Goal: Contribute content: Contribute content

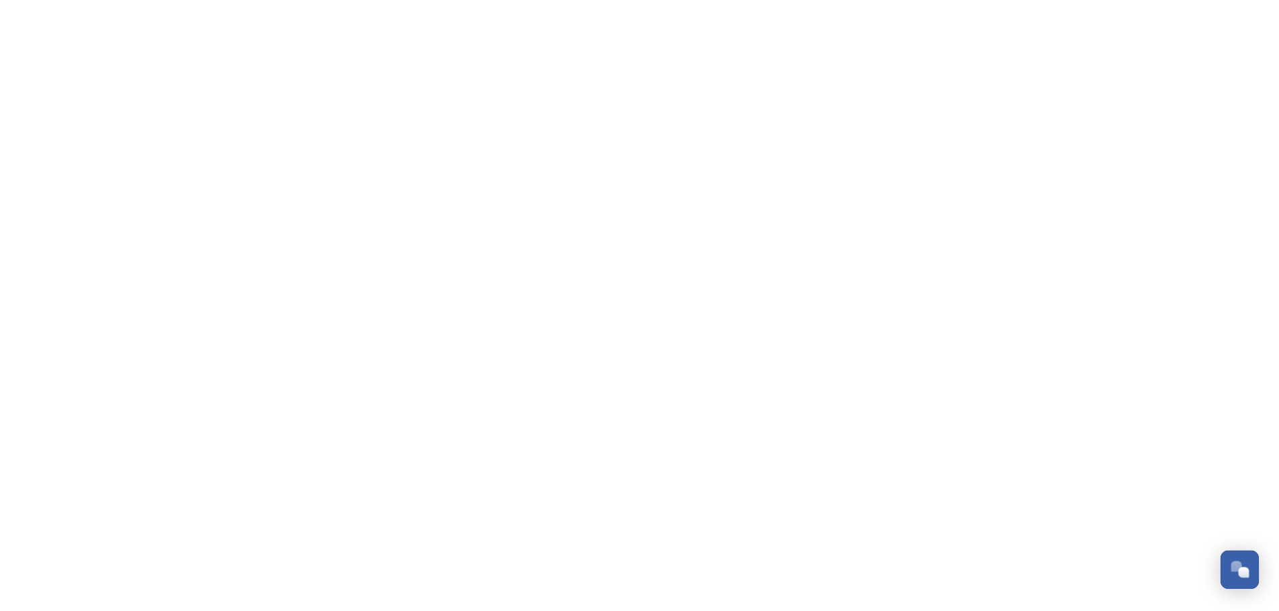
scroll to position [321, 0]
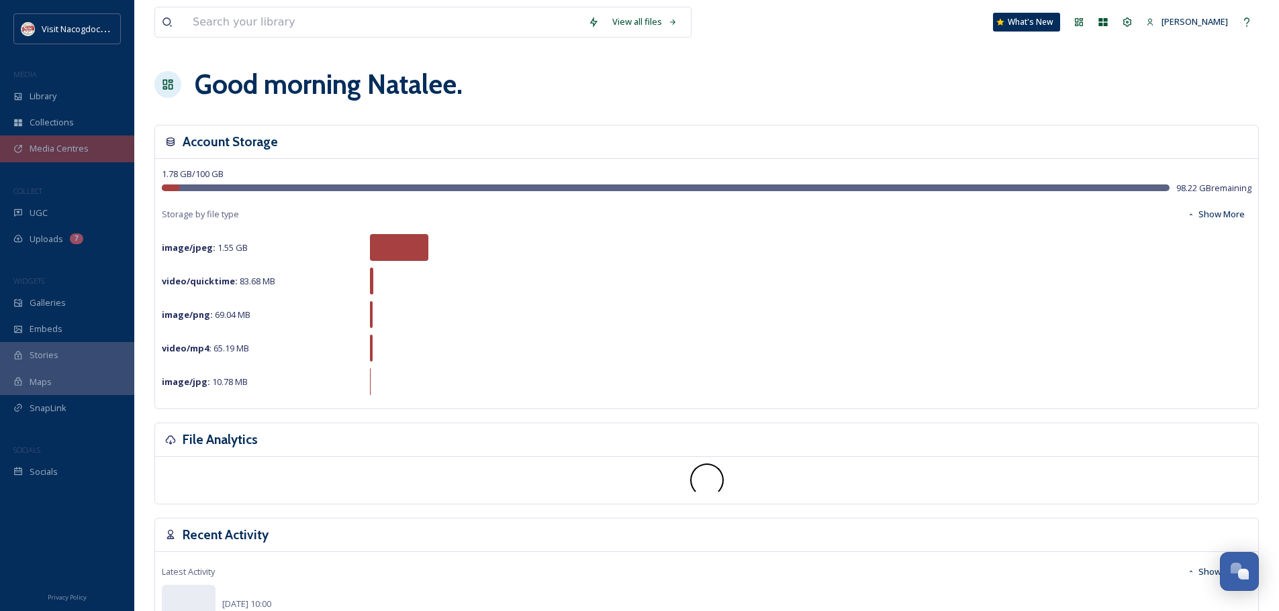
click at [71, 146] on span "Media Centres" at bounding box center [59, 148] width 59 height 13
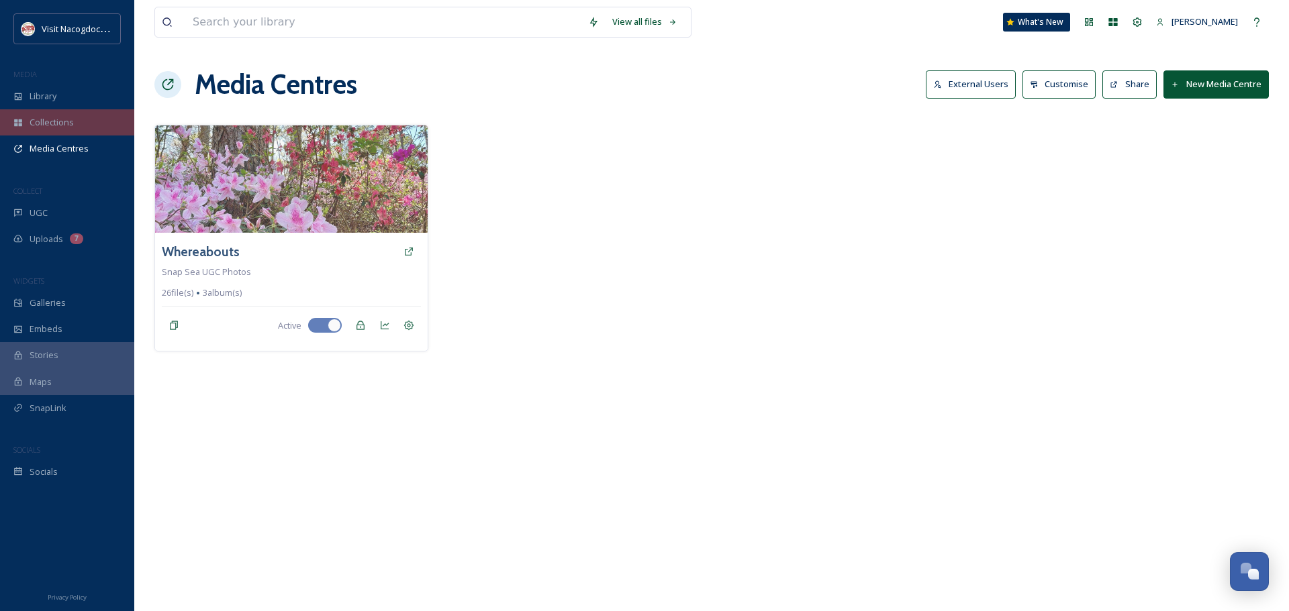
click at [68, 128] on span "Collections" at bounding box center [52, 122] width 44 height 13
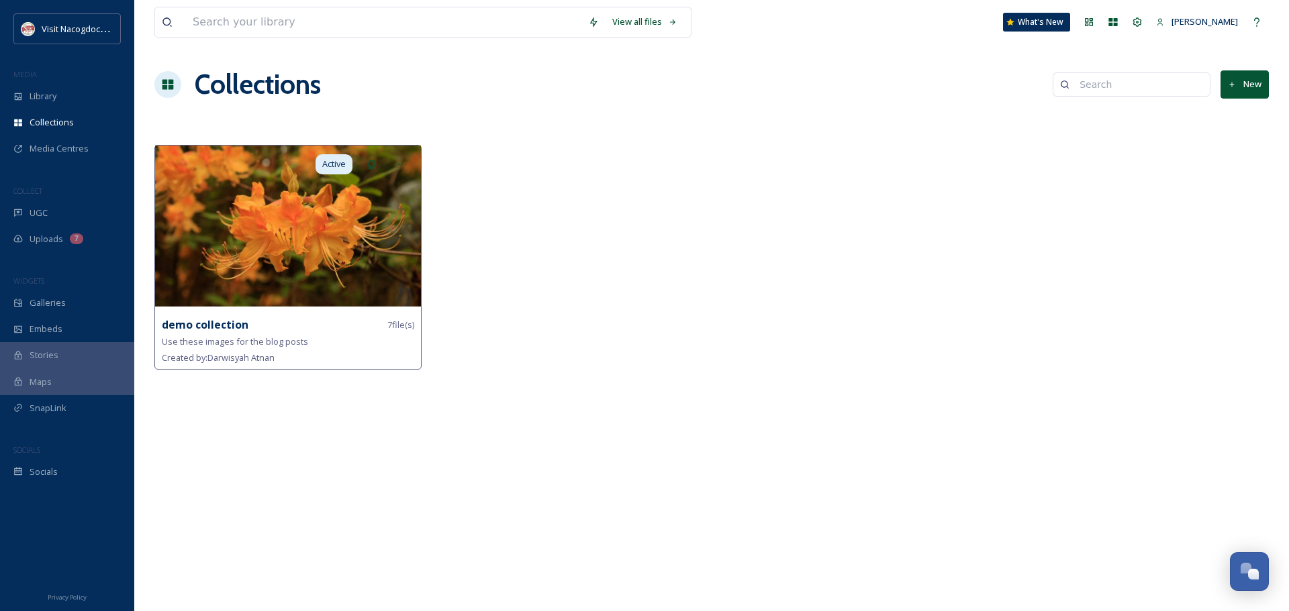
click at [328, 271] on img at bounding box center [288, 226] width 266 height 161
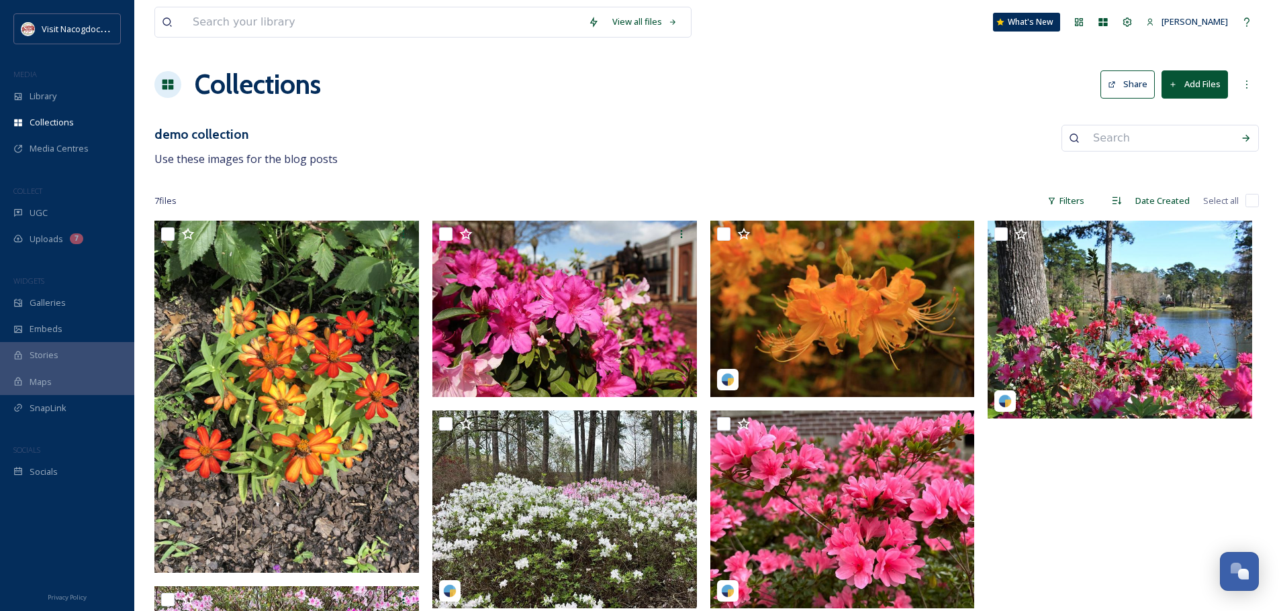
click at [1130, 85] on button "Share" at bounding box center [1127, 84] width 54 height 28
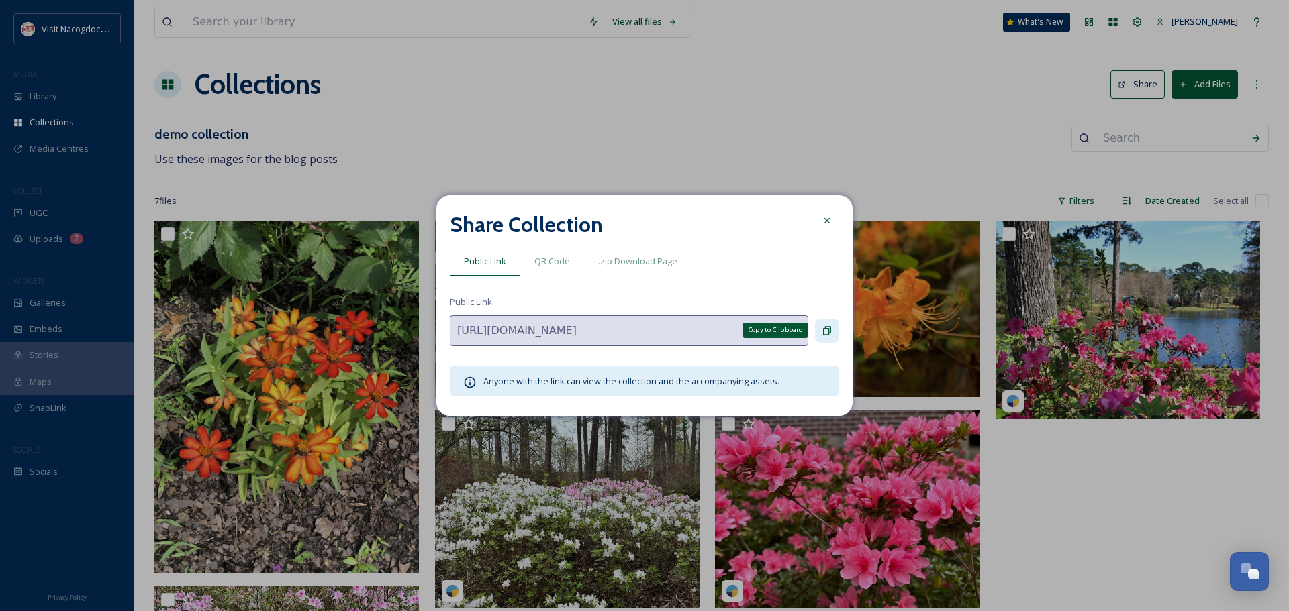
click at [820, 326] on div "Copy to Clipboard" at bounding box center [827, 331] width 24 height 24
click at [828, 224] on icon at bounding box center [827, 220] width 11 height 11
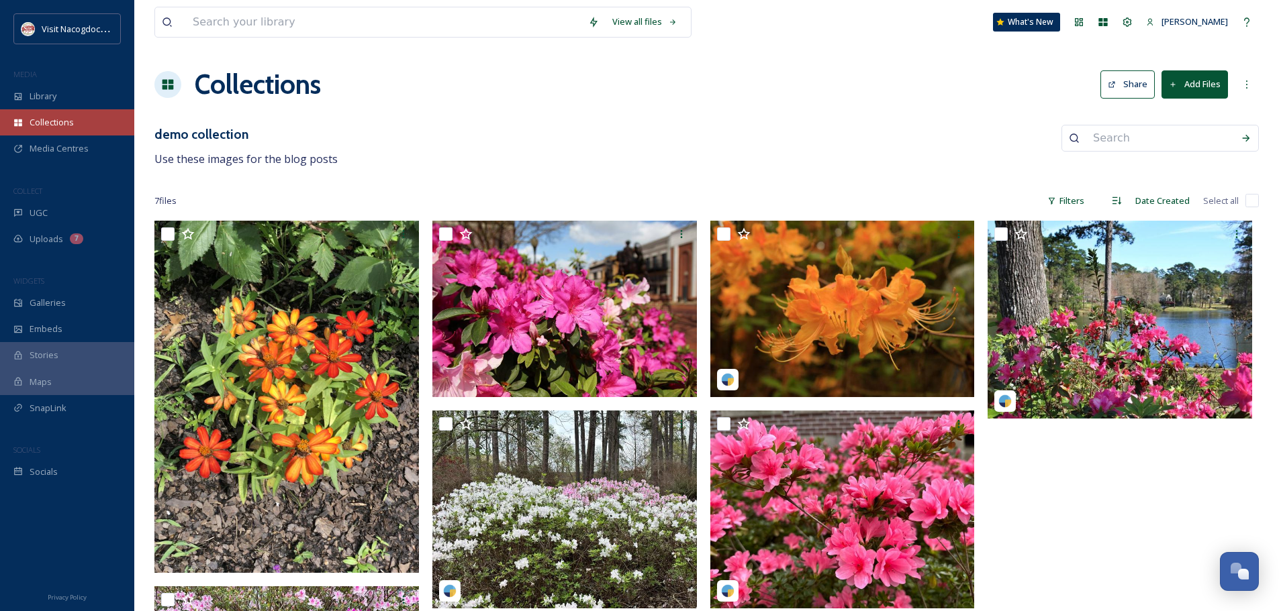
click at [28, 126] on div "Collections" at bounding box center [67, 122] width 134 height 26
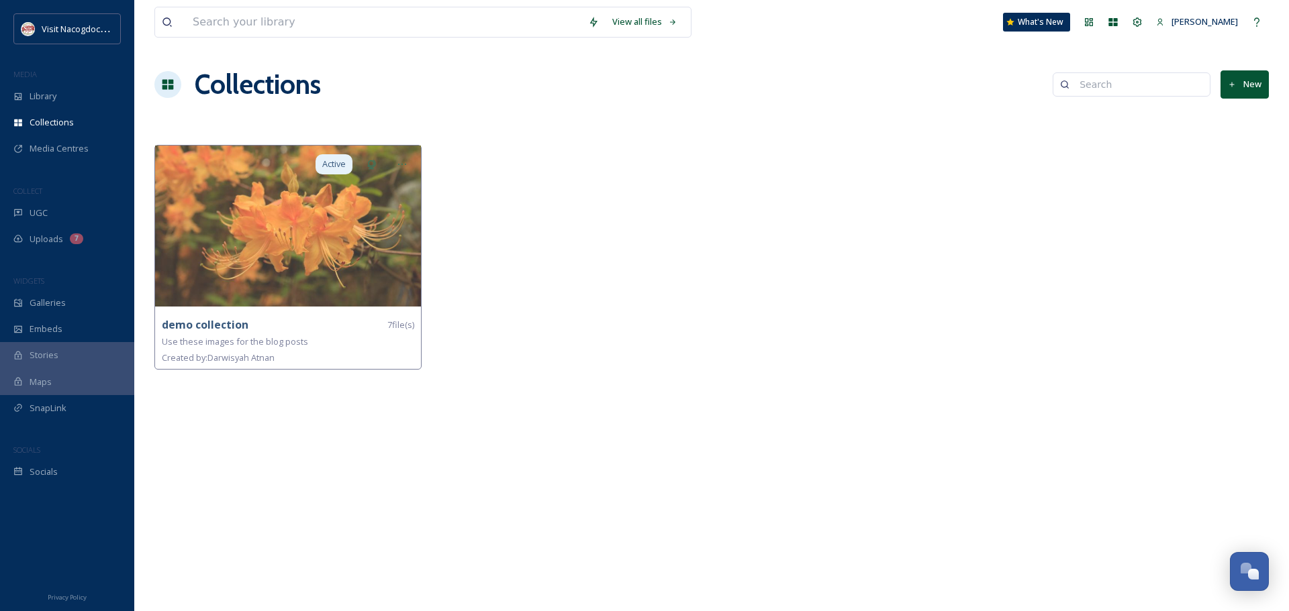
click at [1245, 79] on button "New" at bounding box center [1244, 84] width 48 height 28
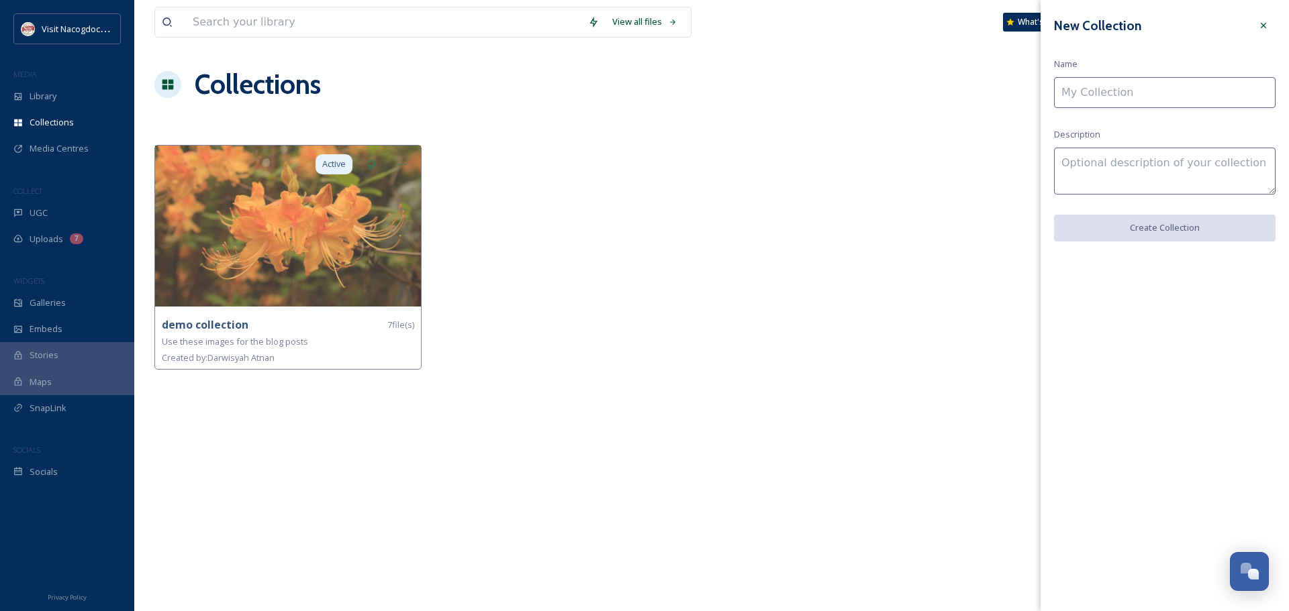
click at [1269, 103] on input at bounding box center [1165, 92] width 222 height 31
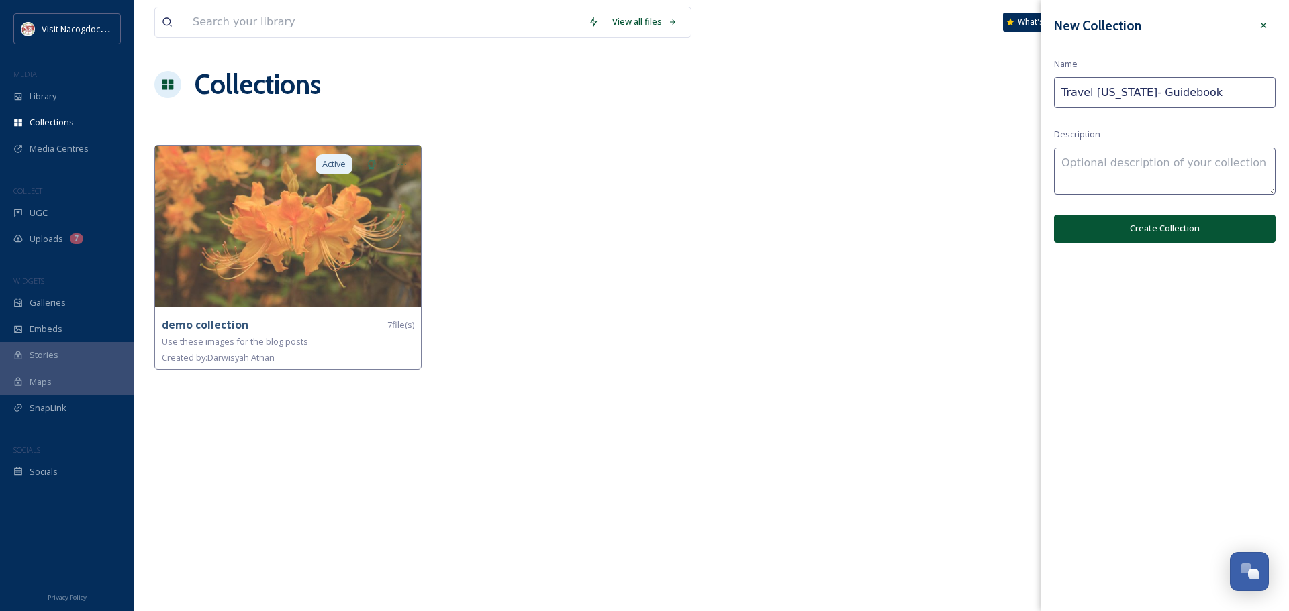
type input "Travel Texas- Guidebook"
click at [1156, 181] on textarea at bounding box center [1165, 171] width 222 height 47
click at [1161, 183] on textarea "Please use these for the Nacogdoches section of the guide book" at bounding box center [1165, 171] width 222 height 47
click at [1142, 162] on textarea "Please use these for the Nacogdoches section of the guidebook" at bounding box center [1165, 171] width 222 height 47
type textarea "Please use these images for the Nacogdoches section of the guidebook"
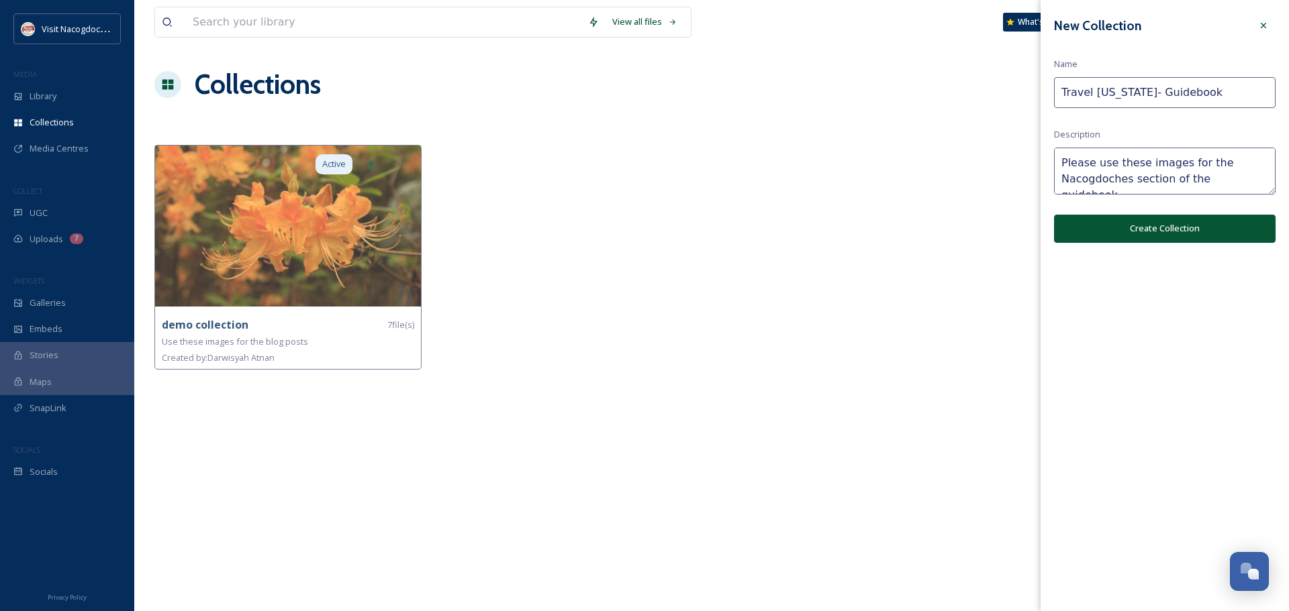
click at [1125, 219] on button "Create Collection" at bounding box center [1165, 229] width 222 height 28
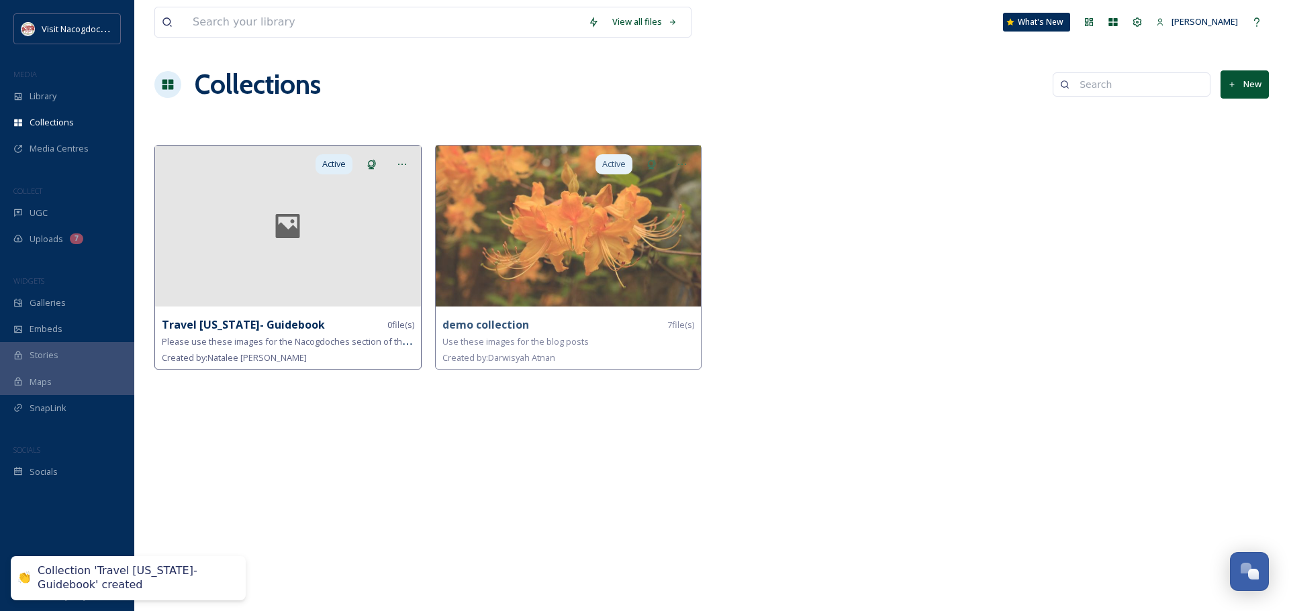
click at [301, 246] on div at bounding box center [288, 226] width 266 height 161
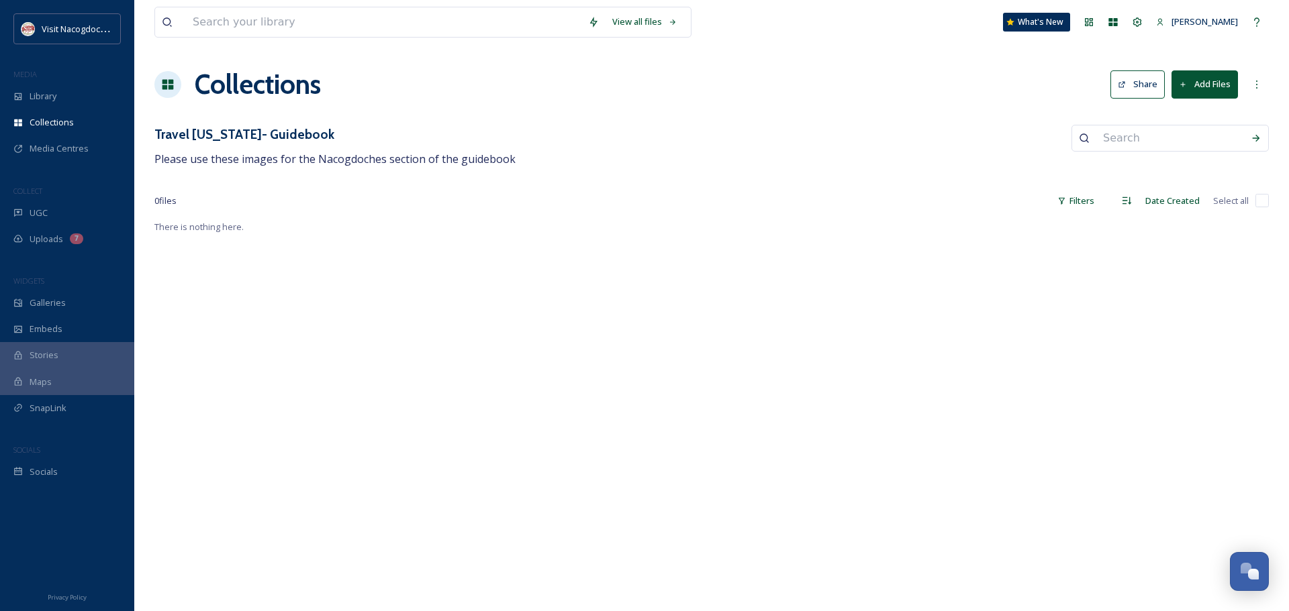
click at [1187, 79] on button "Add Files" at bounding box center [1204, 84] width 66 height 28
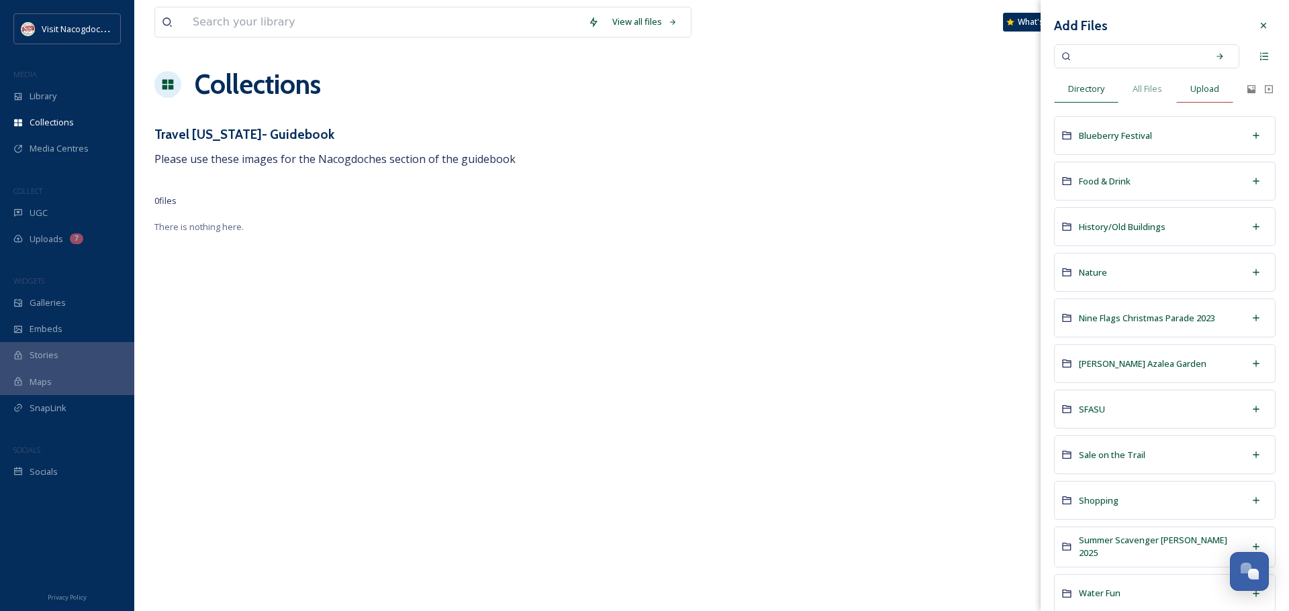
click at [1206, 99] on div "Upload" at bounding box center [1204, 89] width 57 height 28
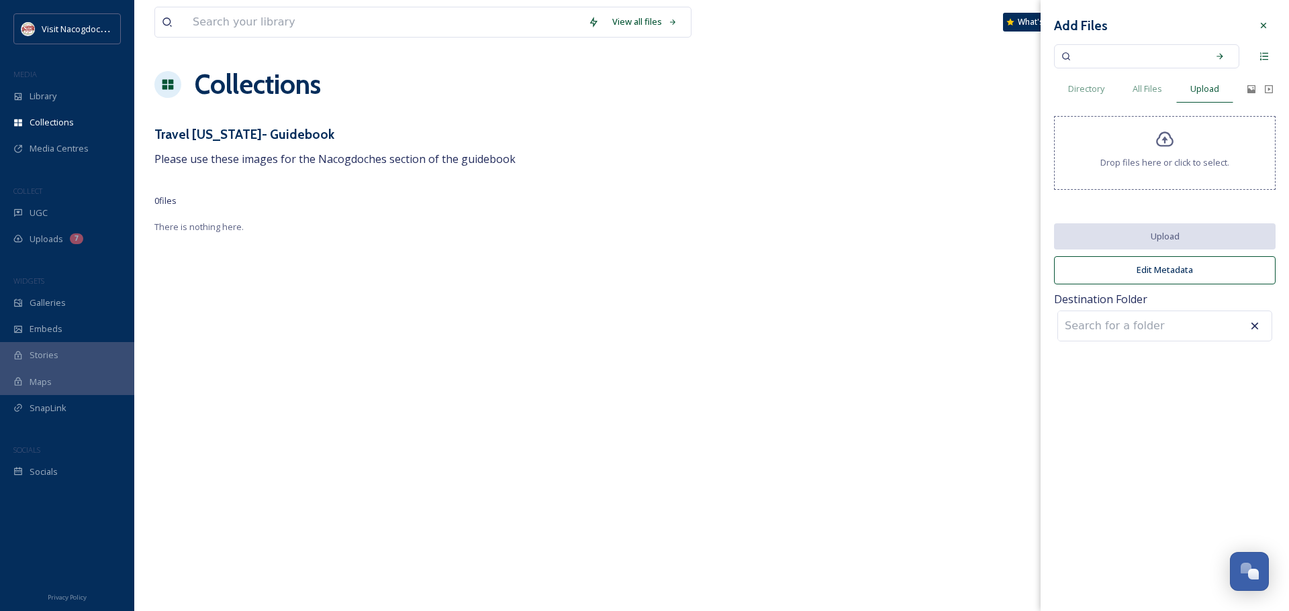
click at [1181, 144] on div "Drop files here or click to select." at bounding box center [1165, 153] width 222 height 74
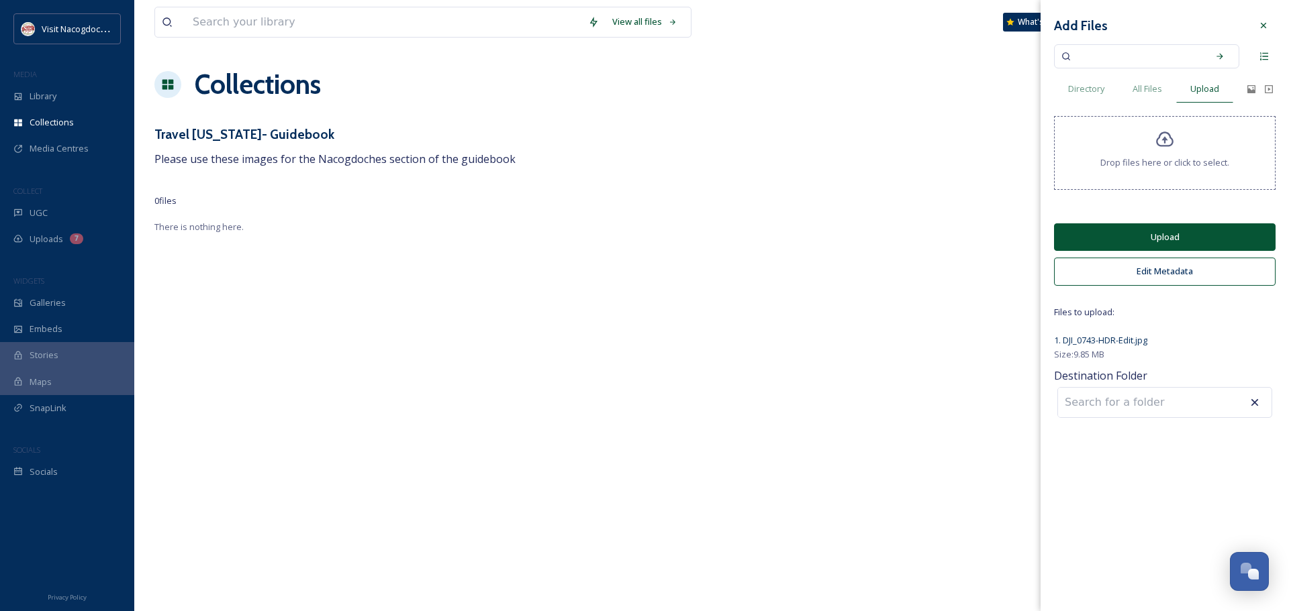
click at [1128, 130] on div "Drop files here or click to select." at bounding box center [1165, 153] width 222 height 74
click at [1162, 167] on span "Drop files here or click to select." at bounding box center [1164, 162] width 129 height 13
click at [1106, 159] on span "Drop files here or click to select." at bounding box center [1164, 162] width 129 height 13
click at [1185, 153] on div "Drop files here or click to select." at bounding box center [1165, 153] width 222 height 74
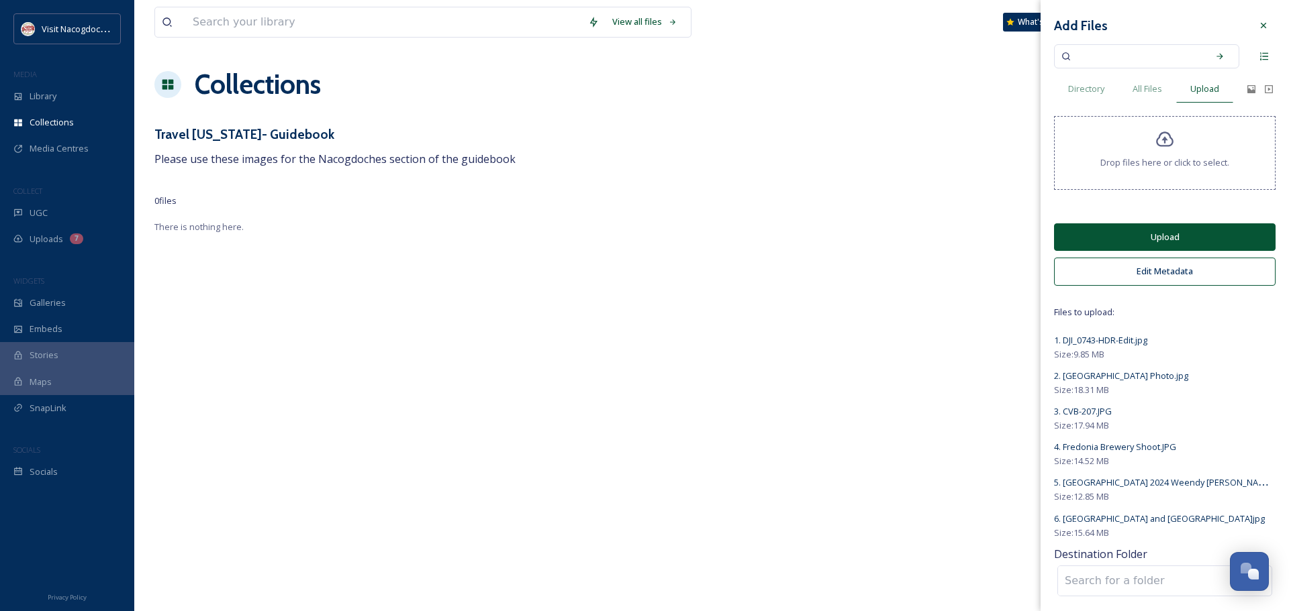
click at [1164, 158] on span "Drop files here or click to select." at bounding box center [1164, 162] width 129 height 13
click at [1160, 142] on icon at bounding box center [1164, 139] width 17 height 15
click at [484, 366] on div "View all files What's New Natalee Dunn Collections Share Add Files Travel Texas…" at bounding box center [711, 305] width 1154 height 611
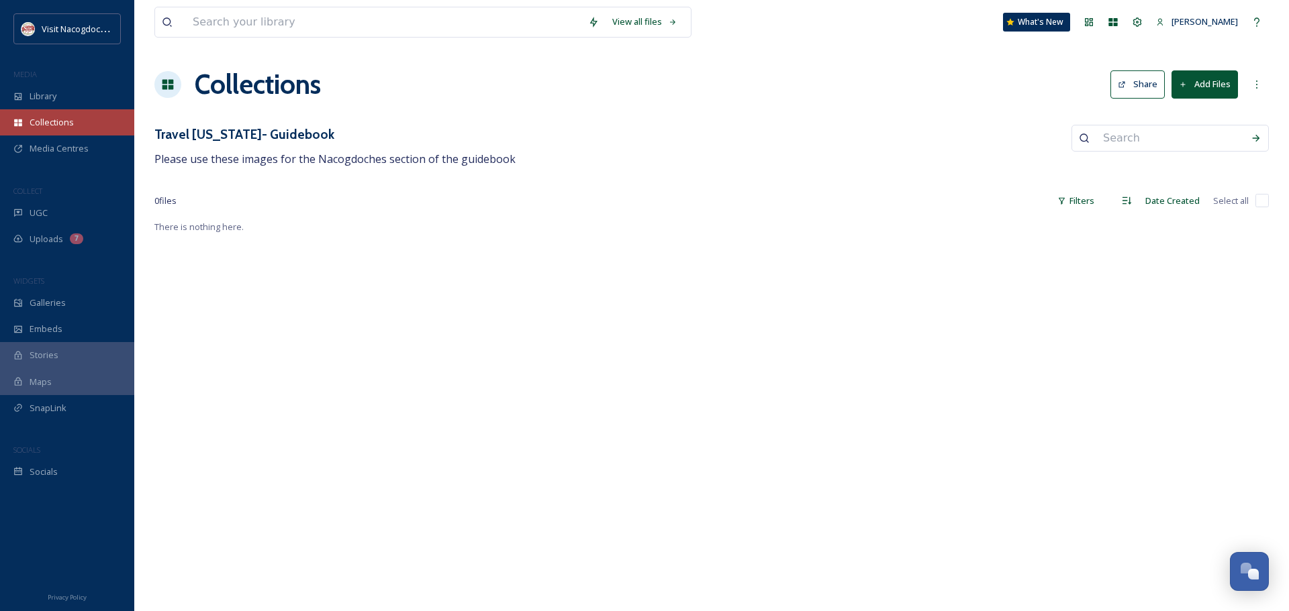
click at [79, 121] on div "Collections" at bounding box center [67, 122] width 134 height 26
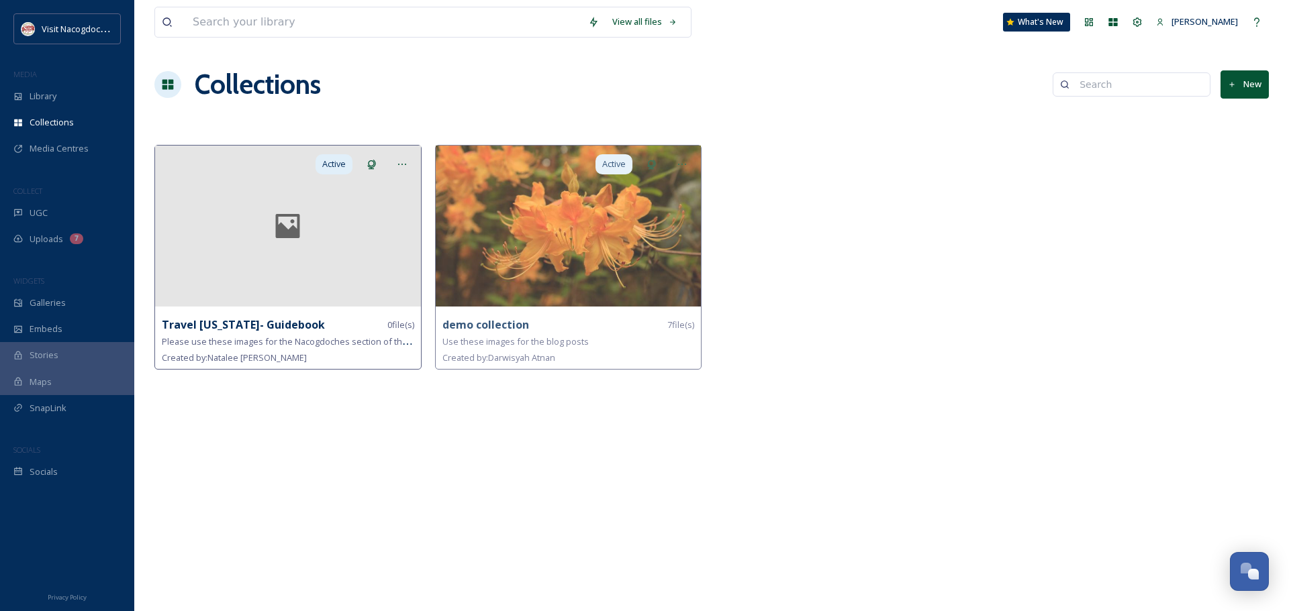
click at [221, 261] on div at bounding box center [288, 226] width 266 height 161
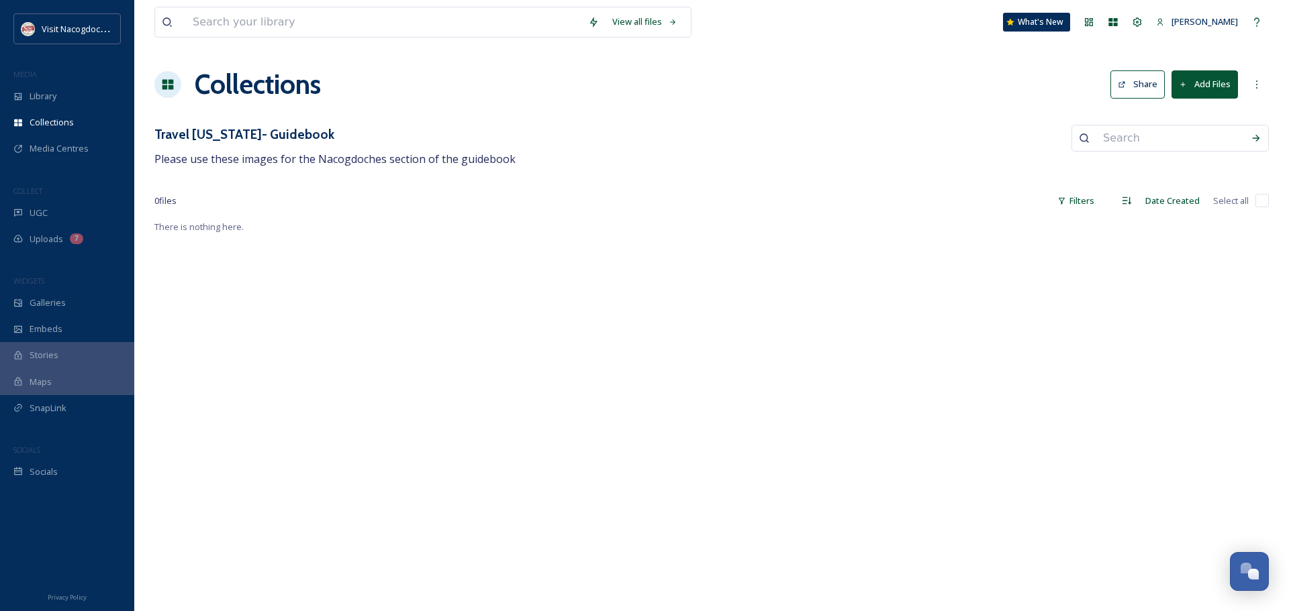
click at [1189, 89] on button "Add Files" at bounding box center [1204, 84] width 66 height 28
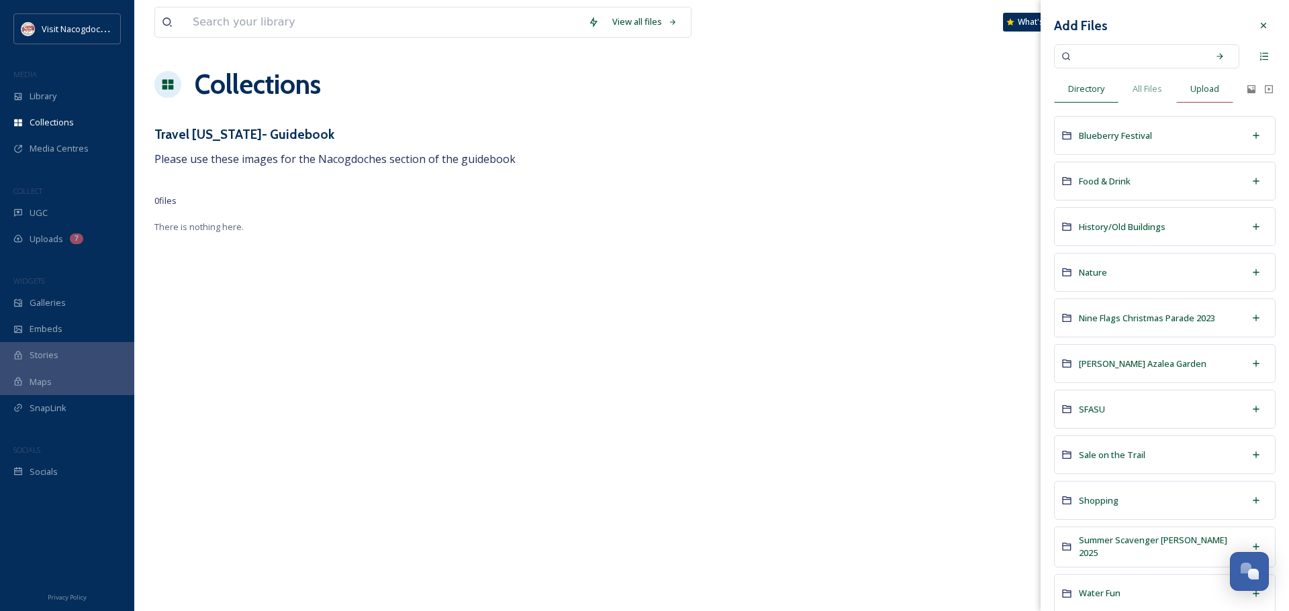
click at [1219, 85] on span "Upload" at bounding box center [1204, 89] width 29 height 13
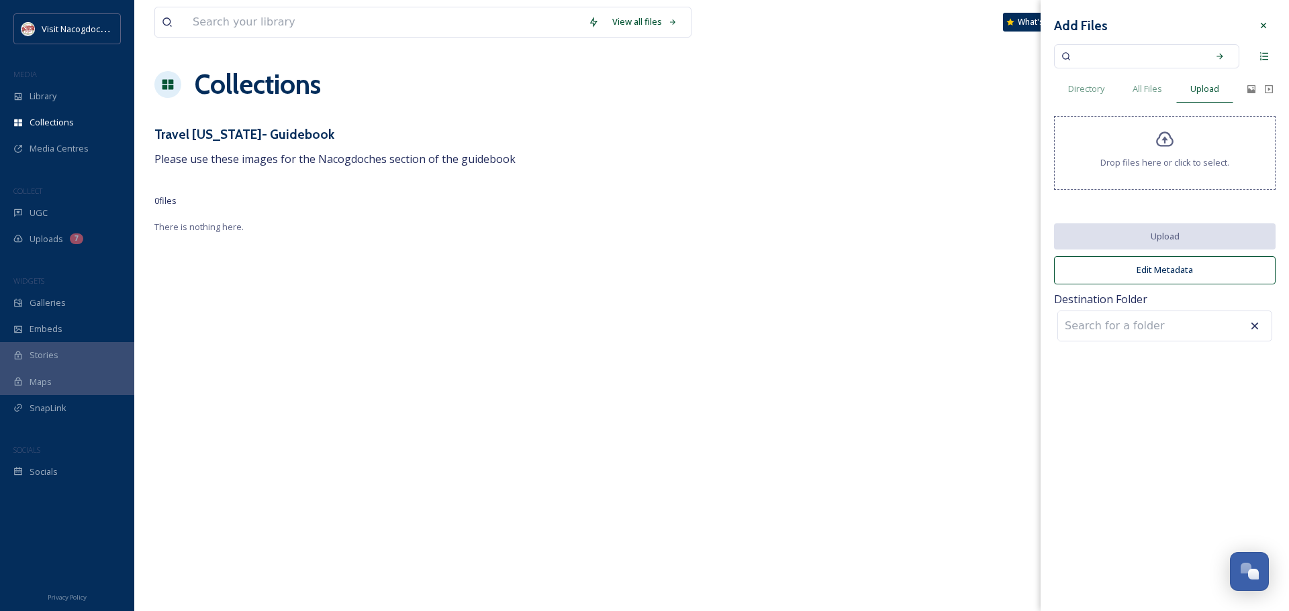
click at [1173, 163] on span "Drop files here or click to select." at bounding box center [1164, 162] width 129 height 13
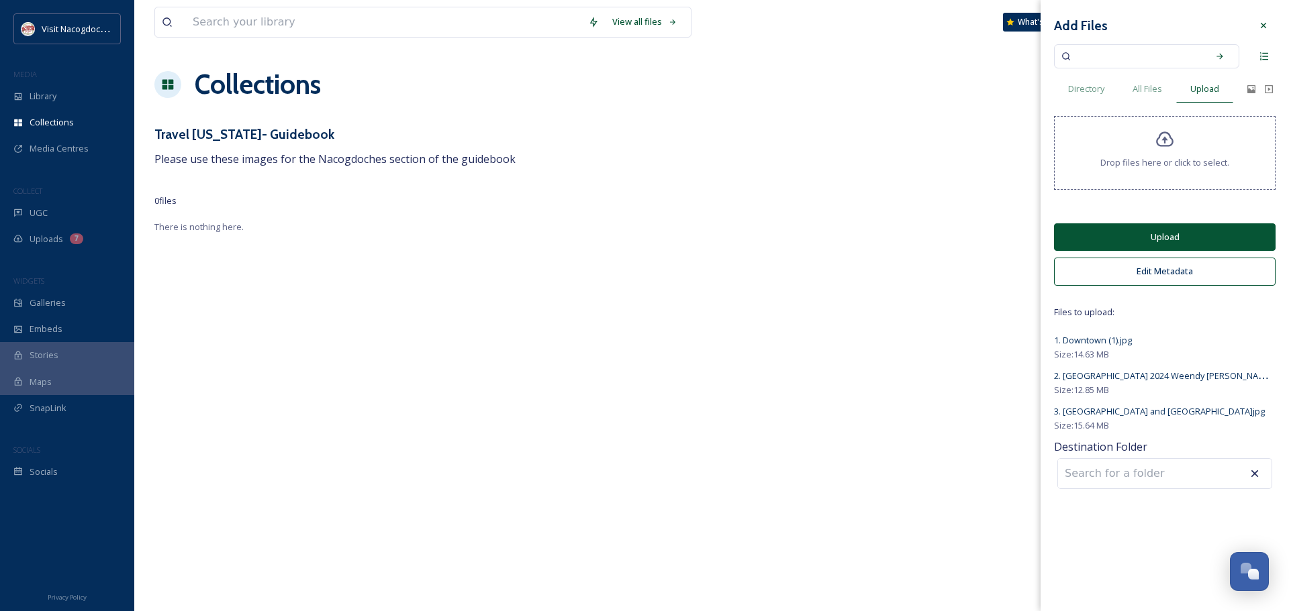
click at [1170, 150] on div "Drop files here or click to select." at bounding box center [1165, 153] width 222 height 74
click at [1125, 236] on button "Upload" at bounding box center [1165, 238] width 222 height 28
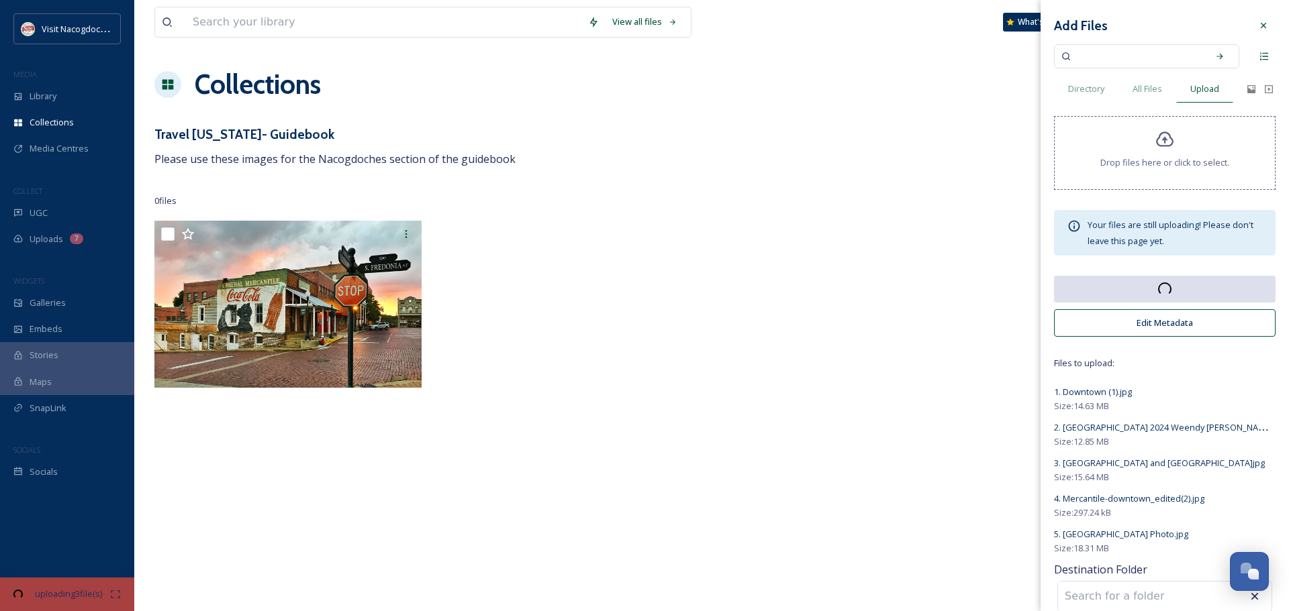
click at [1142, 132] on div "Drop files here or click to select." at bounding box center [1165, 153] width 222 height 74
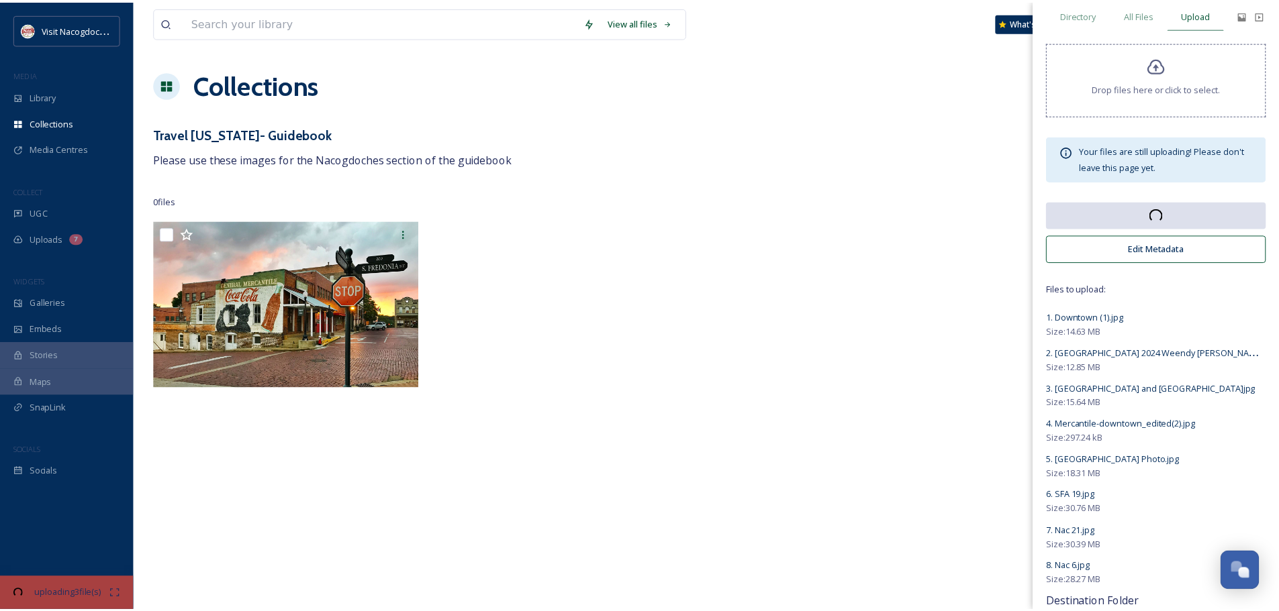
scroll to position [124, 0]
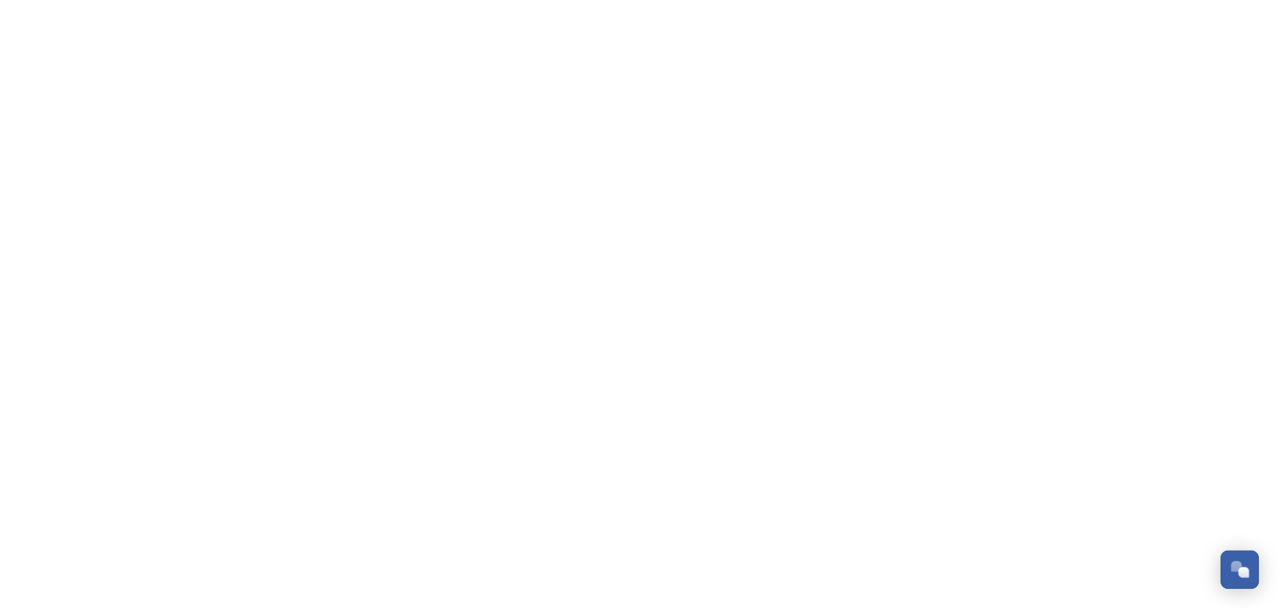
scroll to position [321, 0]
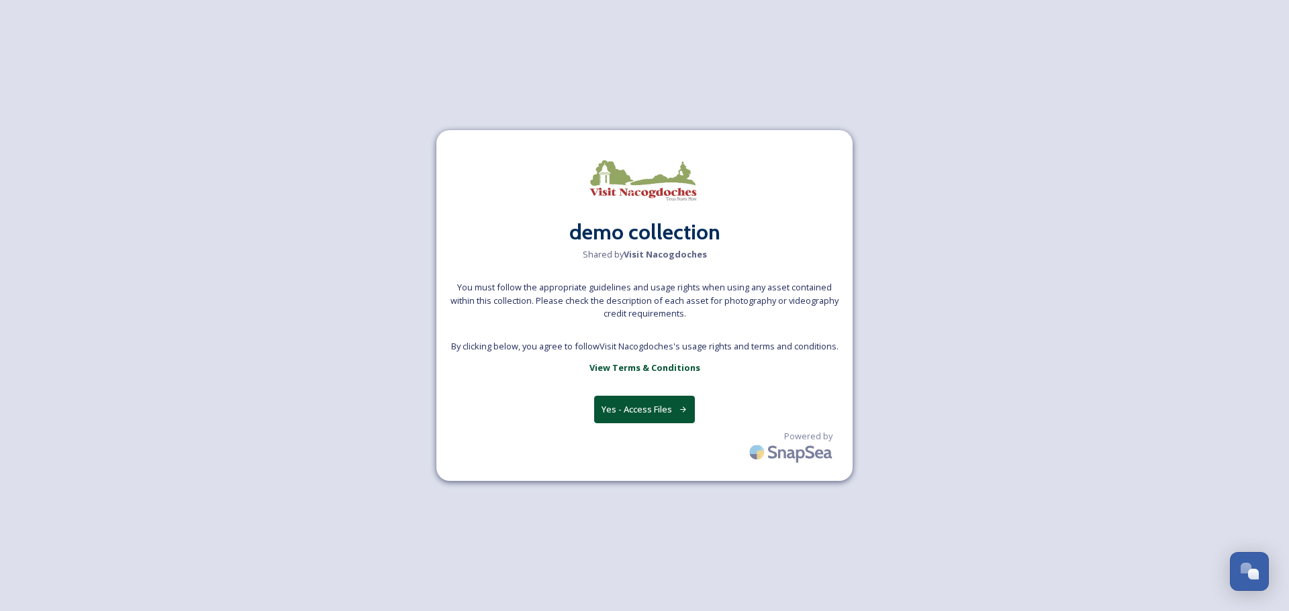
click at [667, 414] on button "Yes - Access Files" at bounding box center [644, 410] width 101 height 28
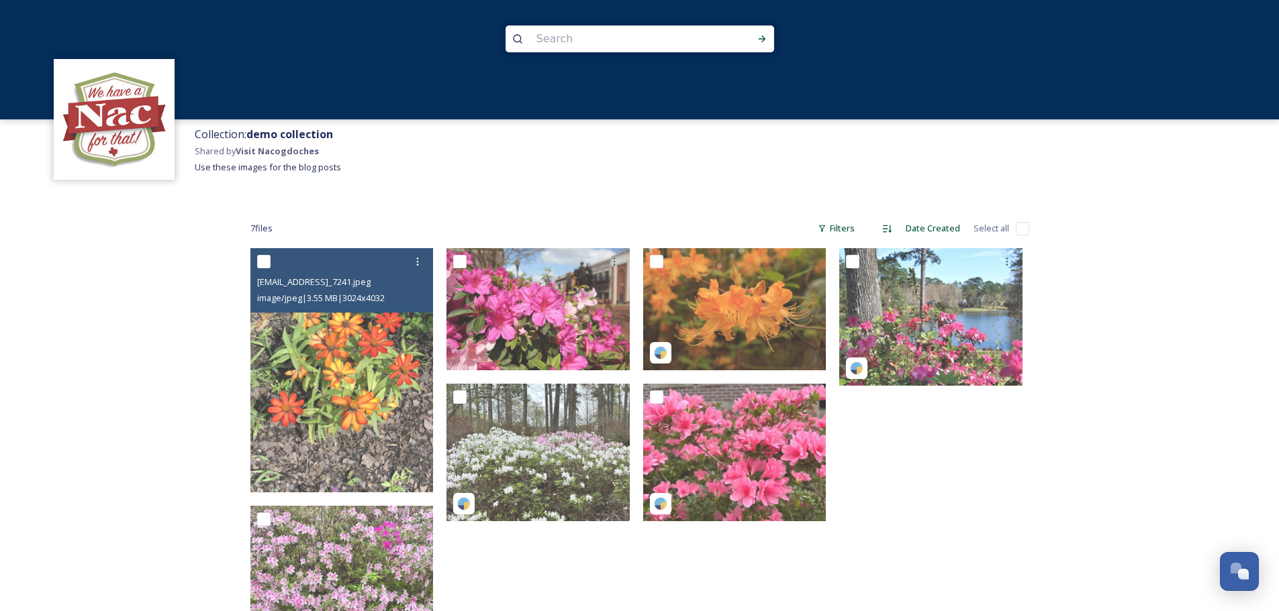
scroll to position [0, 0]
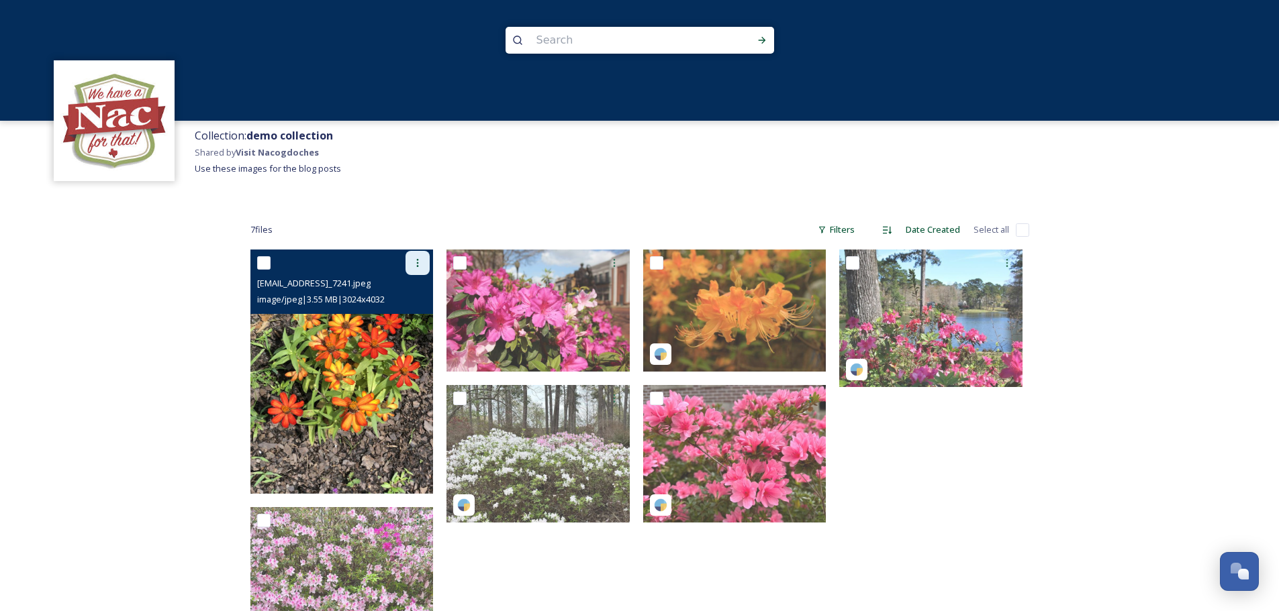
click at [422, 258] on icon at bounding box center [417, 263] width 11 height 11
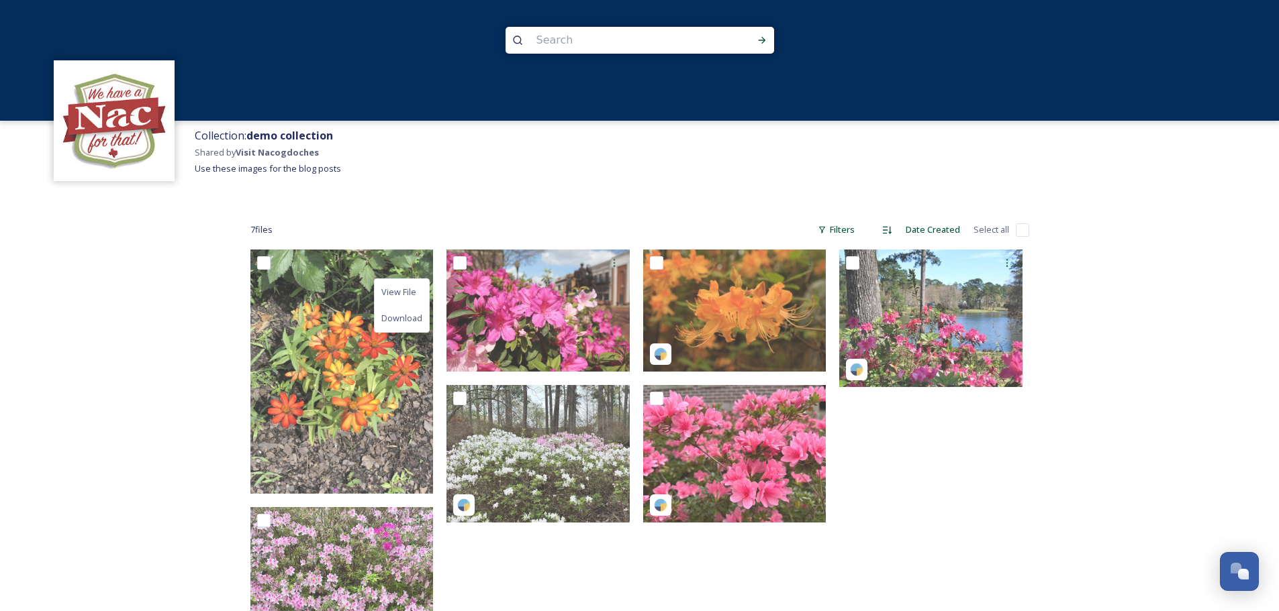
click at [175, 316] on div "Collection: demo collection Shared by Visit Nacogdoches Use these images for th…" at bounding box center [639, 361] width 1279 height 723
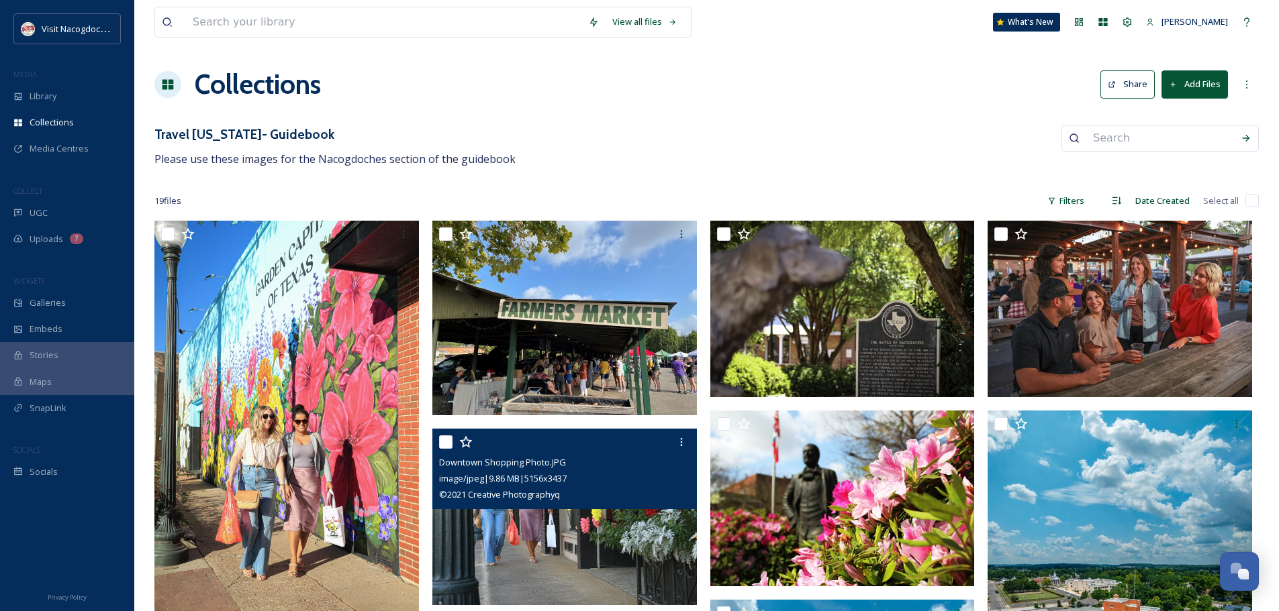
click at [729, 140] on div "Travel [US_STATE]- Guidebook Please use these images for the Nacogdoches sectio…" at bounding box center [706, 146] width 1104 height 43
click at [1188, 82] on button "Add Files" at bounding box center [1194, 84] width 66 height 28
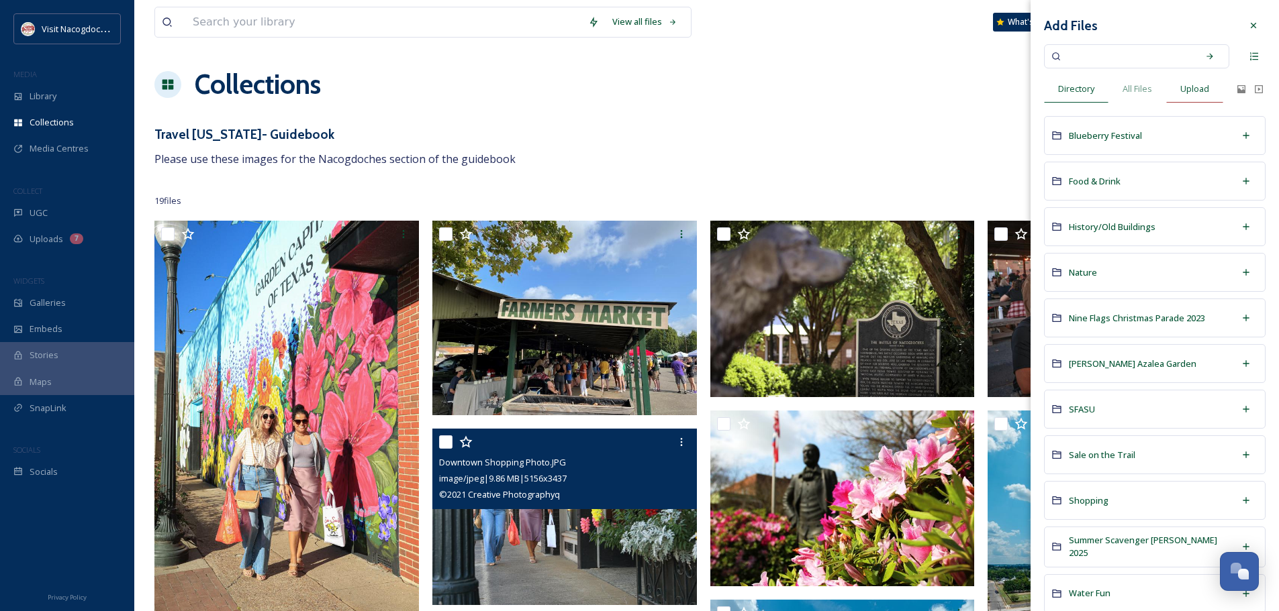
click at [1182, 88] on span "Upload" at bounding box center [1194, 89] width 29 height 13
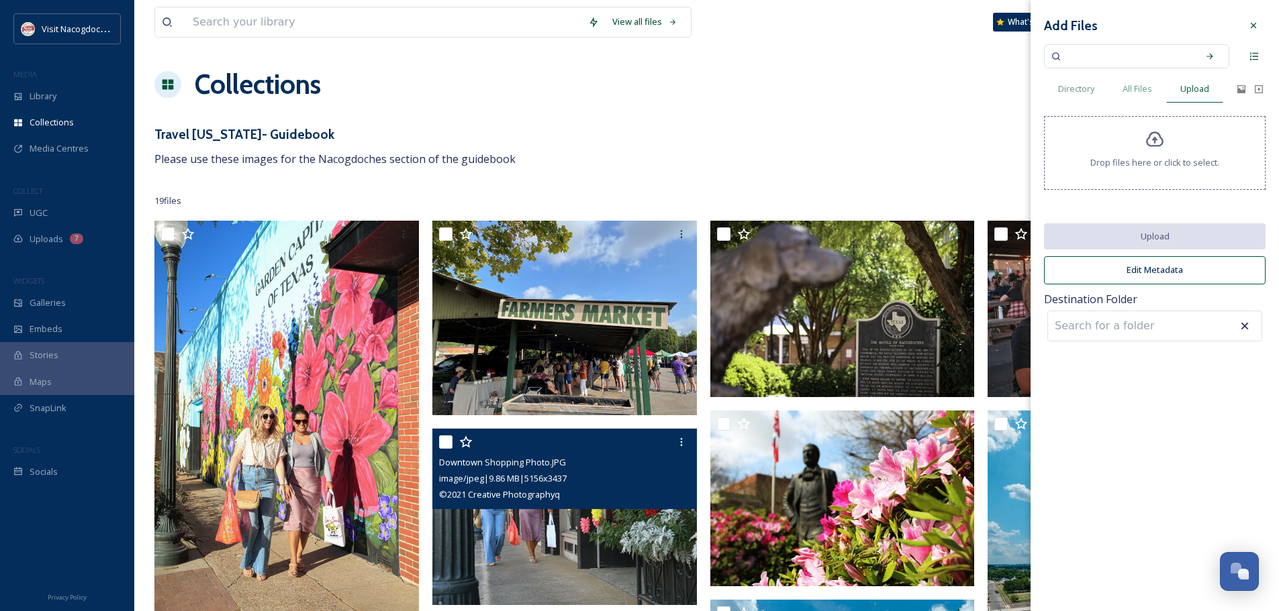
click at [1152, 136] on icon at bounding box center [1154, 139] width 19 height 19
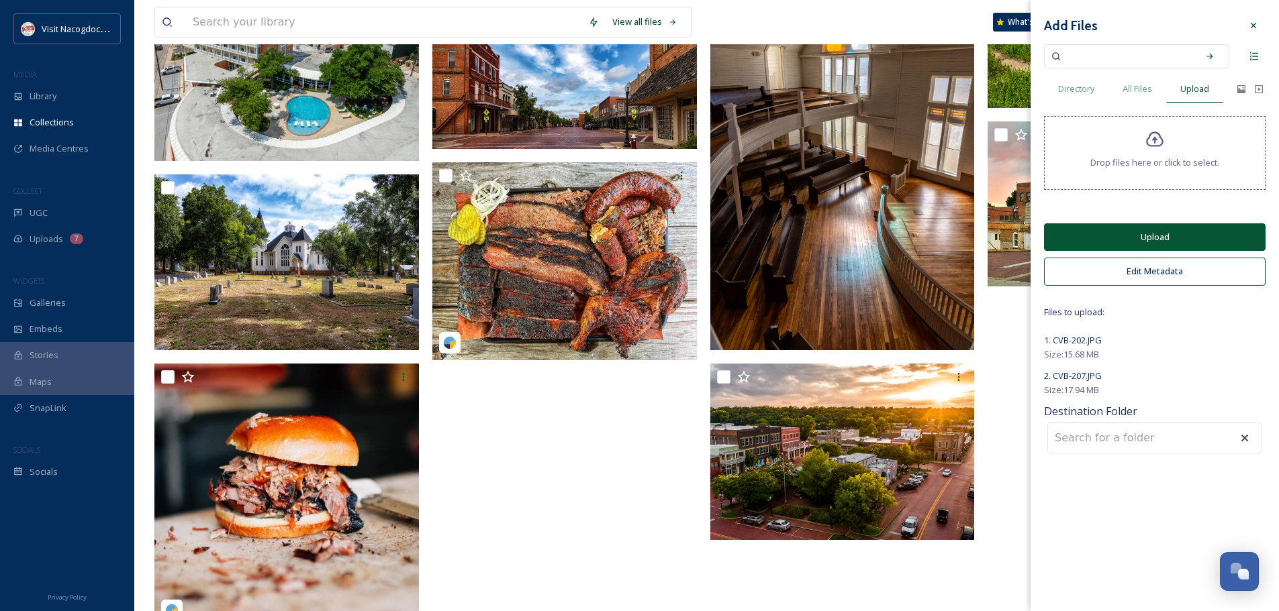
scroll to position [1007, 0]
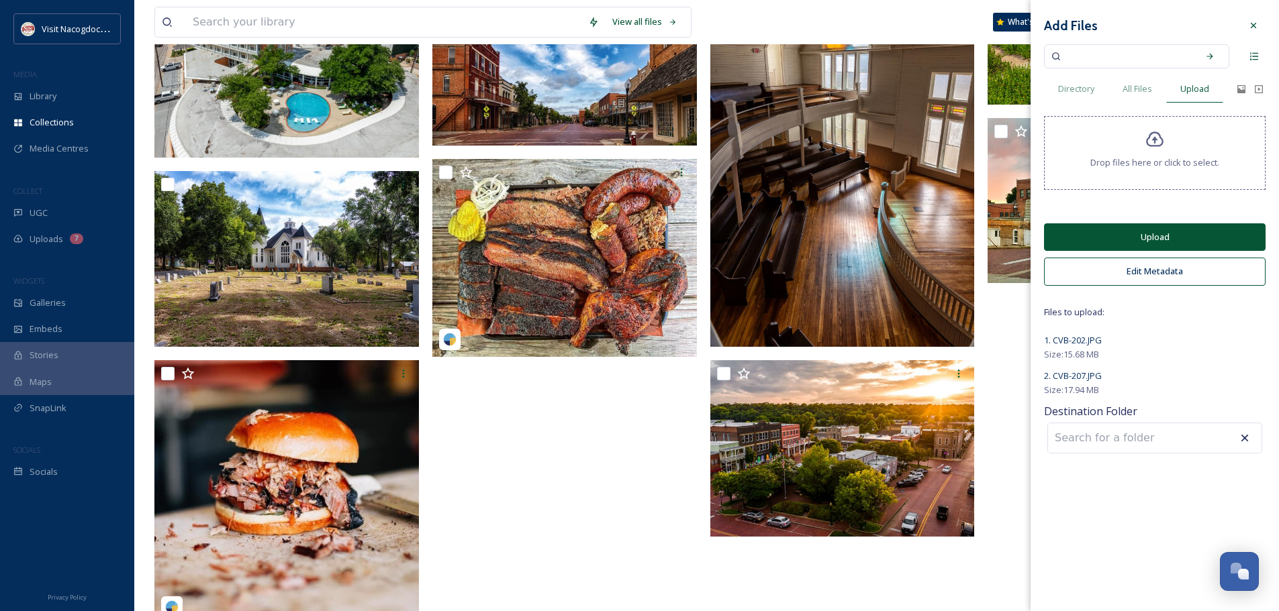
click at [1173, 241] on button "Upload" at bounding box center [1155, 238] width 222 height 28
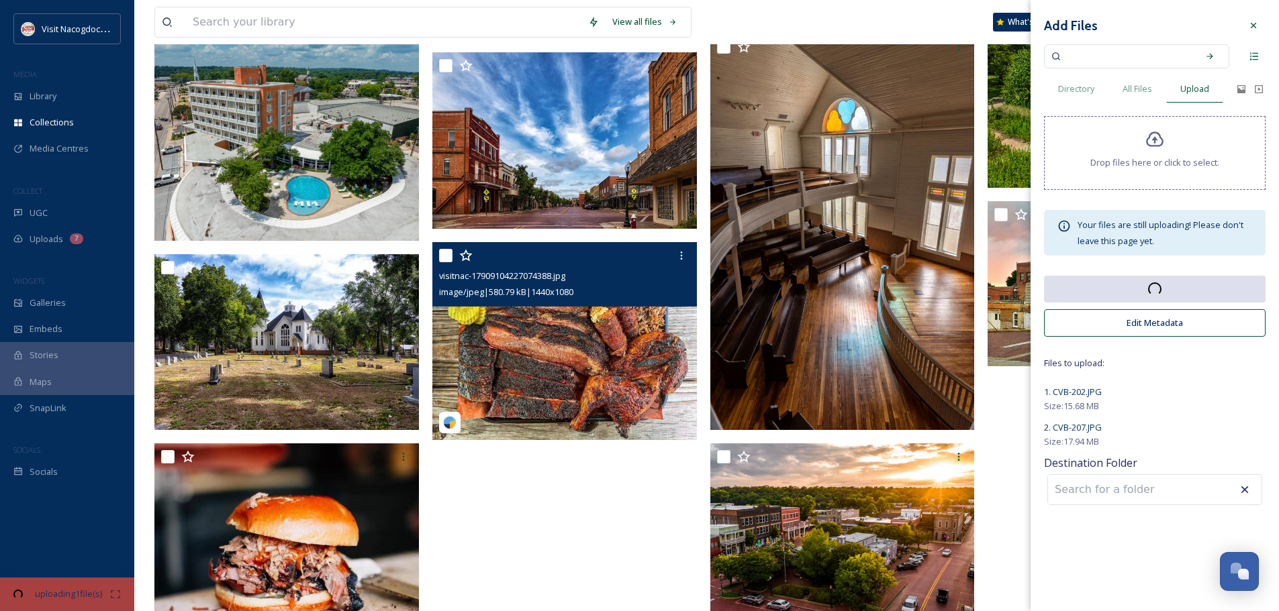
scroll to position [1026, 0]
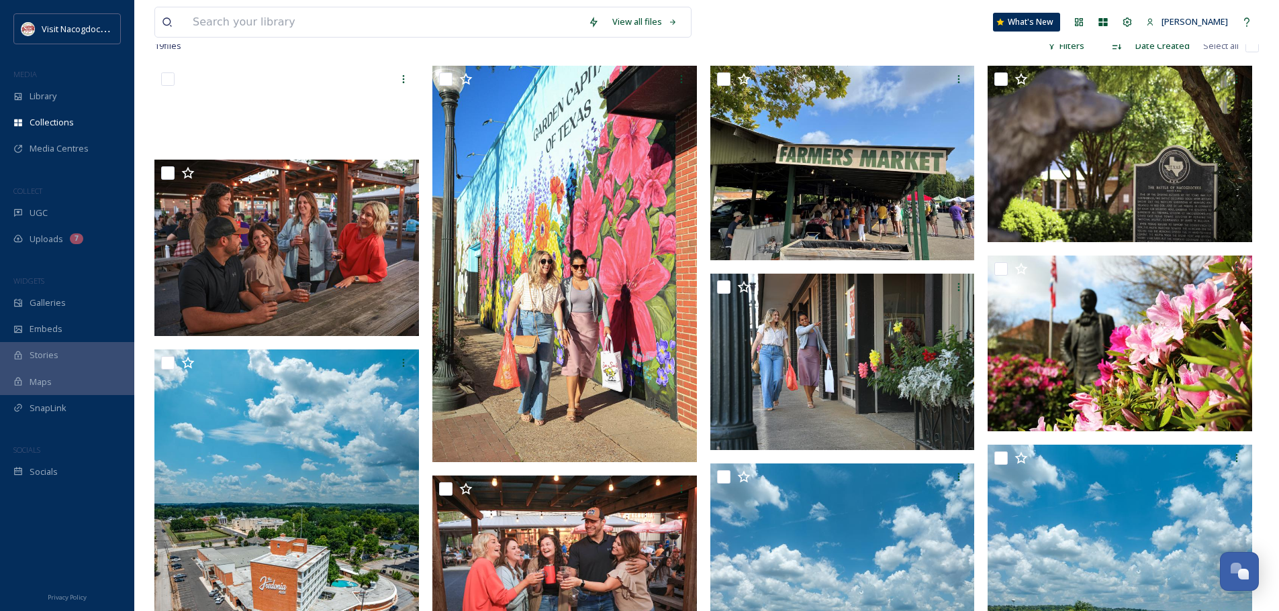
scroll to position [0, 0]
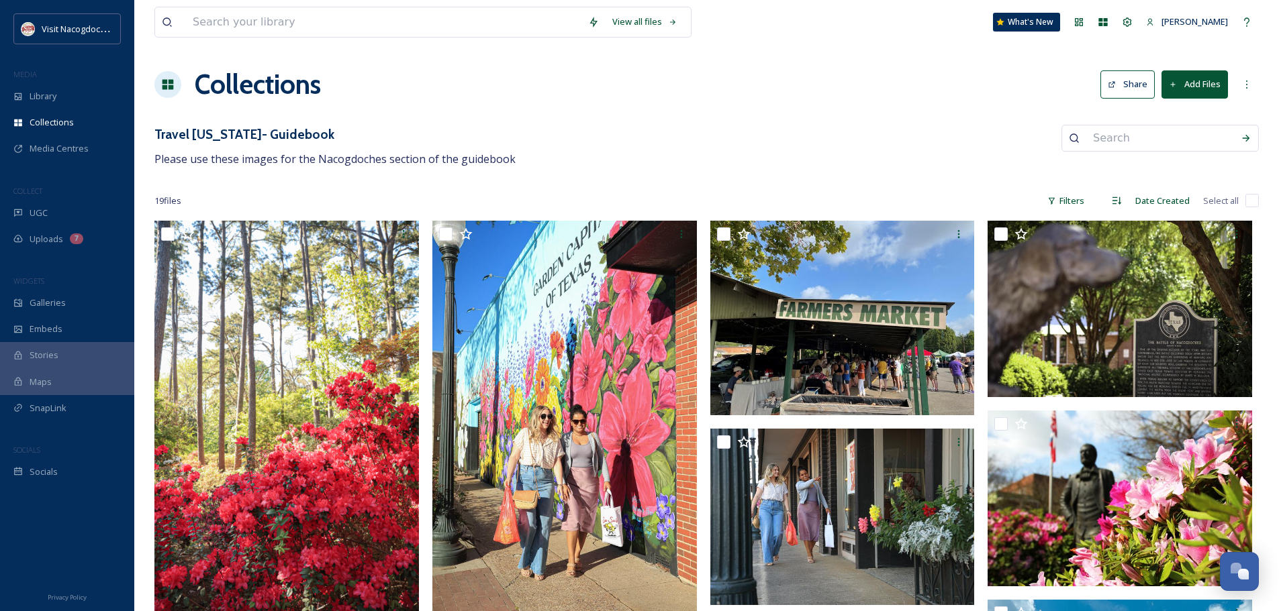
click at [1173, 88] on icon at bounding box center [1173, 85] width 9 height 9
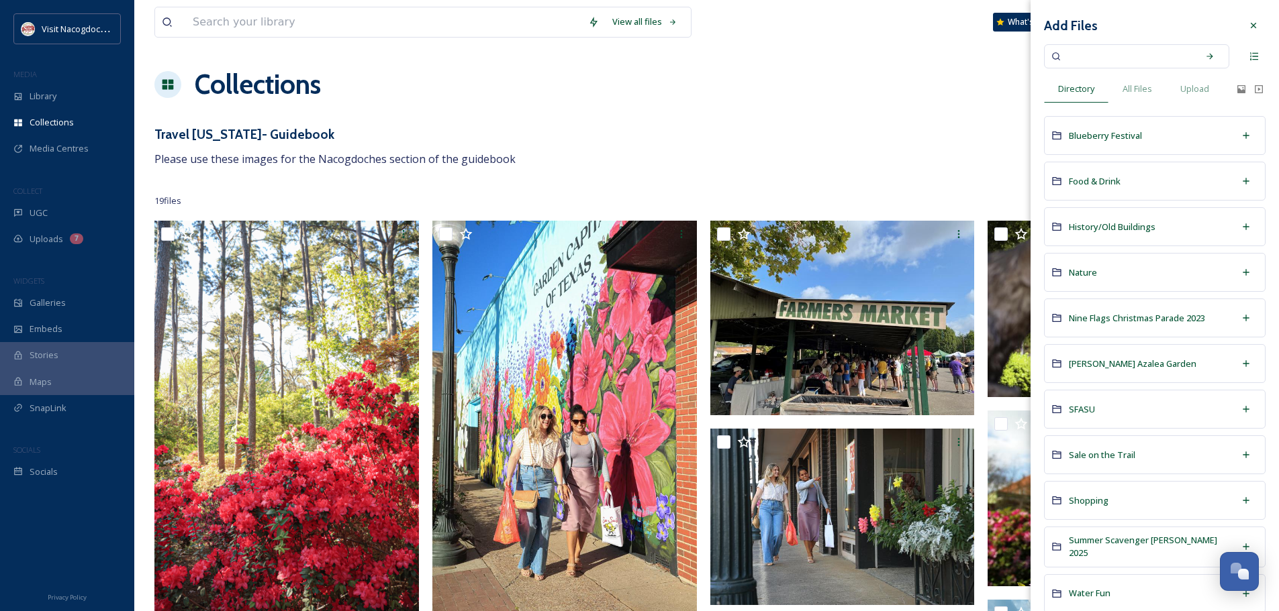
click at [1106, 58] on input at bounding box center [1127, 57] width 127 height 30
type input "shop"
click at [1083, 502] on span "Shopping" at bounding box center [1089, 501] width 40 height 12
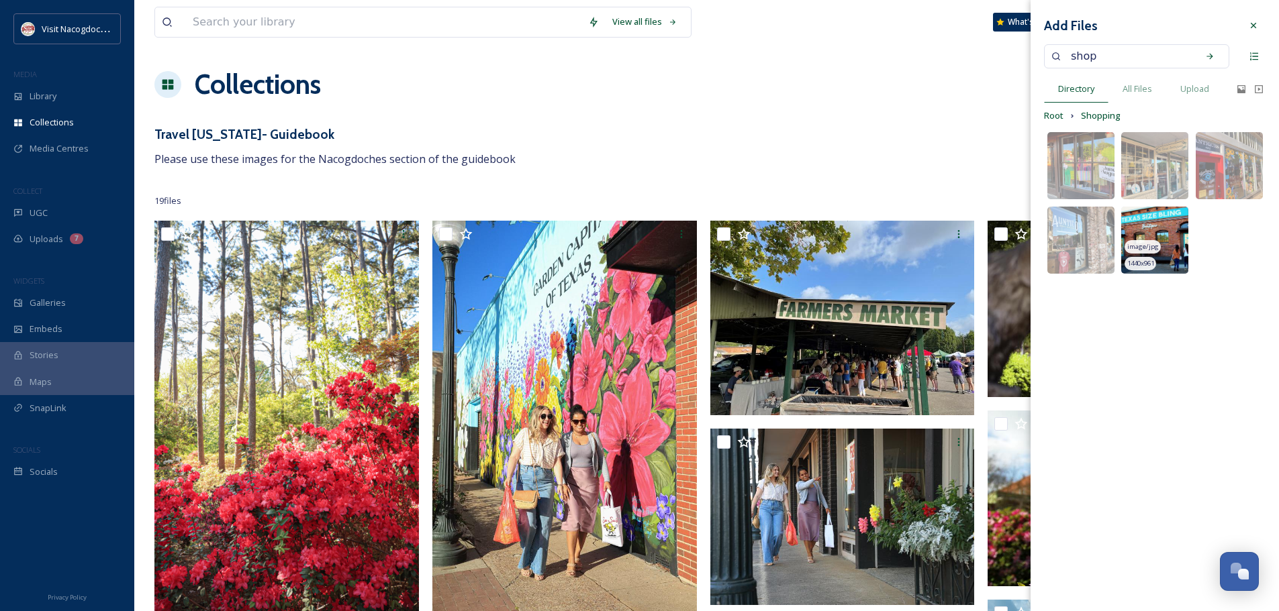
click at [1172, 231] on img at bounding box center [1154, 240] width 67 height 67
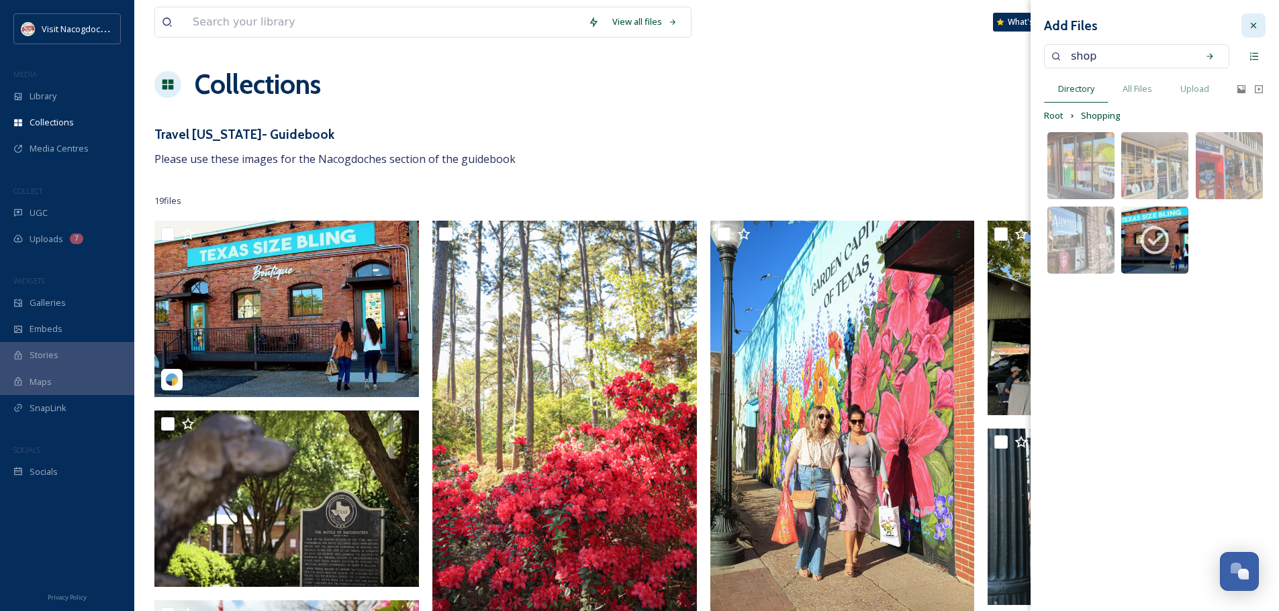
click at [1246, 25] on div at bounding box center [1253, 25] width 24 height 24
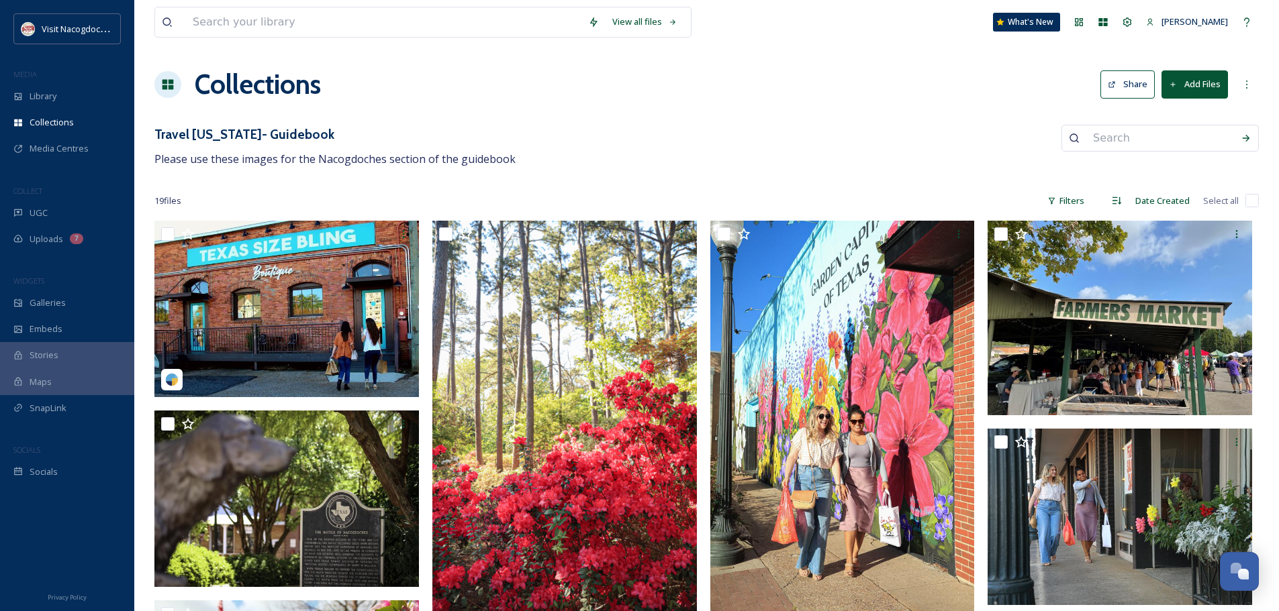
click at [646, 152] on div "Travel Texas- Guidebook Please use these images for the Nacogdoches section of …" at bounding box center [706, 146] width 1104 height 43
click at [1184, 89] on button "Add Files" at bounding box center [1194, 84] width 66 height 28
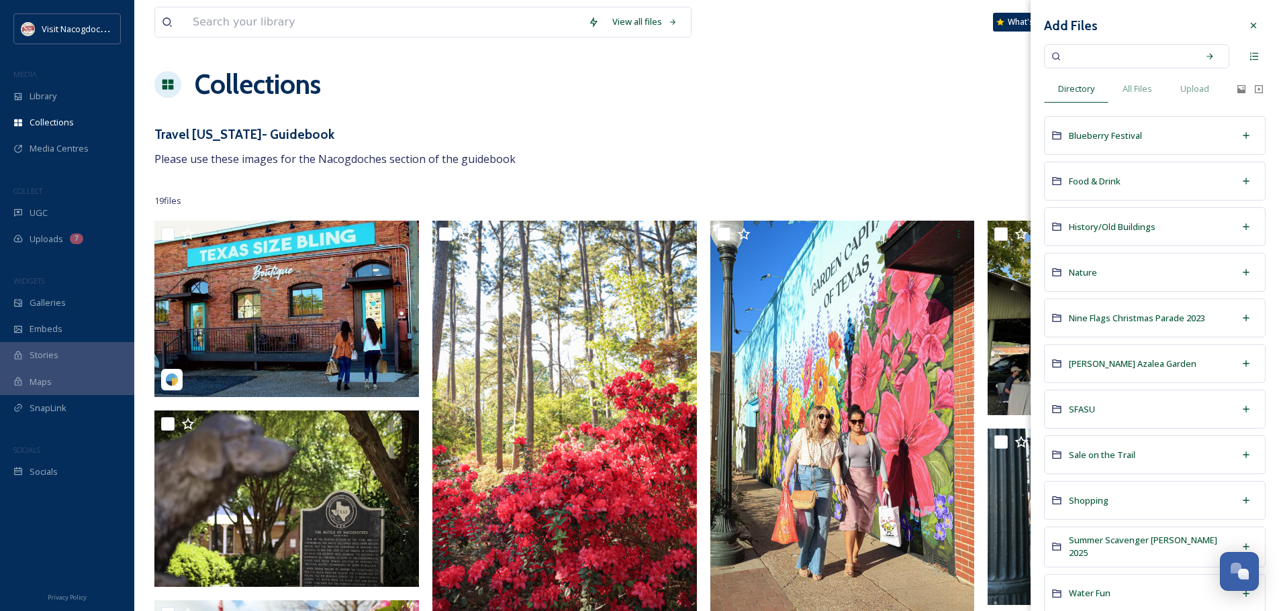
click at [1134, 51] on input at bounding box center [1127, 57] width 127 height 30
type input "mural"
click at [1110, 366] on span "Ruby M. Mize Azalea Garden" at bounding box center [1133, 364] width 128 height 12
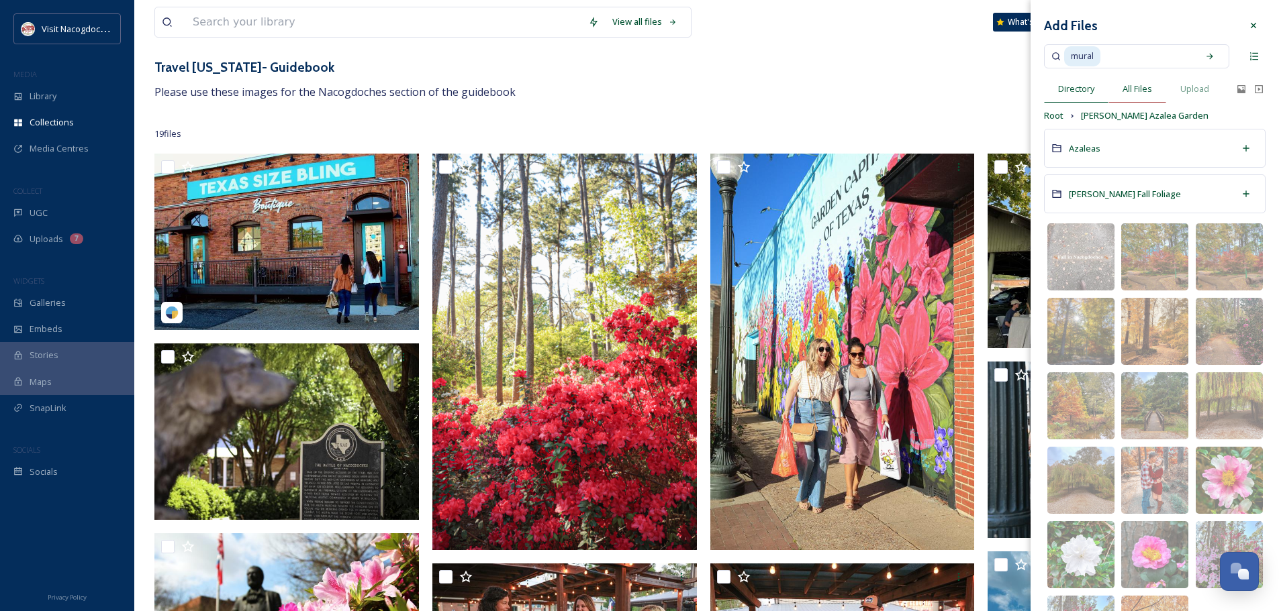
click at [1142, 91] on span "All Files" at bounding box center [1137, 89] width 30 height 13
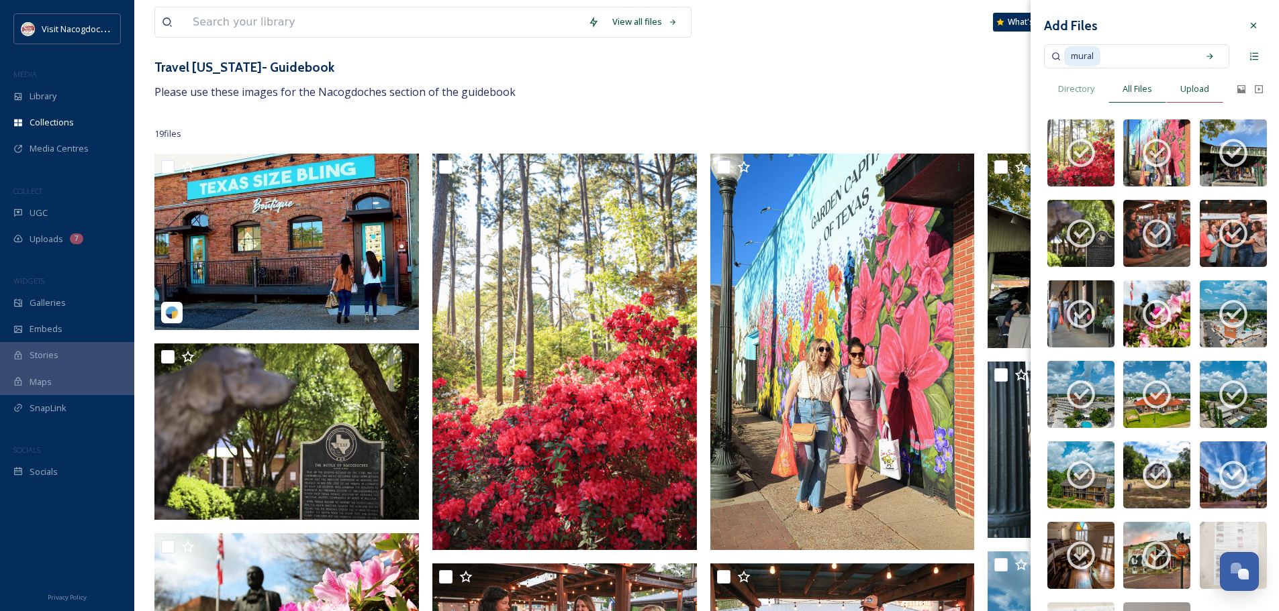
click at [1194, 86] on span "Upload" at bounding box center [1194, 89] width 29 height 13
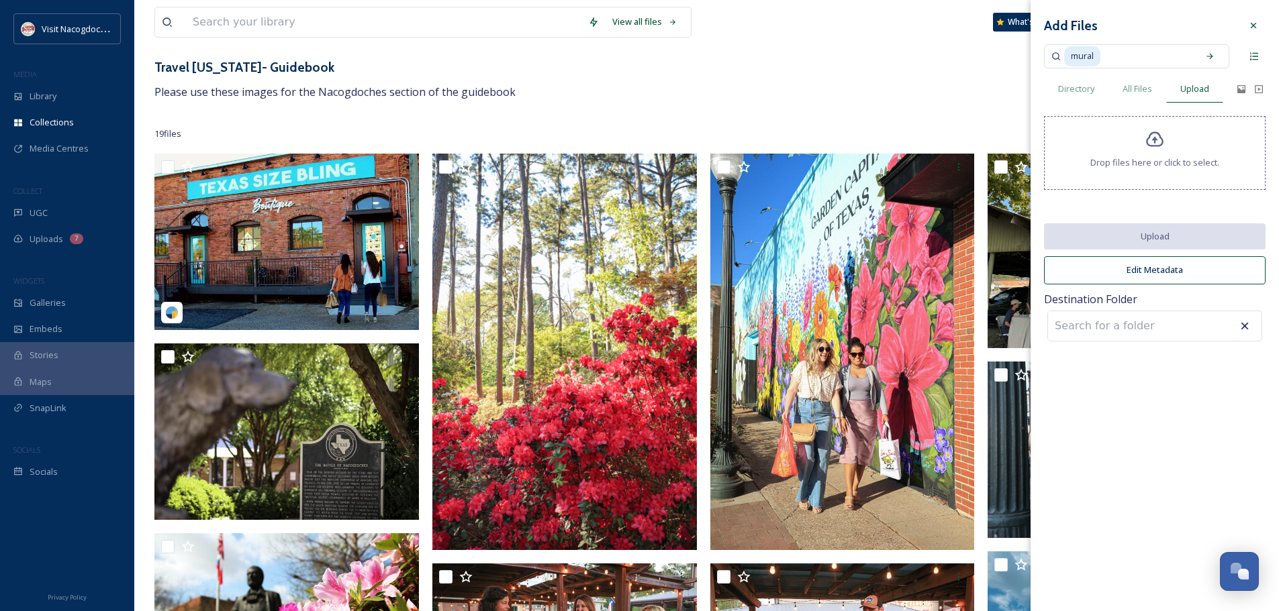
click at [1168, 148] on div "Drop files here or click to select." at bounding box center [1155, 153] width 222 height 74
click at [1138, 144] on div "Drop files here or click to select." at bounding box center [1155, 153] width 222 height 74
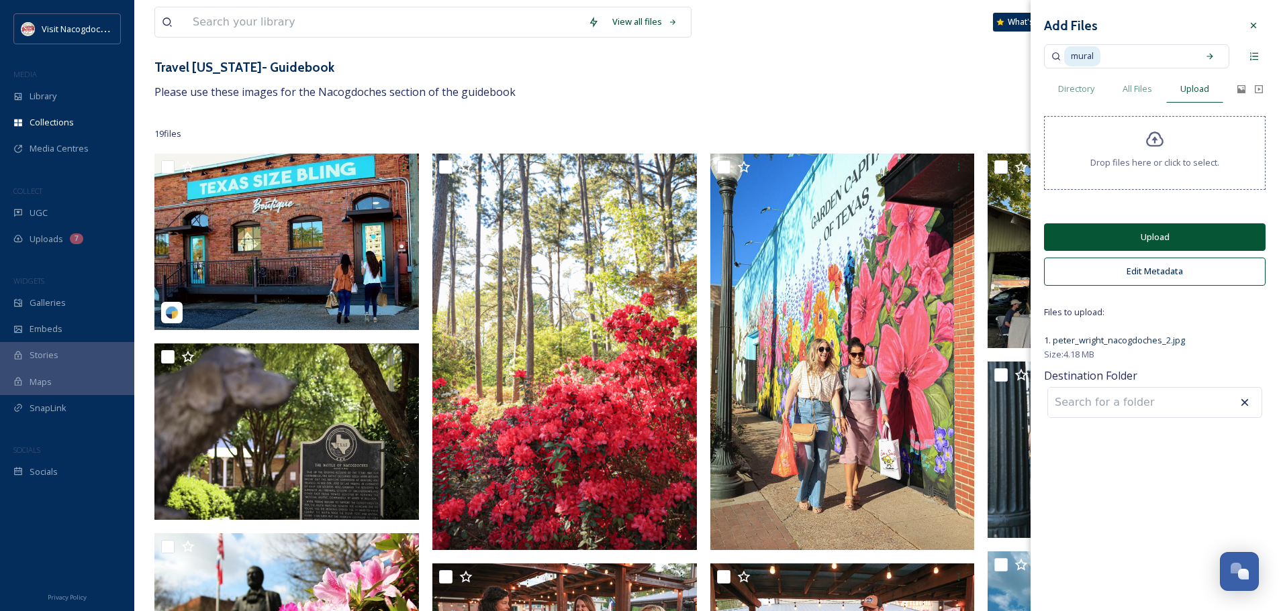
click at [1110, 246] on button "Upload" at bounding box center [1155, 238] width 222 height 28
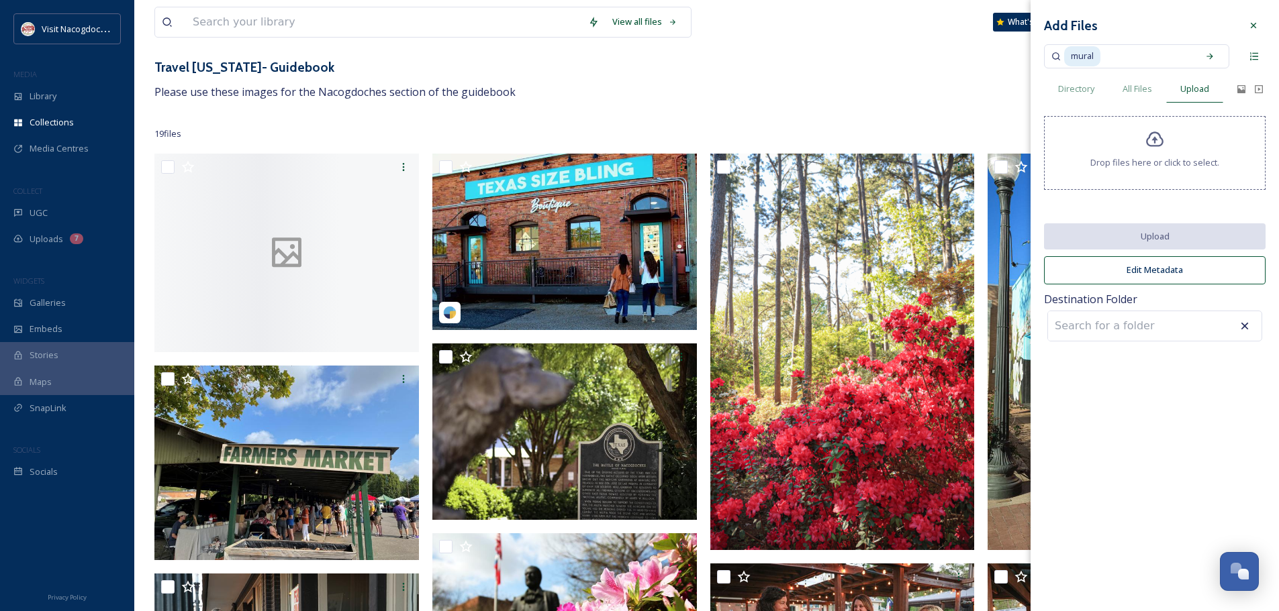
click at [1146, 131] on icon at bounding box center [1154, 139] width 19 height 19
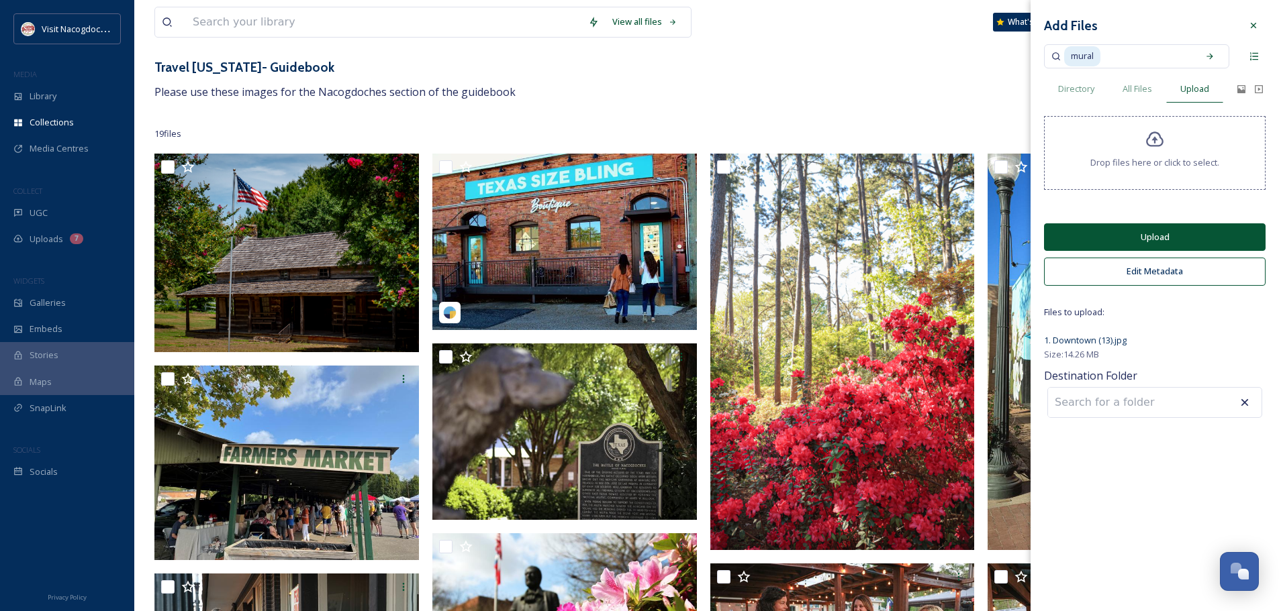
click at [1176, 232] on button "Upload" at bounding box center [1155, 238] width 222 height 28
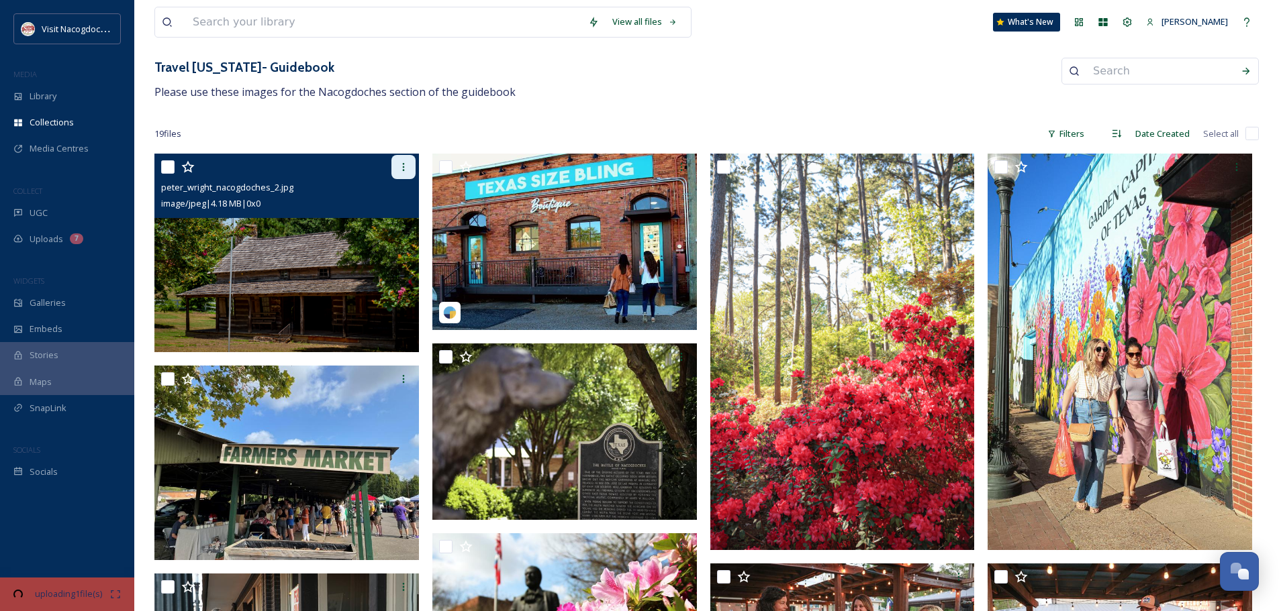
click at [401, 164] on icon at bounding box center [403, 167] width 11 height 11
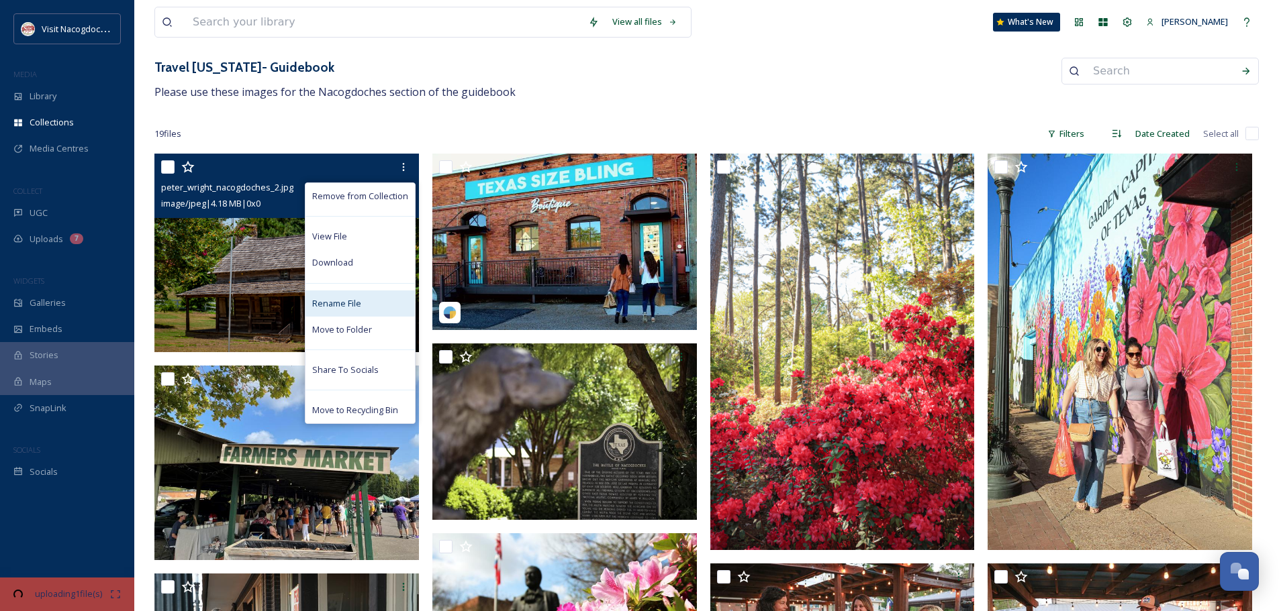
click at [348, 299] on span "Rename File" at bounding box center [336, 303] width 49 height 13
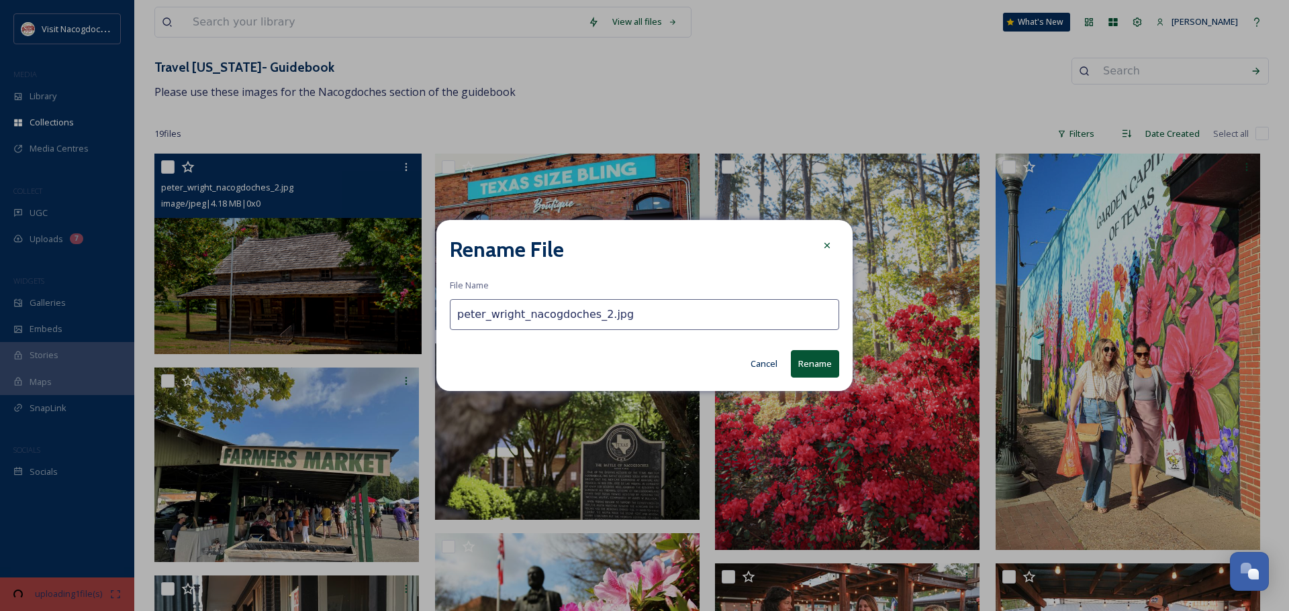
click at [518, 317] on input "peter_wright_nacogdoches_2.jpg" at bounding box center [644, 314] width 389 height 31
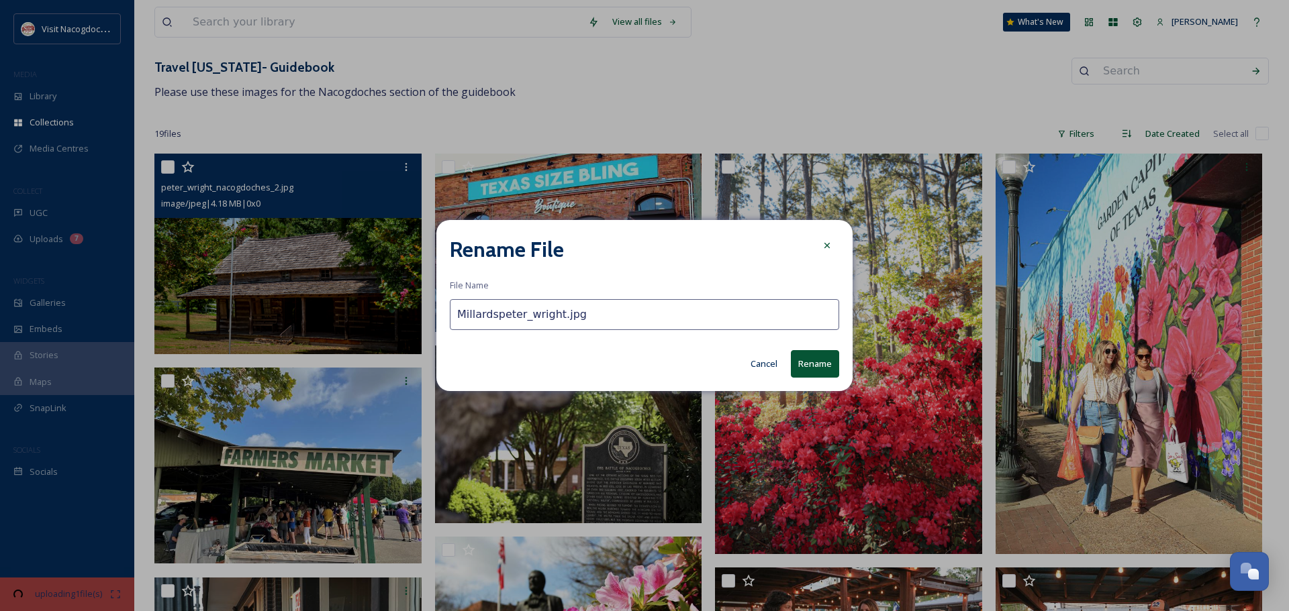
type input "Millardpeter_wright.jpg"
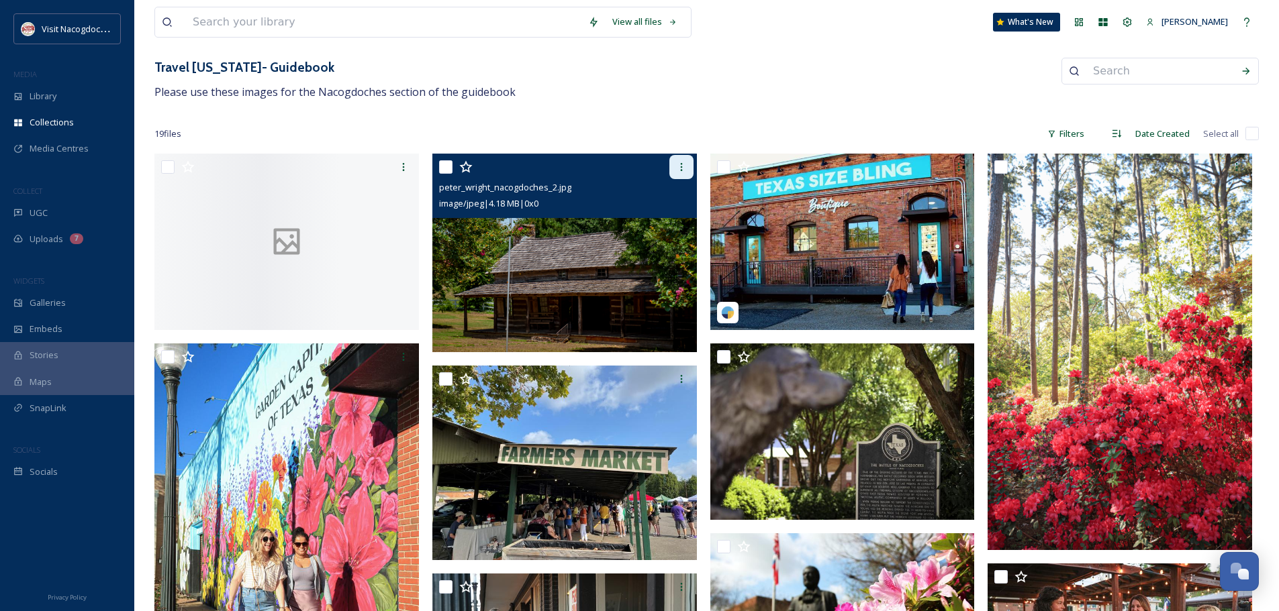
click at [683, 170] on icon at bounding box center [681, 167] width 11 height 11
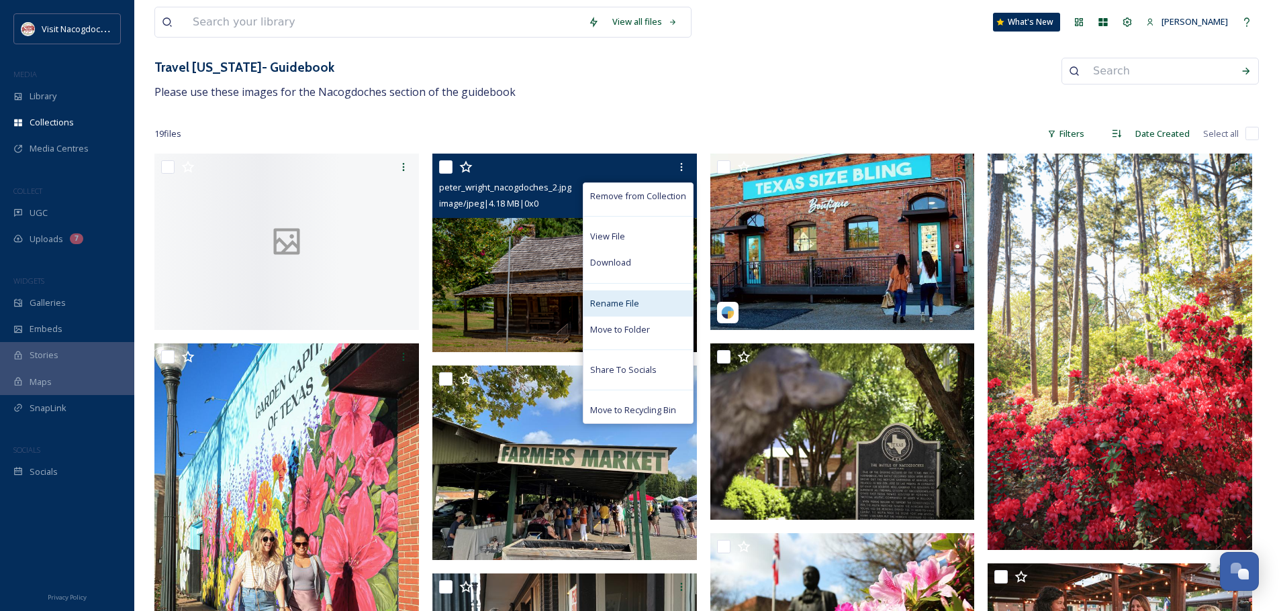
click at [616, 305] on span "Rename File" at bounding box center [614, 303] width 49 height 13
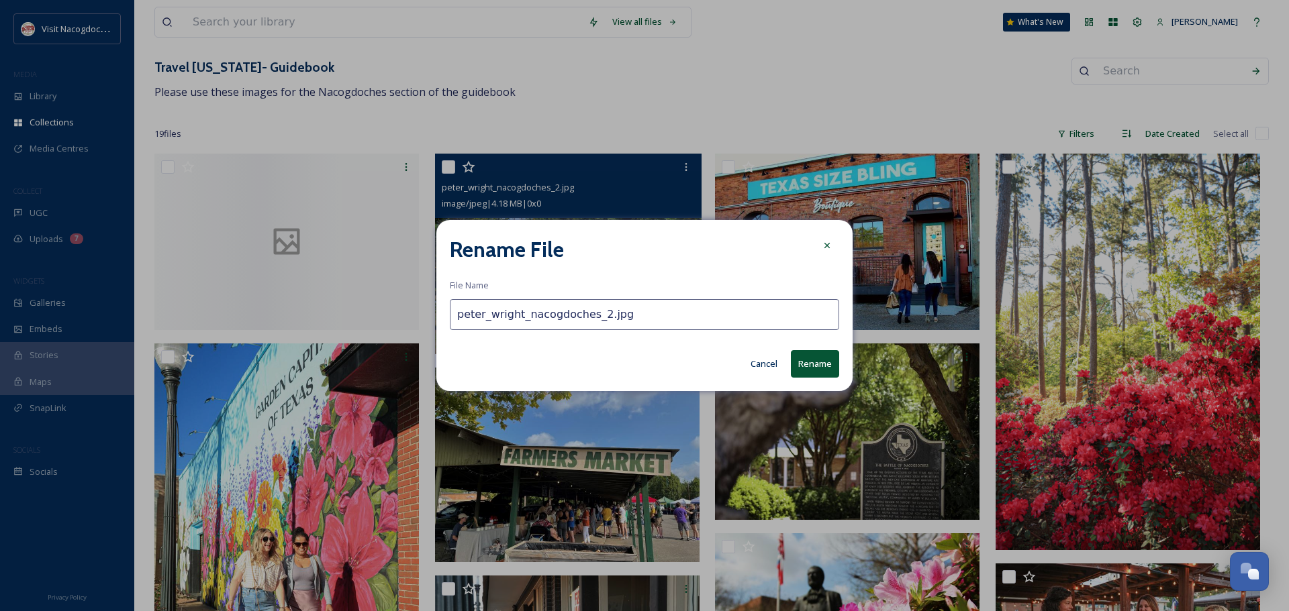
drag, startPoint x: 514, startPoint y: 313, endPoint x: 590, endPoint y: 306, distance: 76.2
click at [590, 306] on input "peter_wright_nacogdoches_2.jpg" at bounding box center [644, 314] width 389 height 31
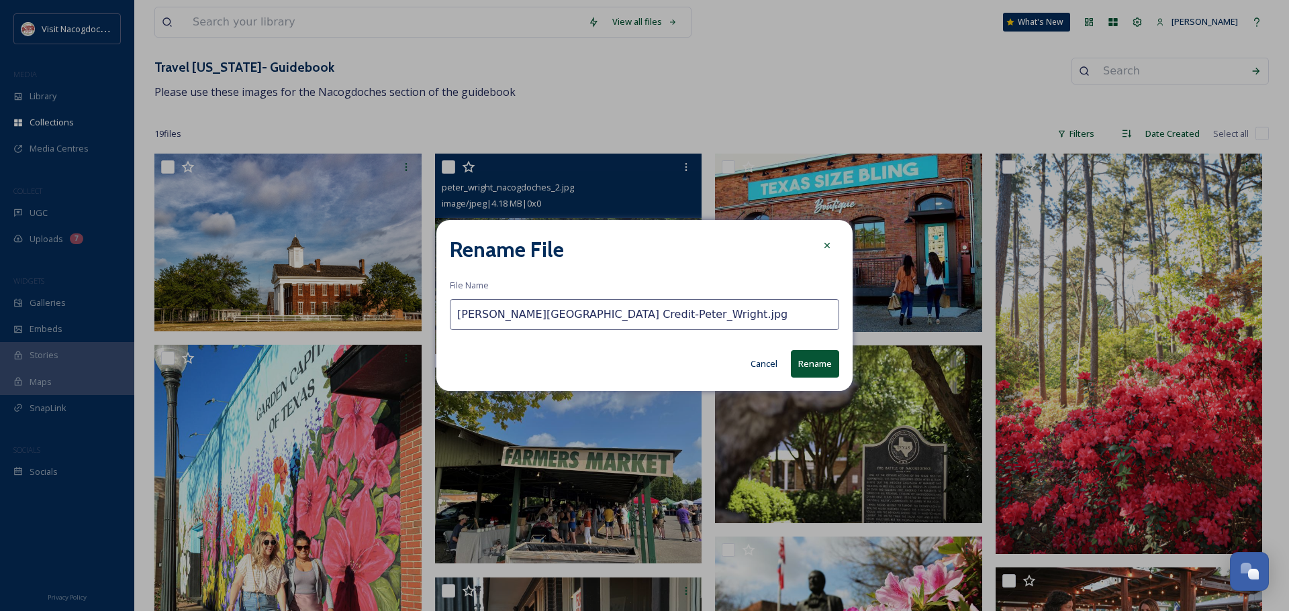
click at [687, 325] on input "Millard's Crossing Historic Village Credit-Peter_Wright.jpg" at bounding box center [644, 314] width 389 height 31
click at [716, 310] on input "Millard's Crossing Historic Village Credit-Peter_Wright.jpg" at bounding box center [644, 314] width 389 height 31
drag, startPoint x: 619, startPoint y: 315, endPoint x: 710, endPoint y: 318, distance: 91.3
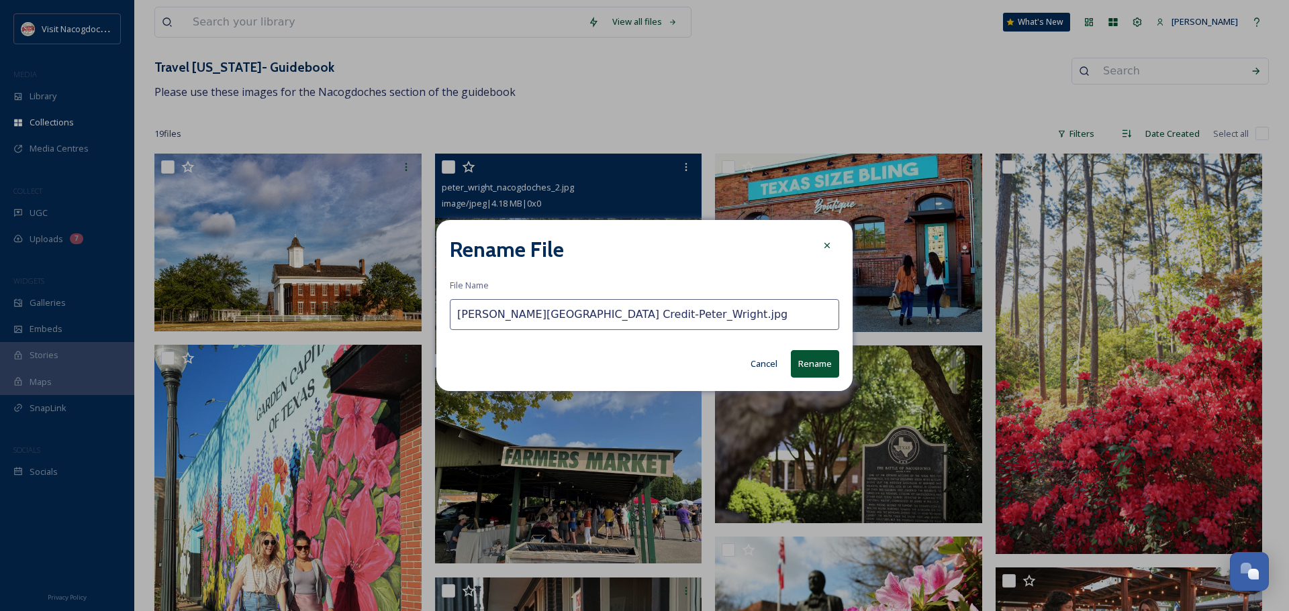
click at [710, 318] on input "Millard's Crossing Historic Village Credit-Peter_Wright.jpg" at bounding box center [644, 314] width 389 height 31
type input "Millard's Crossing Historic Village.jpg"
click at [799, 361] on button "Rename" at bounding box center [815, 364] width 48 height 28
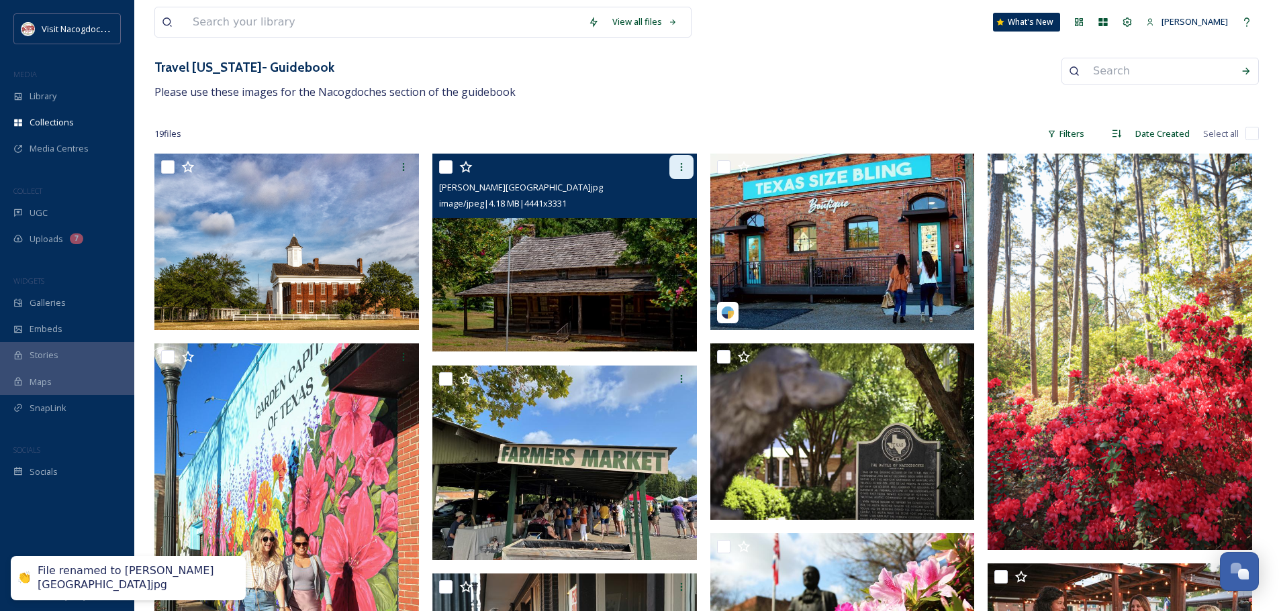
click at [679, 168] on icon at bounding box center [681, 167] width 11 height 11
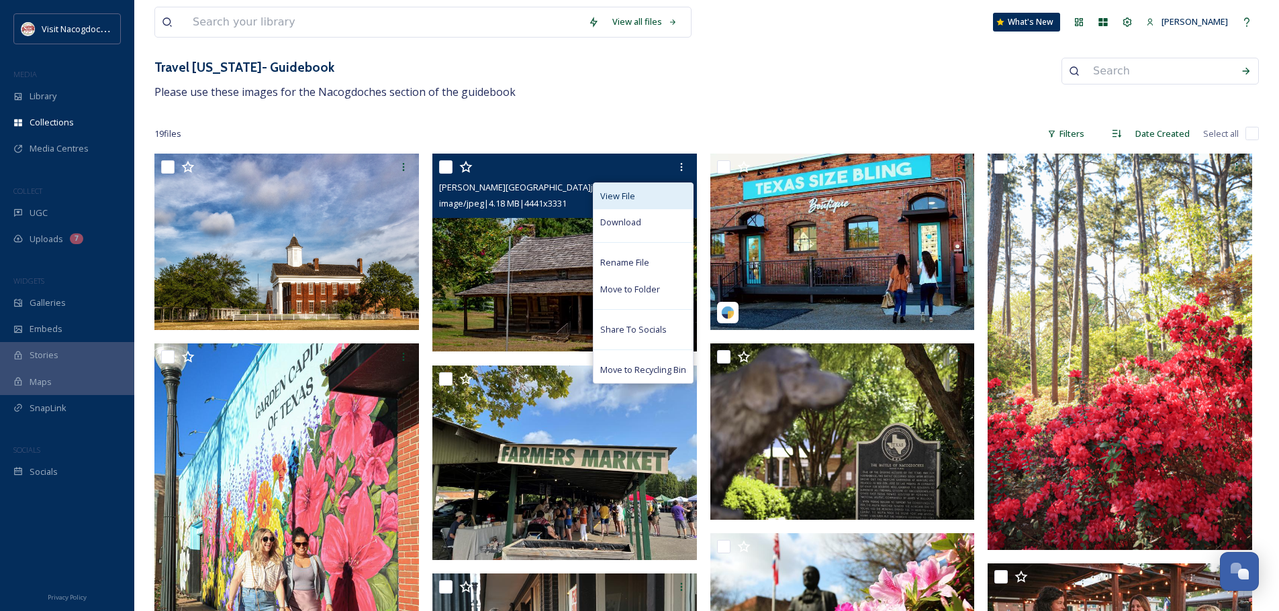
click at [620, 194] on span "View File" at bounding box center [617, 196] width 35 height 13
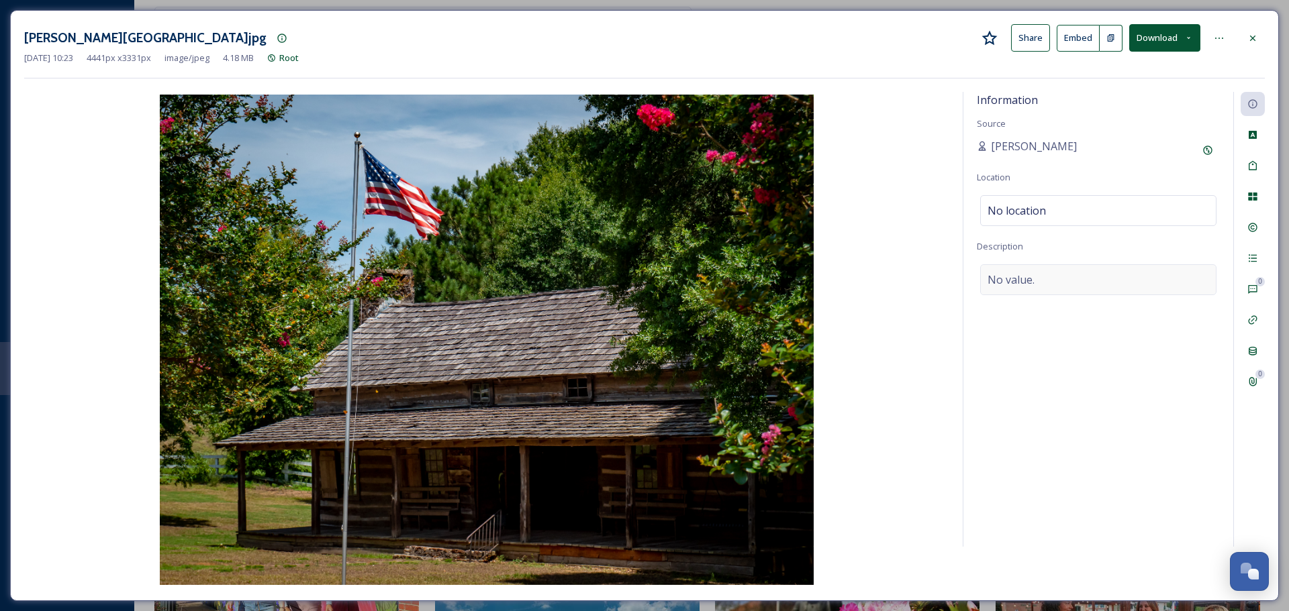
click at [1032, 281] on span "No value." at bounding box center [1010, 280] width 47 height 16
click at [1043, 296] on textarea at bounding box center [1098, 319] width 243 height 111
paste textarea "Credit-Peter_Wright"
click at [1020, 281] on textarea "Credit-Peter_Wright" at bounding box center [1098, 319] width 243 height 111
click at [1038, 277] on textarea "Credit-Peter_Wright" at bounding box center [1098, 319] width 243 height 111
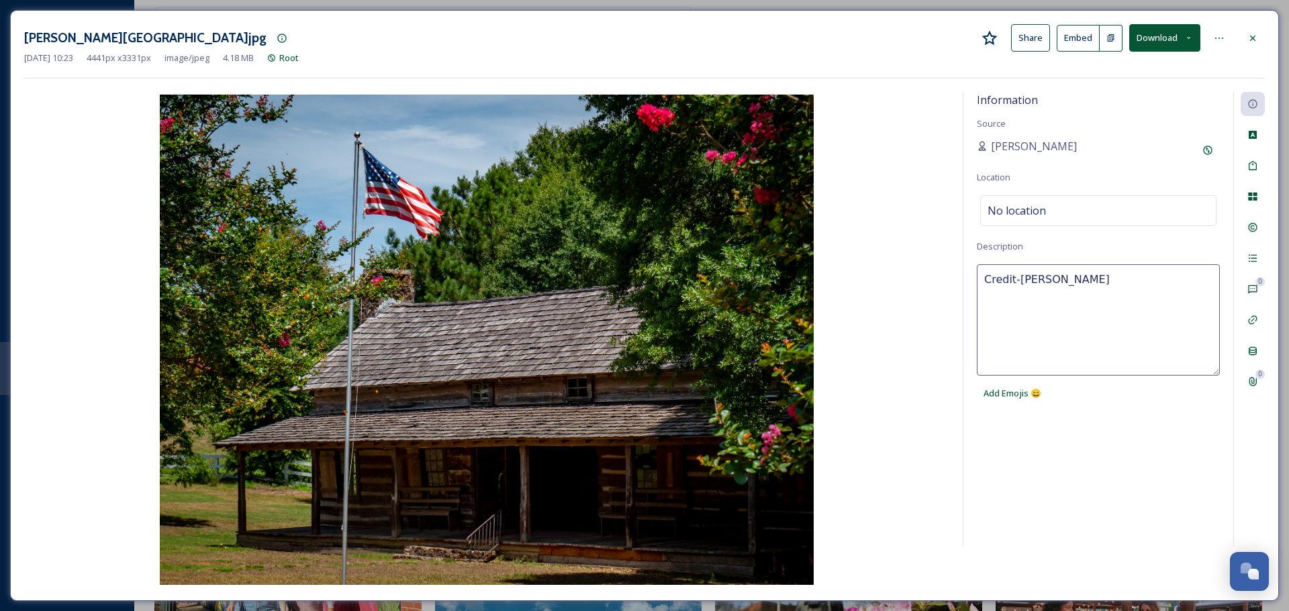
click at [1040, 279] on textarea "Credit-Peter_Wright" at bounding box center [1098, 319] width 243 height 111
type textarea "Credit-Peter Wright"
click at [989, 206] on span "No location" at bounding box center [1016, 211] width 58 height 16
click at [1009, 219] on input at bounding box center [1098, 211] width 235 height 30
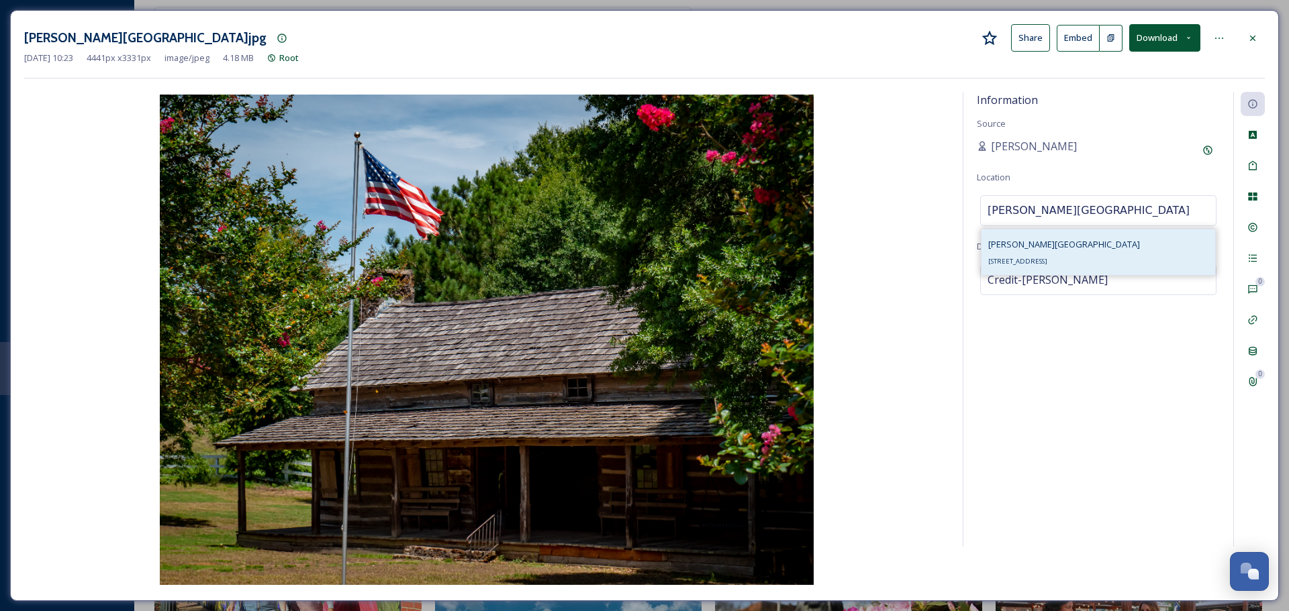
type input "Millard's Crossing Historic Village"
click at [1020, 269] on div "Millard's Crossing Historic Village 6020 North St, Nacogdoches, TX 75965, USA" at bounding box center [1098, 253] width 234 height 46
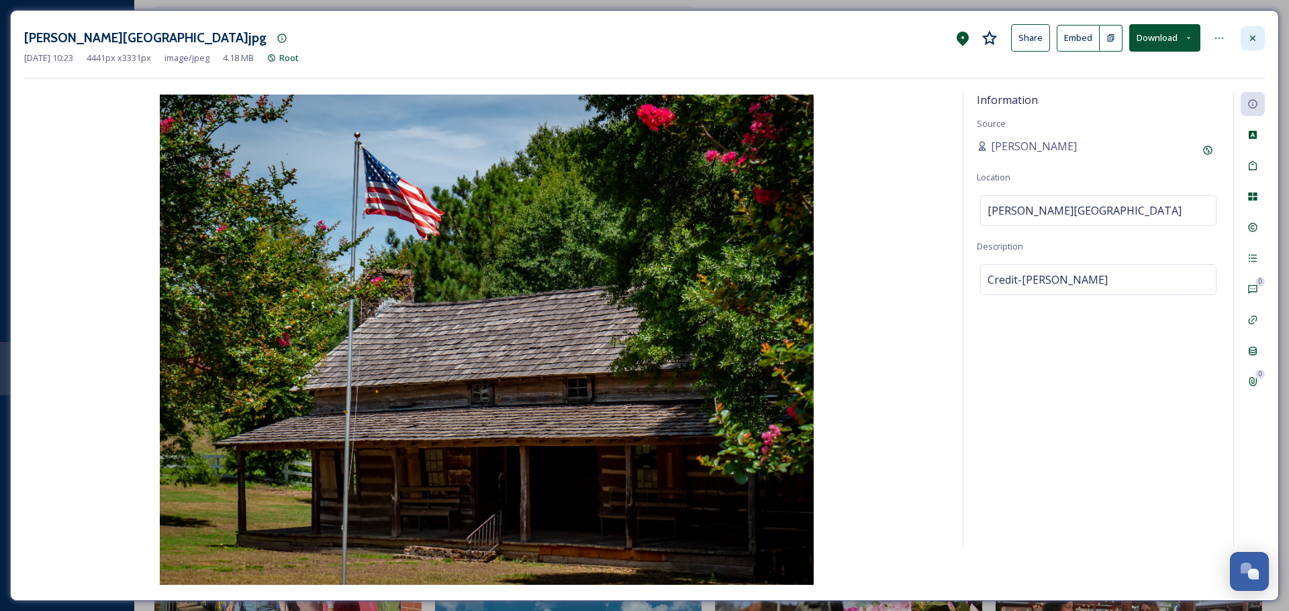
click at [1252, 26] on div at bounding box center [1252, 38] width 24 height 24
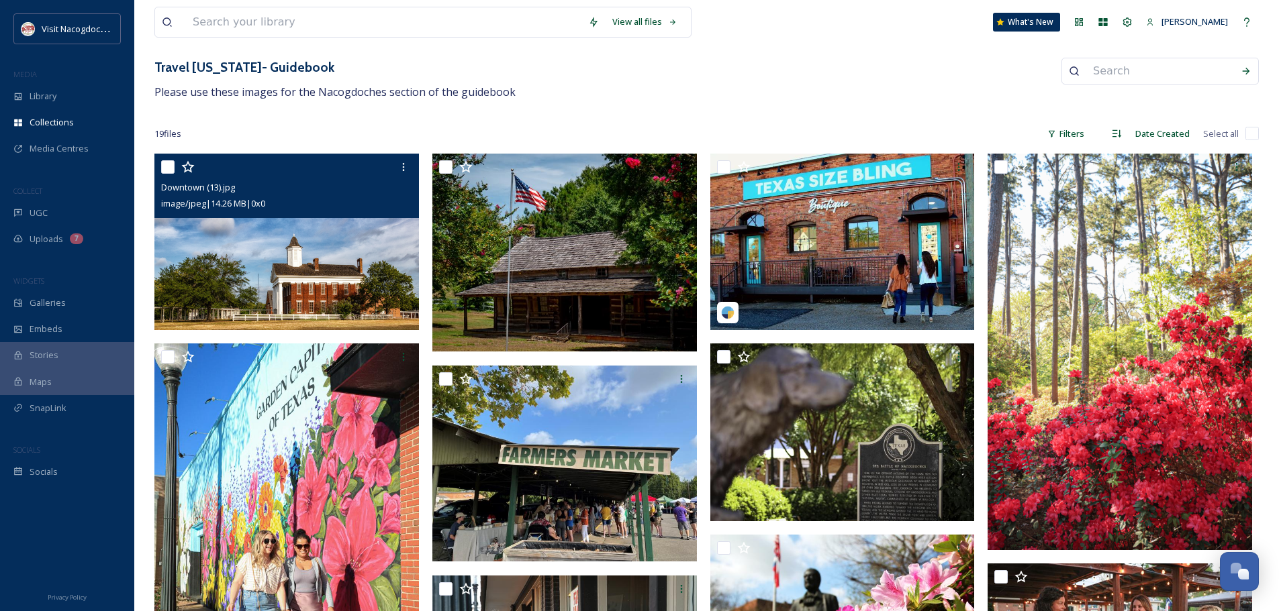
click at [387, 254] on img at bounding box center [286, 242] width 264 height 177
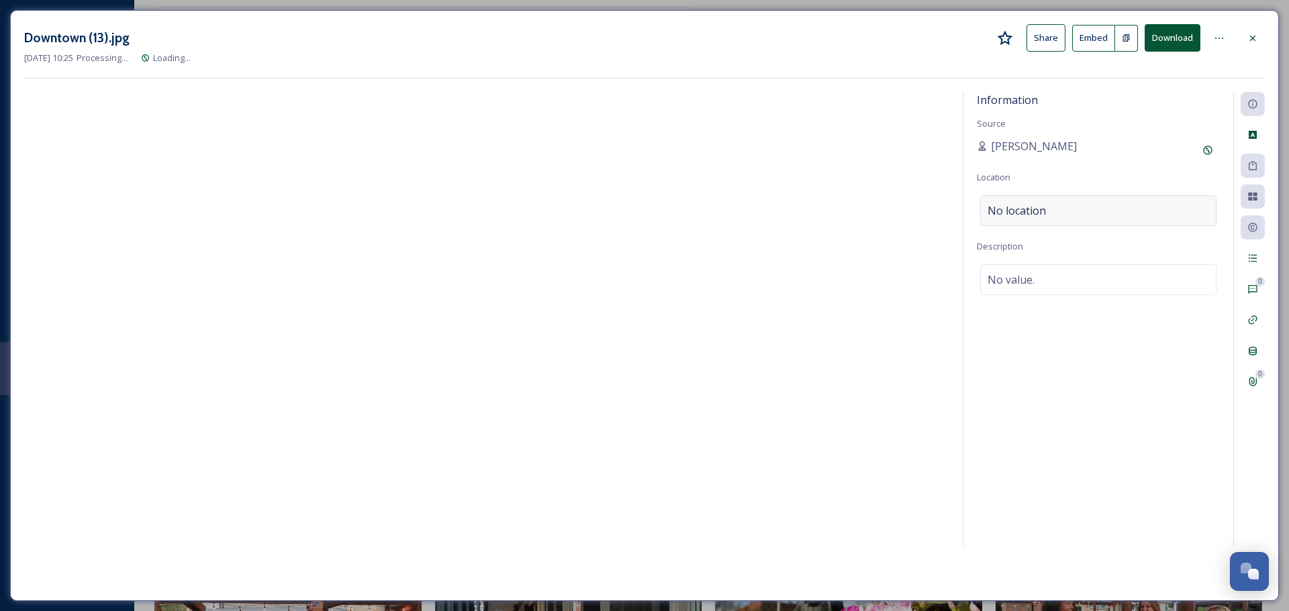
click at [1058, 214] on div "No location" at bounding box center [1098, 210] width 236 height 31
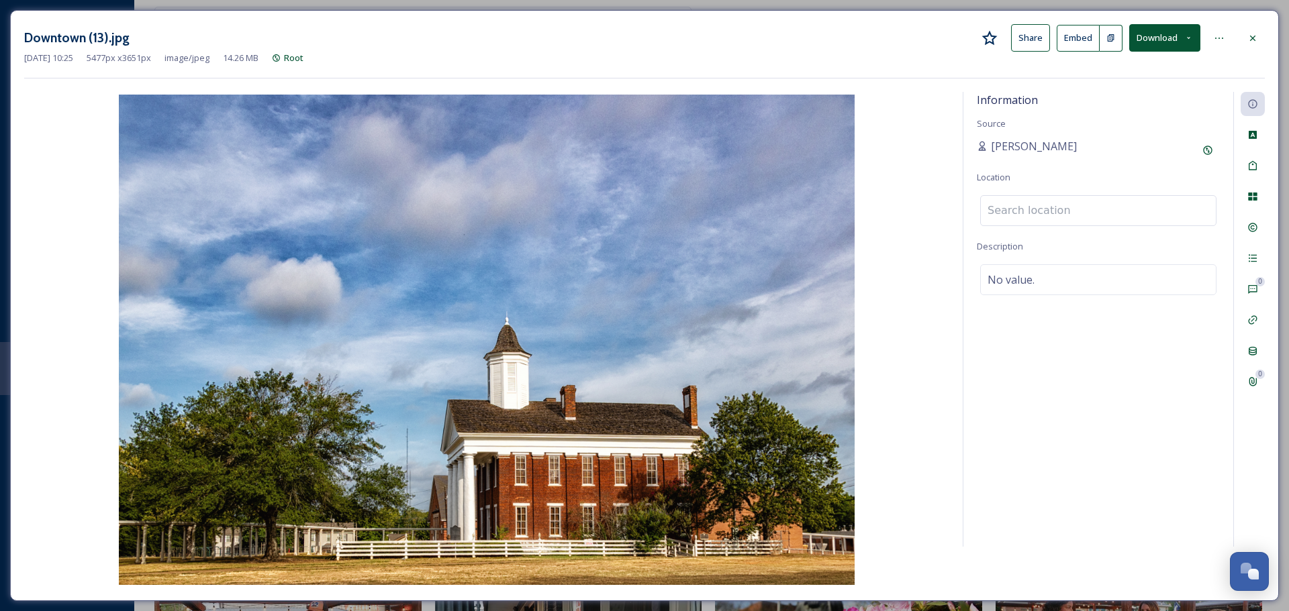
click at [1053, 215] on input at bounding box center [1098, 211] width 235 height 30
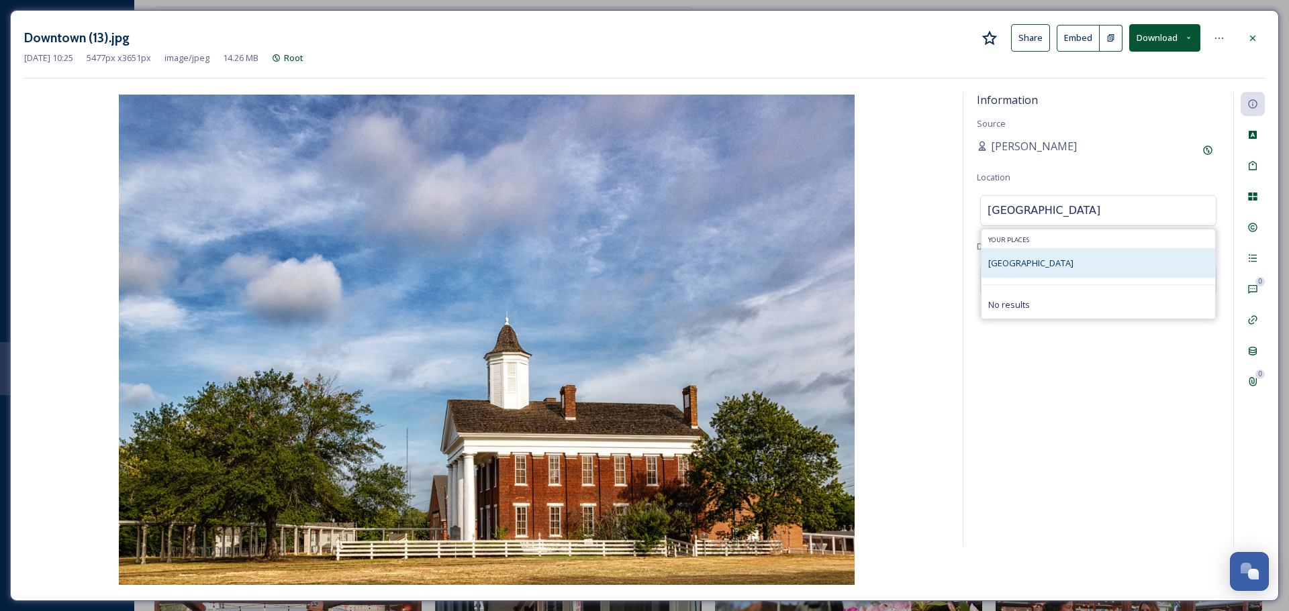
type input "Old University Building"
click at [1047, 277] on div "Old University Building" at bounding box center [1098, 263] width 234 height 30
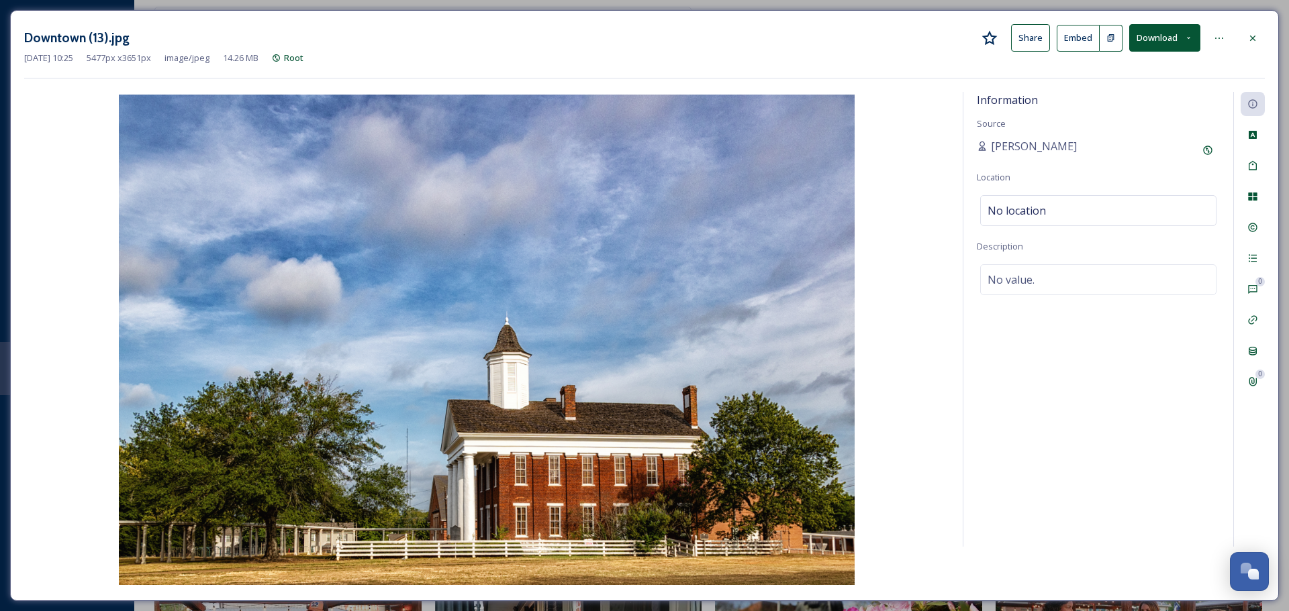
click at [1047, 277] on div "No value." at bounding box center [1098, 279] width 236 height 31
click at [1041, 289] on textarea at bounding box center [1098, 319] width 243 height 111
type textarea "Credit- Wendy Floyd"
click at [1040, 246] on div "Information Source Natalee Dunn Location Old University Building Description Cr…" at bounding box center [1098, 319] width 270 height 455
click at [1061, 204] on span "Old University Building" at bounding box center [1041, 211] width 108 height 16
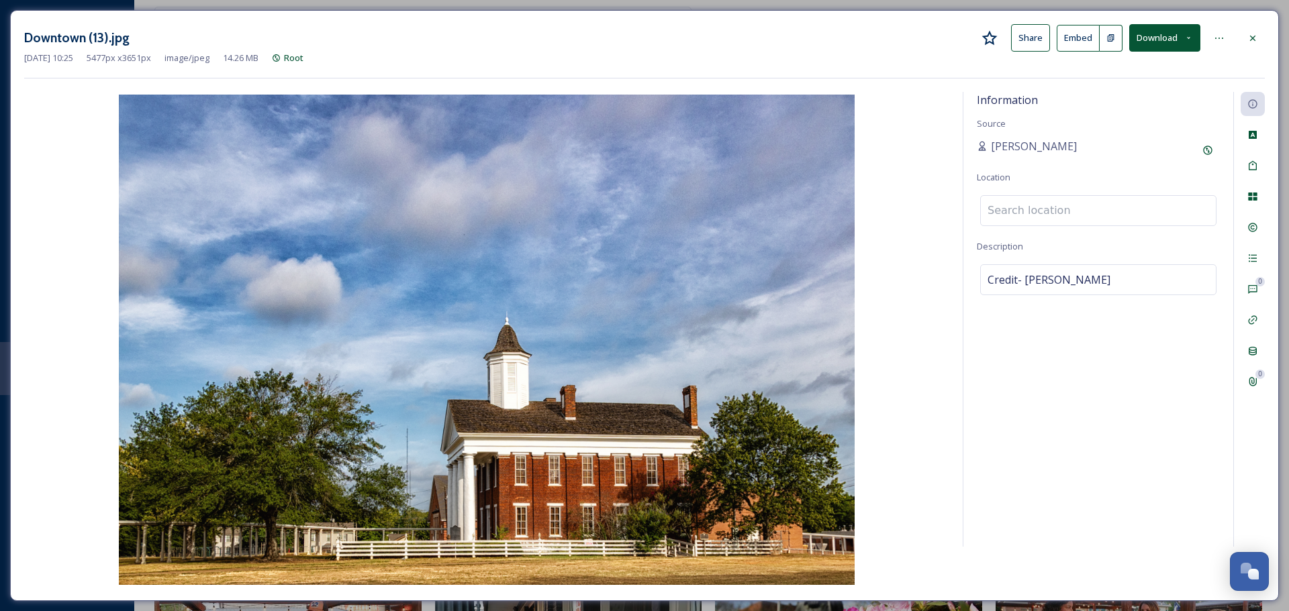
click at [1061, 204] on input at bounding box center [1098, 211] width 235 height 30
click at [1097, 184] on div "Information Source Natalee Dunn Location Description Credit- Wendy Floyd" at bounding box center [1098, 319] width 270 height 455
click at [1265, 36] on div "Downtown (13).jpg Share Embed Download Sep 30 2025 10:25 5477 px x 3651 px imag…" at bounding box center [644, 305] width 1269 height 591
click at [1252, 40] on icon at bounding box center [1252, 38] width 11 height 11
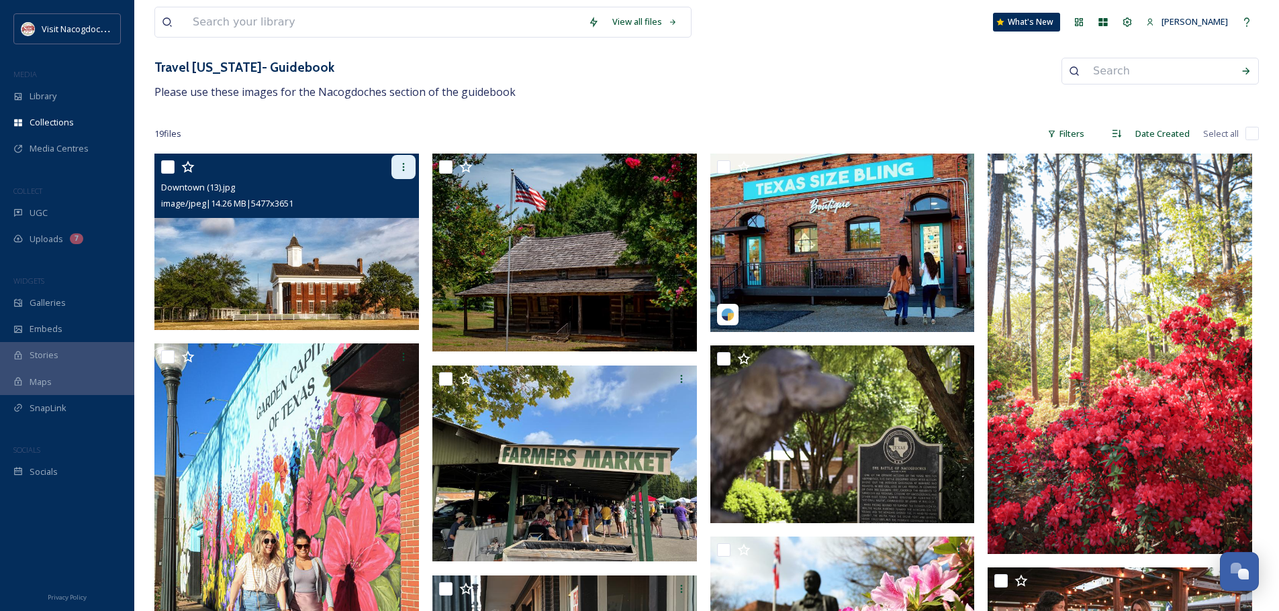
click at [400, 171] on icon at bounding box center [403, 167] width 11 height 11
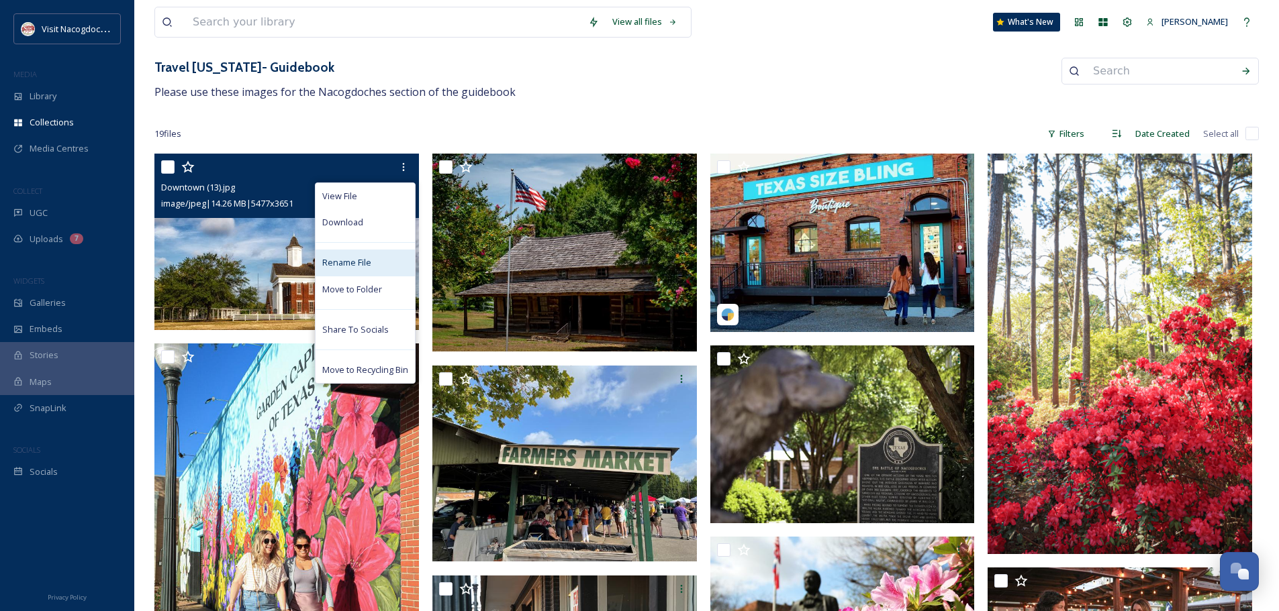
click at [373, 262] on div "Rename File" at bounding box center [364, 263] width 99 height 26
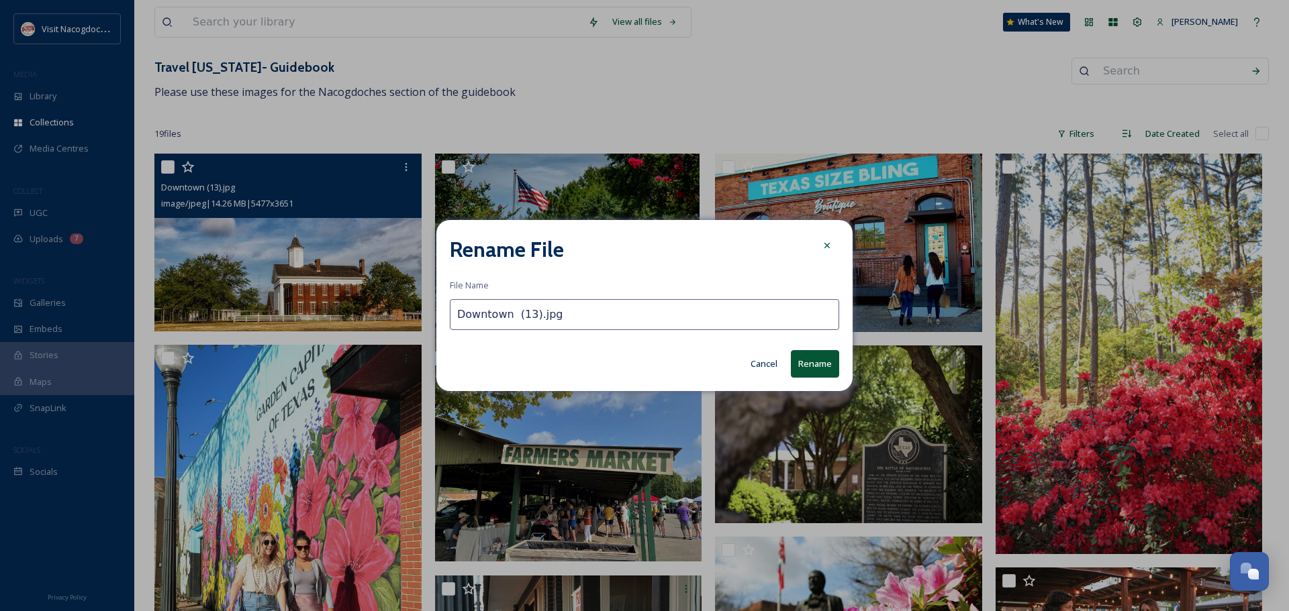
click at [509, 318] on input "Downtown (13).jpg" at bounding box center [644, 314] width 389 height 31
drag, startPoint x: 532, startPoint y: 316, endPoint x: 446, endPoint y: 317, distance: 85.3
click at [446, 317] on div "Rename File File Name Downtown (13).jpg Cancel Rename" at bounding box center [644, 305] width 416 height 170
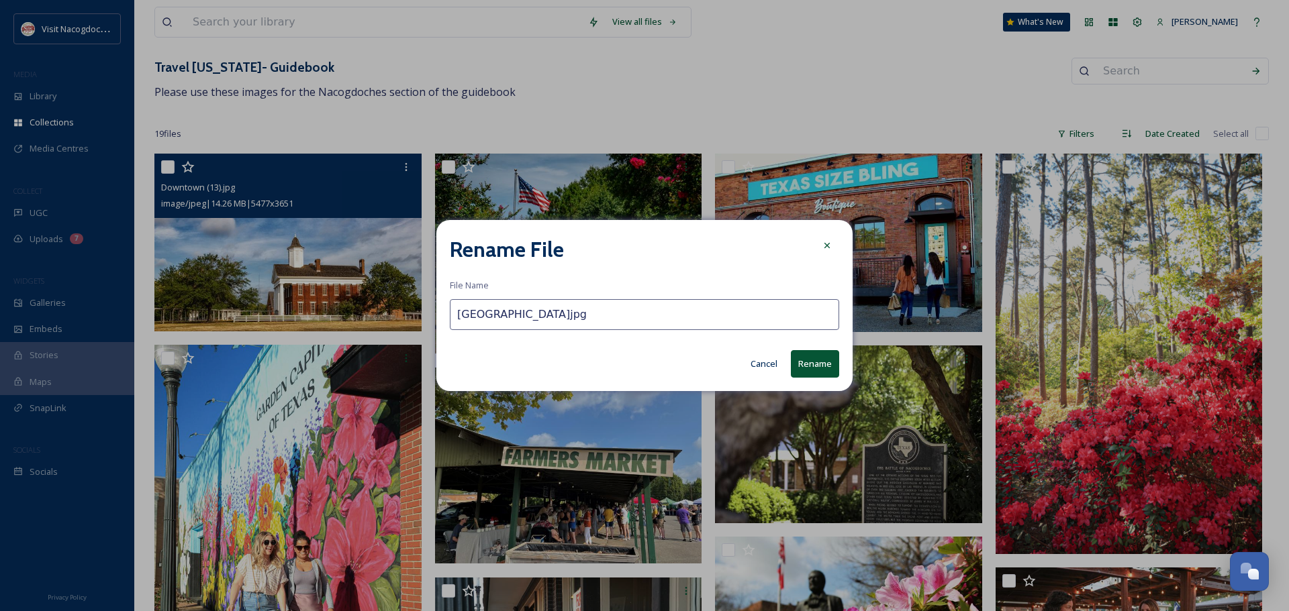
click at [652, 320] on input "[GEOGRAPHIC_DATA]jpg" at bounding box center [644, 314] width 389 height 31
type input "[GEOGRAPHIC_DATA]jpg"
click at [817, 371] on button "Rename" at bounding box center [815, 364] width 48 height 28
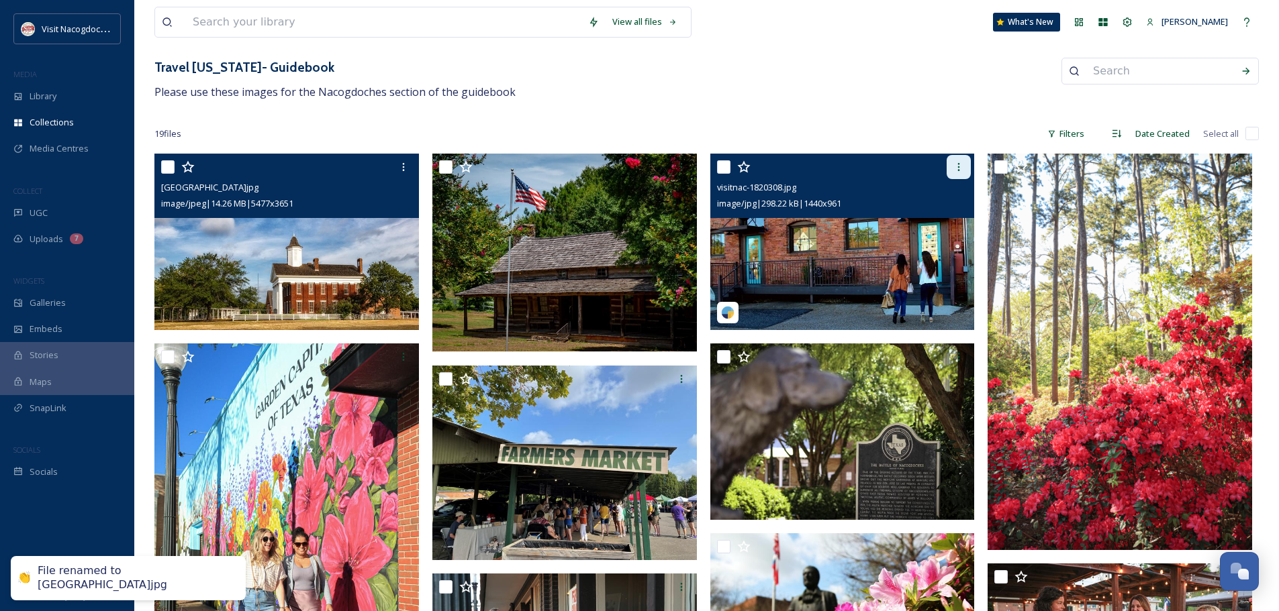
click at [948, 166] on div at bounding box center [958, 167] width 24 height 24
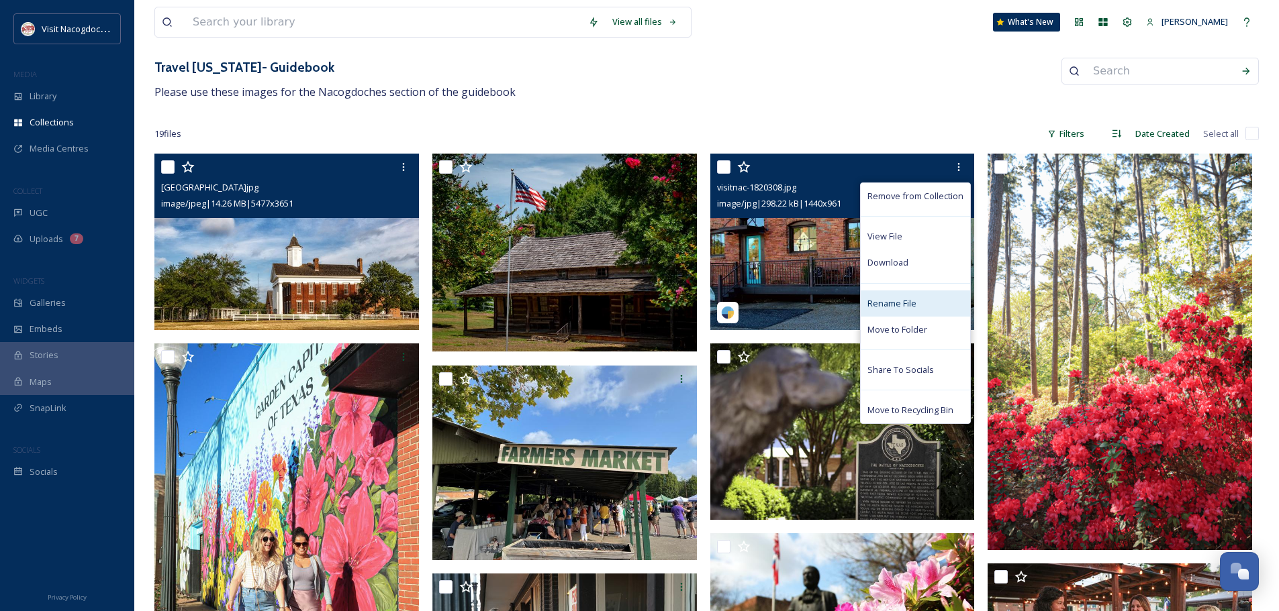
click at [912, 300] on span "Rename File" at bounding box center [891, 303] width 49 height 13
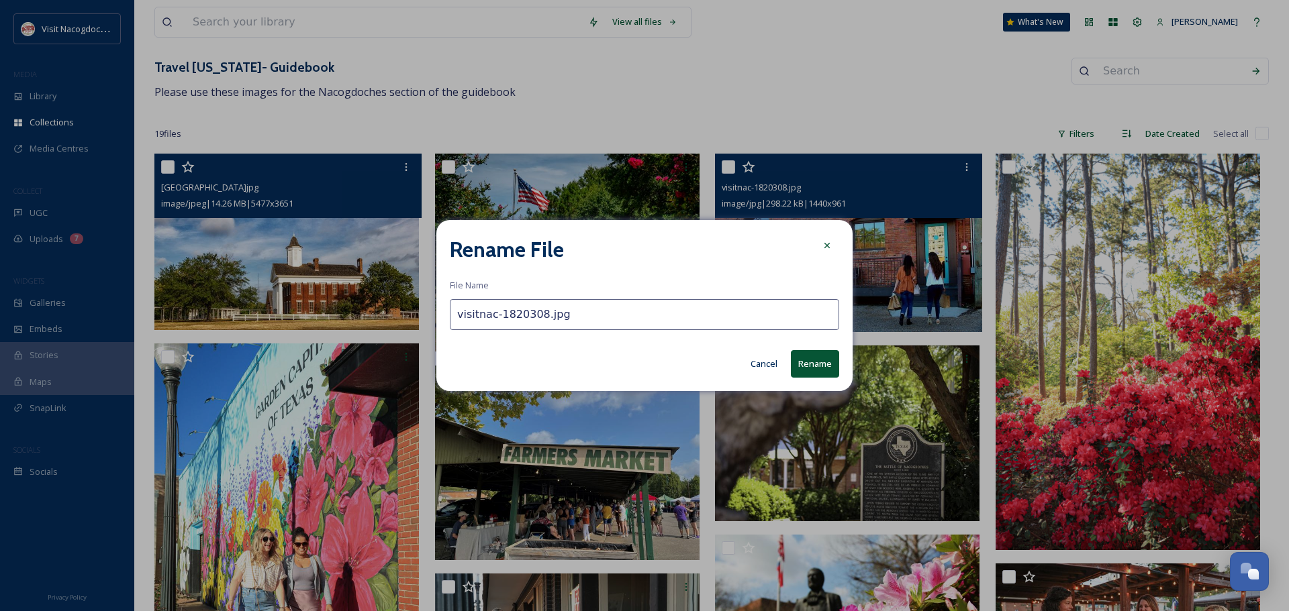
drag, startPoint x: 536, startPoint y: 313, endPoint x: 420, endPoint y: 313, distance: 116.8
click at [420, 313] on div "Rename File File Name visitnac-1820308.jpg Cancel Rename" at bounding box center [644, 305] width 1289 height 611
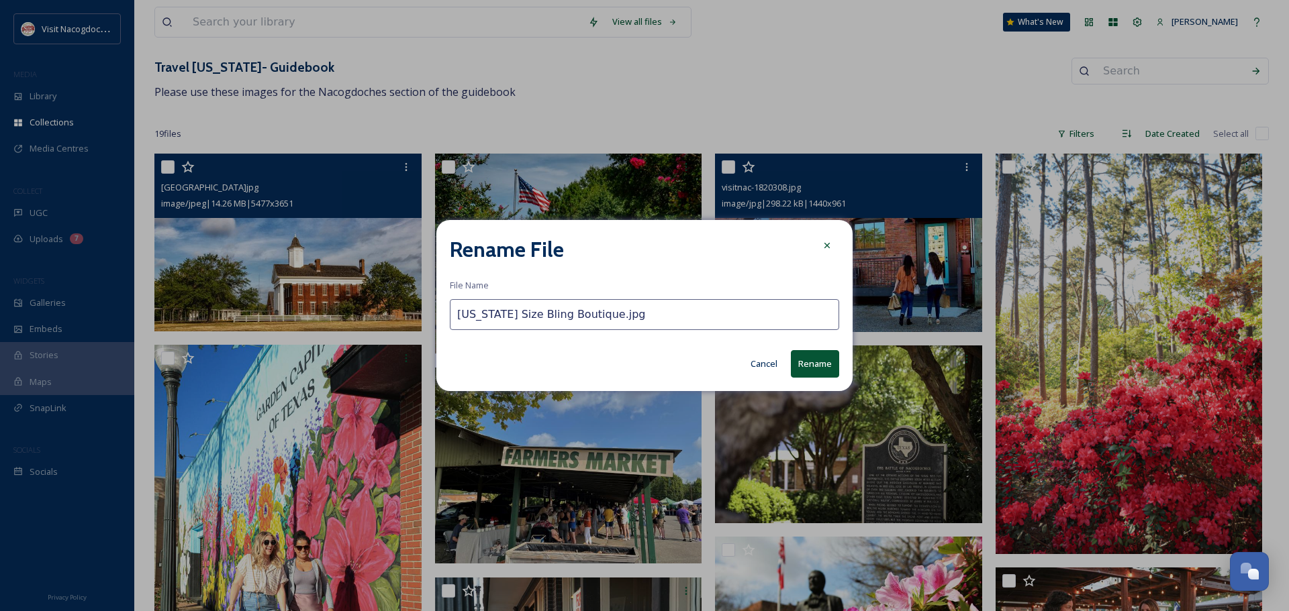
type input "Texas Size Bling Boutique.jpg"
click at [820, 358] on button "Rename" at bounding box center [815, 364] width 48 height 28
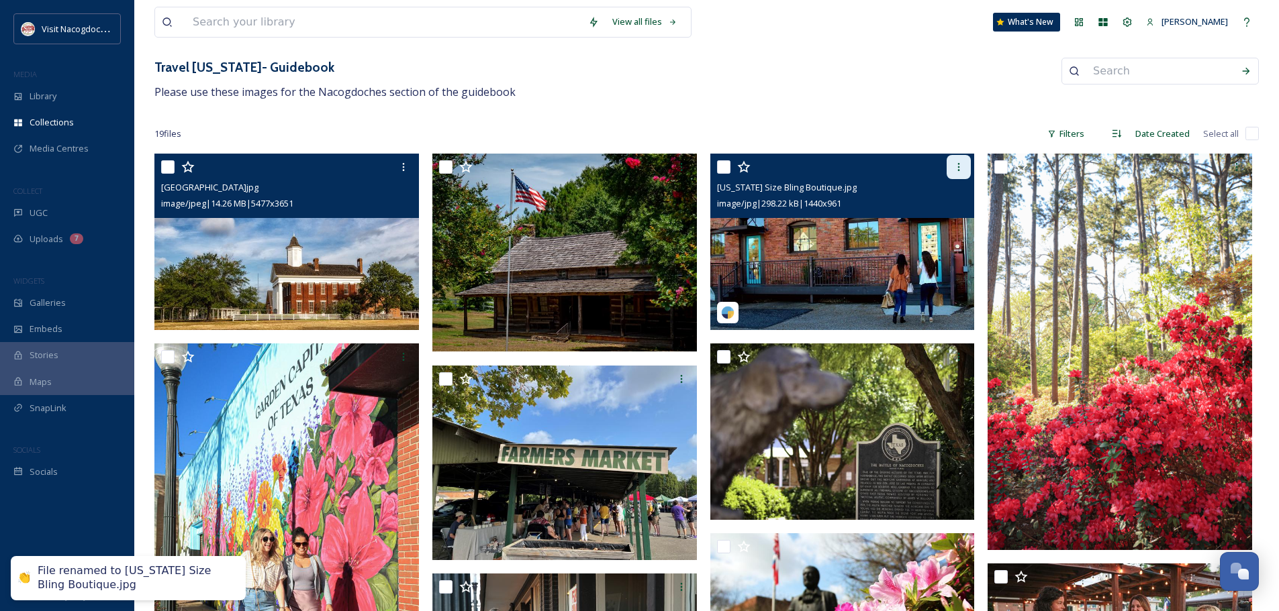
click at [960, 160] on div at bounding box center [958, 167] width 24 height 24
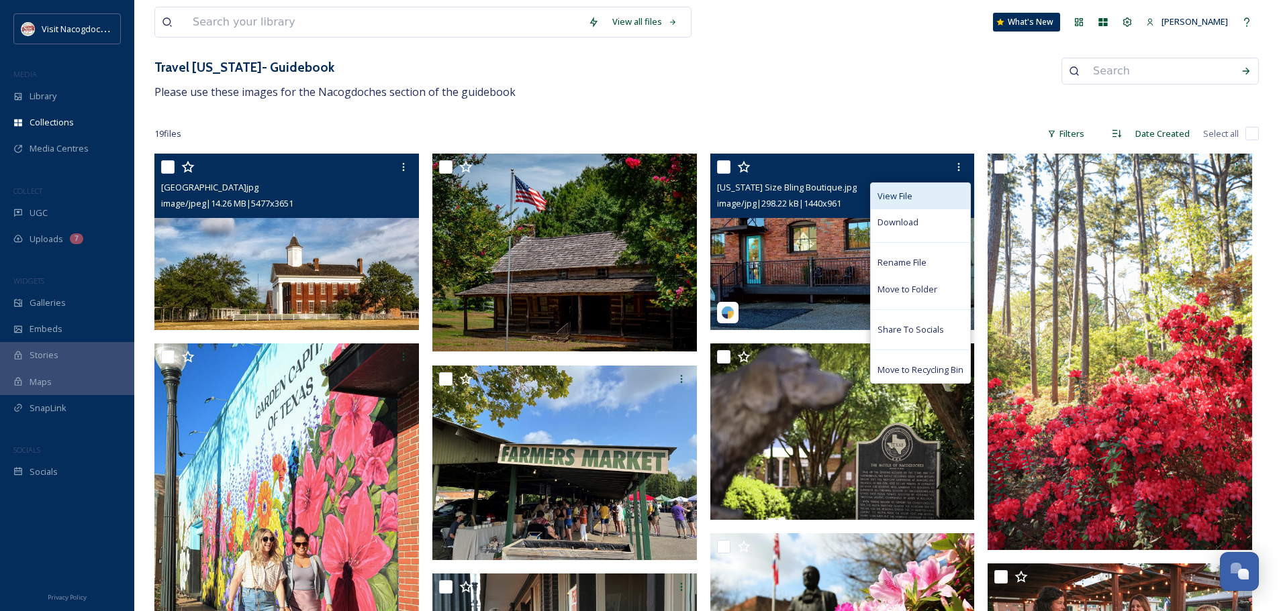
click at [871, 195] on div "View File" at bounding box center [920, 196] width 99 height 26
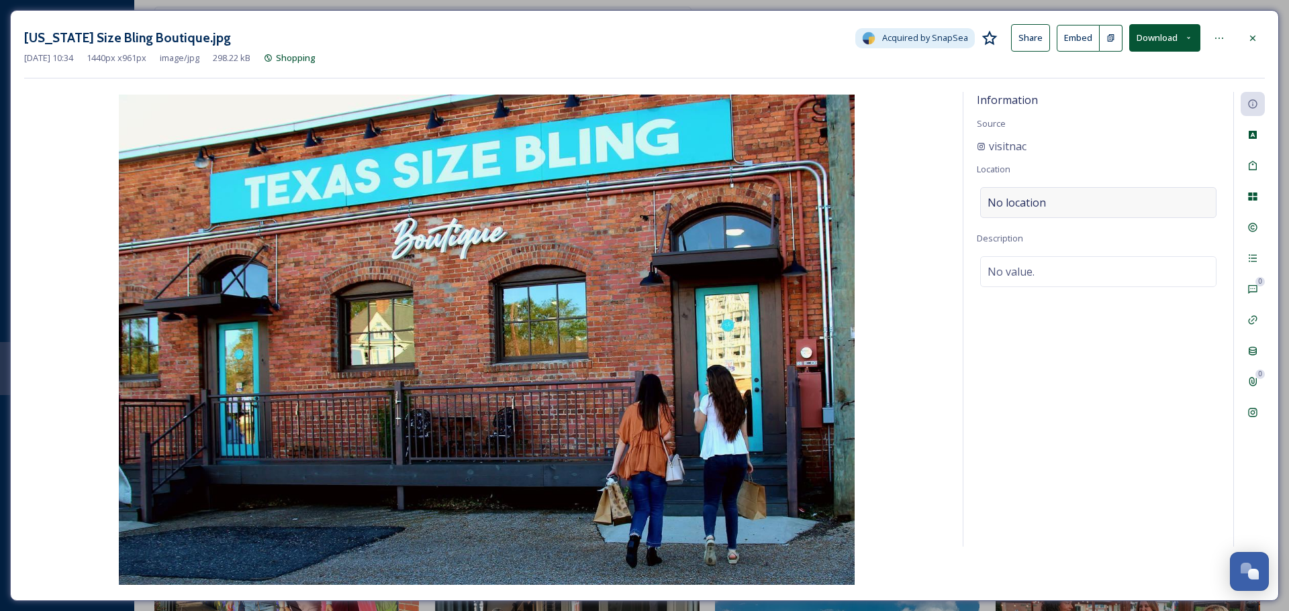
click at [1024, 212] on div "No location" at bounding box center [1098, 202] width 236 height 31
click at [1024, 212] on input at bounding box center [1098, 203] width 235 height 30
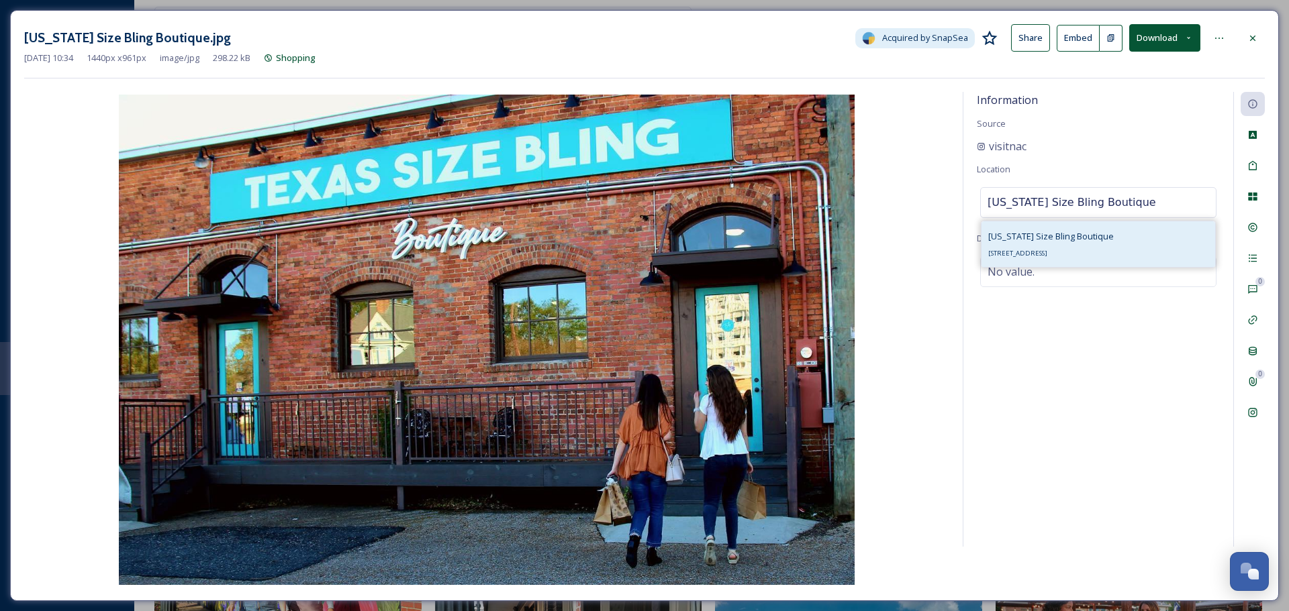
type input "Texas Size Bling Boutique"
click at [1017, 230] on span "Texas Size Bling Boutique" at bounding box center [1051, 236] width 126 height 12
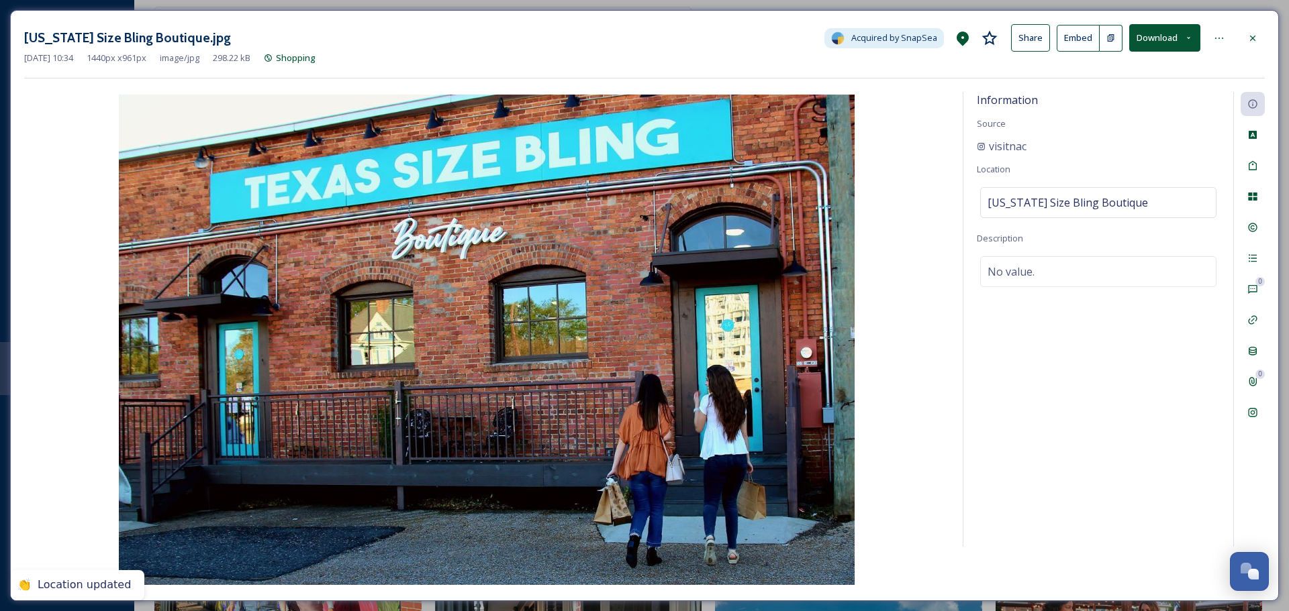
click at [1097, 144] on div "visitnac" at bounding box center [1098, 146] width 243 height 16
click at [1251, 42] on icon at bounding box center [1252, 38] width 11 height 11
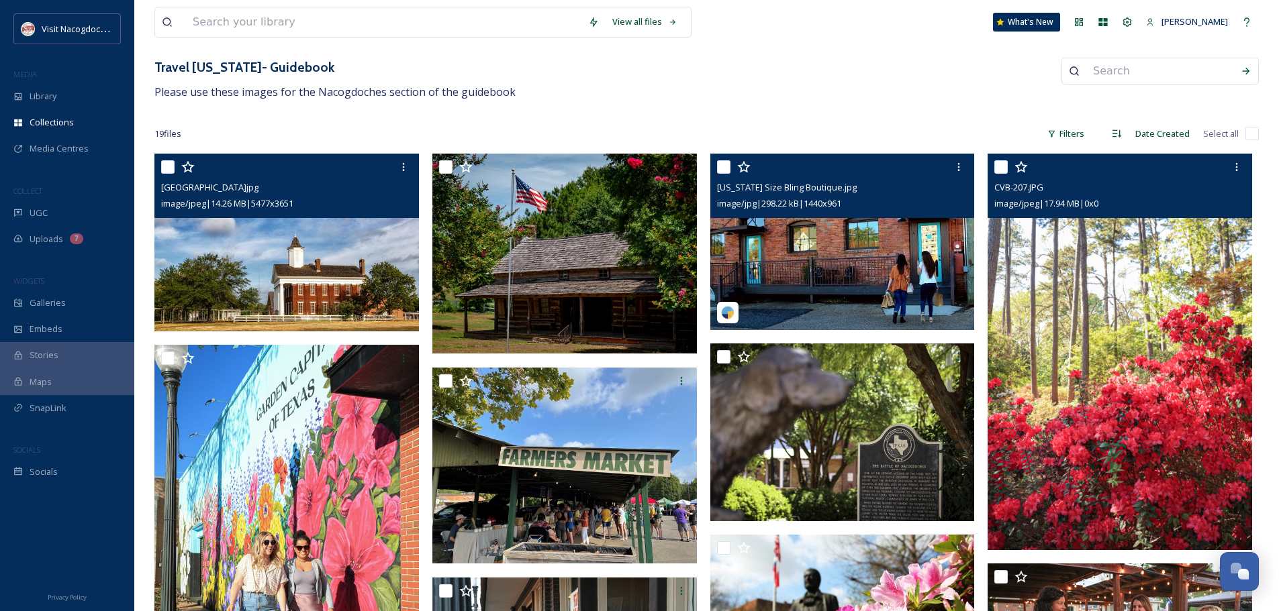
click at [1054, 305] on img at bounding box center [1119, 352] width 264 height 397
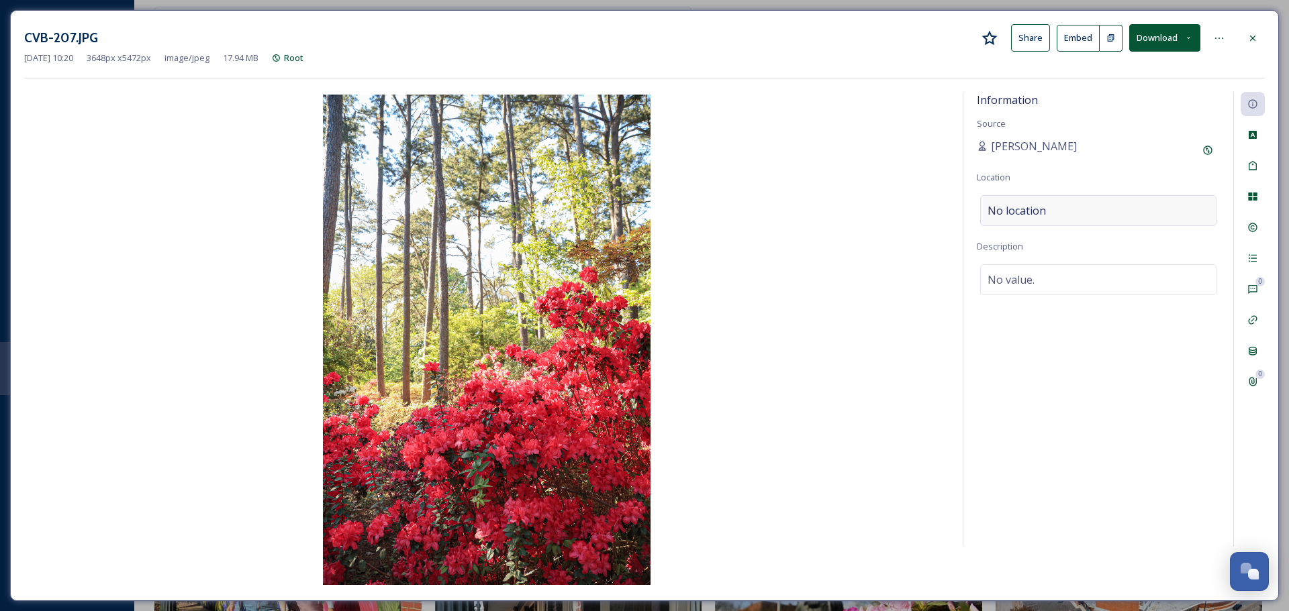
click at [1016, 211] on span "No location" at bounding box center [1016, 211] width 58 height 16
click at [1044, 228] on div "Information Source Natalee Dunn Location Description No value." at bounding box center [1098, 319] width 270 height 455
click at [1056, 213] on div "No location" at bounding box center [1098, 210] width 236 height 31
click at [1056, 213] on input at bounding box center [1098, 211] width 235 height 30
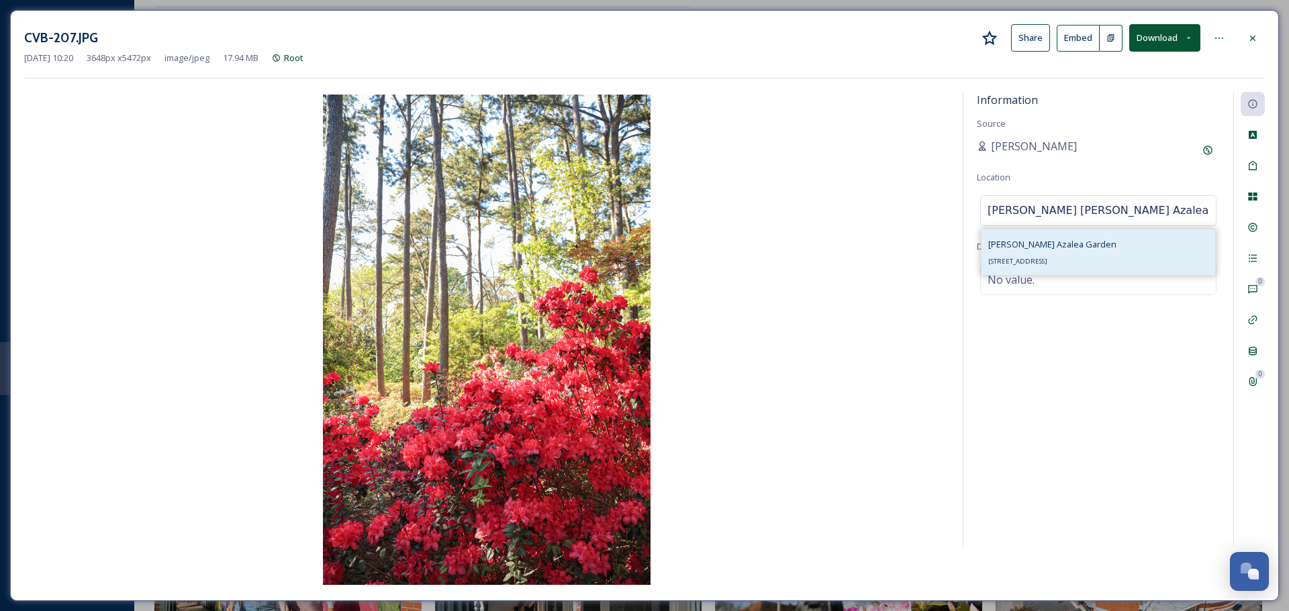
type input "Rumby M. Mize Azalea Garden"
click at [1020, 245] on span "Ruby M. Mize Azalea Garden" at bounding box center [1052, 244] width 128 height 12
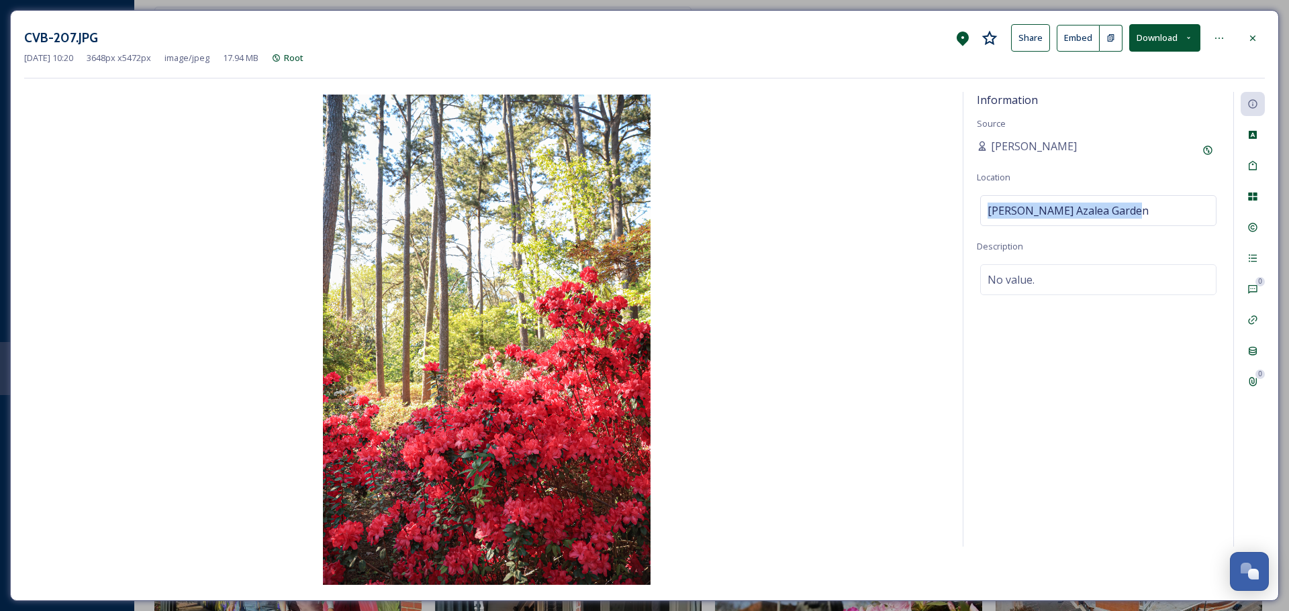
drag, startPoint x: 1144, startPoint y: 206, endPoint x: 979, endPoint y: 214, distance: 165.3
click at [968, 210] on div "Information Source Natalee Dunn Location Ruby M. Mize Azalea Garden Description…" at bounding box center [1098, 319] width 270 height 455
copy span "Ruby M. Mize Azalea Garden"
click at [1252, 38] on icon at bounding box center [1252, 37] width 5 height 5
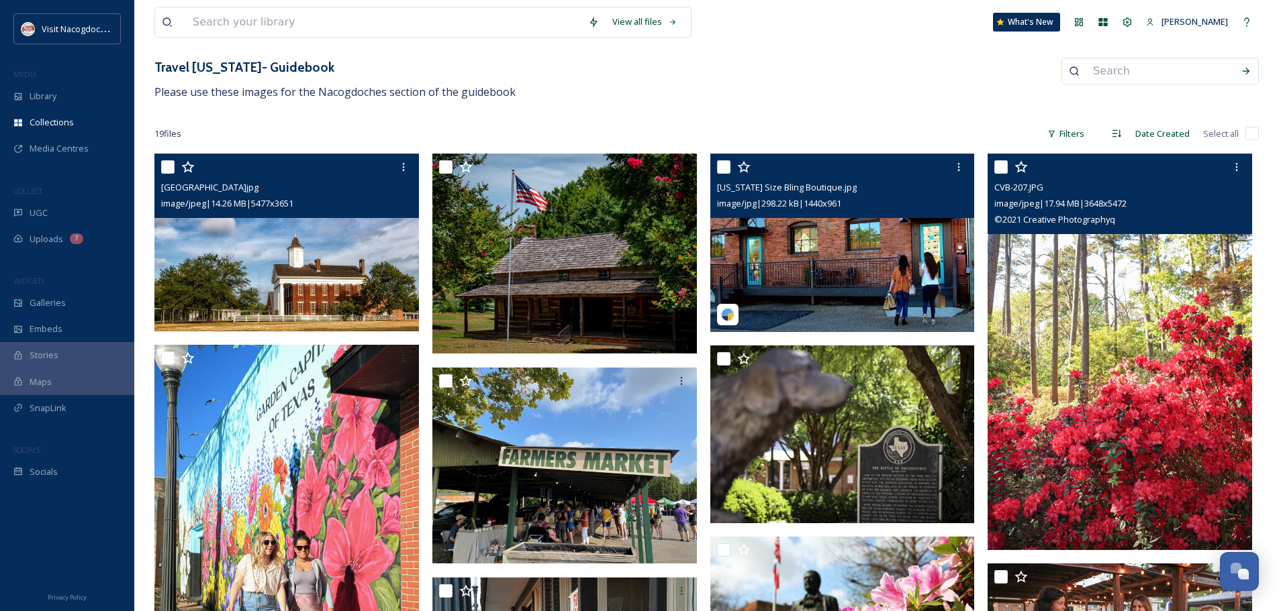
click at [1120, 254] on img at bounding box center [1119, 352] width 264 height 397
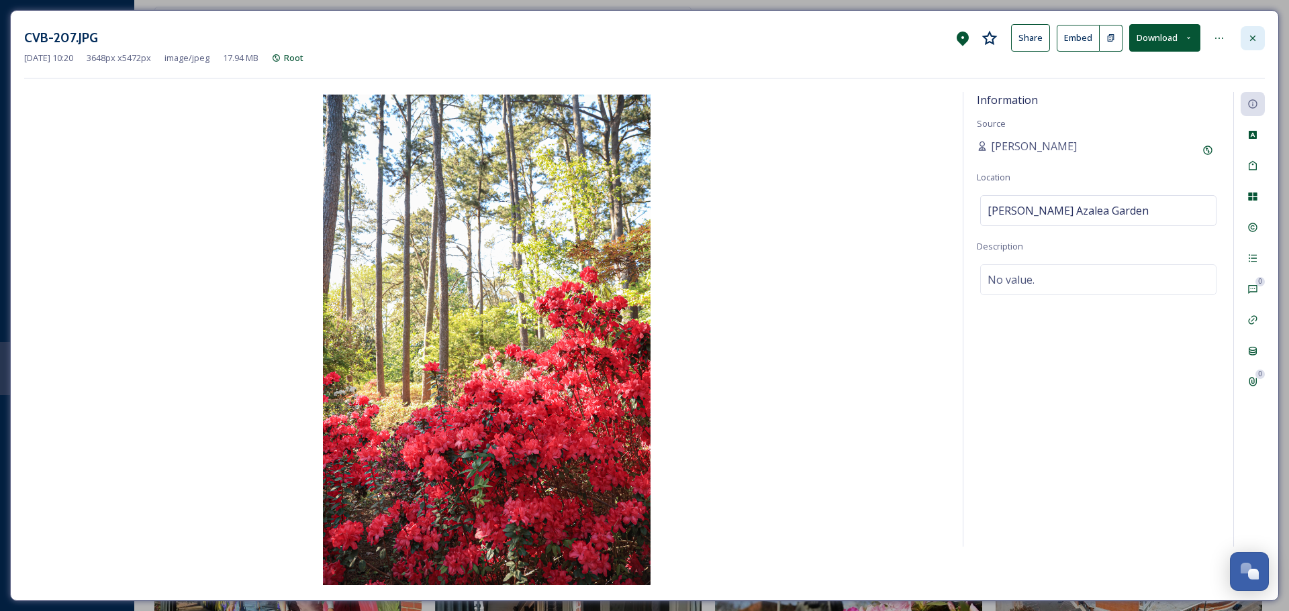
click at [1252, 37] on icon at bounding box center [1252, 37] width 5 height 5
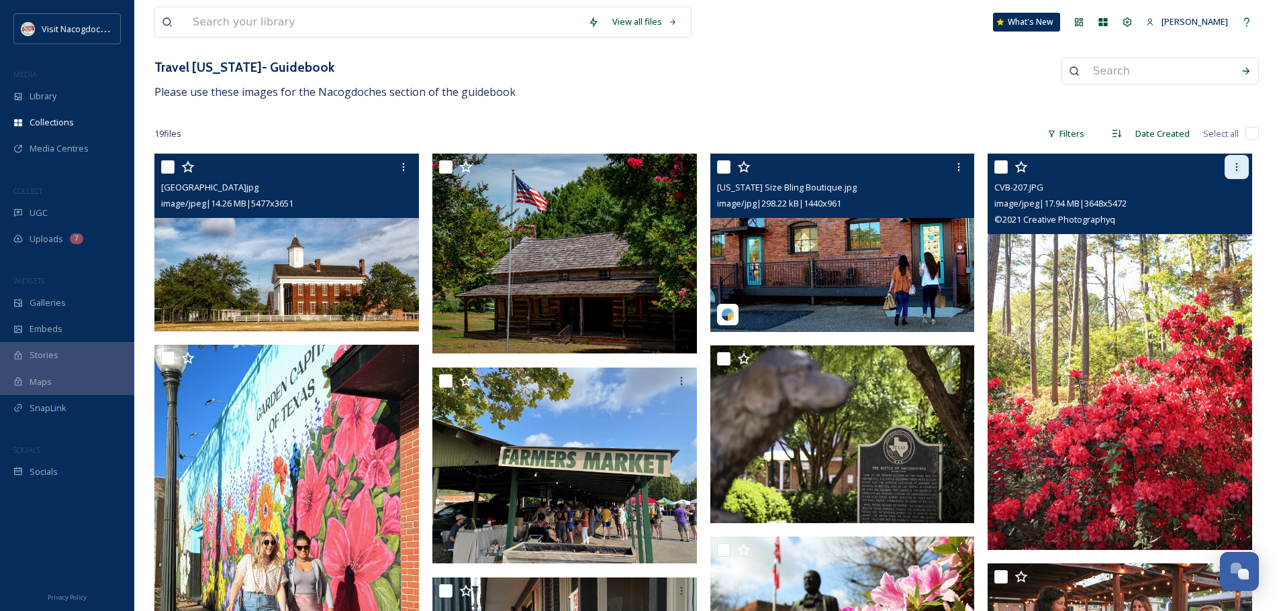
click at [1242, 166] on div at bounding box center [1236, 167] width 24 height 24
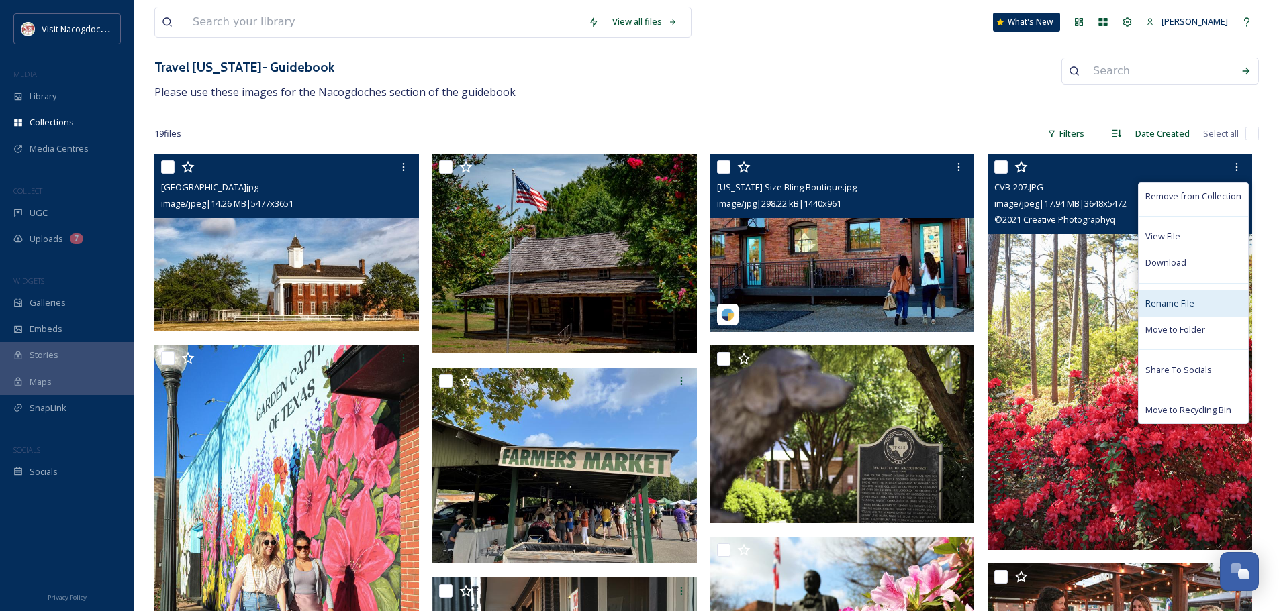
click at [1178, 315] on div "Rename File" at bounding box center [1192, 304] width 109 height 26
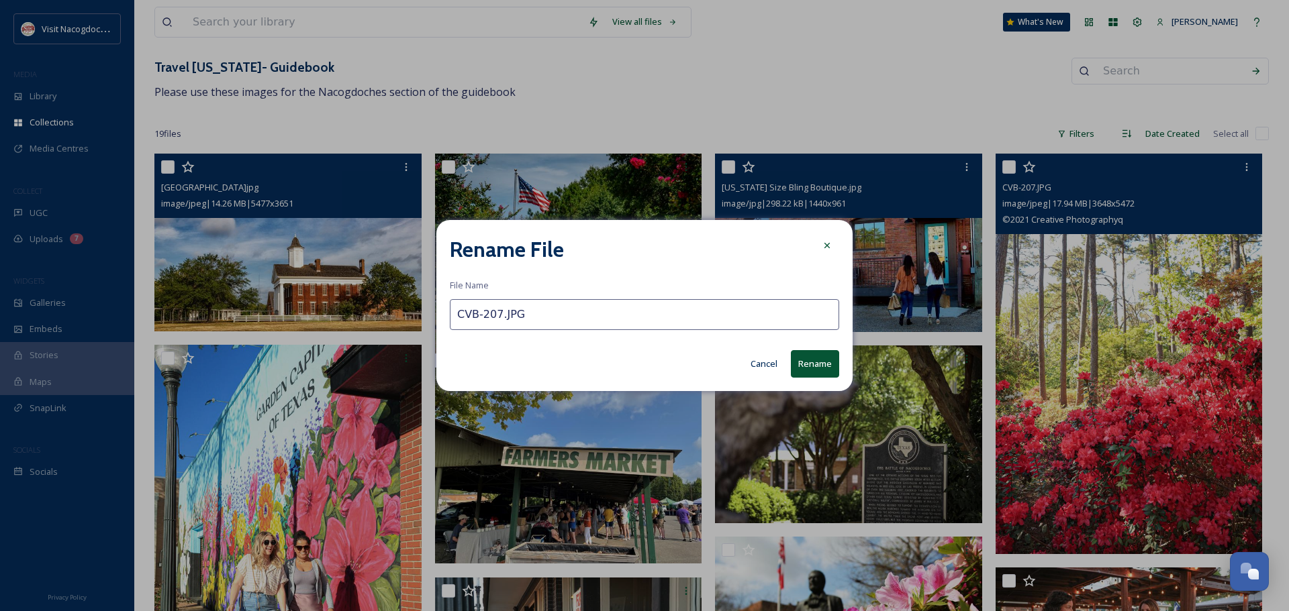
click at [546, 313] on input "CVB-207.JPG" at bounding box center [644, 314] width 389 height 31
paste input "Ruby M. Mize Azalea Garden"
type input "Ruby M. Mize Azalea Garden"
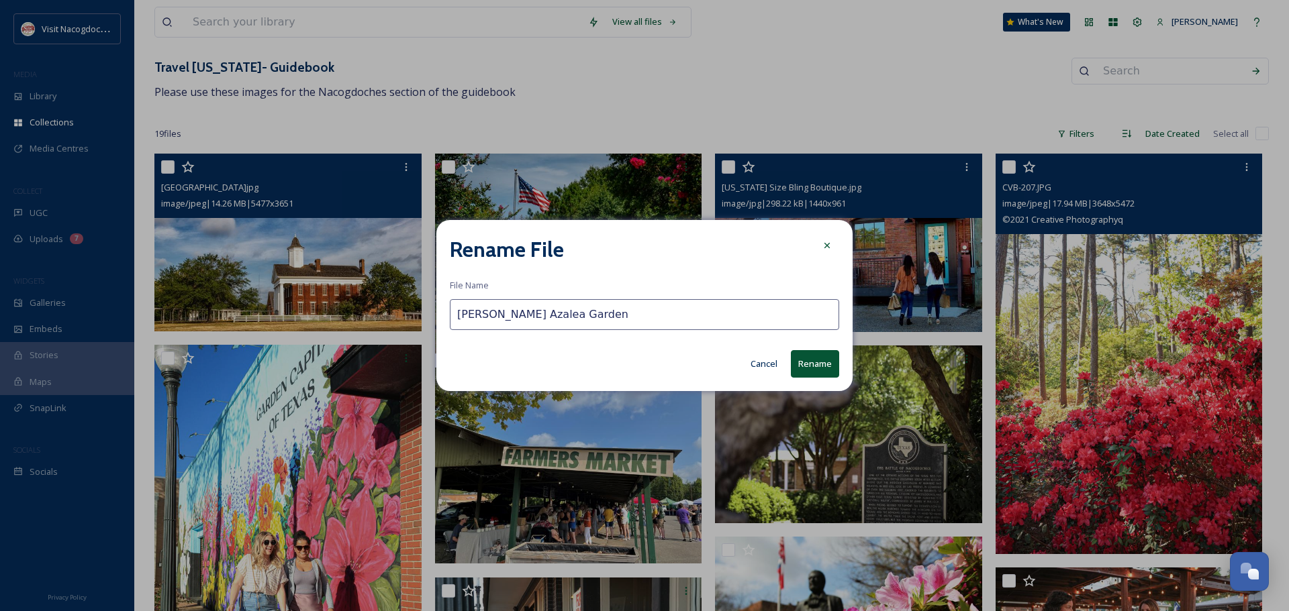
click at [816, 364] on button "Rename" at bounding box center [815, 364] width 48 height 28
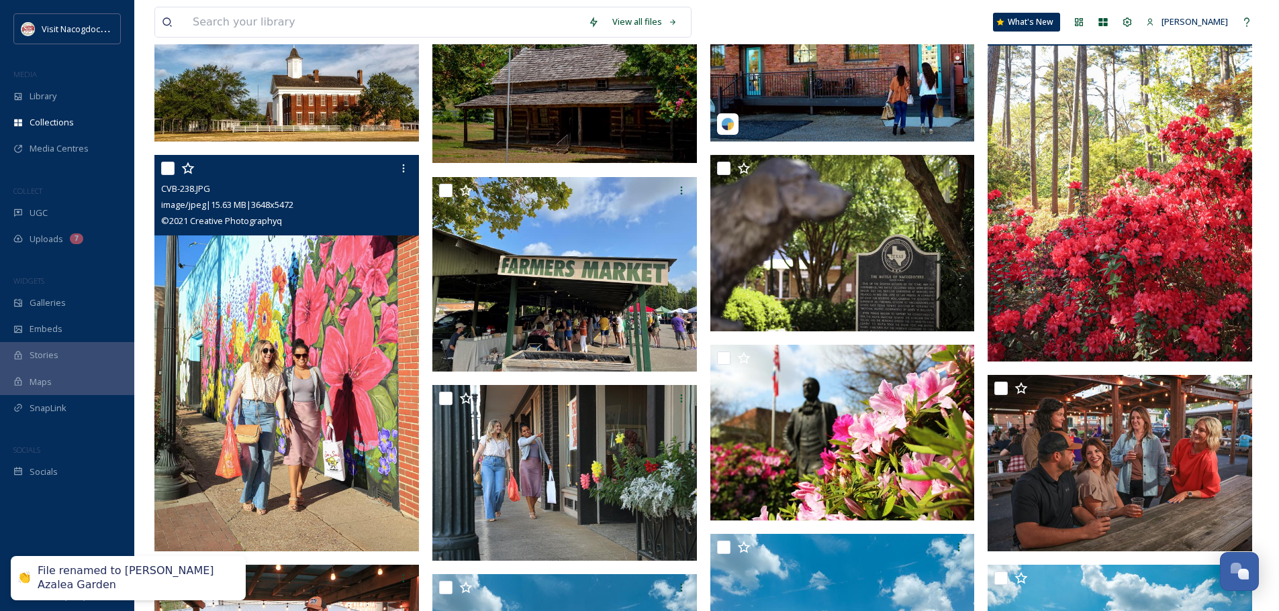
scroll to position [268, 0]
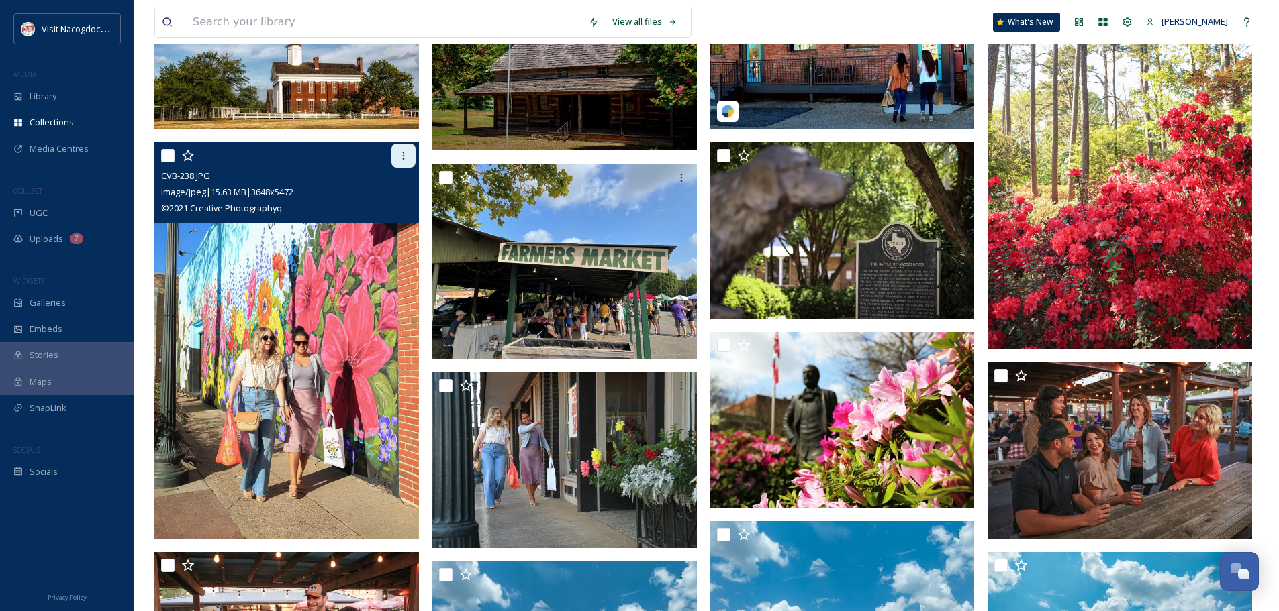
click at [407, 148] on div at bounding box center [403, 156] width 24 height 24
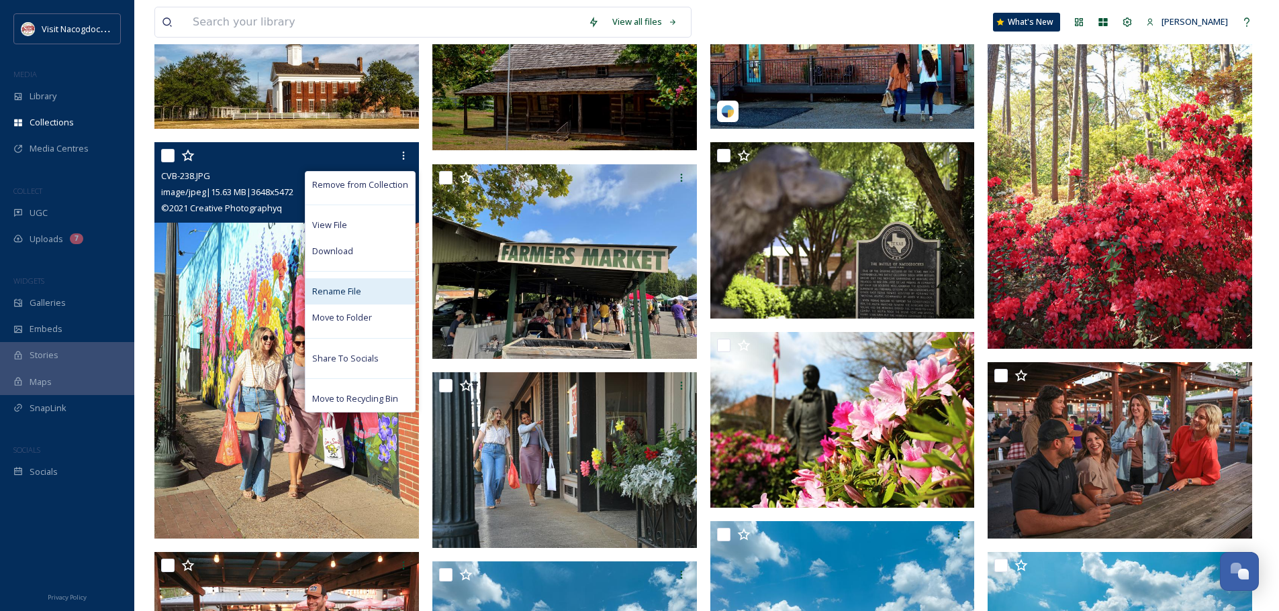
click at [352, 293] on span "Rename File" at bounding box center [336, 291] width 49 height 13
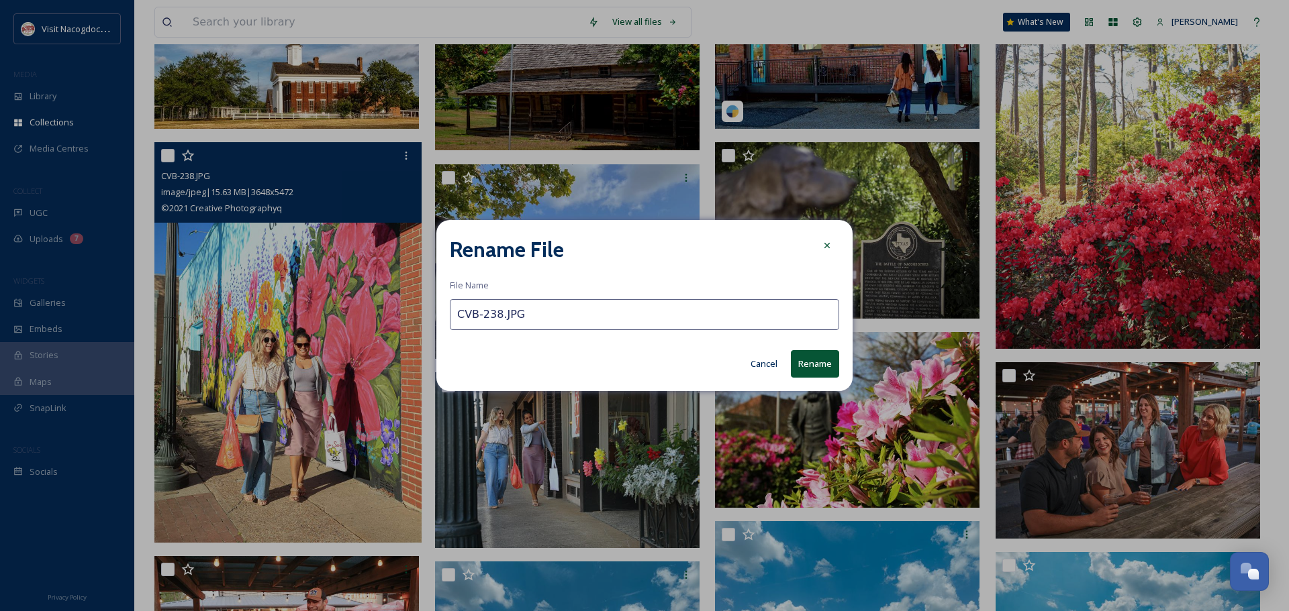
click at [505, 322] on input "CVB-238.JPG" at bounding box center [644, 314] width 389 height 31
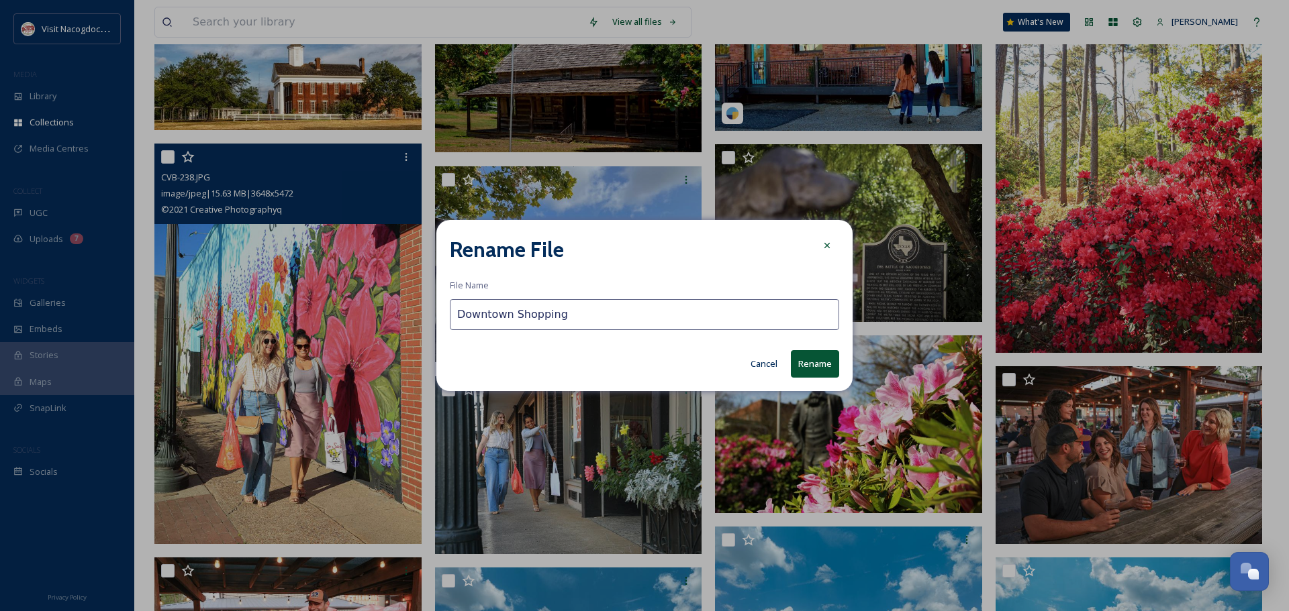
type input "Downtown Shopping"
click at [825, 366] on button "Rename" at bounding box center [815, 364] width 48 height 28
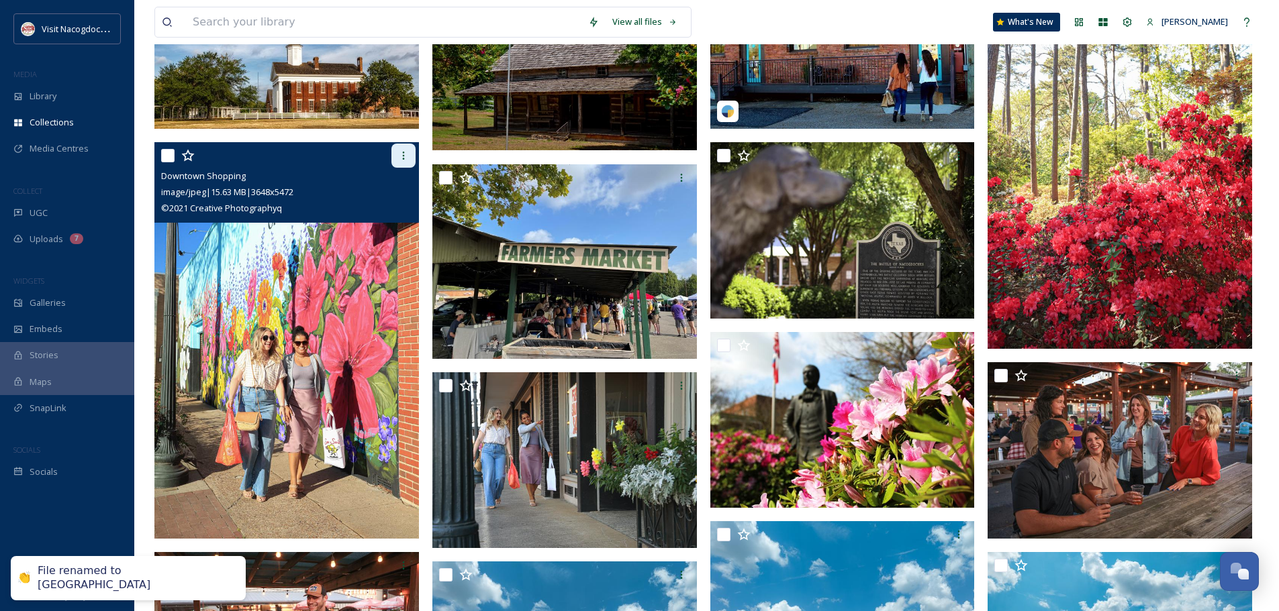
click at [404, 156] on icon at bounding box center [403, 155] width 11 height 11
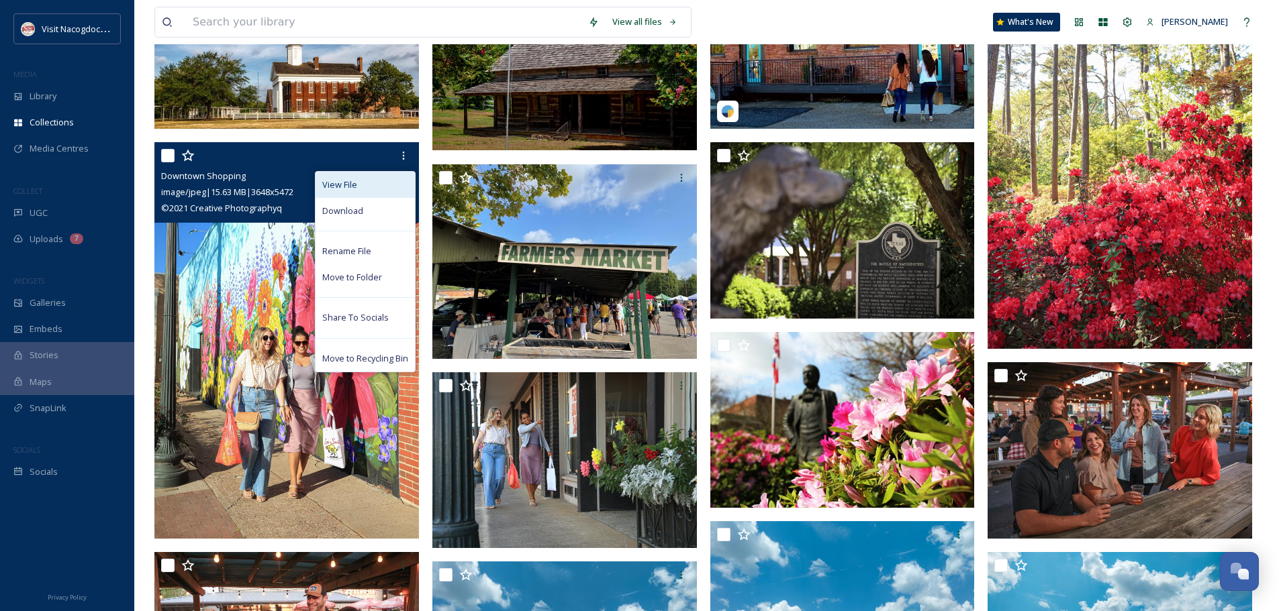
click at [382, 189] on div "View File" at bounding box center [364, 185] width 99 height 26
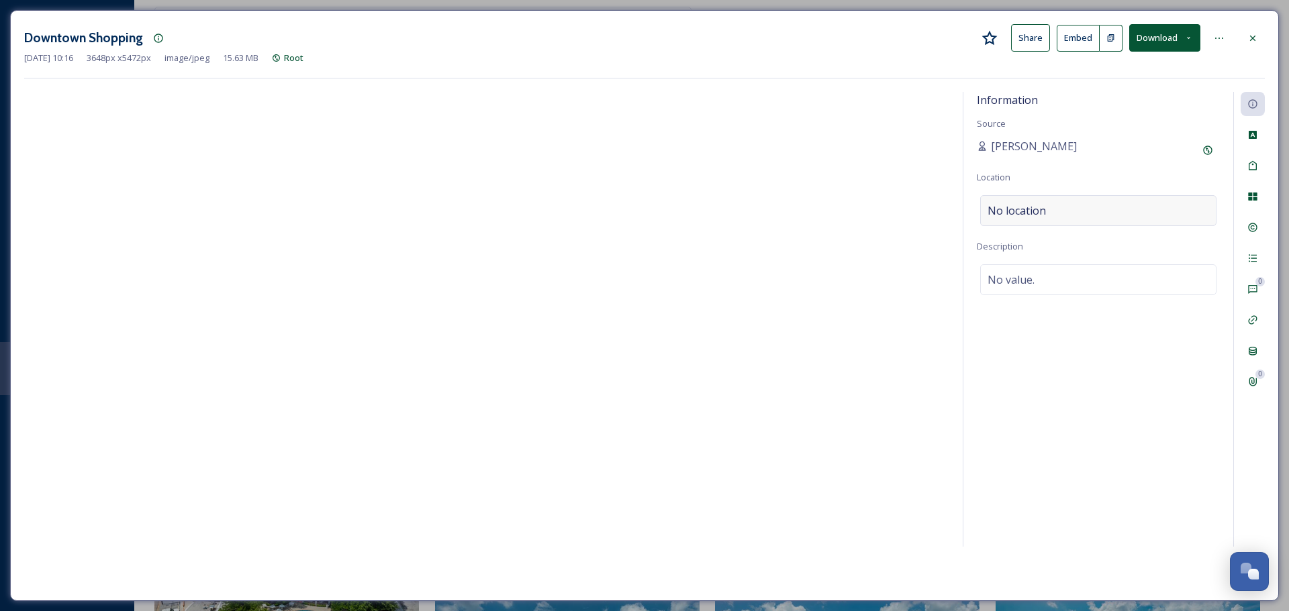
click at [1106, 197] on div "No location" at bounding box center [1098, 210] width 236 height 31
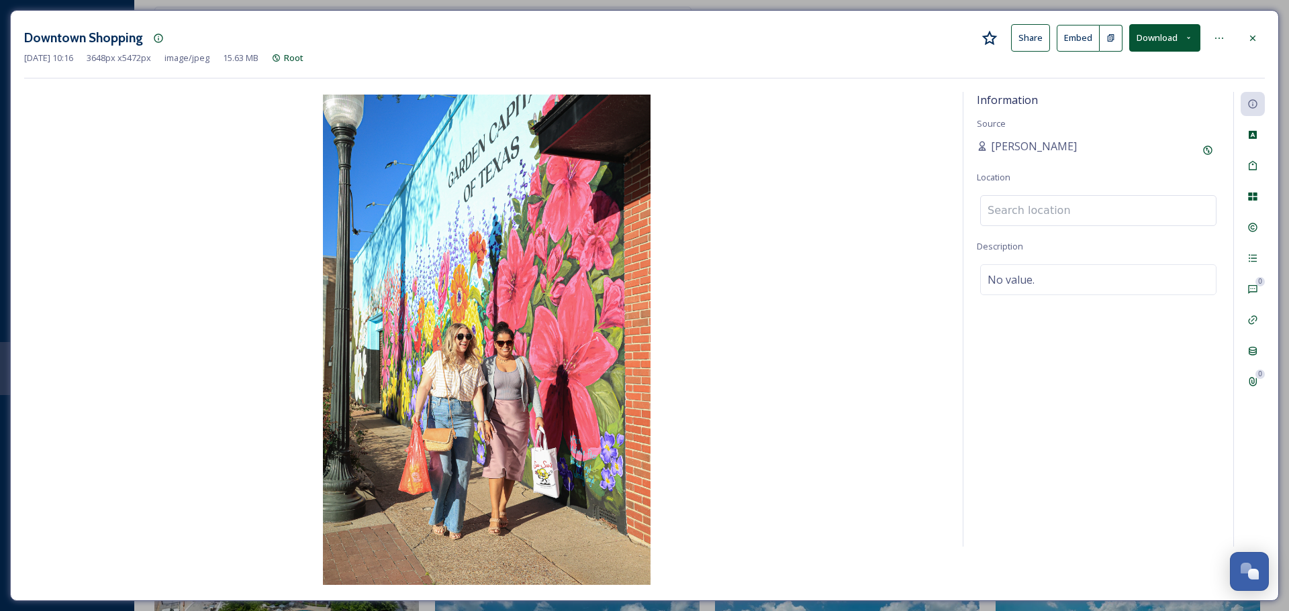
click at [1126, 210] on input at bounding box center [1098, 211] width 235 height 30
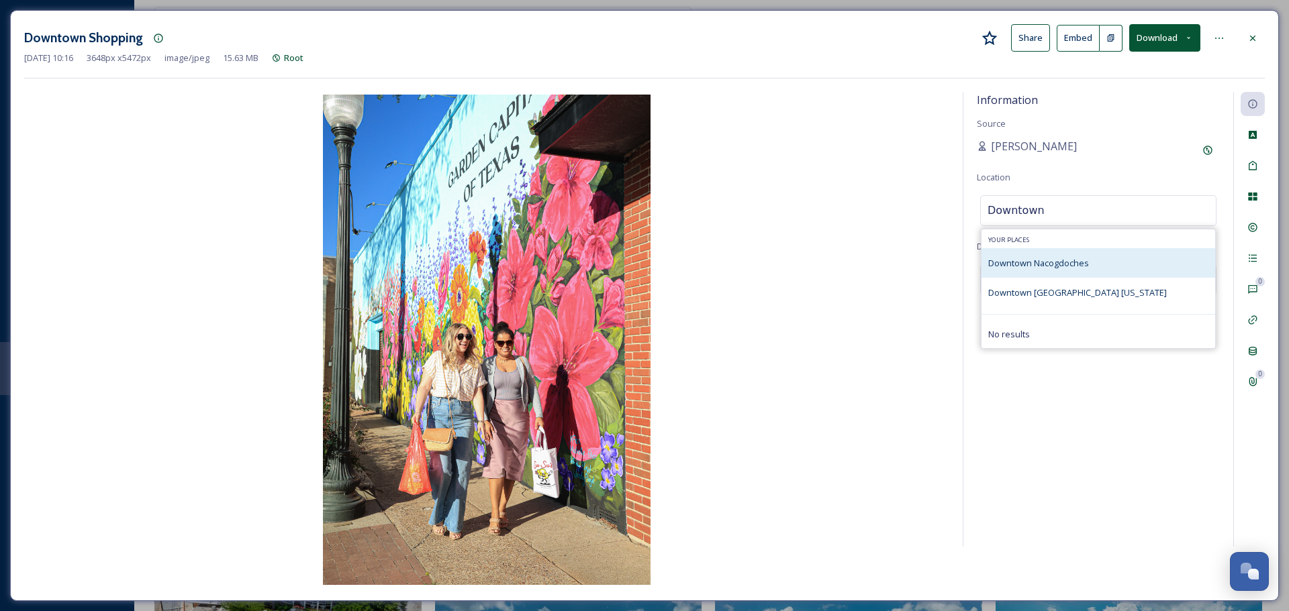
type input "Downtown"
click at [1071, 264] on span "Downtown Nacogdoches" at bounding box center [1038, 263] width 101 height 12
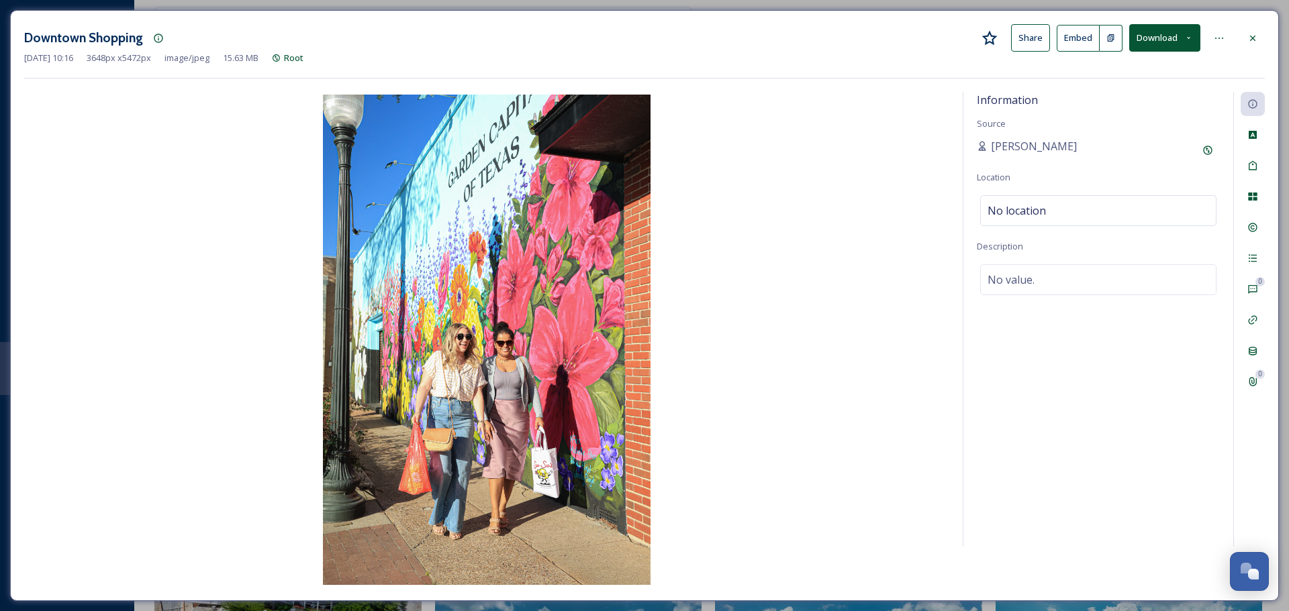
click at [1091, 156] on div "Natalee Dunn" at bounding box center [1098, 150] width 243 height 24
click at [1257, 39] on icon at bounding box center [1252, 38] width 11 height 11
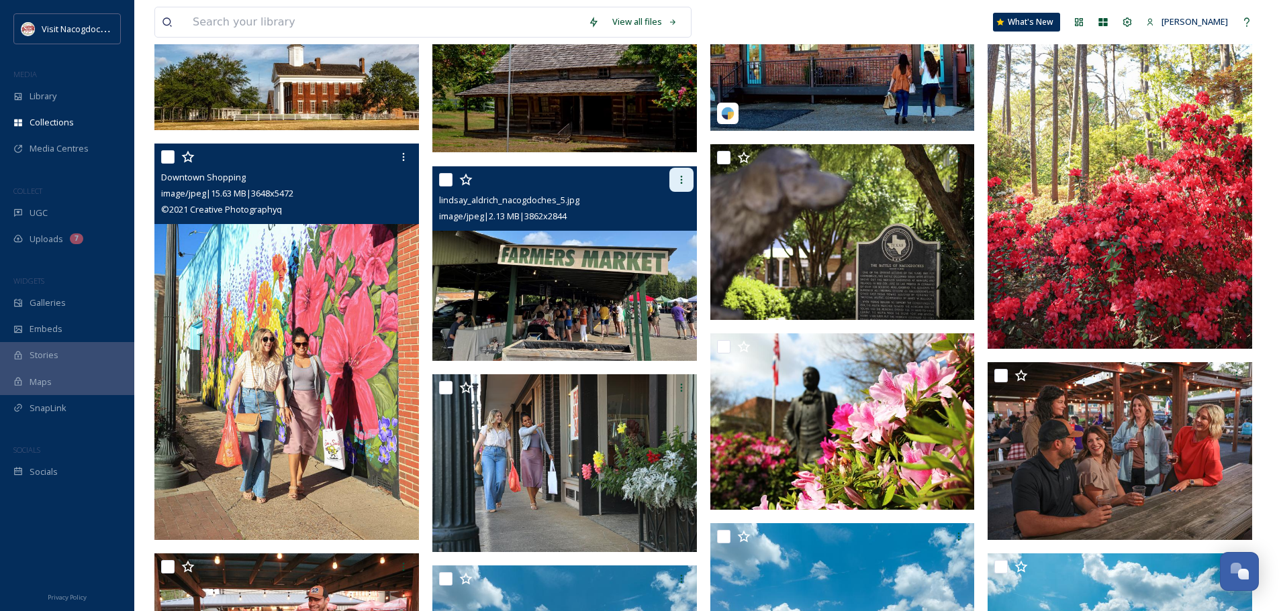
click at [678, 178] on icon at bounding box center [681, 180] width 11 height 11
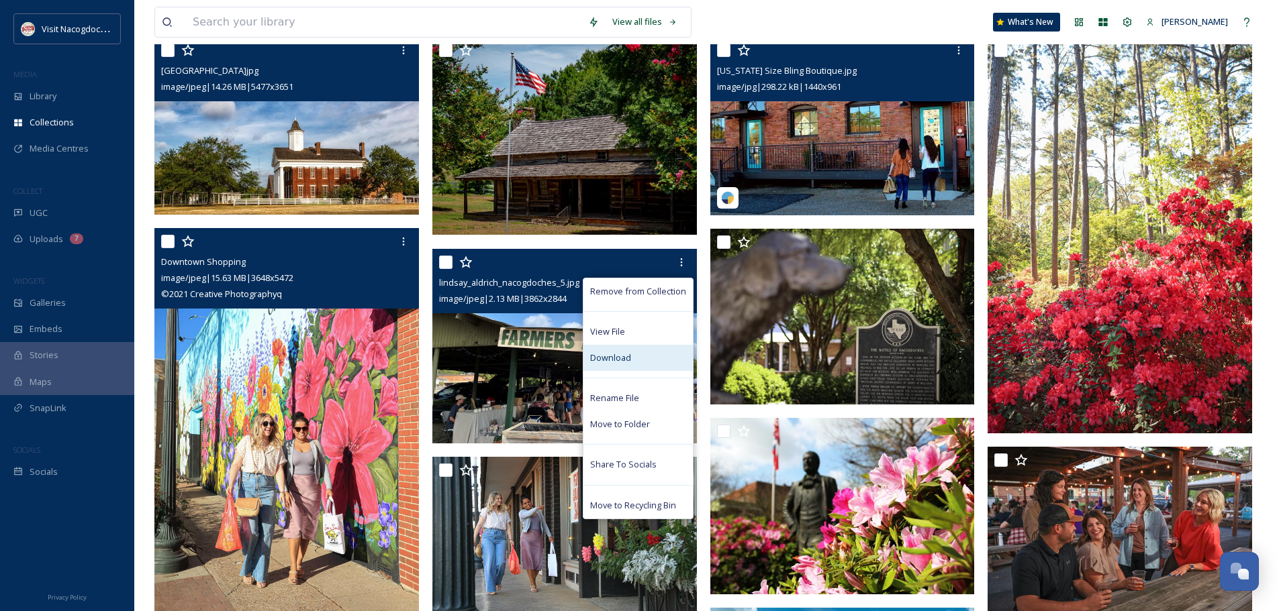
scroll to position [201, 0]
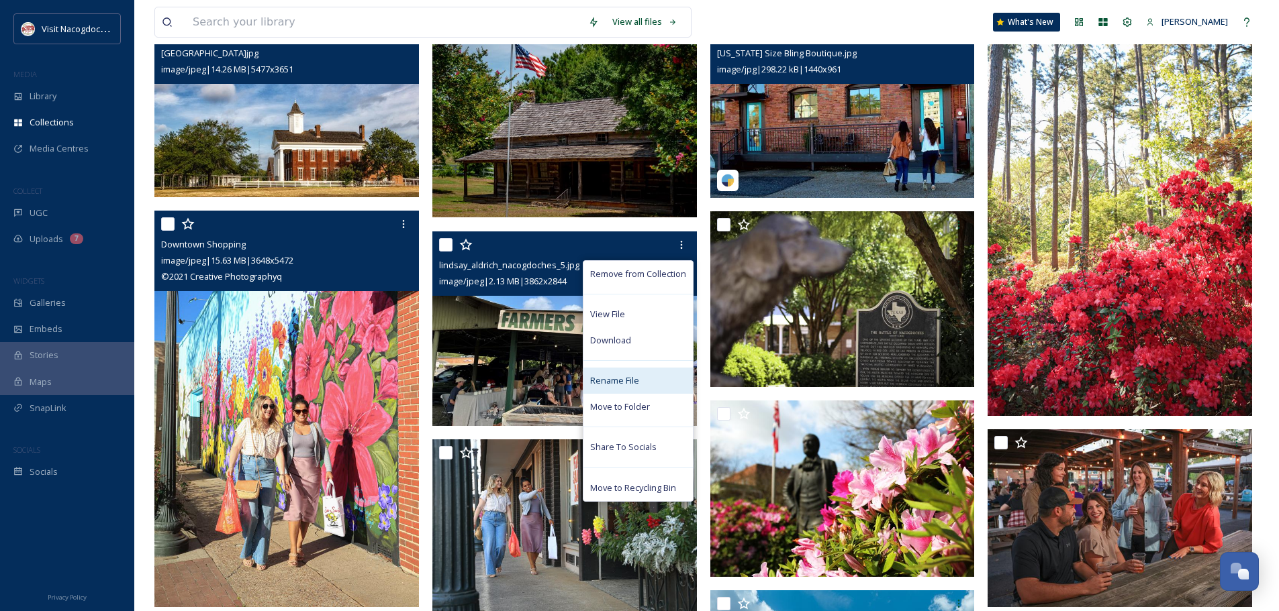
click at [620, 380] on span "Rename File" at bounding box center [614, 381] width 49 height 13
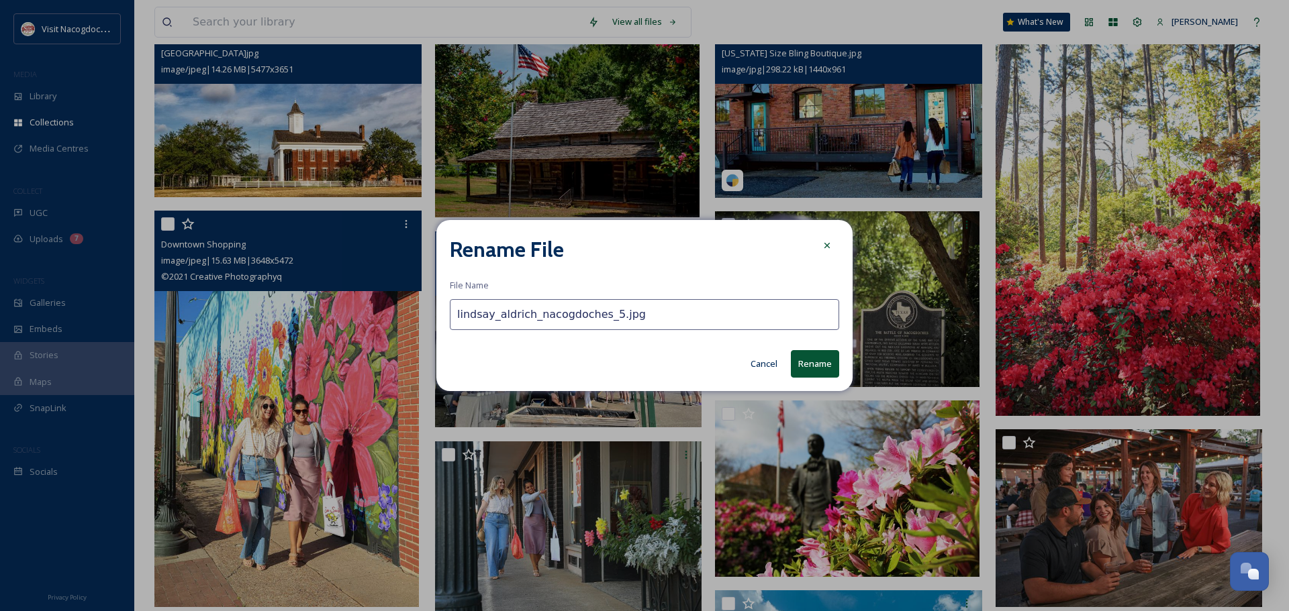
drag, startPoint x: 455, startPoint y: 317, endPoint x: 525, endPoint y: 313, distance: 69.9
click at [525, 313] on input "lindsay_aldrich_nacogdoches_5.jpg" at bounding box center [644, 314] width 389 height 31
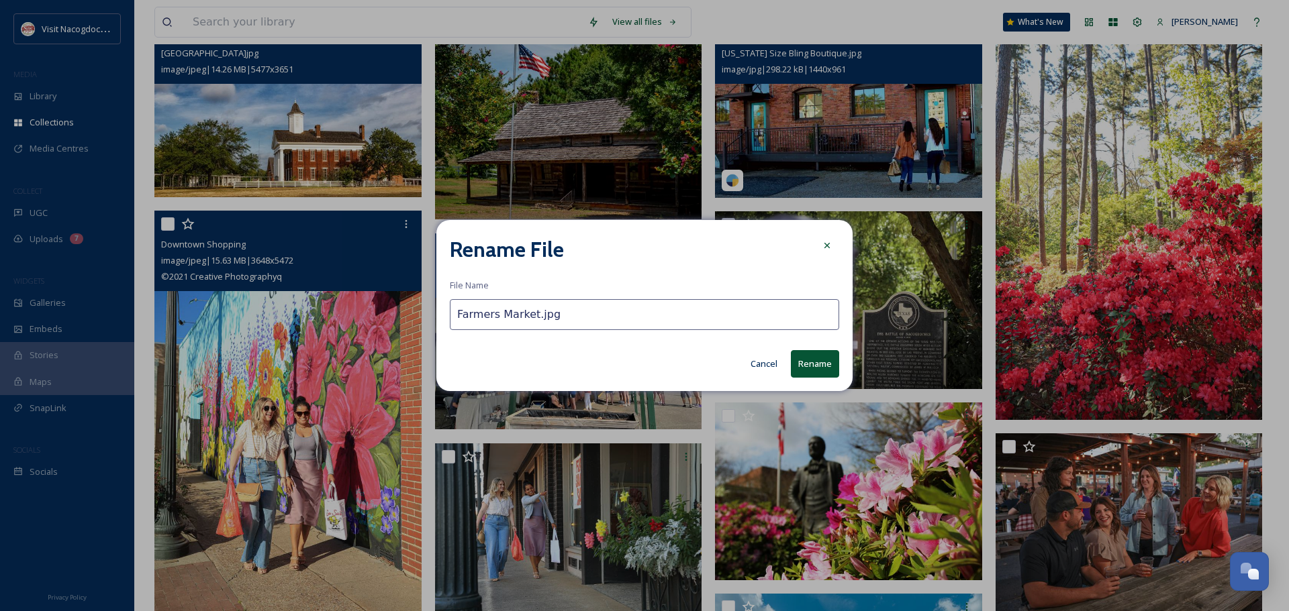
type input "Farmers Market.jpg"
click at [827, 354] on button "Rename" at bounding box center [815, 364] width 48 height 28
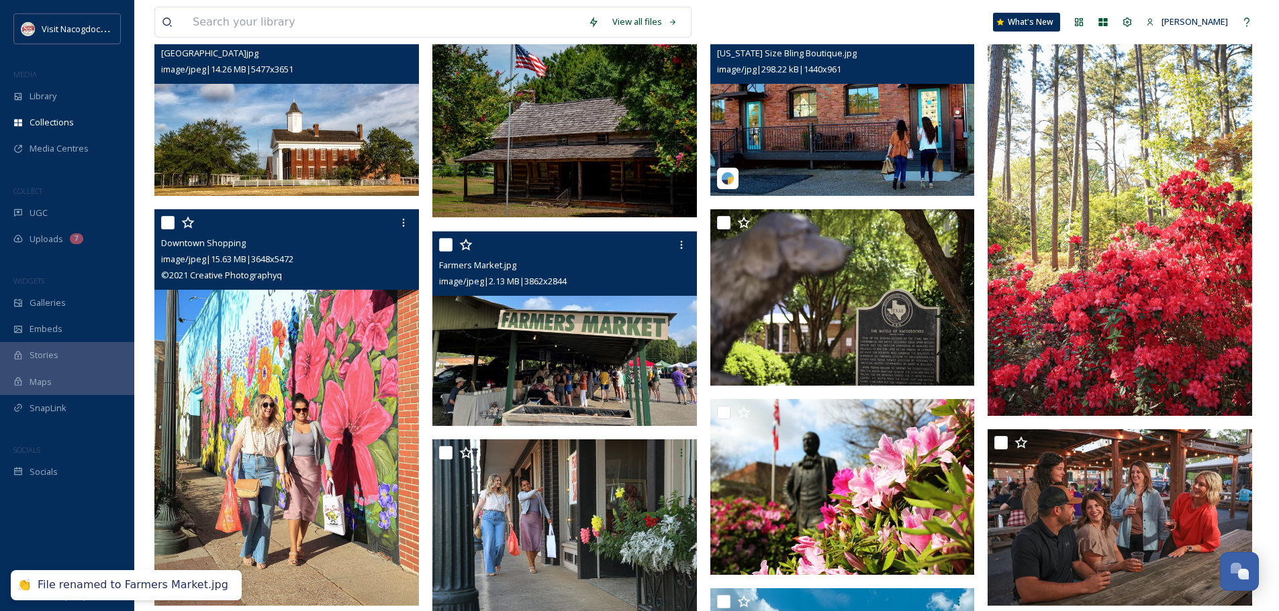
click at [526, 332] on img at bounding box center [564, 329] width 264 height 195
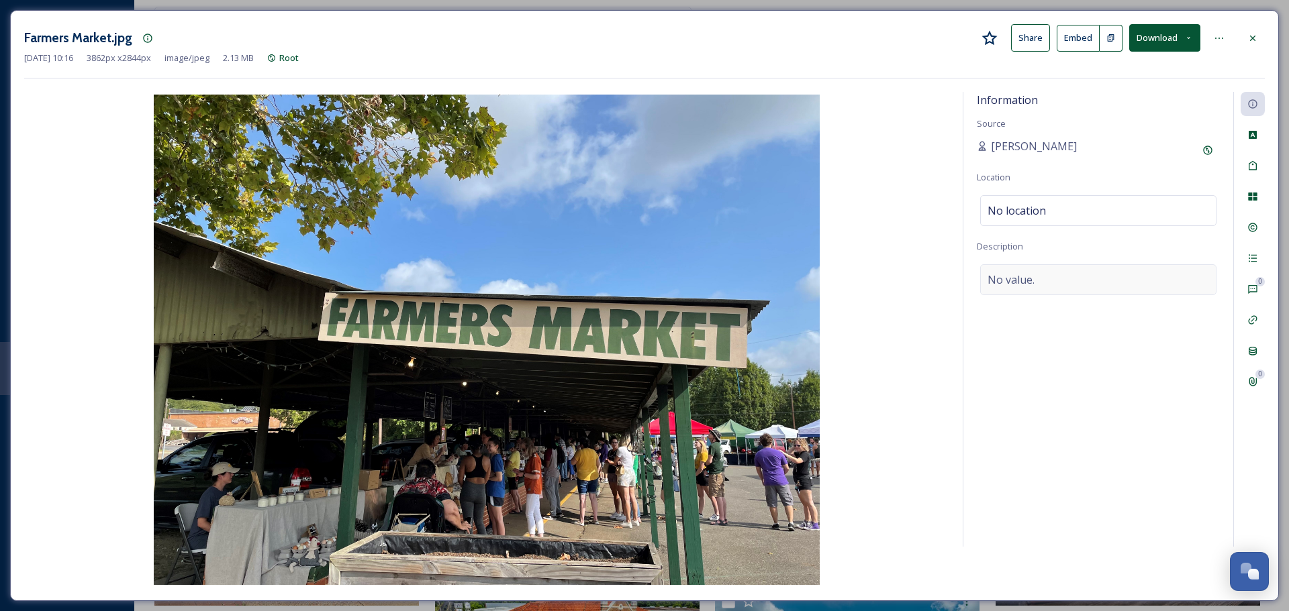
click at [1053, 277] on div "No value." at bounding box center [1098, 279] width 236 height 31
click at [1048, 289] on textarea at bounding box center [1098, 319] width 243 height 111
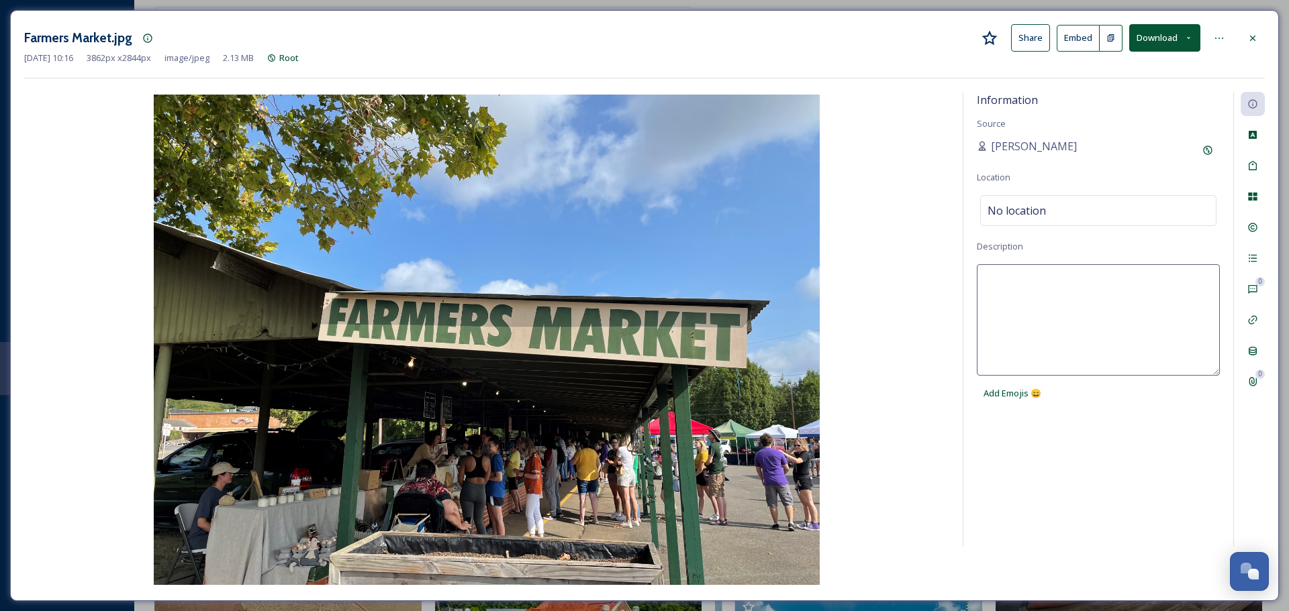
paste textarea "lindsay_aldrich"
click at [1026, 284] on textarea "lindsay_aldrich" at bounding box center [1098, 319] width 243 height 111
type textarea "Credit: Lindsay Aldrich"
click at [995, 216] on span "No location" at bounding box center [1016, 211] width 58 height 16
click at [1005, 214] on input at bounding box center [1098, 211] width 235 height 30
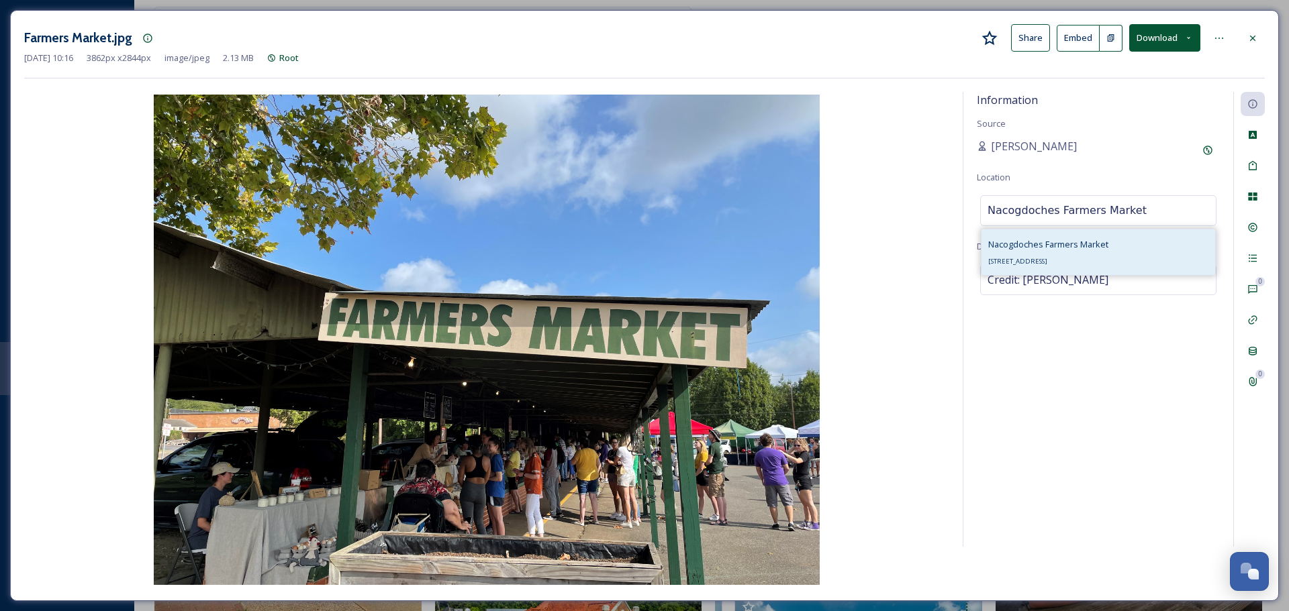
type input "Nacogdoches Farmers Market"
click at [1023, 255] on div "Nacogdoches Farmers Market 107 Pearl St, Nacogdoches, TX 75961, USA" at bounding box center [1048, 252] width 120 height 32
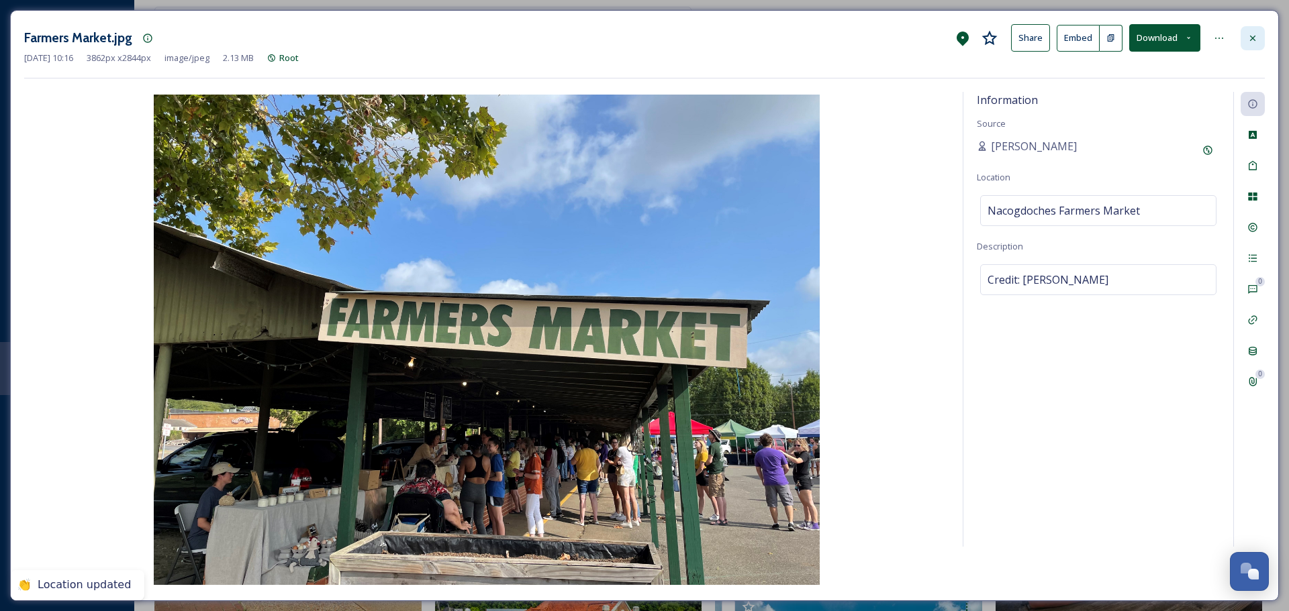
click at [1258, 36] on div at bounding box center [1252, 38] width 24 height 24
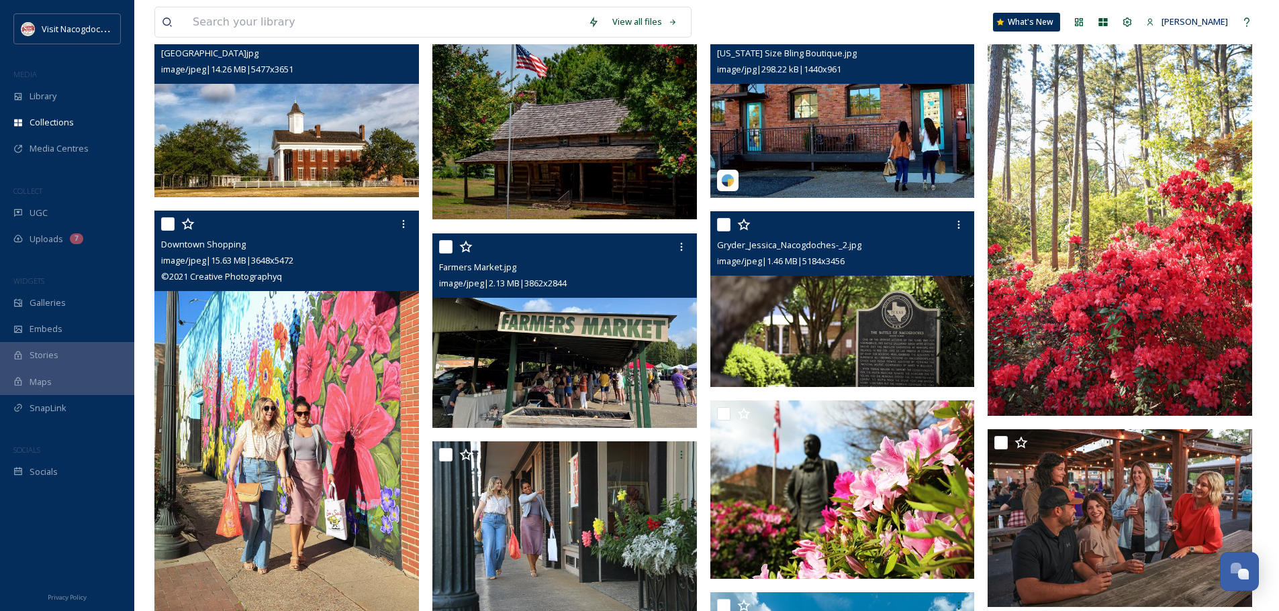
click at [875, 296] on img at bounding box center [842, 299] width 264 height 177
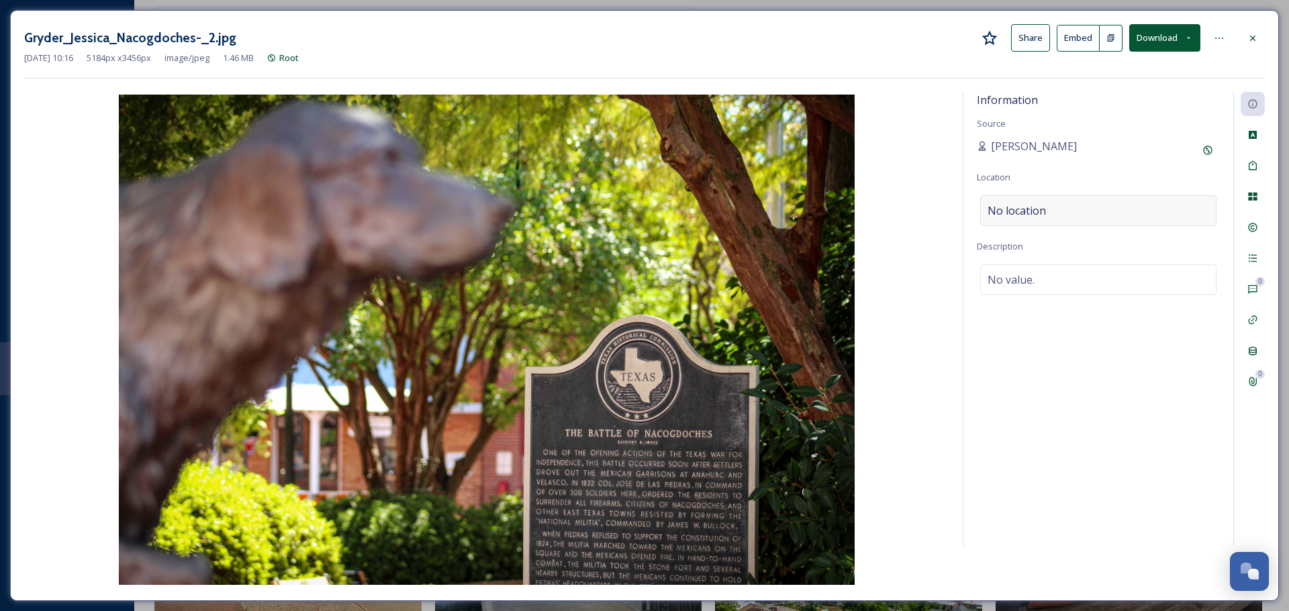
click at [1043, 210] on span "No location" at bounding box center [1016, 211] width 58 height 16
click at [1048, 211] on input at bounding box center [1098, 211] width 235 height 30
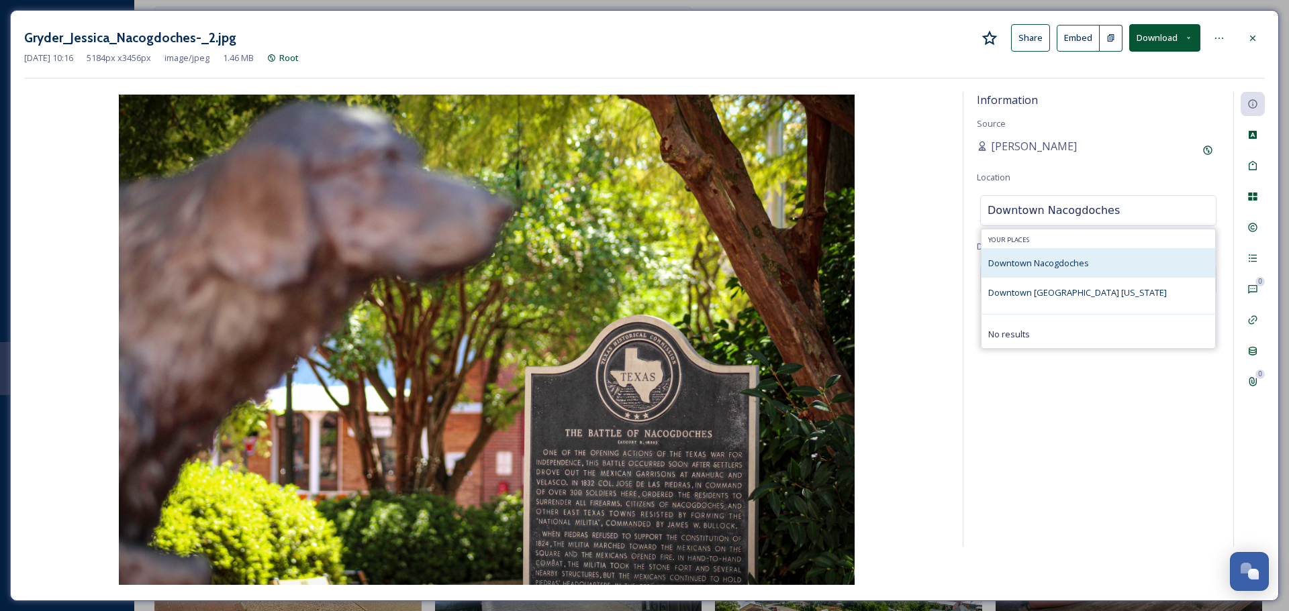
type input "Downtown Nacogdoches"
click at [1045, 268] on span "Downtown Nacogdoches" at bounding box center [1038, 263] width 101 height 12
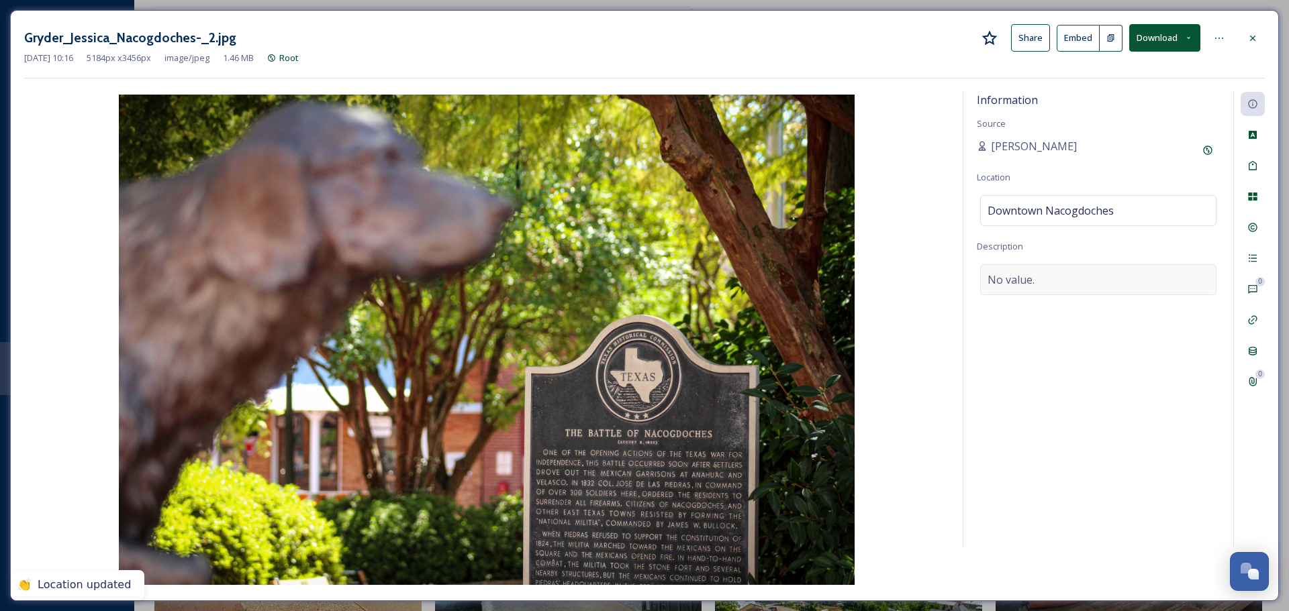
click at [1049, 293] on div "No value." at bounding box center [1098, 279] width 236 height 31
click at [1049, 293] on textarea at bounding box center [1098, 319] width 243 height 111
type textarea "Battle of Nacogdoches Plaque"
drag, startPoint x: 1137, startPoint y: 160, endPoint x: 1156, endPoint y: 99, distance: 63.9
click at [1137, 158] on div "Natalee Dunn" at bounding box center [1098, 150] width 243 height 24
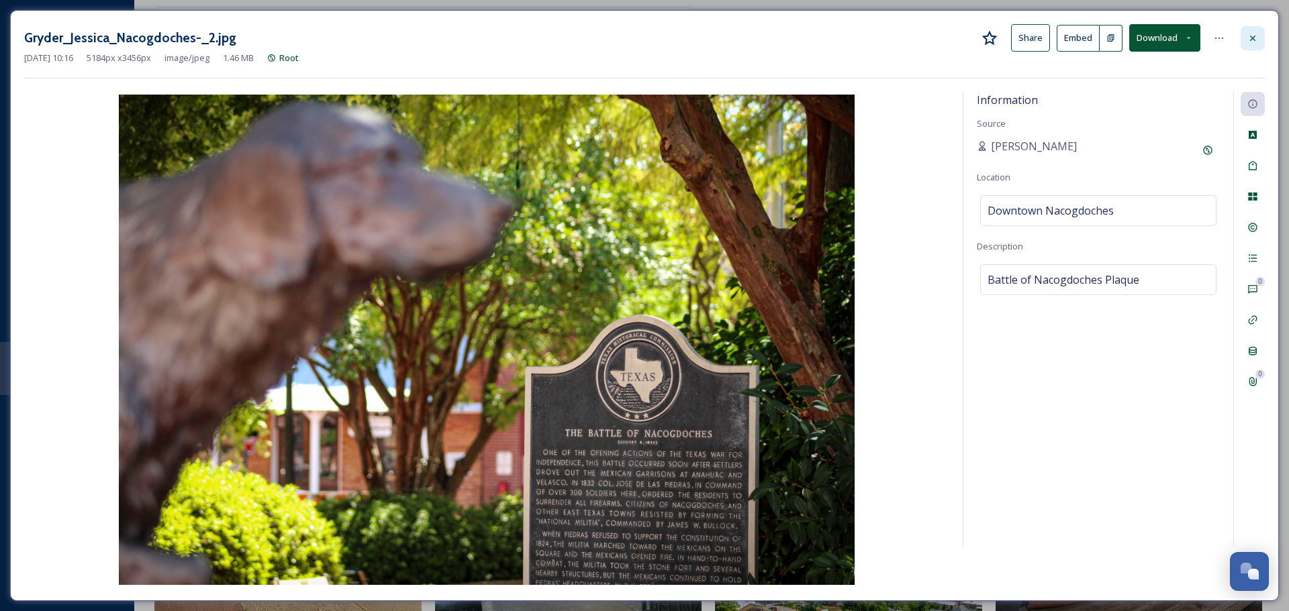
click at [1255, 41] on icon at bounding box center [1252, 38] width 11 height 11
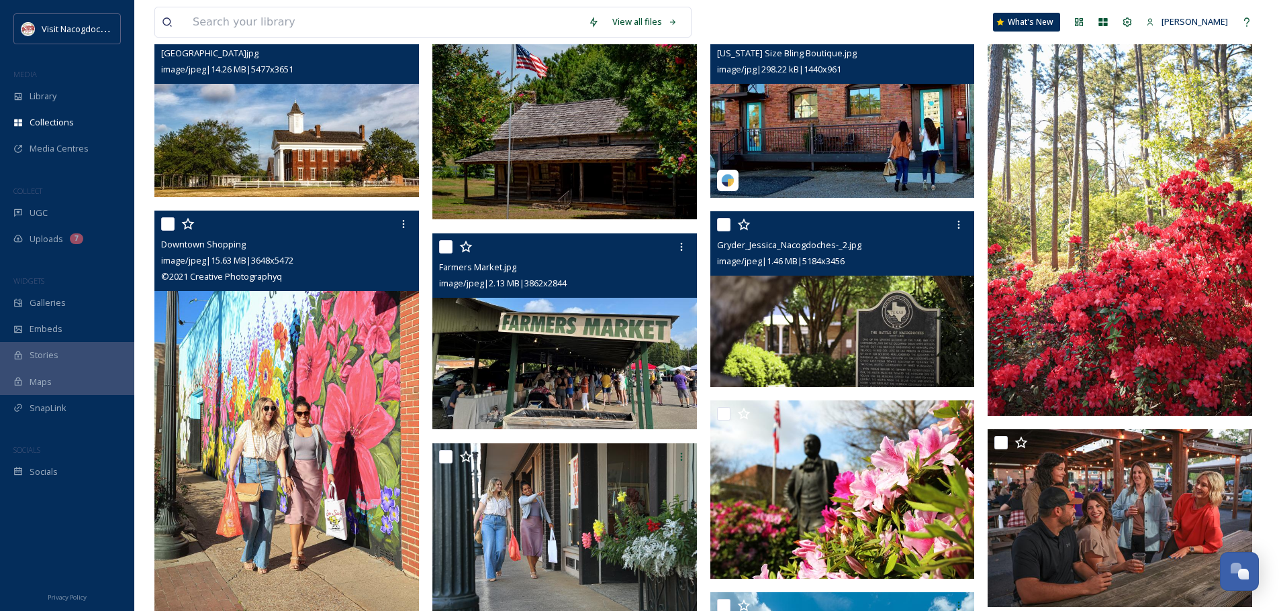
click at [831, 255] on span "image/jpeg | 1.46 MB | 5184 x 3456" at bounding box center [781, 261] width 128 height 12
click at [952, 224] on div at bounding box center [958, 225] width 24 height 24
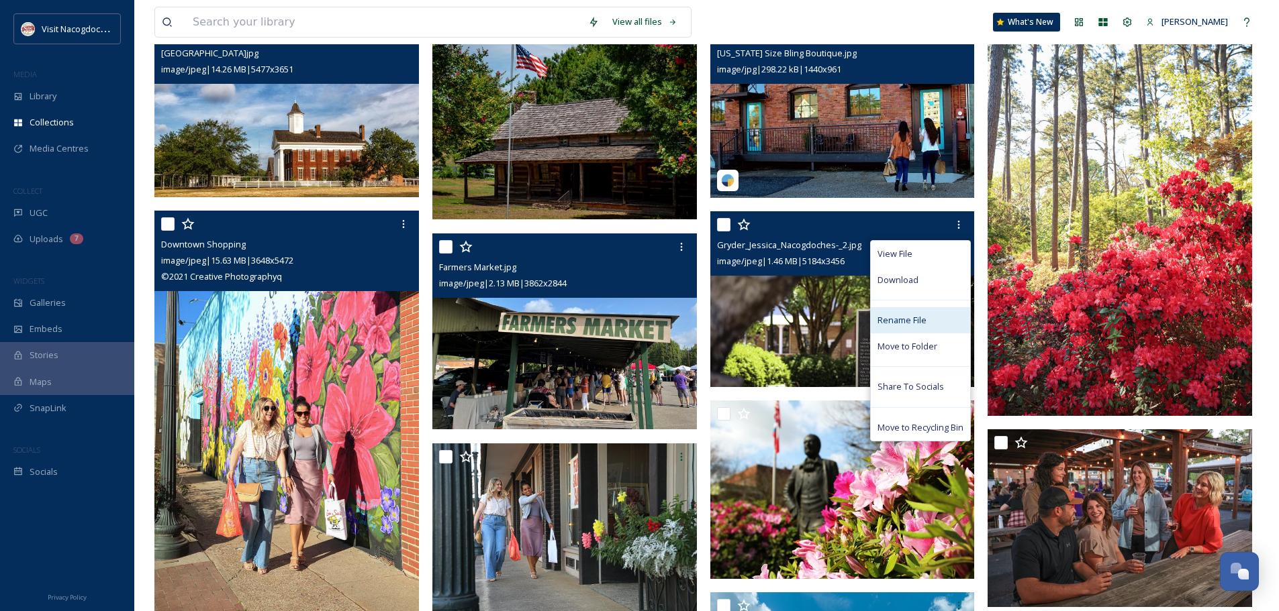
click at [909, 325] on span "Rename File" at bounding box center [901, 320] width 49 height 13
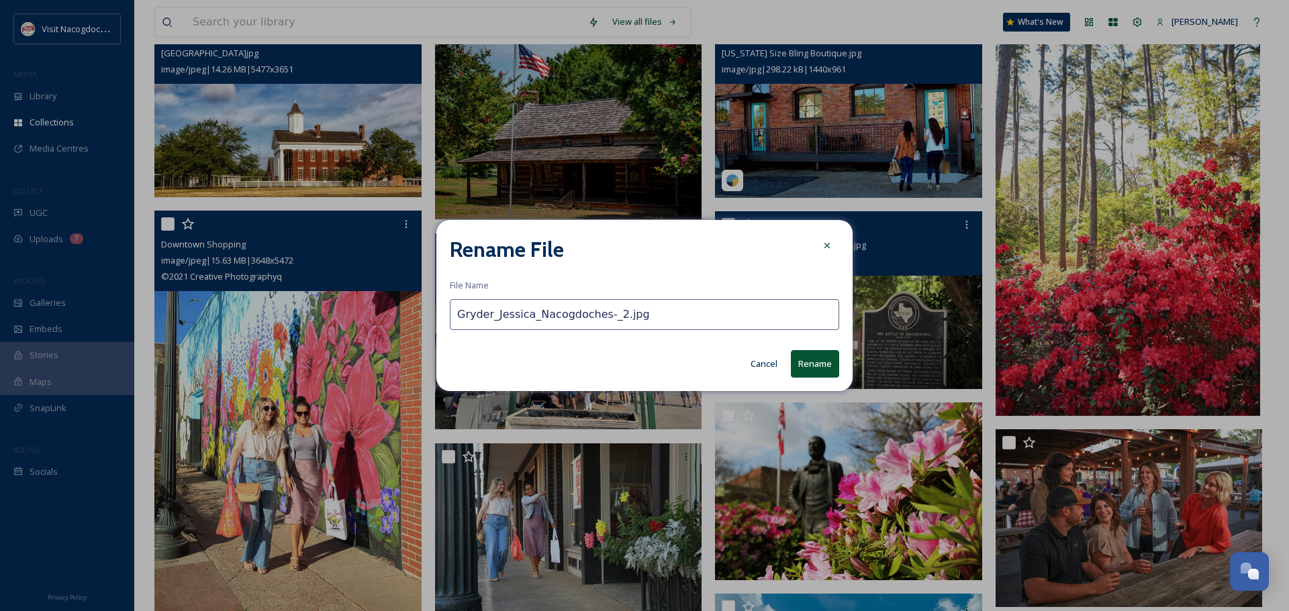
drag, startPoint x: 460, startPoint y: 316, endPoint x: 523, endPoint y: 313, distance: 62.5
click at [523, 313] on input "Gryder_Jessica_Nacogdoches-_2.jpg" at bounding box center [644, 314] width 389 height 31
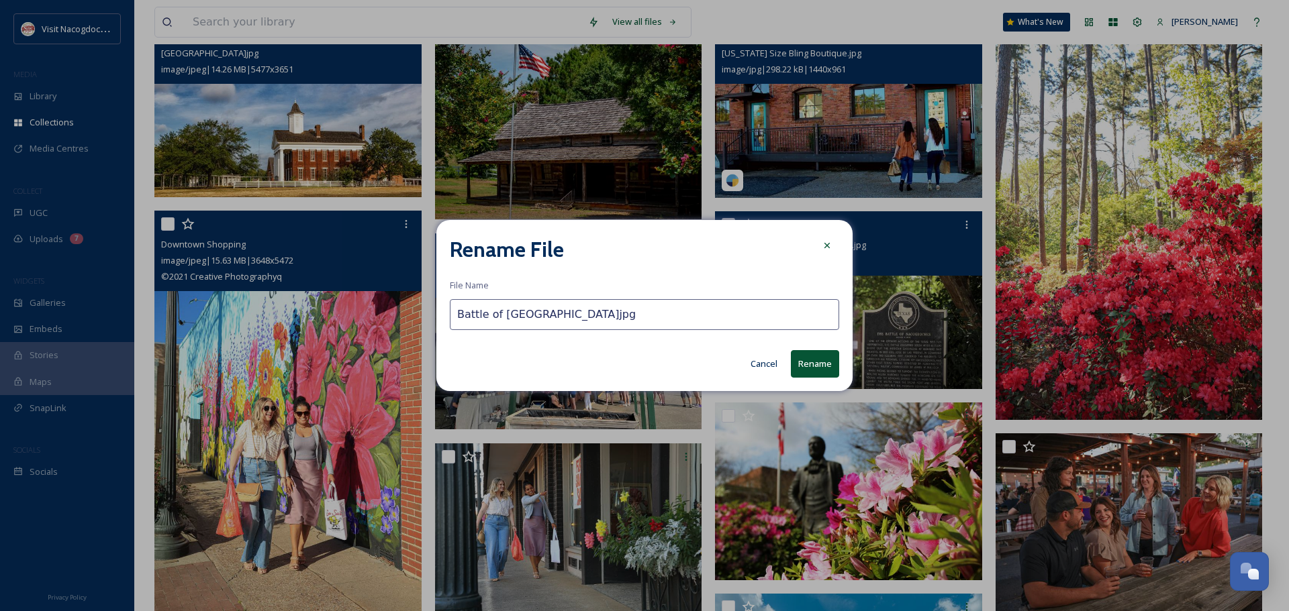
type input "Battle of Nacogdoches.jpg"
click at [809, 357] on button "Rename" at bounding box center [815, 364] width 48 height 28
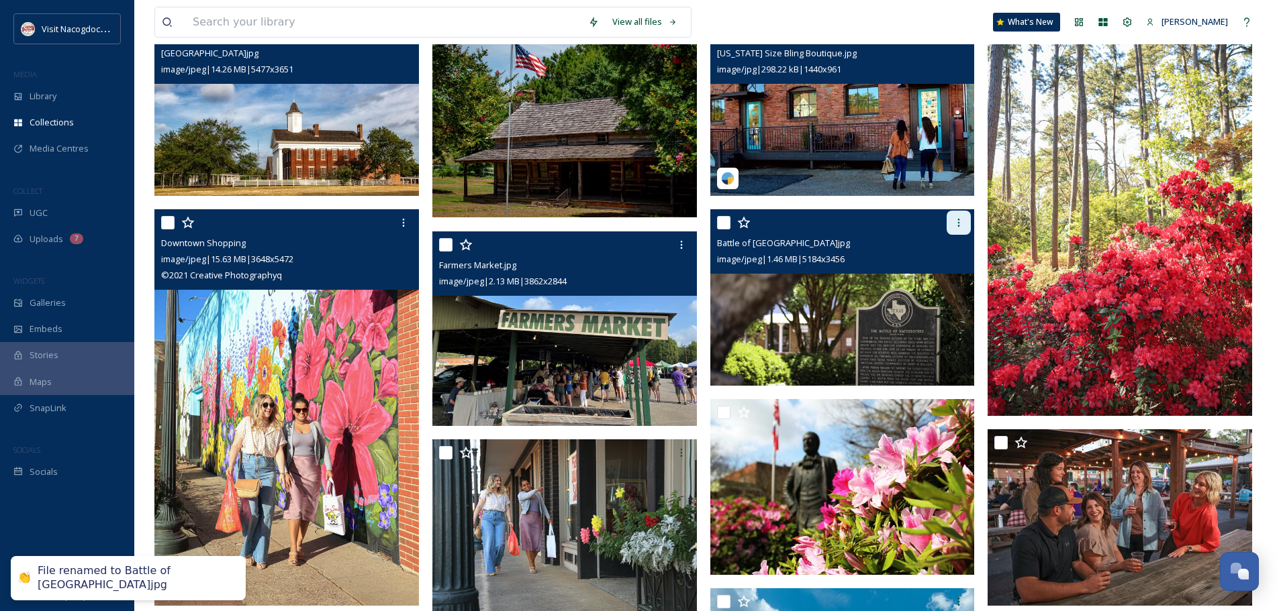
click at [954, 224] on icon at bounding box center [958, 222] width 11 height 11
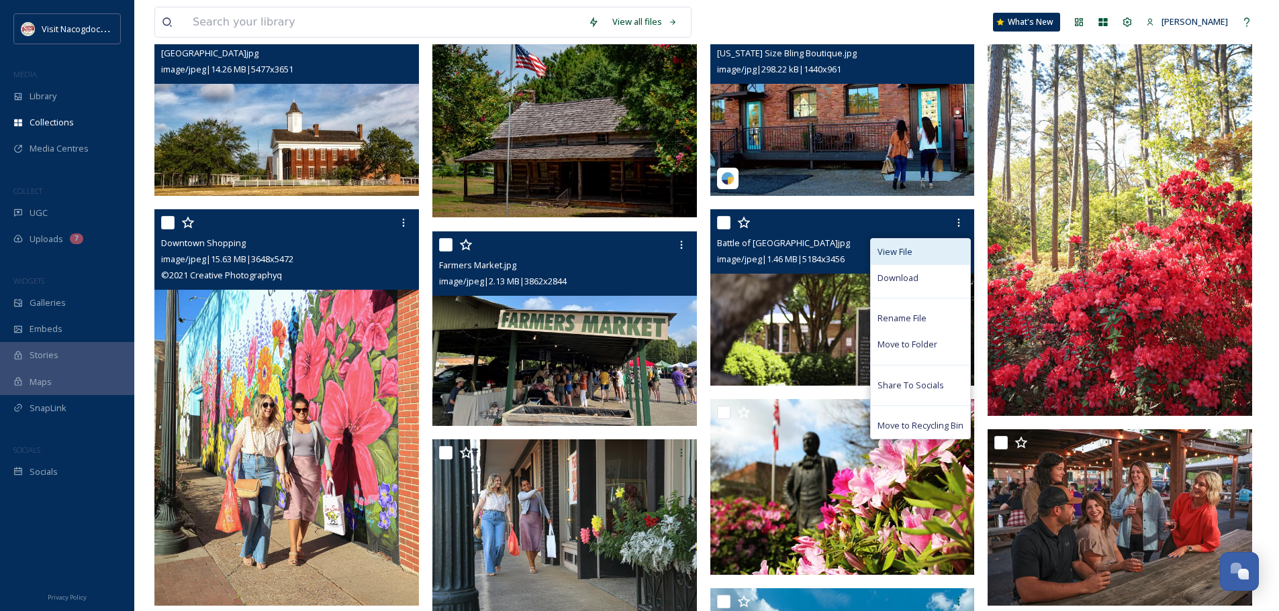
click at [917, 254] on div "View File" at bounding box center [920, 252] width 99 height 26
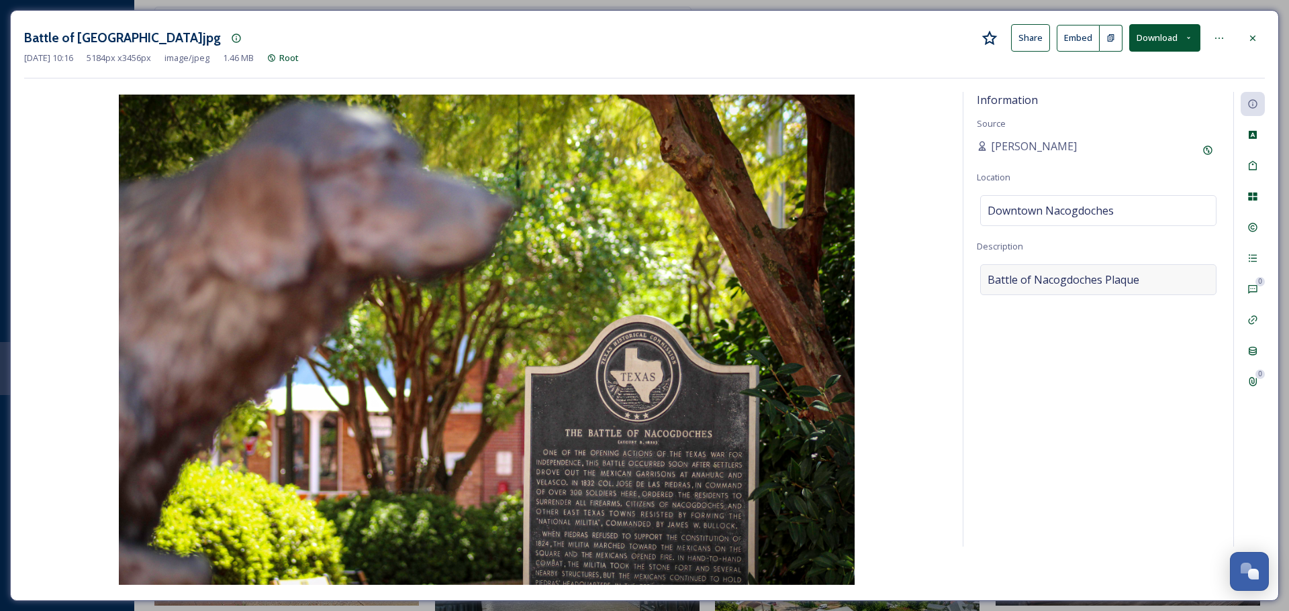
click at [1037, 275] on span "Battle of Nacogdoches Plaque" at bounding box center [1063, 280] width 152 height 16
click at [986, 282] on textarea "Battle of Nacogdoches Plaque" at bounding box center [1098, 319] width 243 height 111
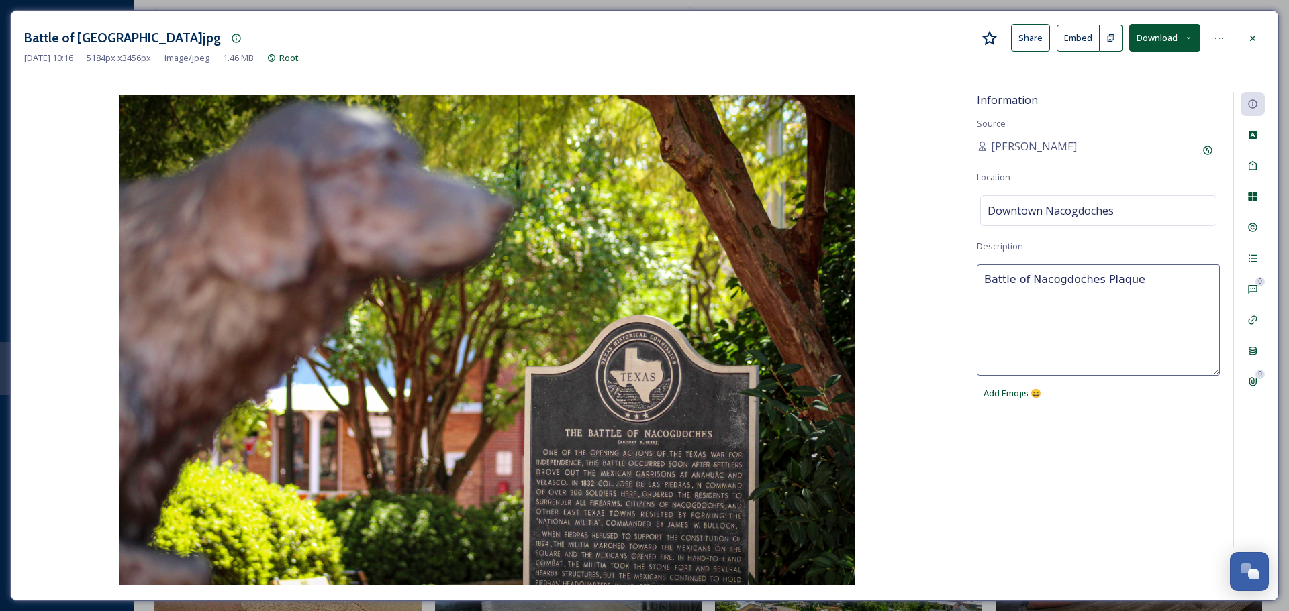
paste textarea "Gryder_Jessica"
click at [987, 282] on textarea "Gryder_Jessica Battle of Nacogdoches Plaque" at bounding box center [1098, 319] width 243 height 111
click at [1169, 289] on textarea "Credit: Gryder Jessica Battle of Nacogdoches Plaque" at bounding box center [1098, 319] width 243 height 111
drag, startPoint x: 1048, startPoint y: 285, endPoint x: 1019, endPoint y: 283, distance: 29.6
click at [1019, 283] on textarea "Credit: Gryder Jessica Battle of Nacogdoches Plaque" at bounding box center [1098, 319] width 243 height 111
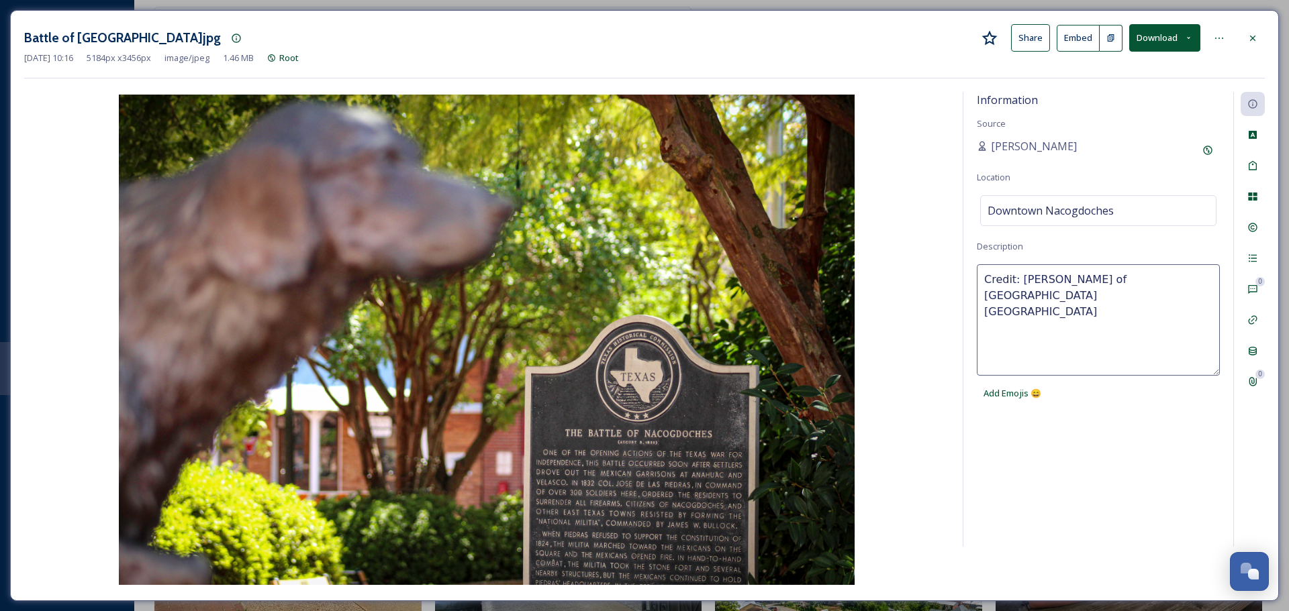
paste textarea "Gryder"
type textarea "Credit: Jessica Gryder Battle of Nacogdoches Plaque"
click at [1098, 435] on div "Information Source Natalee Dunn Location Downtown Nacogdoches Description Credi…" at bounding box center [1098, 319] width 270 height 455
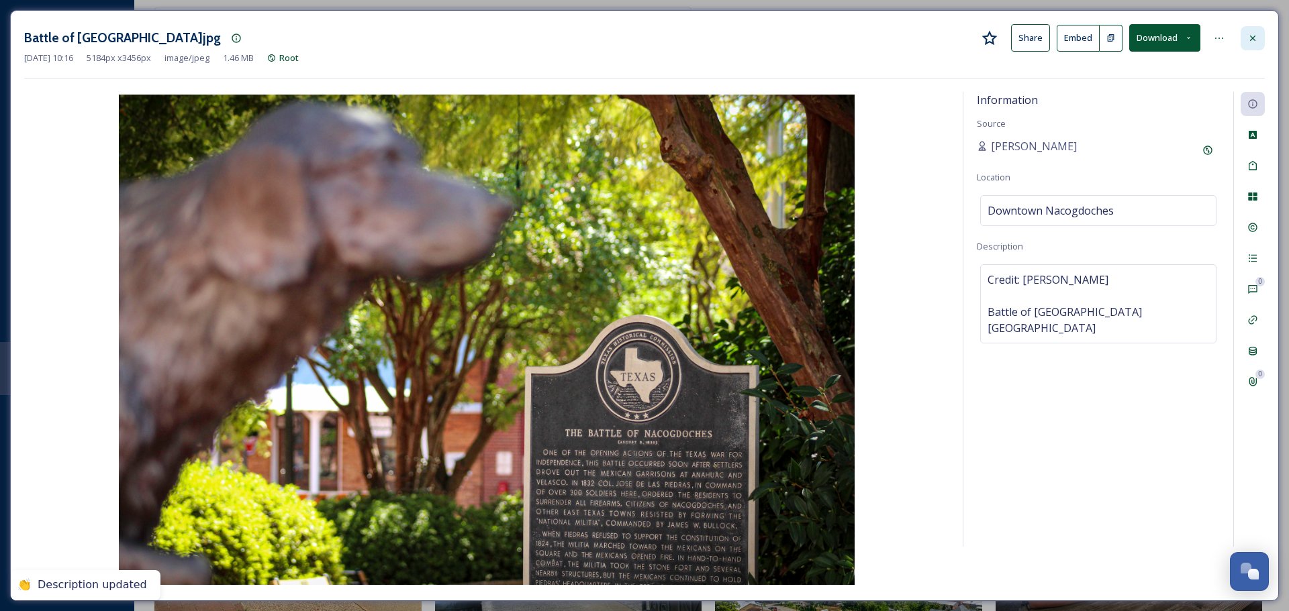
click at [1263, 34] on div at bounding box center [1252, 38] width 24 height 24
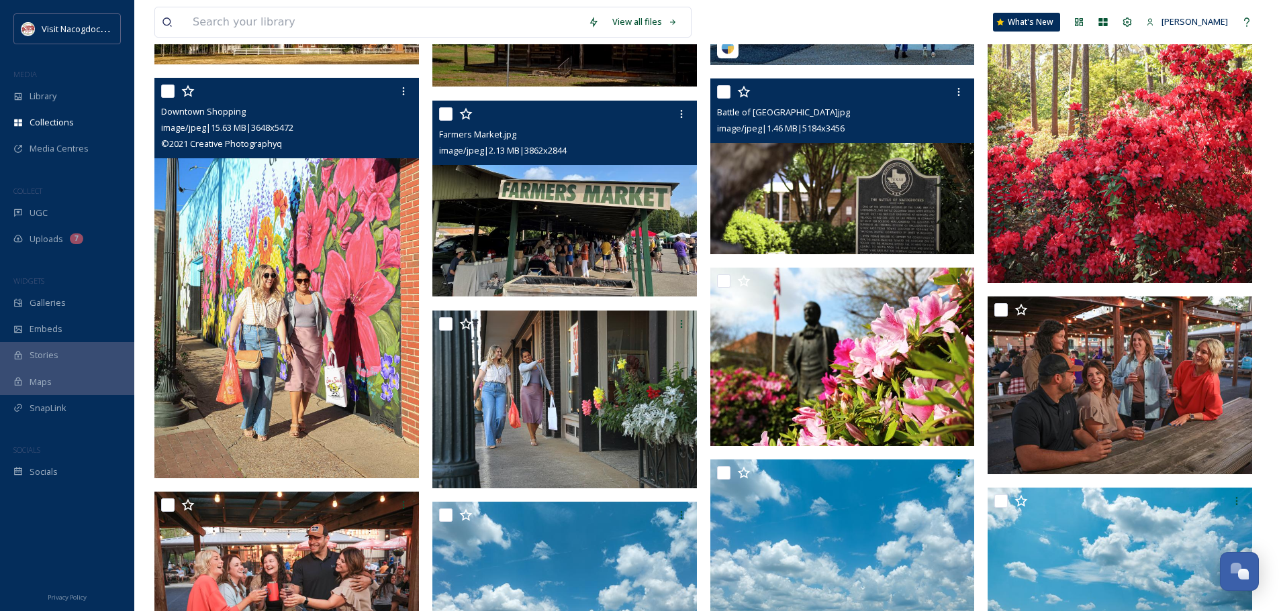
scroll to position [336, 0]
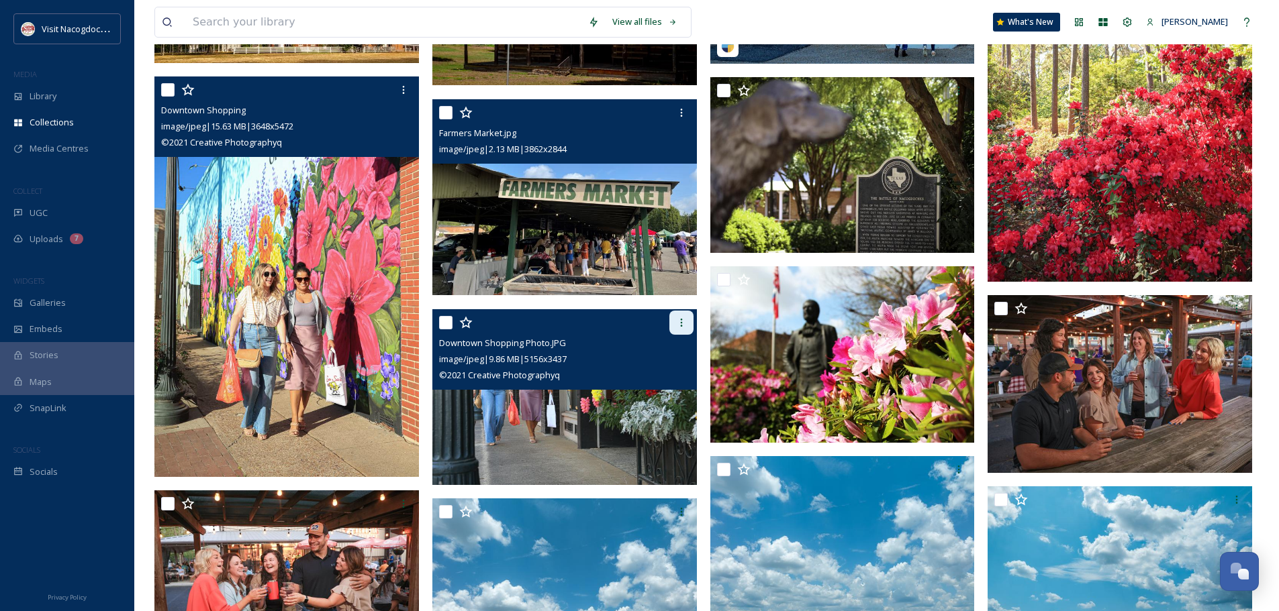
click at [675, 317] on div at bounding box center [681, 323] width 24 height 24
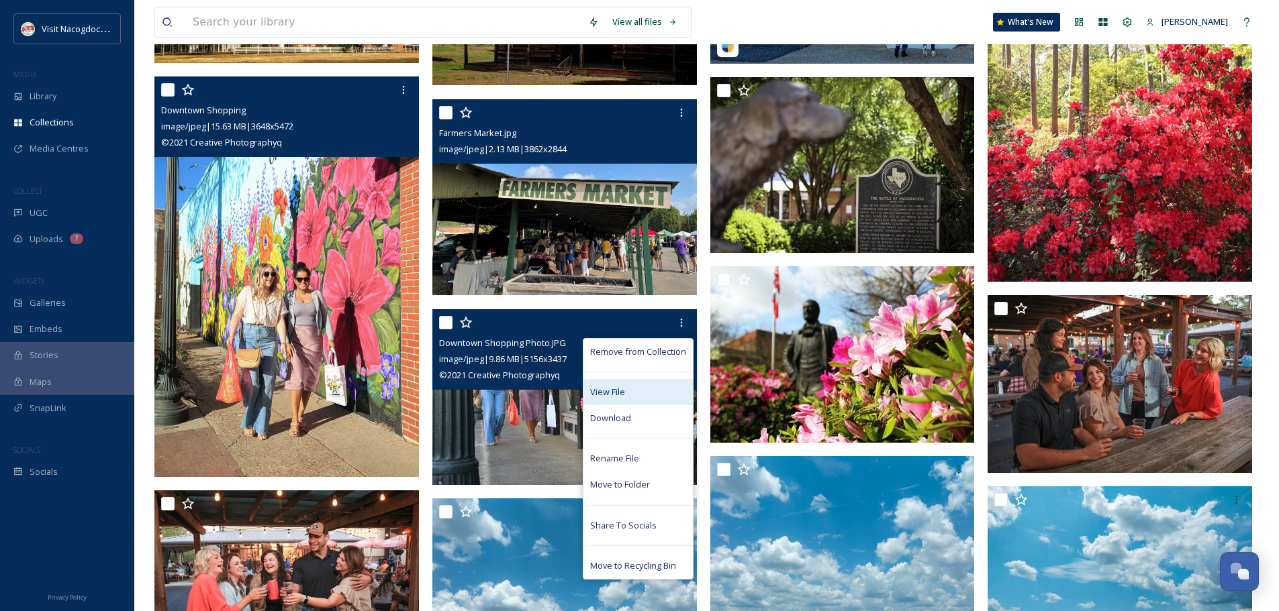
click at [587, 391] on div "View File" at bounding box center [637, 392] width 109 height 26
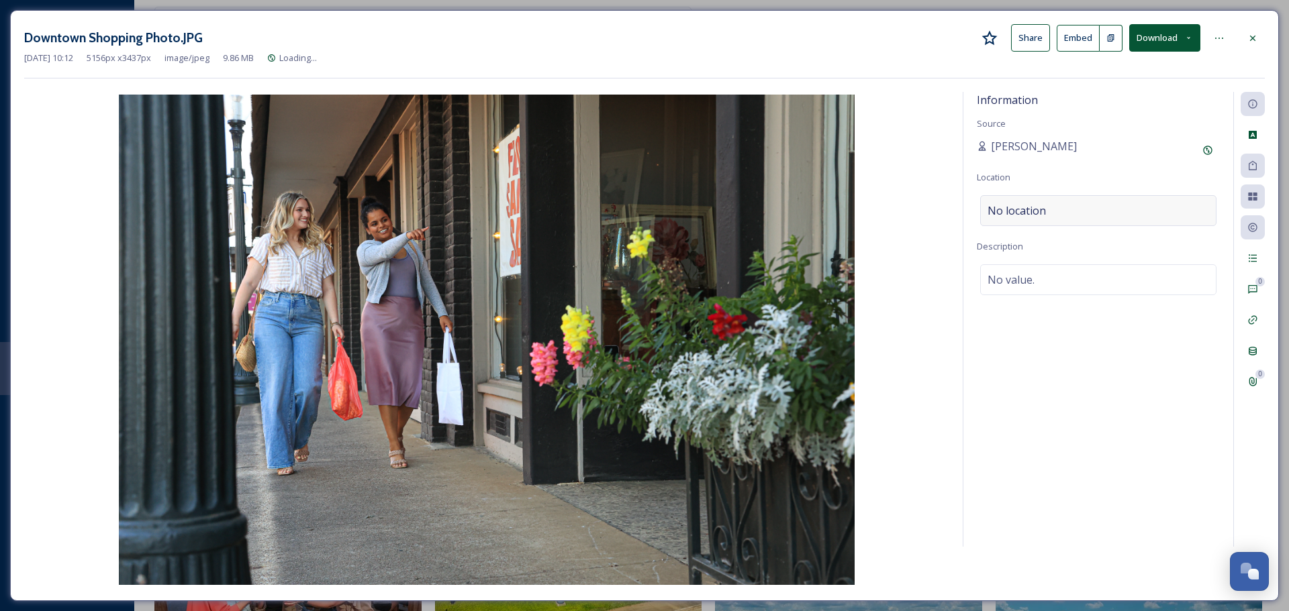
click at [1061, 217] on div "No location" at bounding box center [1098, 210] width 236 height 31
click at [1077, 207] on input at bounding box center [1098, 211] width 235 height 30
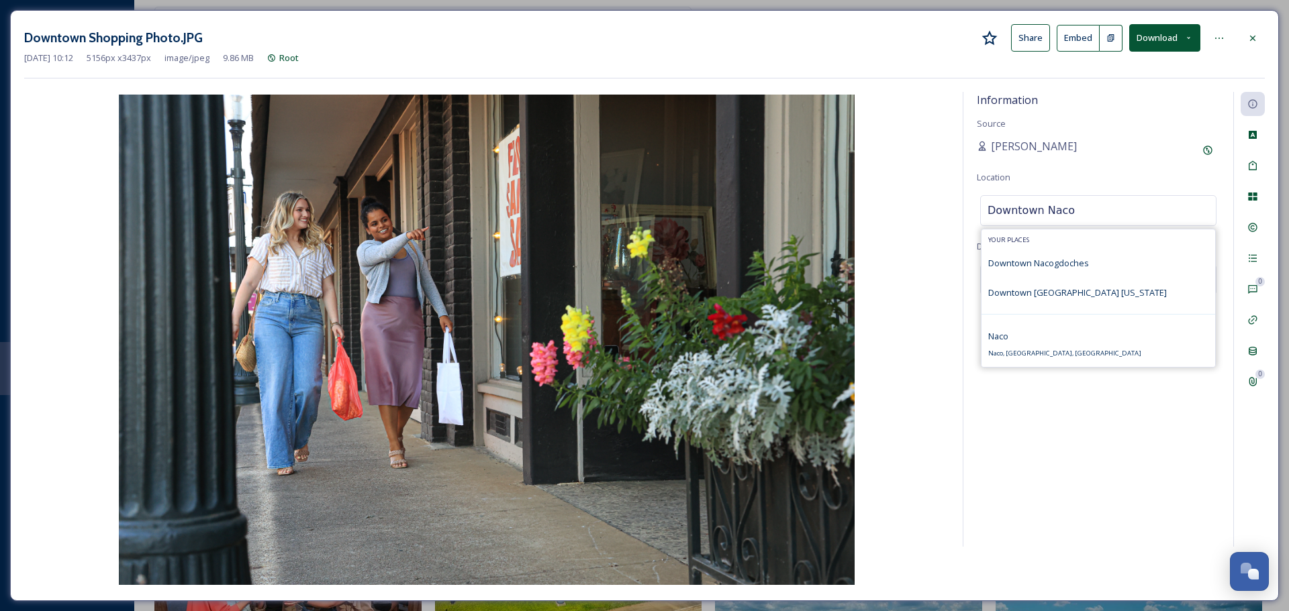
type input "Downtown Naco"
click at [1089, 266] on div "Downtown Nacogdoches" at bounding box center [1098, 263] width 234 height 30
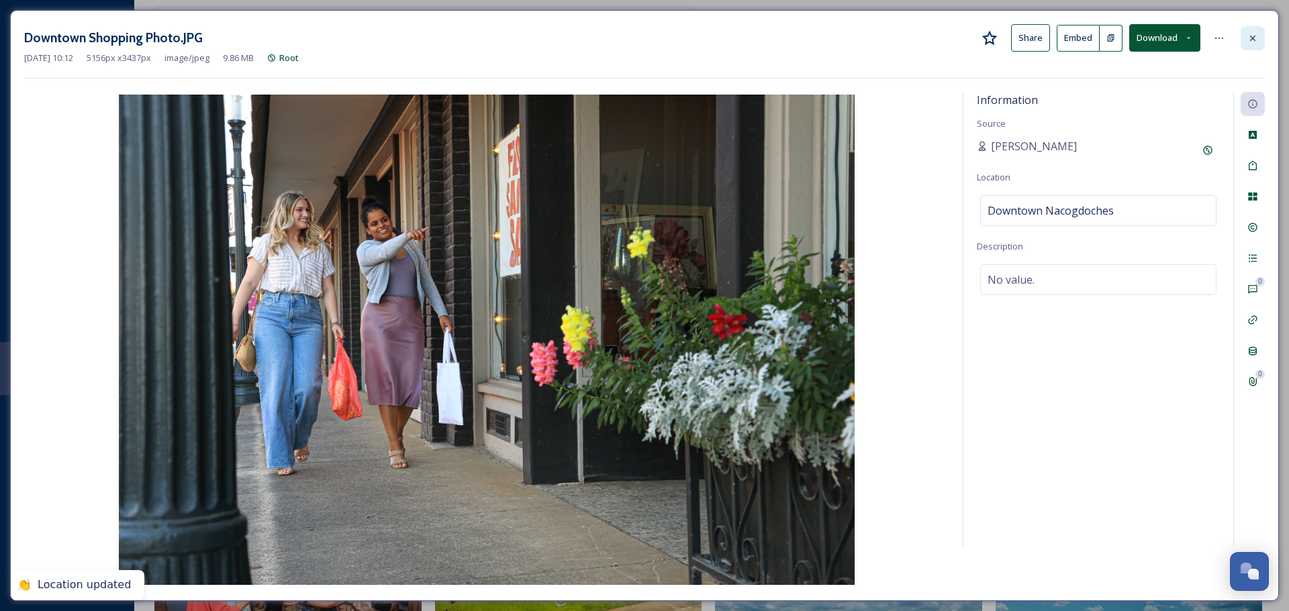
click at [1252, 46] on div at bounding box center [1252, 38] width 24 height 24
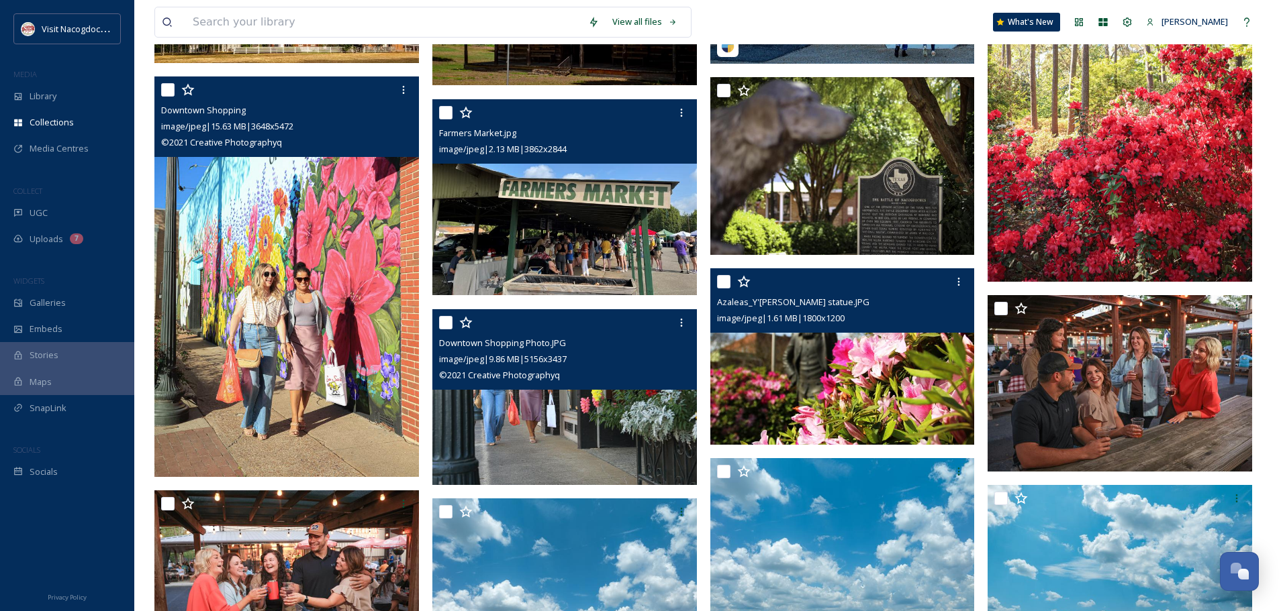
click at [905, 351] on img at bounding box center [842, 356] width 264 height 177
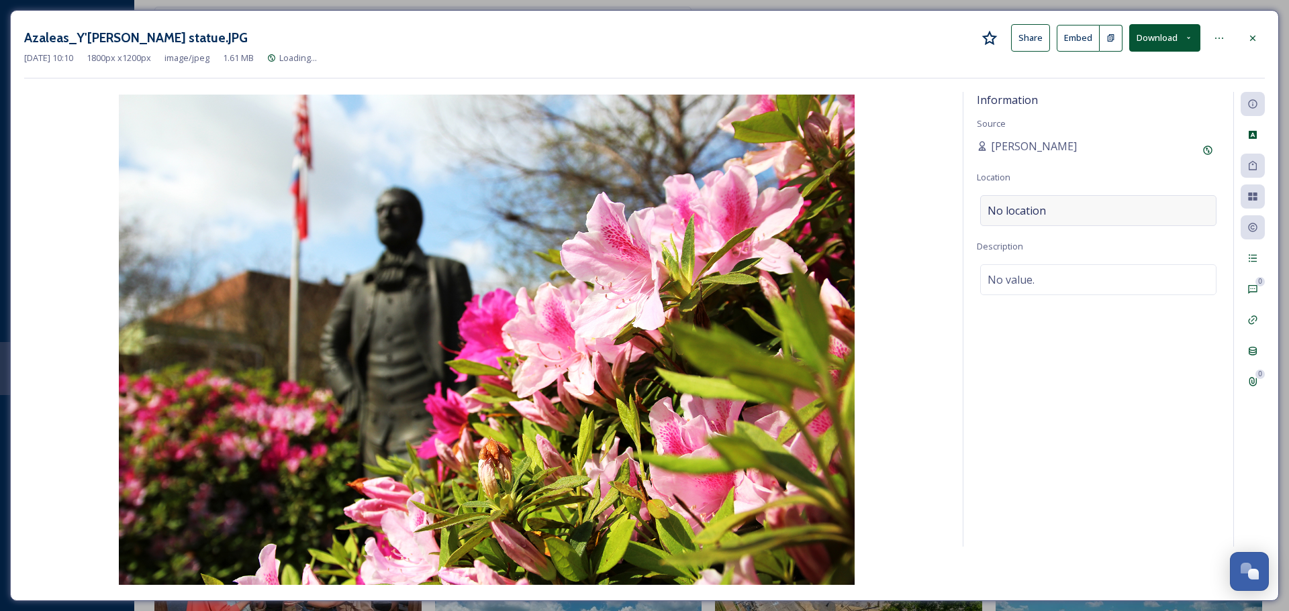
click at [1120, 205] on div "No location" at bounding box center [1098, 210] width 236 height 31
click at [1118, 203] on input at bounding box center [1098, 211] width 235 height 30
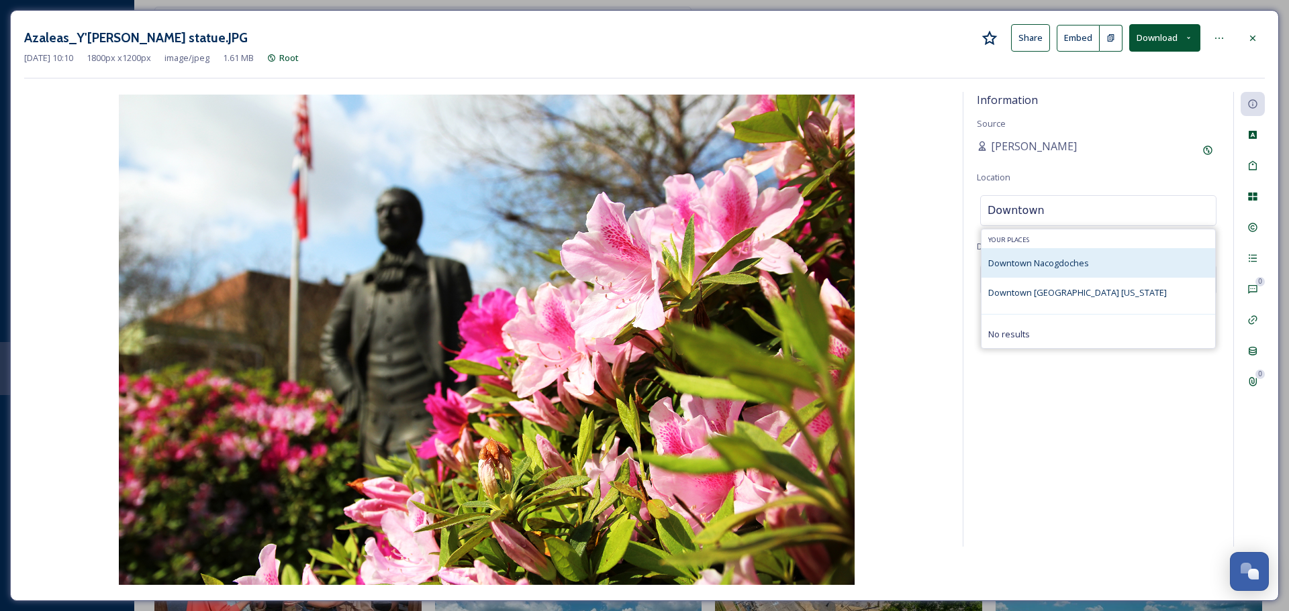
type input "Downtown"
click at [1097, 263] on div "Downtown Nacogdoches" at bounding box center [1098, 263] width 234 height 30
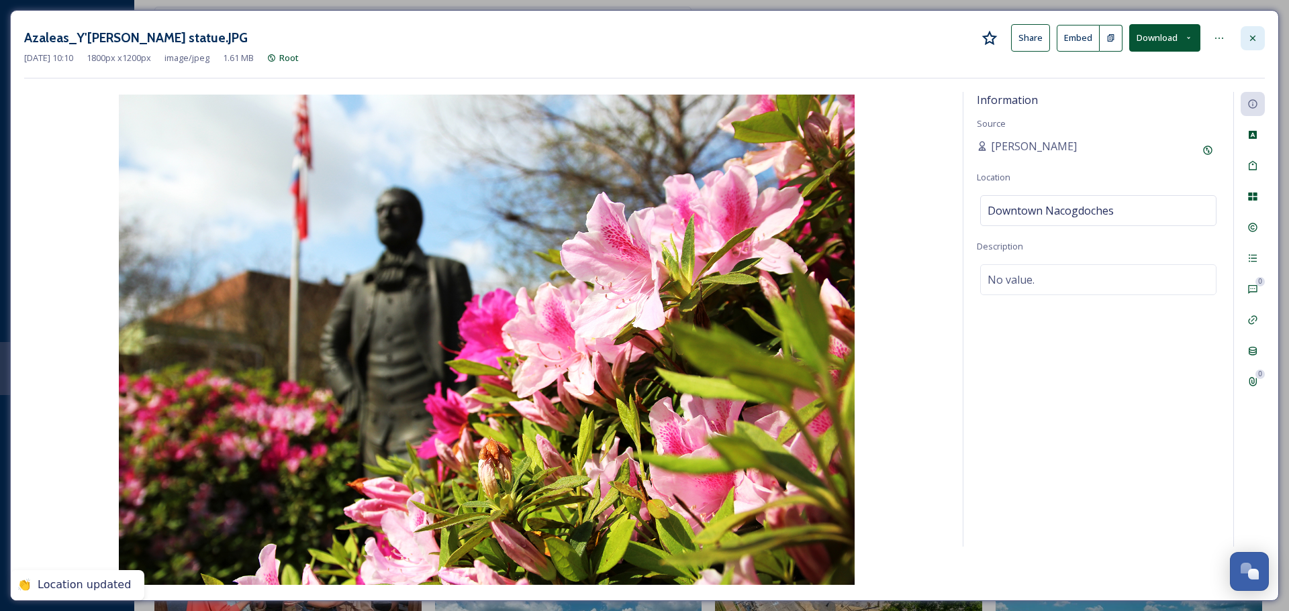
click at [1251, 44] on div at bounding box center [1252, 38] width 24 height 24
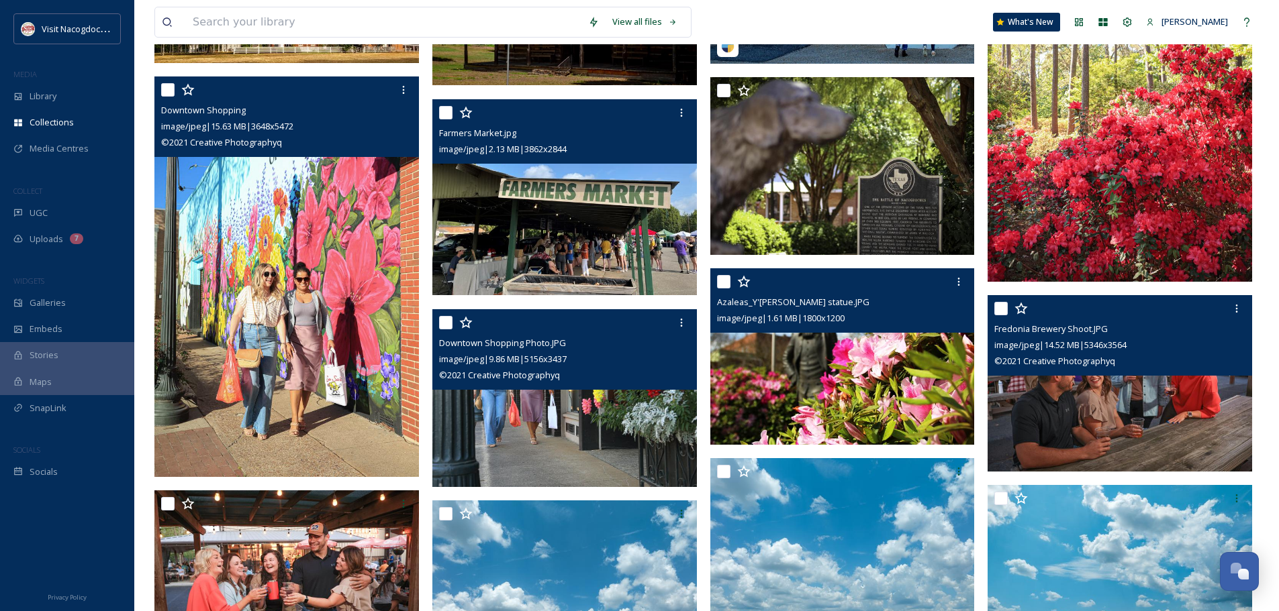
click at [1175, 408] on img at bounding box center [1119, 383] width 264 height 177
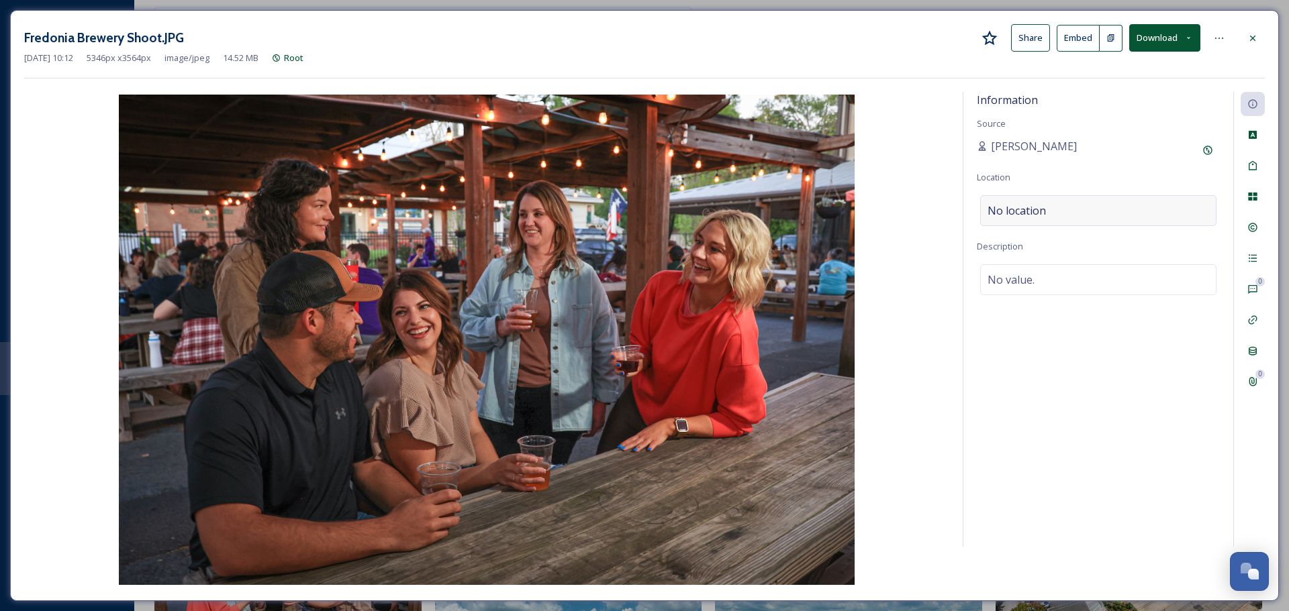
click at [1049, 205] on div "No location" at bounding box center [1098, 210] width 236 height 31
click at [1049, 205] on input at bounding box center [1098, 211] width 235 height 30
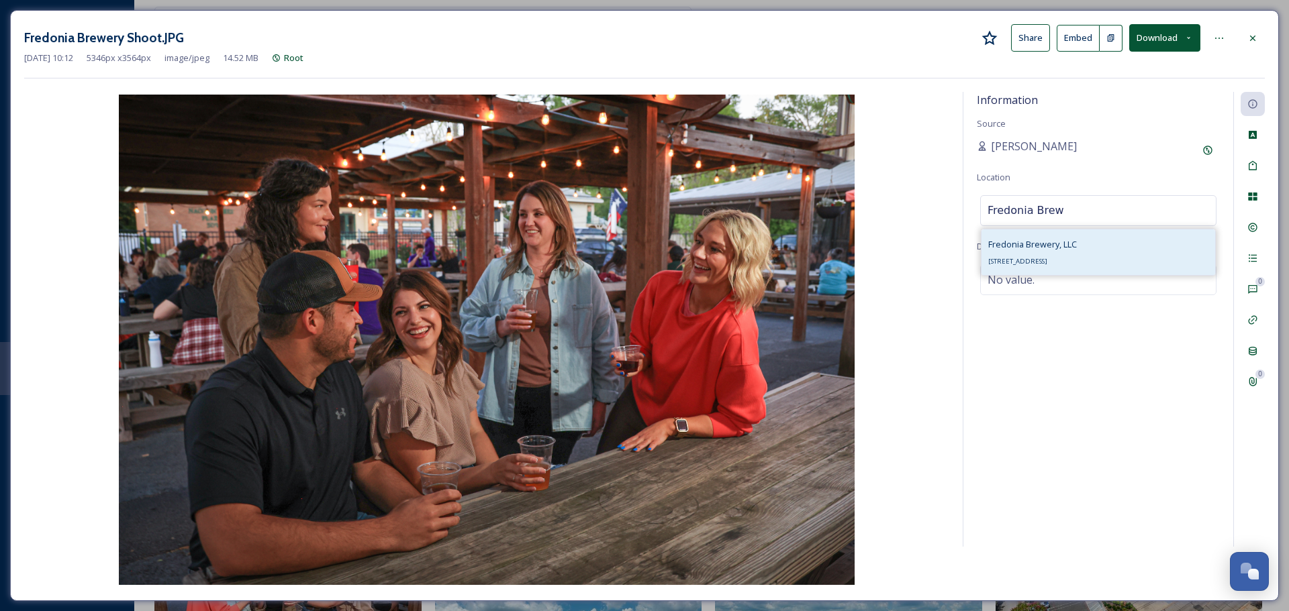
type input "Fredonia Brew"
click at [1052, 247] on span "Fredonia Brewery, LLC" at bounding box center [1032, 244] width 89 height 12
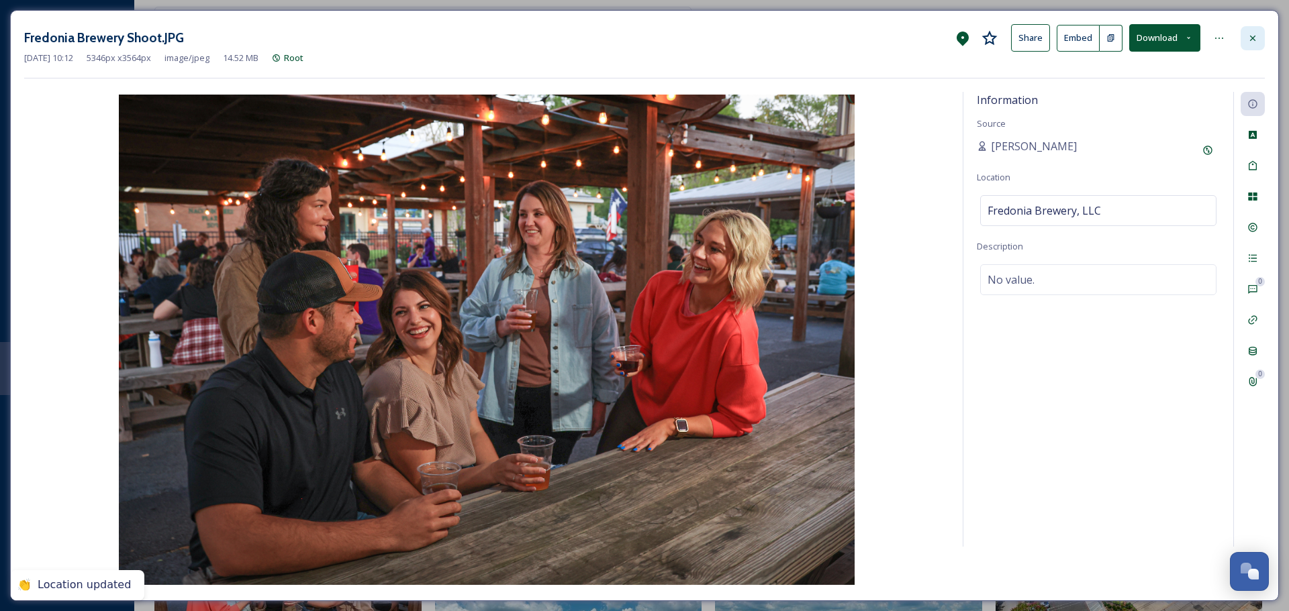
click at [1261, 48] on div at bounding box center [1252, 38] width 24 height 24
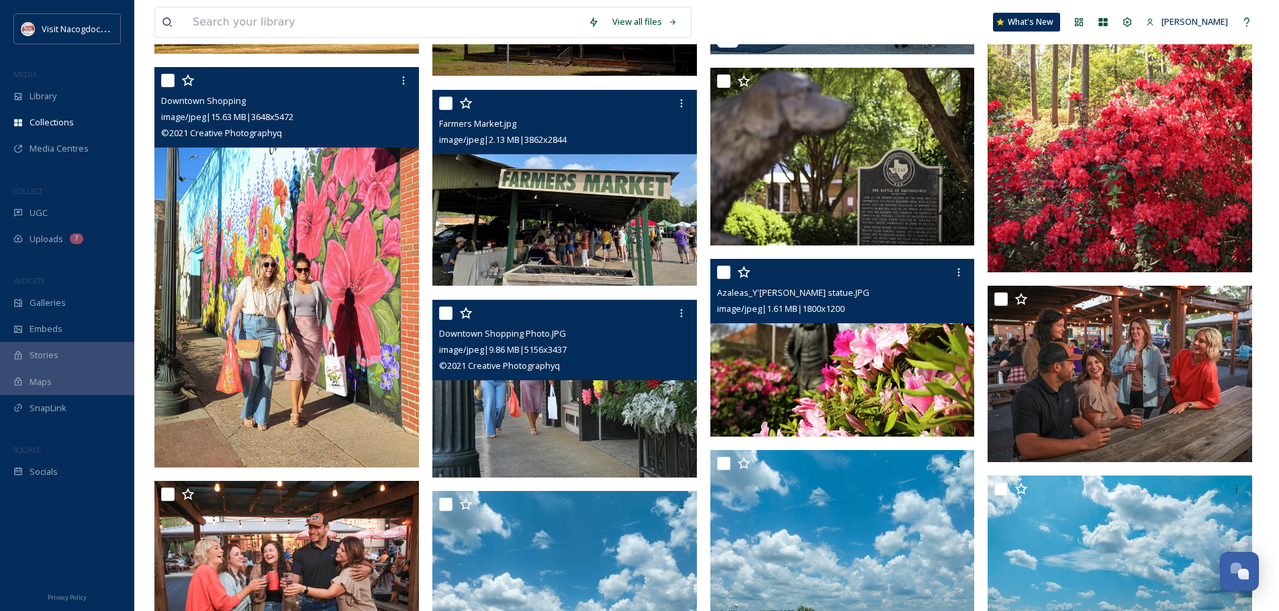
scroll to position [537, 0]
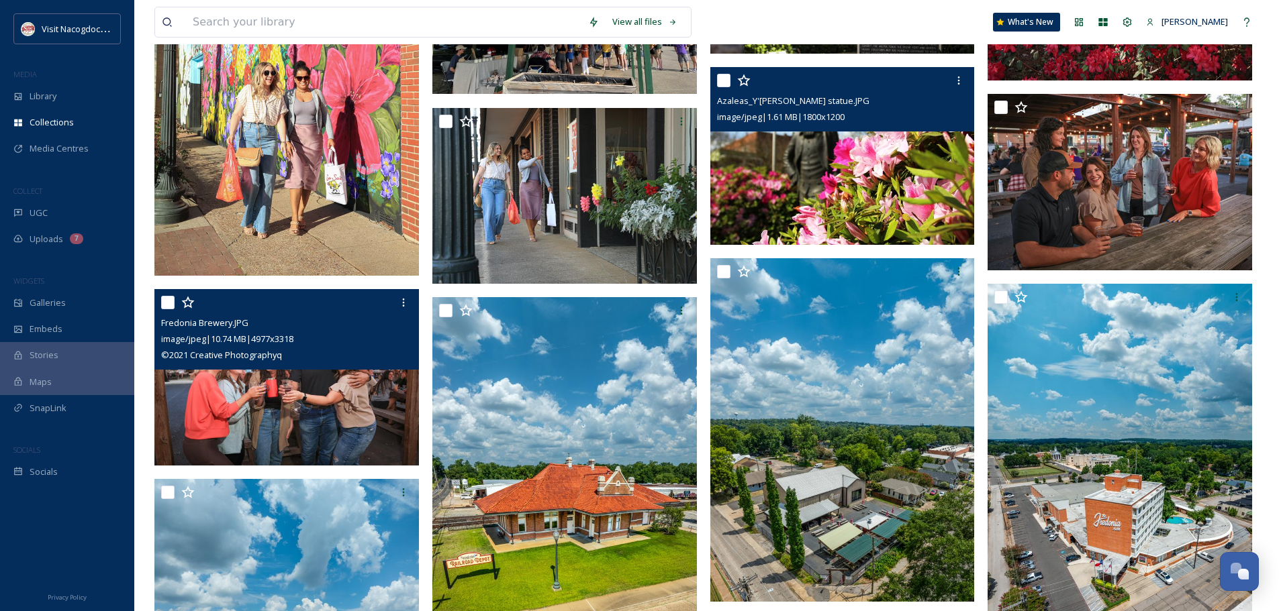
click at [345, 392] on img at bounding box center [286, 377] width 264 height 177
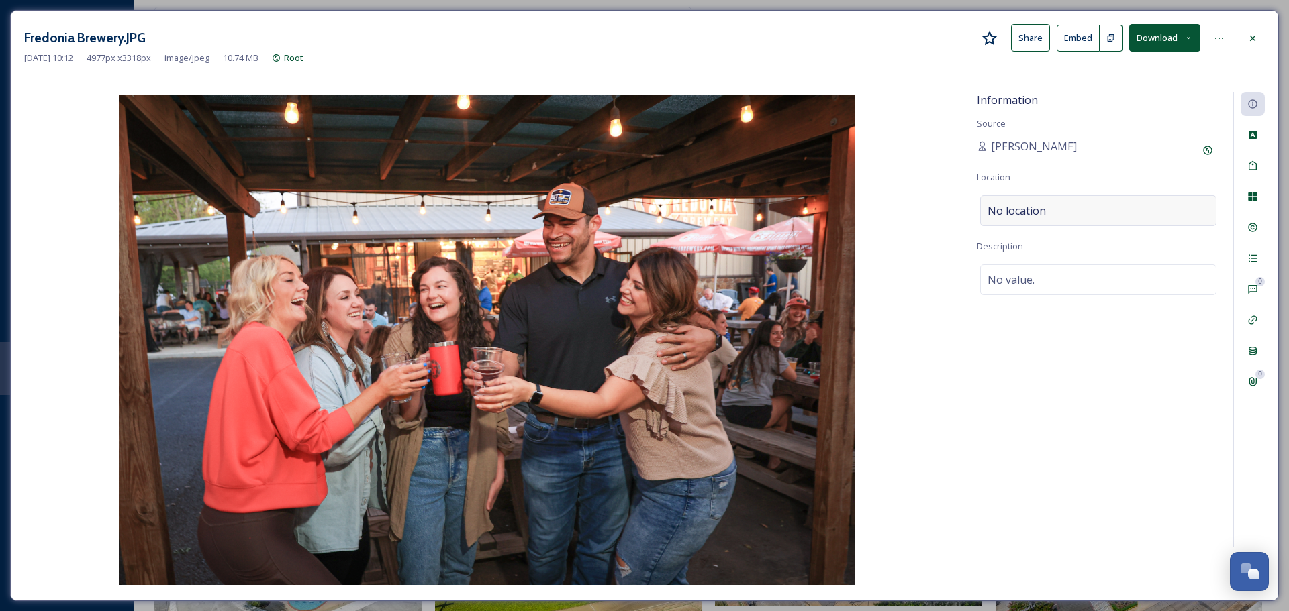
click at [1116, 205] on div "No location" at bounding box center [1098, 210] width 236 height 31
click at [1116, 205] on input at bounding box center [1098, 211] width 235 height 30
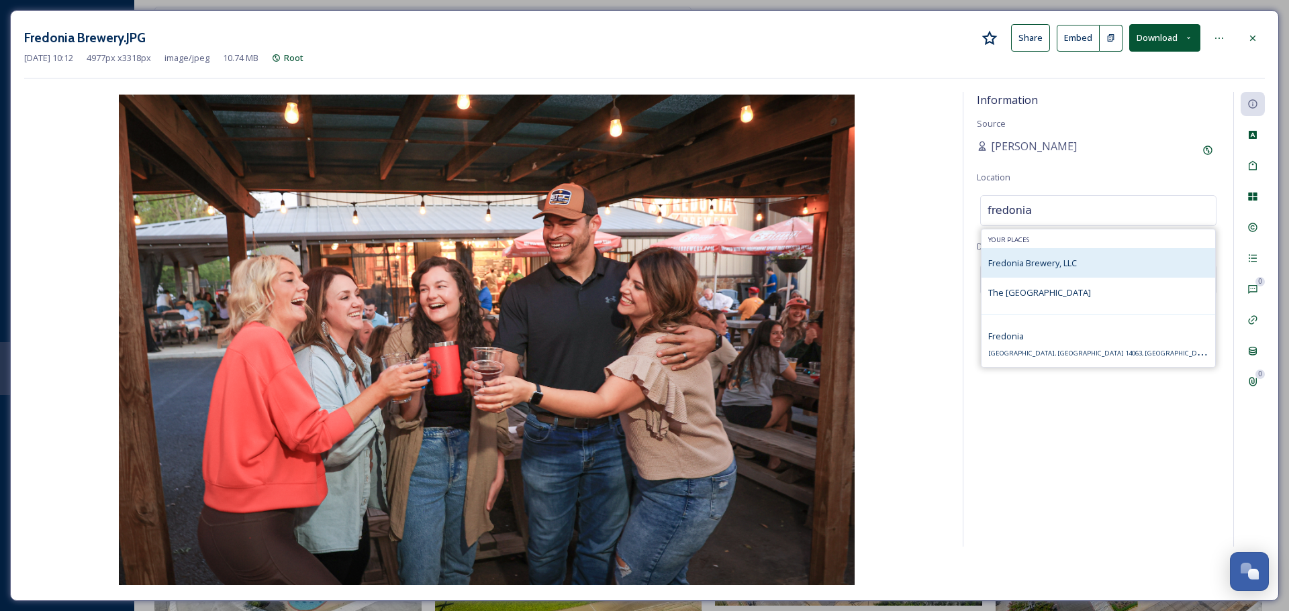
click at [1106, 267] on div "Fredonia Brewery, LLC" at bounding box center [1098, 263] width 234 height 30
click at [1045, 268] on span "Fredonia Brewery, LLC" at bounding box center [1032, 263] width 89 height 12
click at [1018, 275] on div "Fredonia Brewery, LLC" at bounding box center [1098, 263] width 234 height 30
click at [1042, 213] on input "fredonia" at bounding box center [1098, 211] width 235 height 30
type input "fredonia brewery"
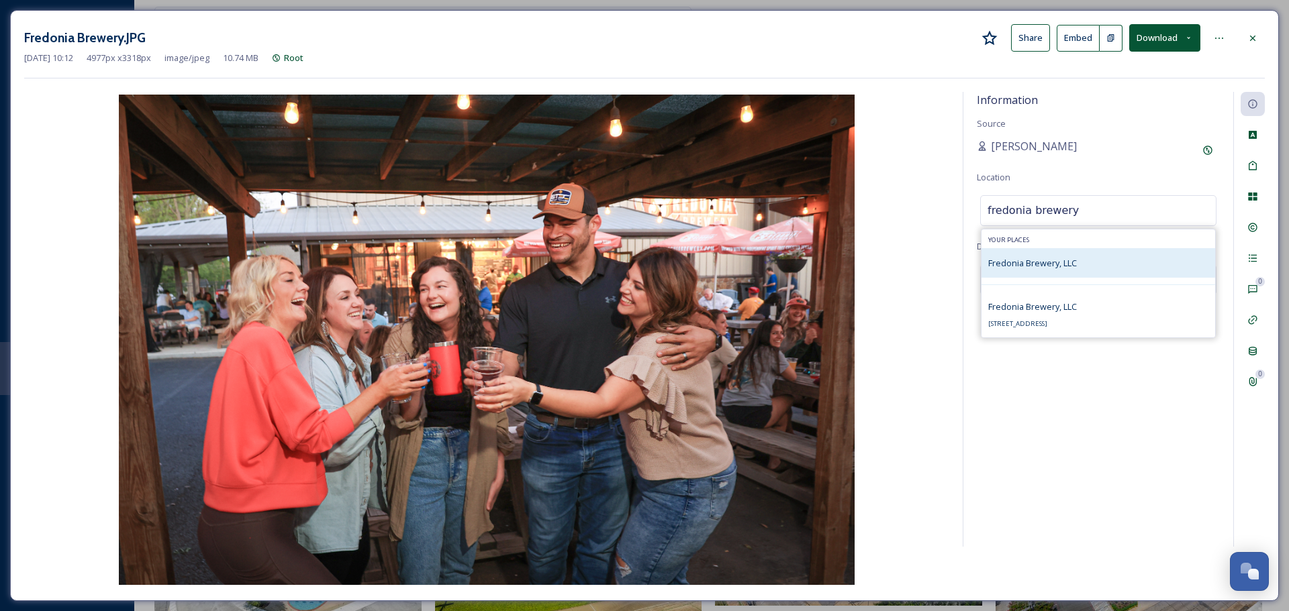
click at [1021, 264] on span "Fredonia Brewery, LLC" at bounding box center [1032, 263] width 89 height 12
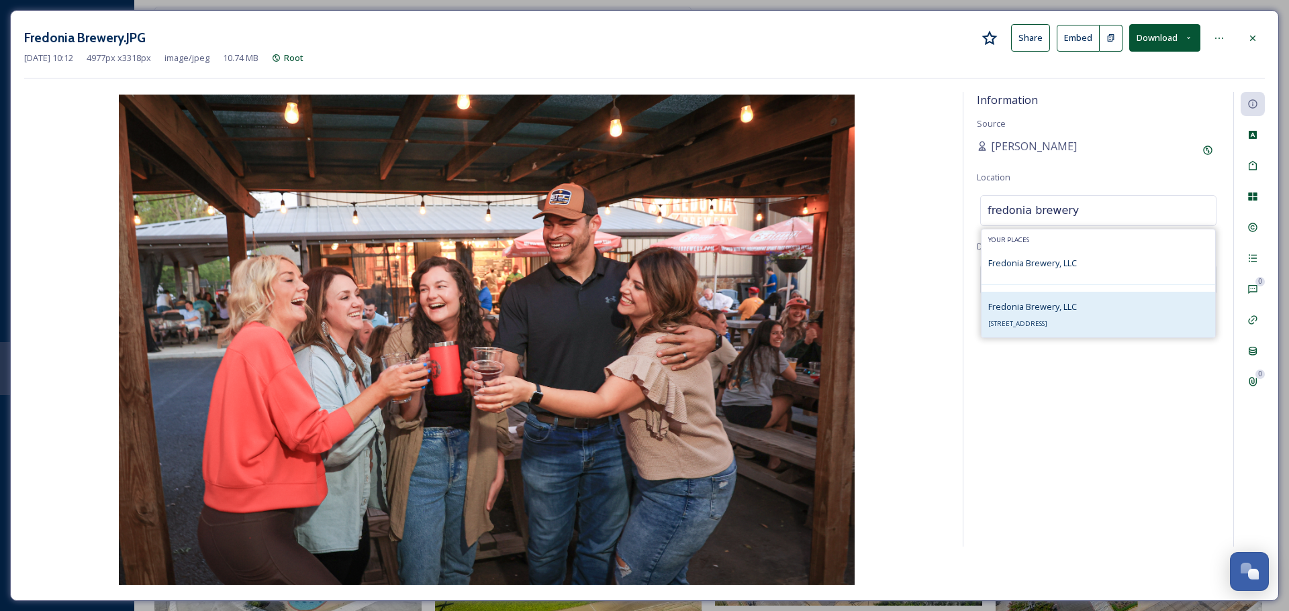
click at [1014, 315] on div "Fredonia Brewery, LLC 138 N Mound St, Nacogdoches, TX 75961, USA" at bounding box center [1032, 315] width 89 height 32
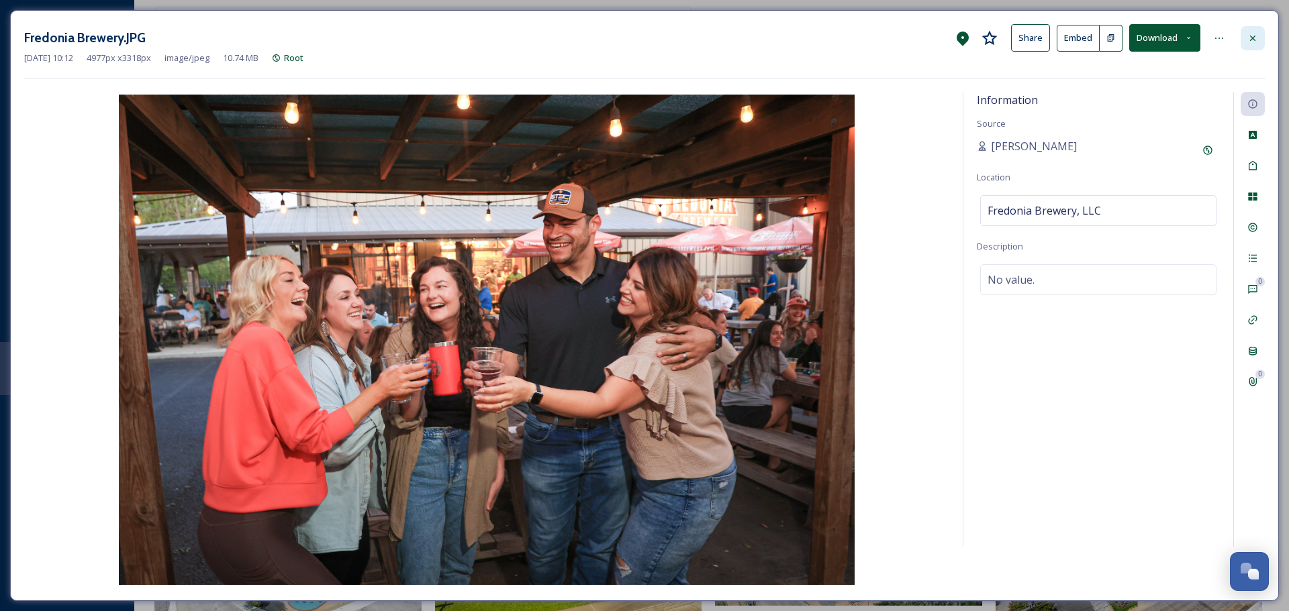
click at [1252, 39] on icon at bounding box center [1252, 38] width 11 height 11
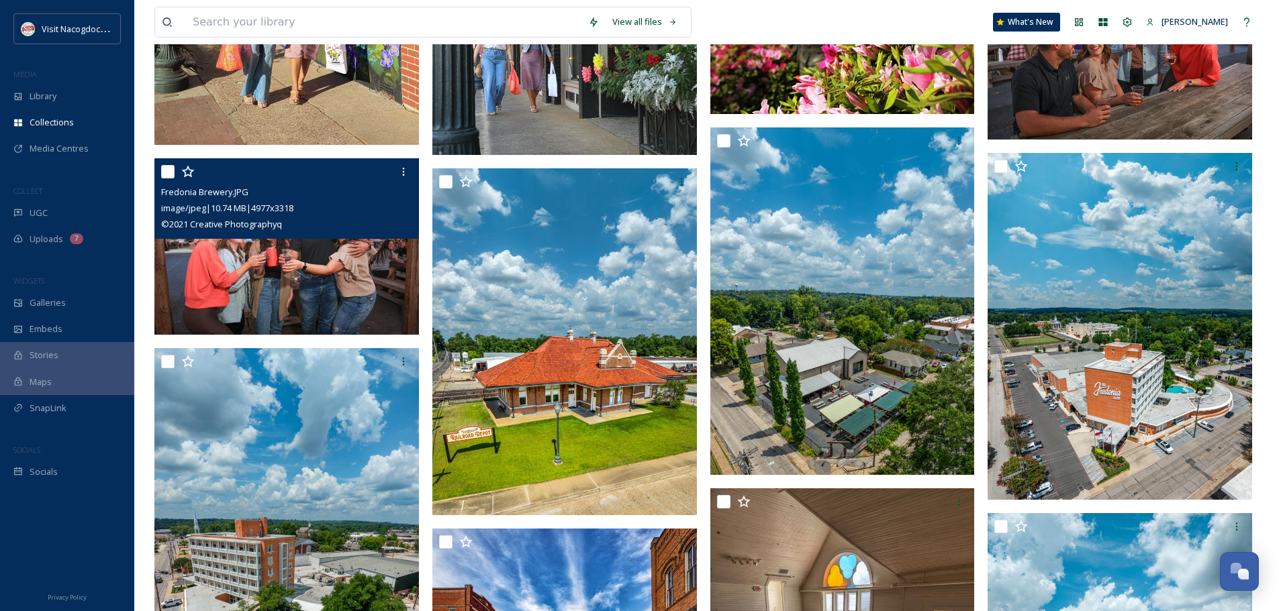
scroll to position [671, 0]
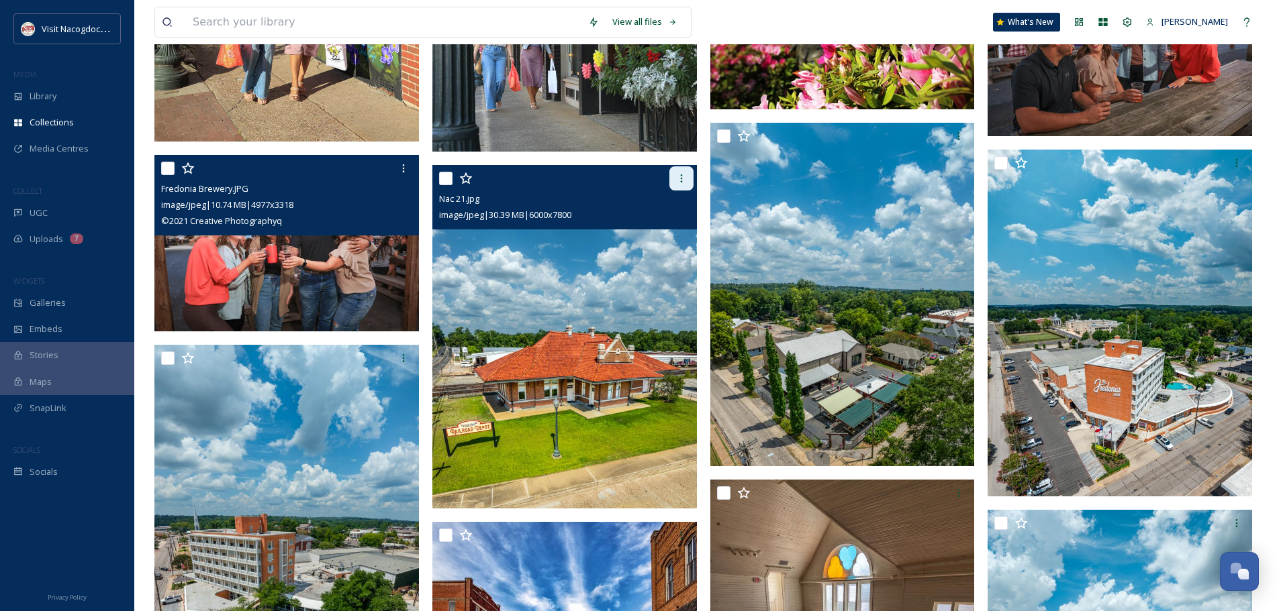
click at [679, 173] on icon at bounding box center [681, 178] width 11 height 11
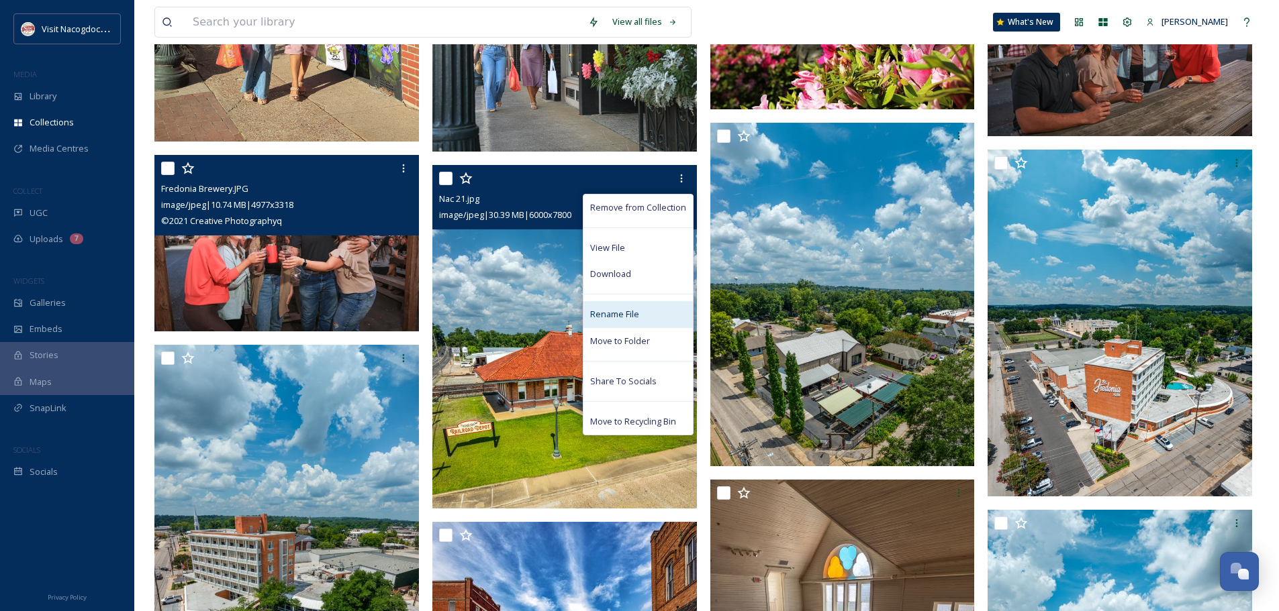
click at [660, 316] on div "Rename File" at bounding box center [637, 314] width 109 height 26
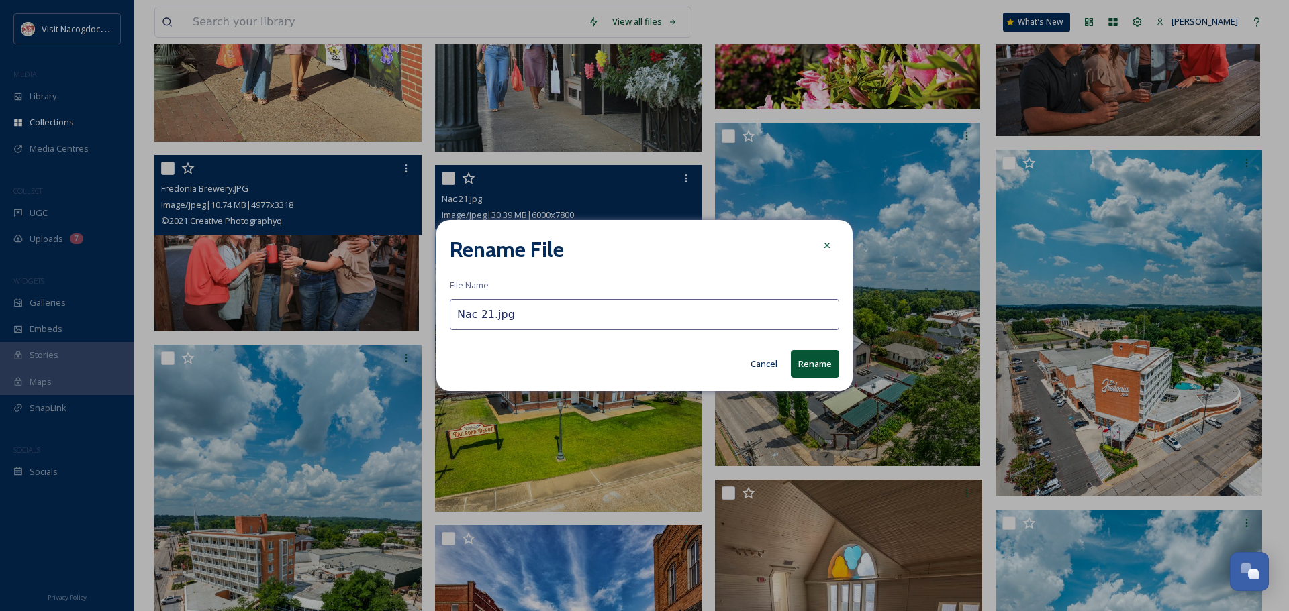
click at [490, 311] on input "Nac 21.jpg" at bounding box center [644, 314] width 389 height 31
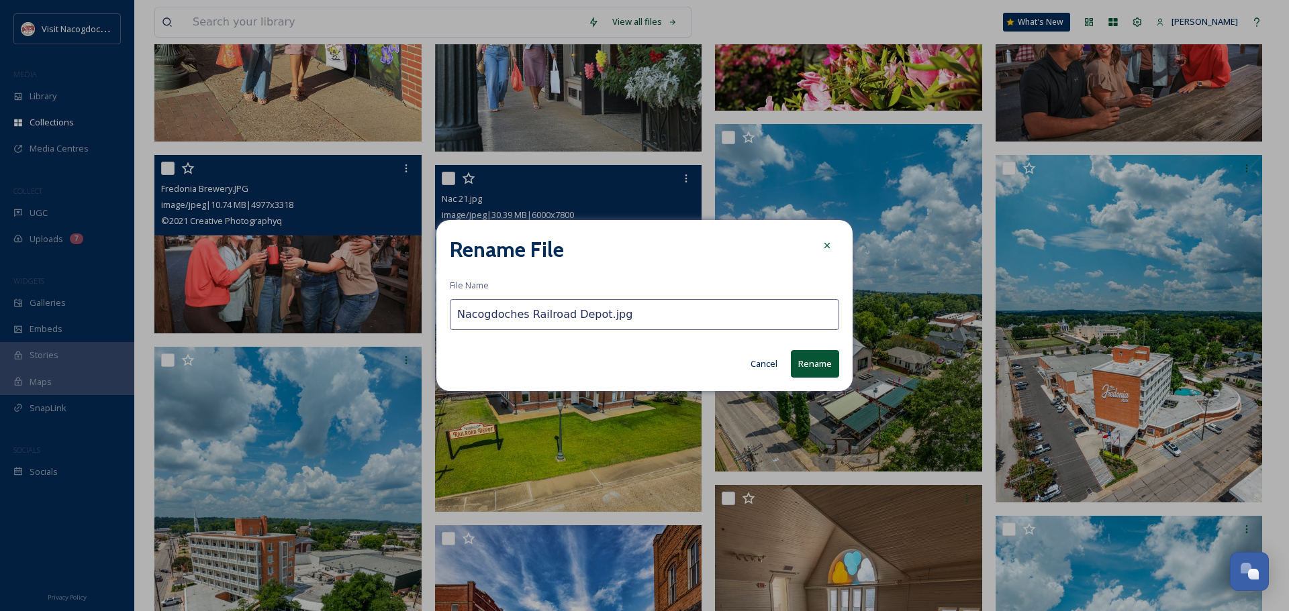
type input "Nacogdoches Railroad Depot.jpg"
click at [821, 371] on button "Rename" at bounding box center [815, 364] width 48 height 28
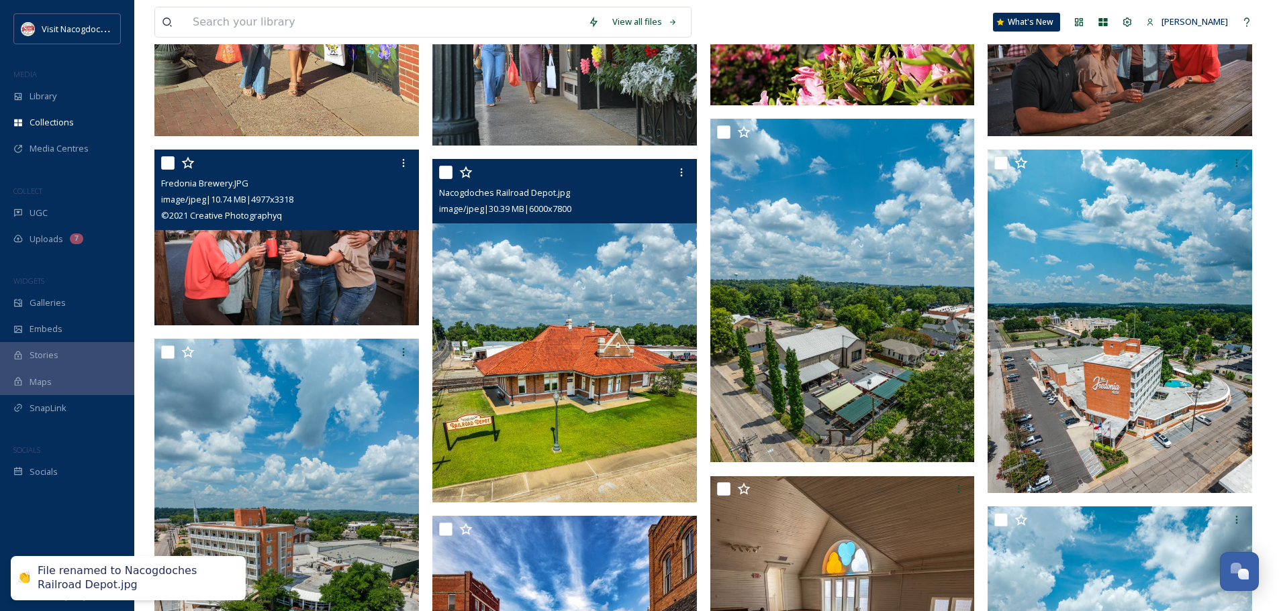
click at [620, 428] on img at bounding box center [564, 331] width 264 height 344
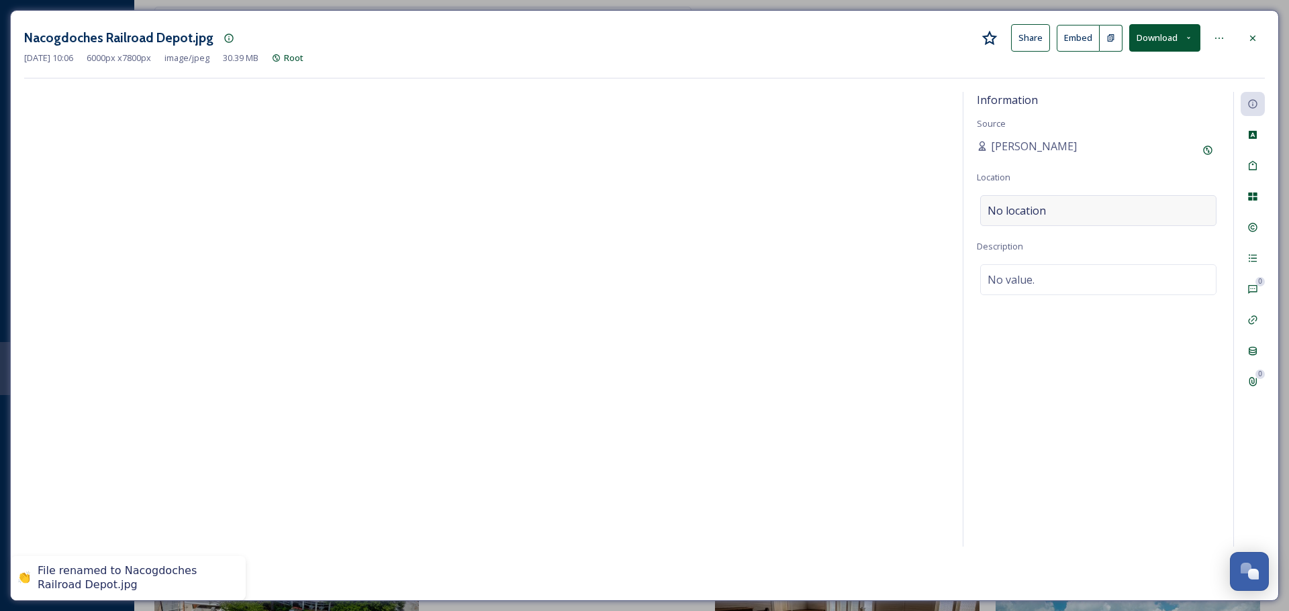
click at [1114, 213] on div "No location" at bounding box center [1098, 210] width 236 height 31
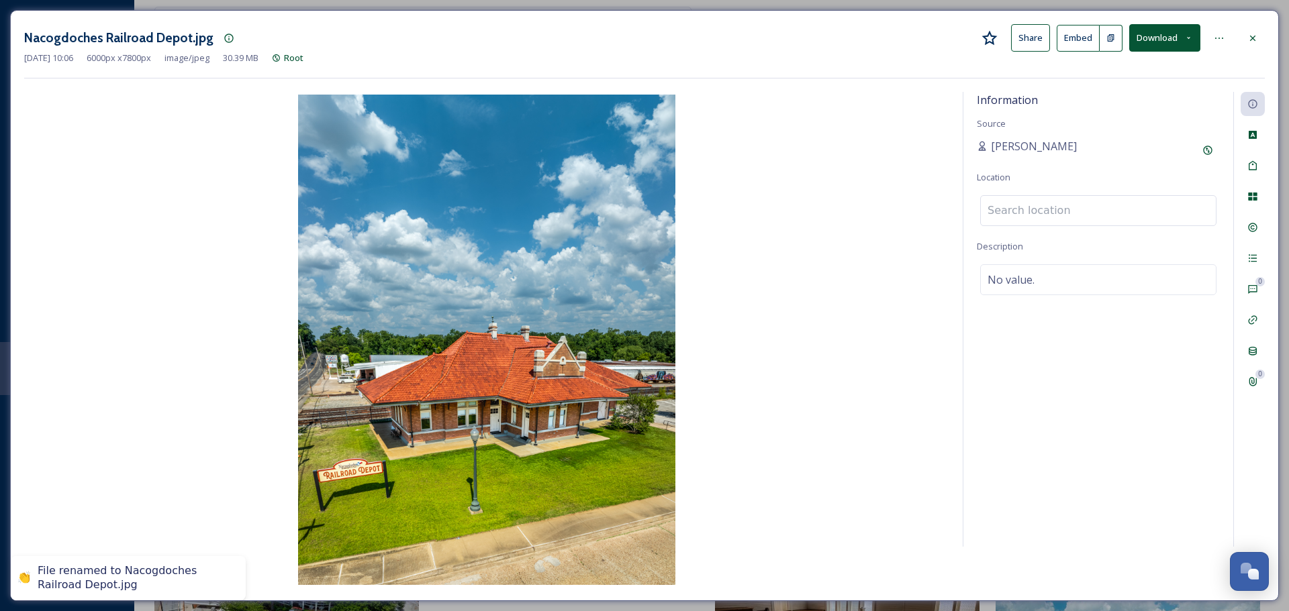
click at [1114, 213] on input at bounding box center [1098, 211] width 235 height 30
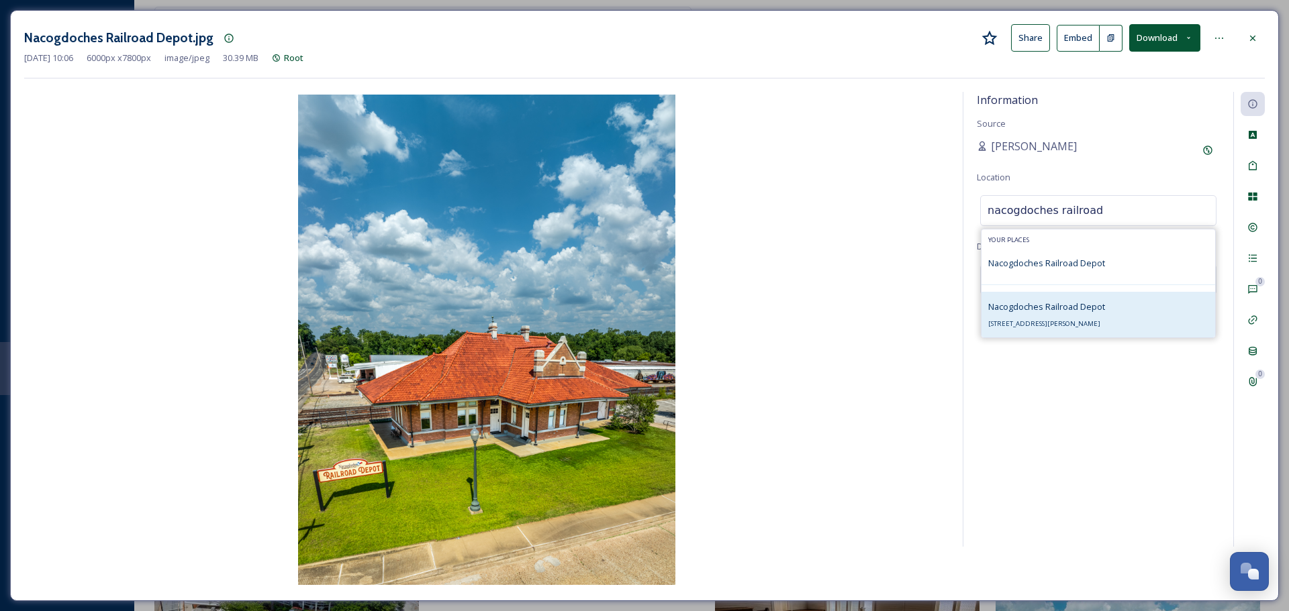
type input "nacogdoches railroad"
click at [1100, 301] on span "Nacogdoches Railroad Depot" at bounding box center [1046, 307] width 117 height 12
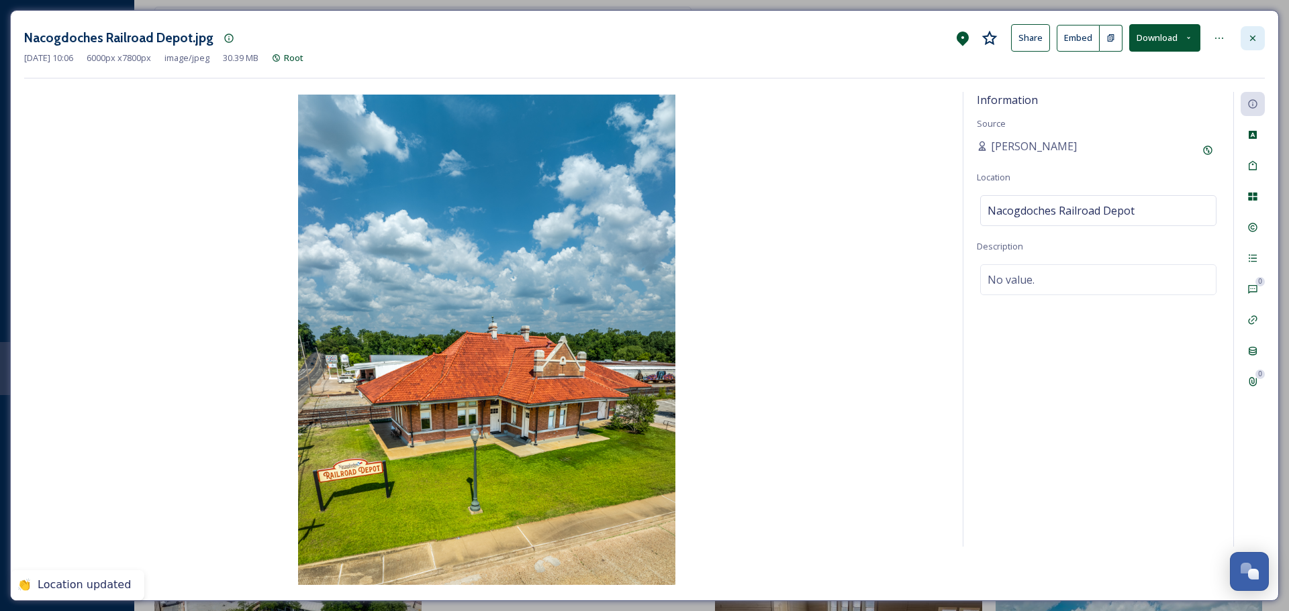
click at [1251, 46] on div at bounding box center [1252, 38] width 24 height 24
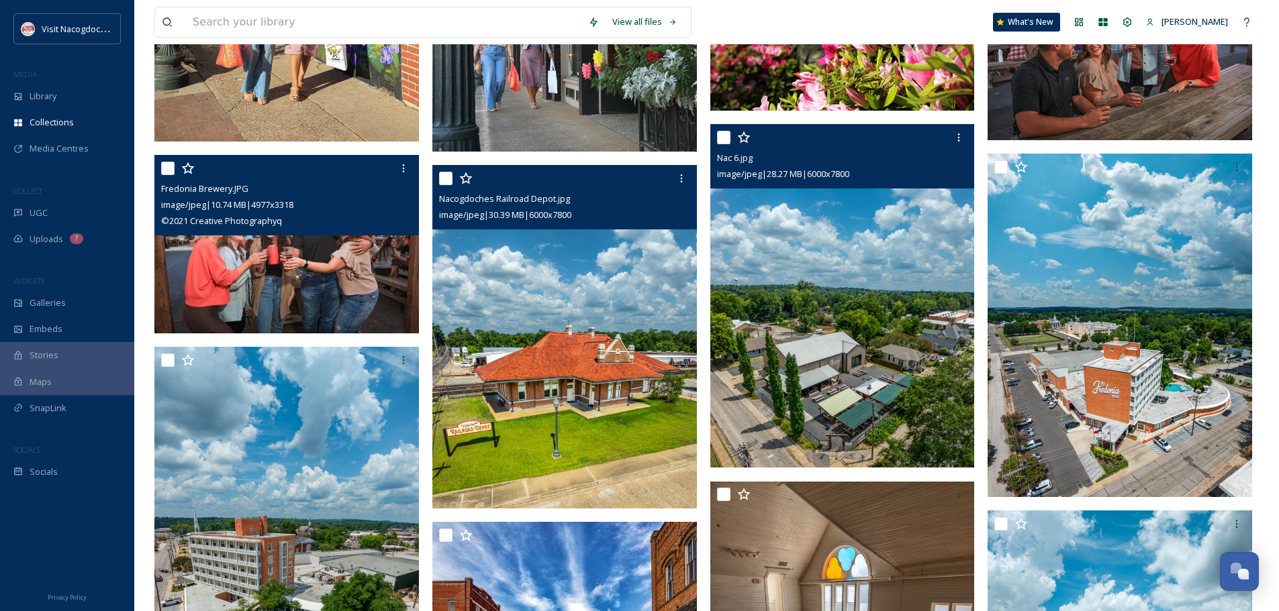
click at [867, 378] on img at bounding box center [842, 296] width 264 height 344
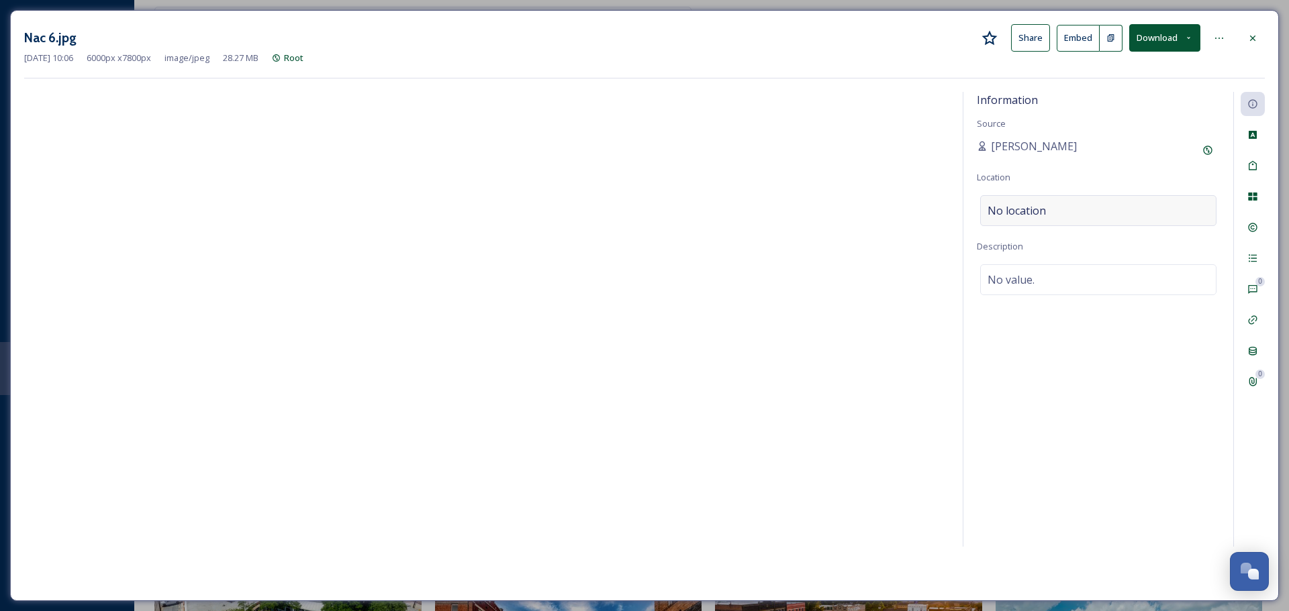
click at [1073, 214] on div "No location" at bounding box center [1098, 210] width 236 height 31
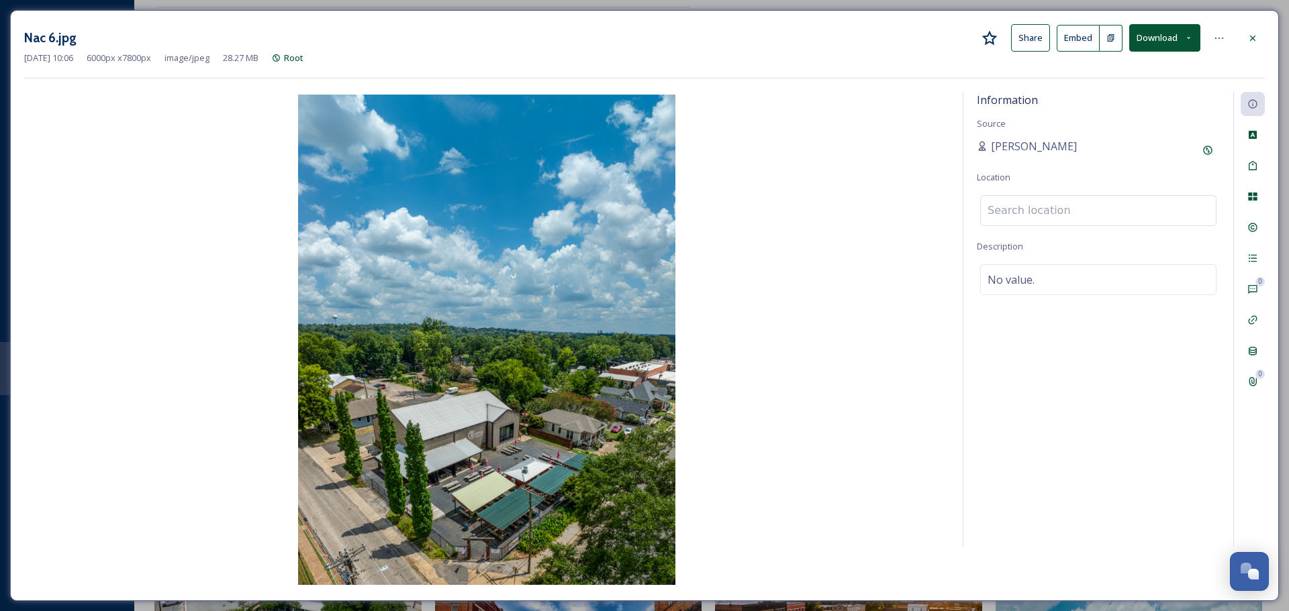
click at [1073, 214] on input at bounding box center [1098, 211] width 235 height 30
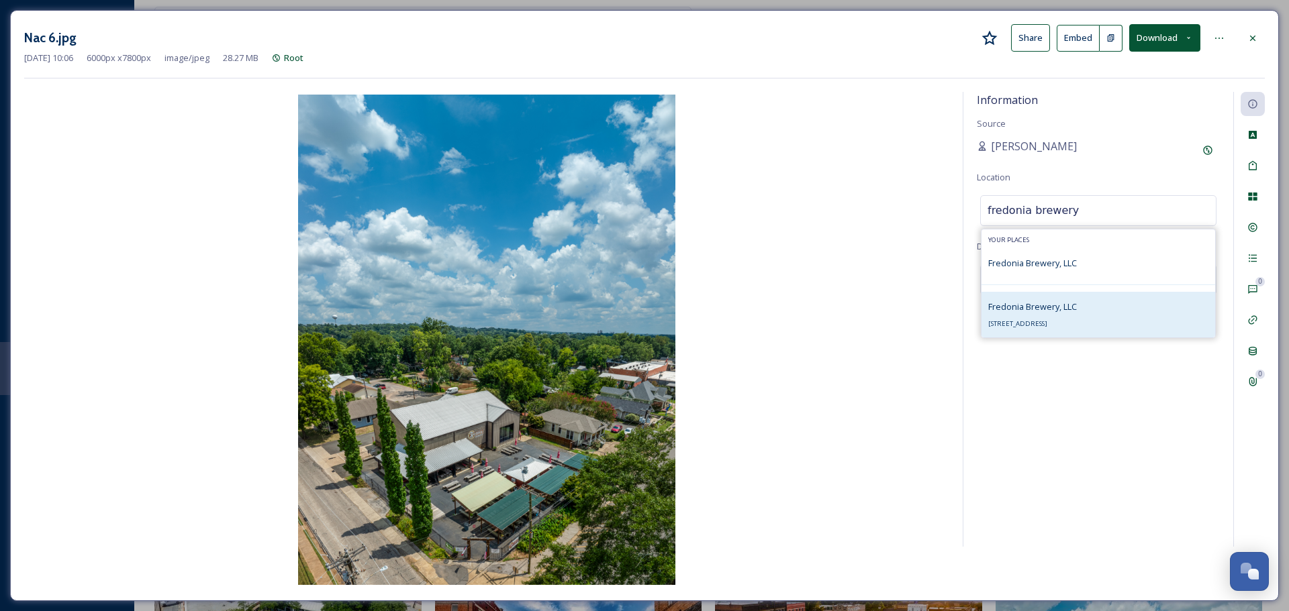
type input "fredonia brewery"
click at [1047, 328] on span "138 N Mound St, Nacogdoches, TX 75961, USA" at bounding box center [1017, 324] width 59 height 9
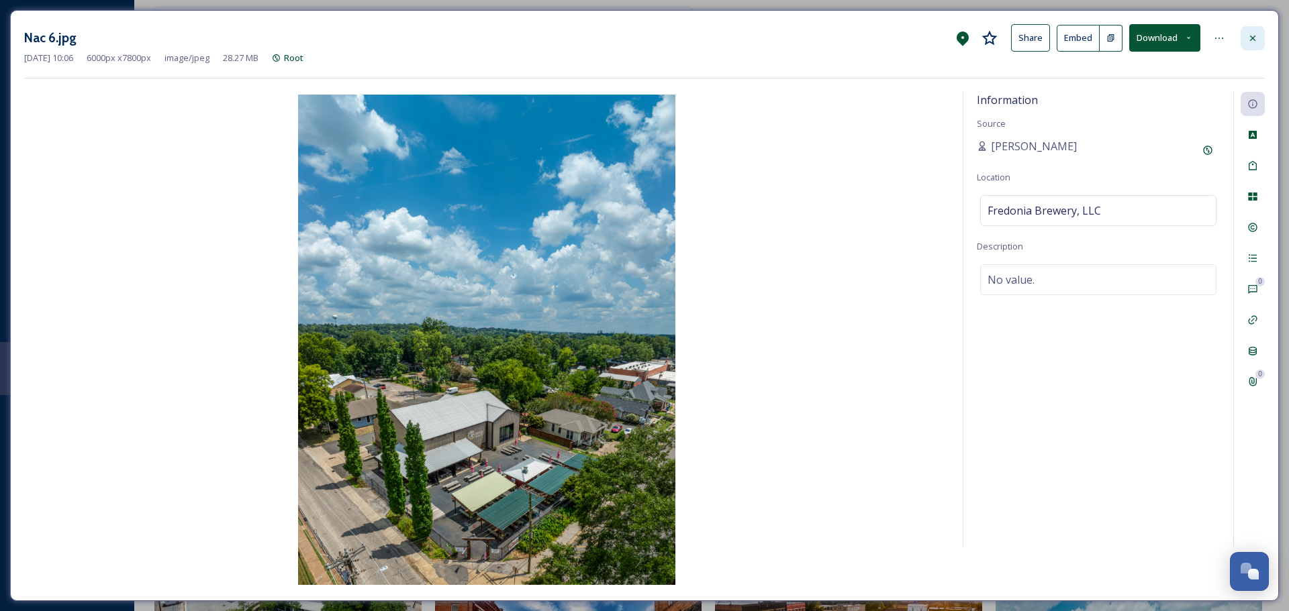
click at [1258, 38] on div at bounding box center [1252, 38] width 24 height 24
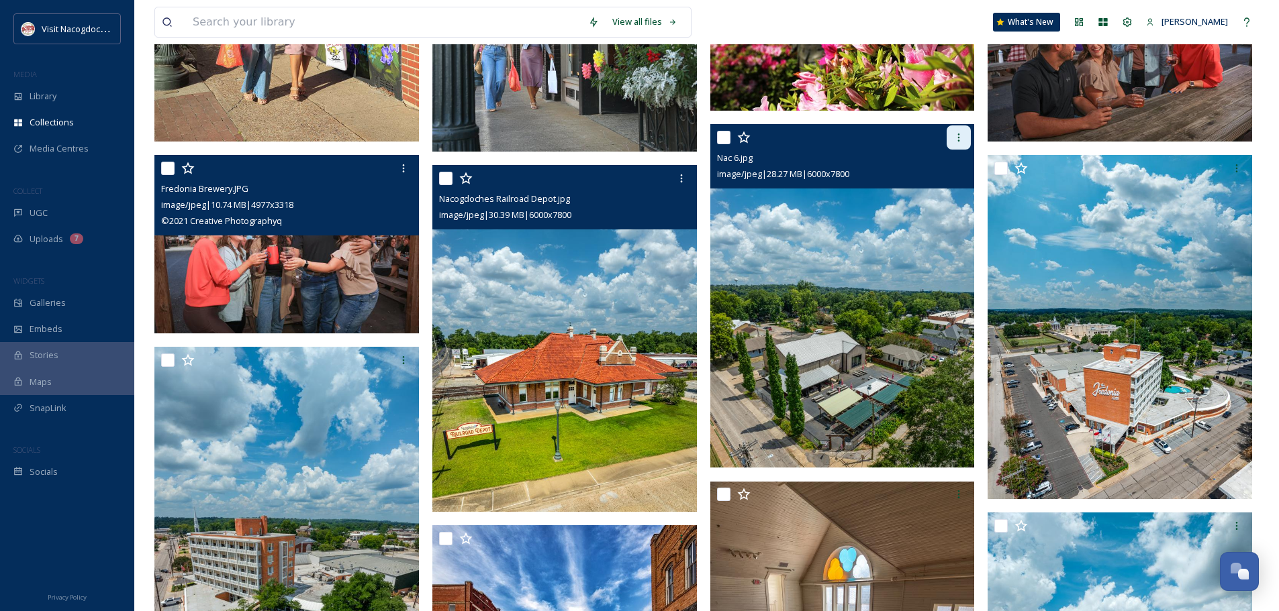
click at [957, 140] on icon at bounding box center [958, 137] width 11 height 11
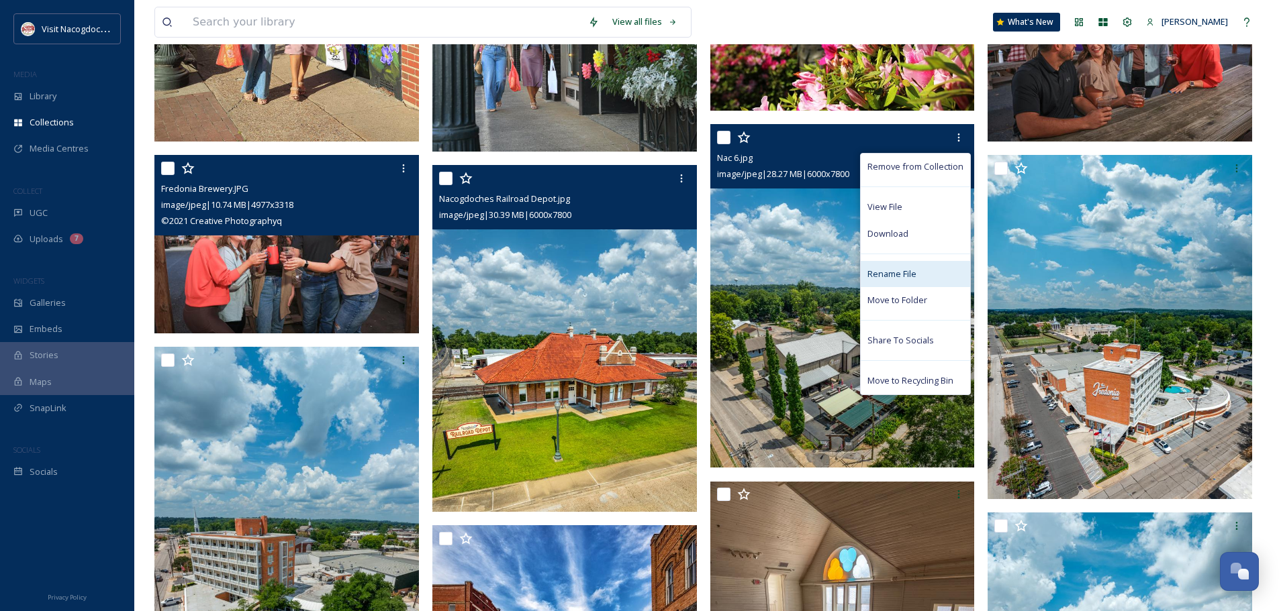
click at [896, 270] on span "Rename File" at bounding box center [891, 274] width 49 height 13
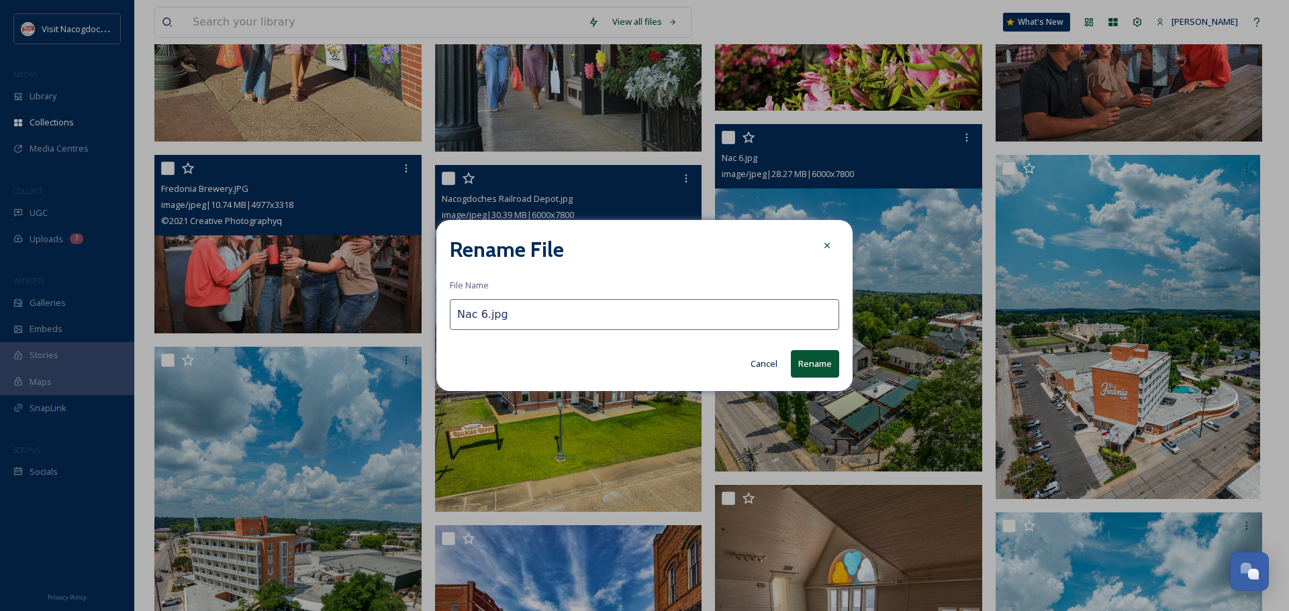
click at [487, 317] on input "Nac 6.jpg" at bounding box center [644, 314] width 389 height 31
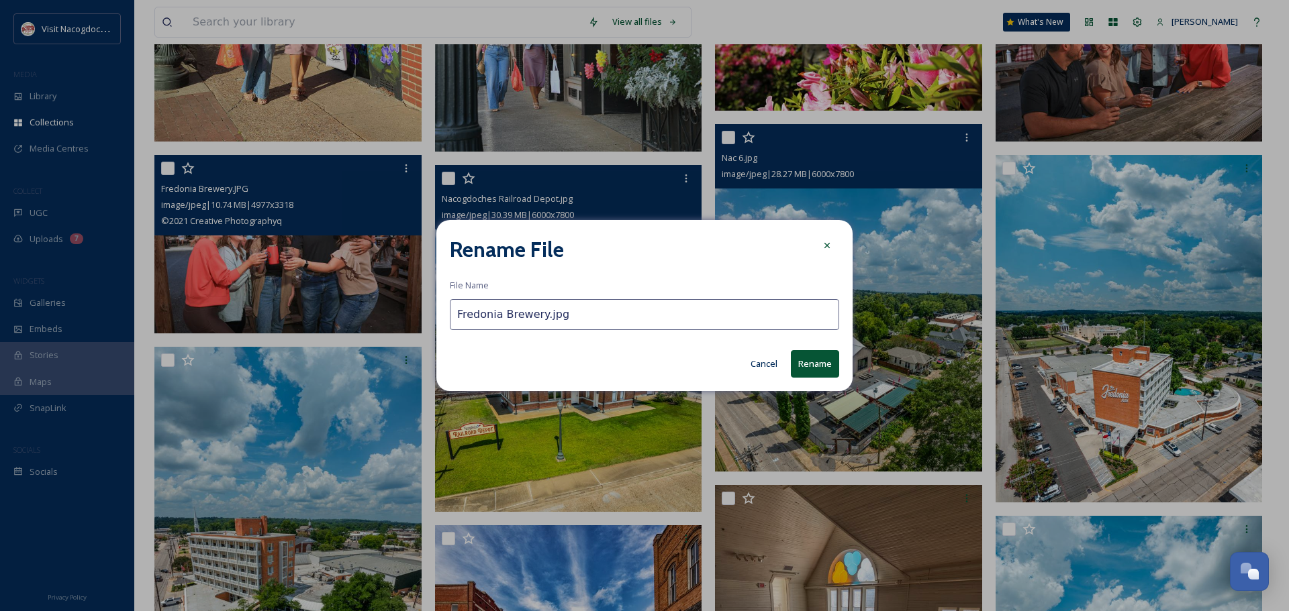
type input "Fredonia Brewery.jpg"
click at [809, 367] on button "Rename" at bounding box center [815, 364] width 48 height 28
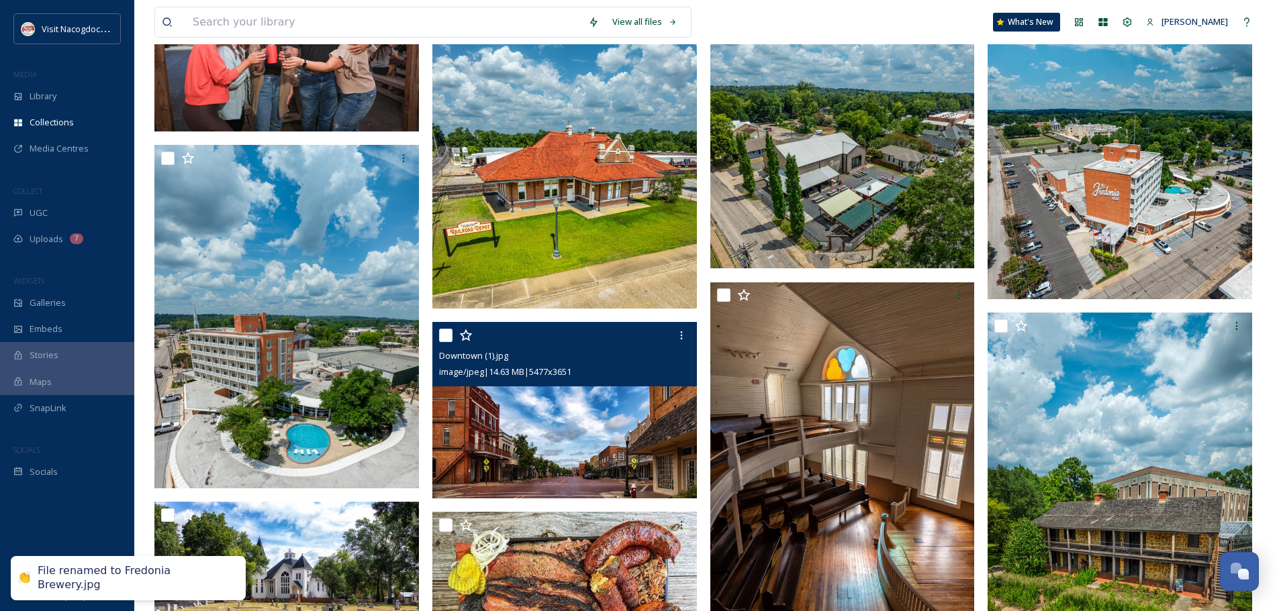
scroll to position [940, 0]
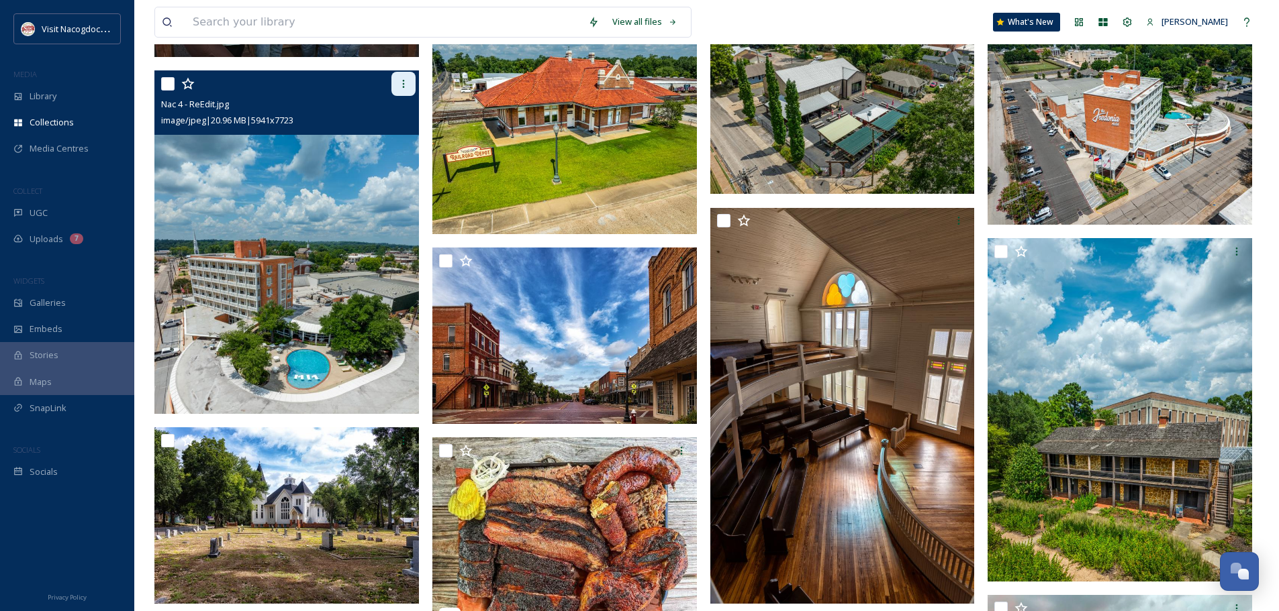
click at [406, 85] on icon at bounding box center [403, 84] width 11 height 11
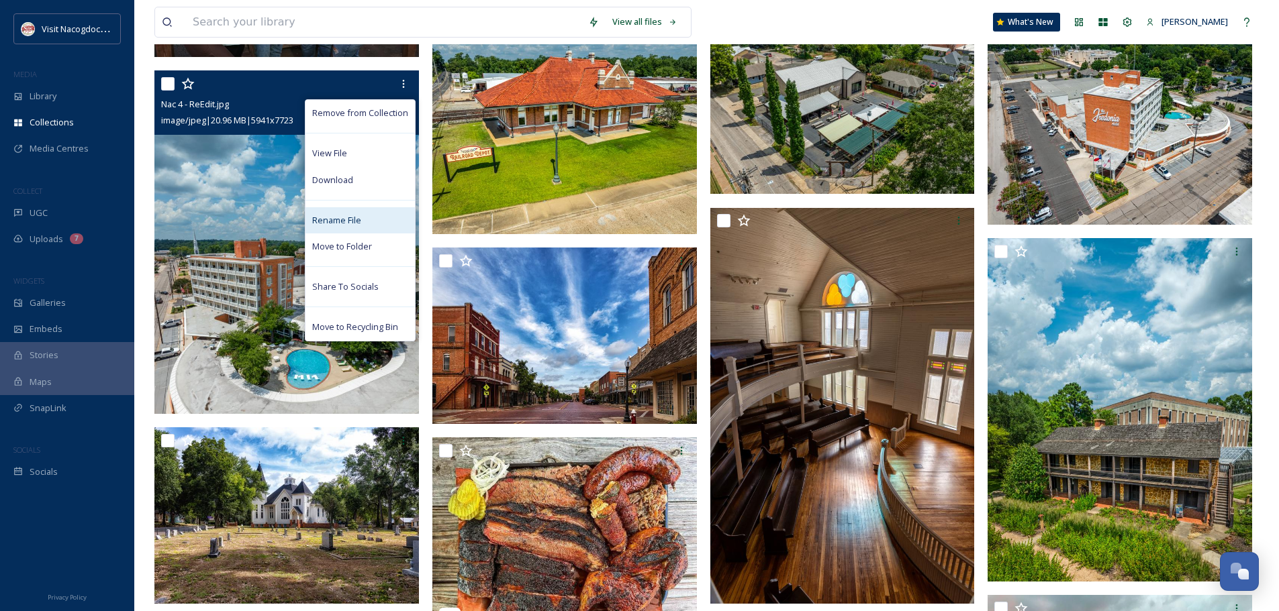
click at [363, 216] on div "Rename File" at bounding box center [359, 220] width 109 height 26
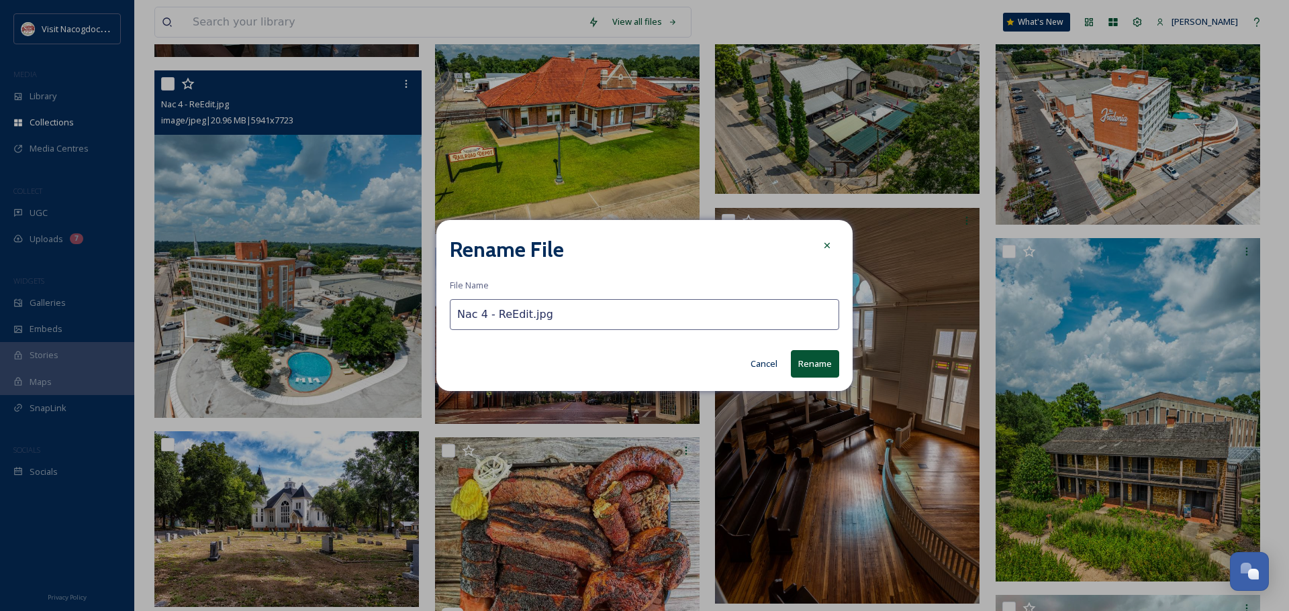
drag, startPoint x: 523, startPoint y: 317, endPoint x: 454, endPoint y: 307, distance: 69.3
click at [454, 307] on input "Nac 4 - ReEdit.jpg" at bounding box center [644, 314] width 389 height 31
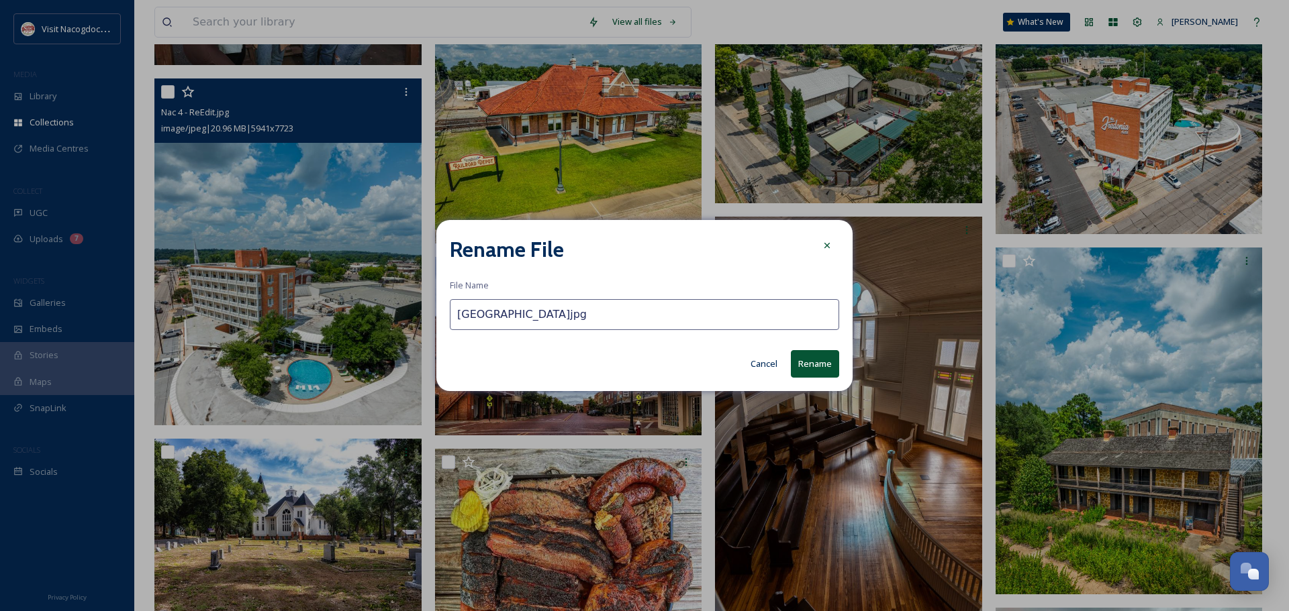
type input "Fredonia Hotel.jpg"
click at [835, 369] on button "Rename" at bounding box center [815, 364] width 48 height 28
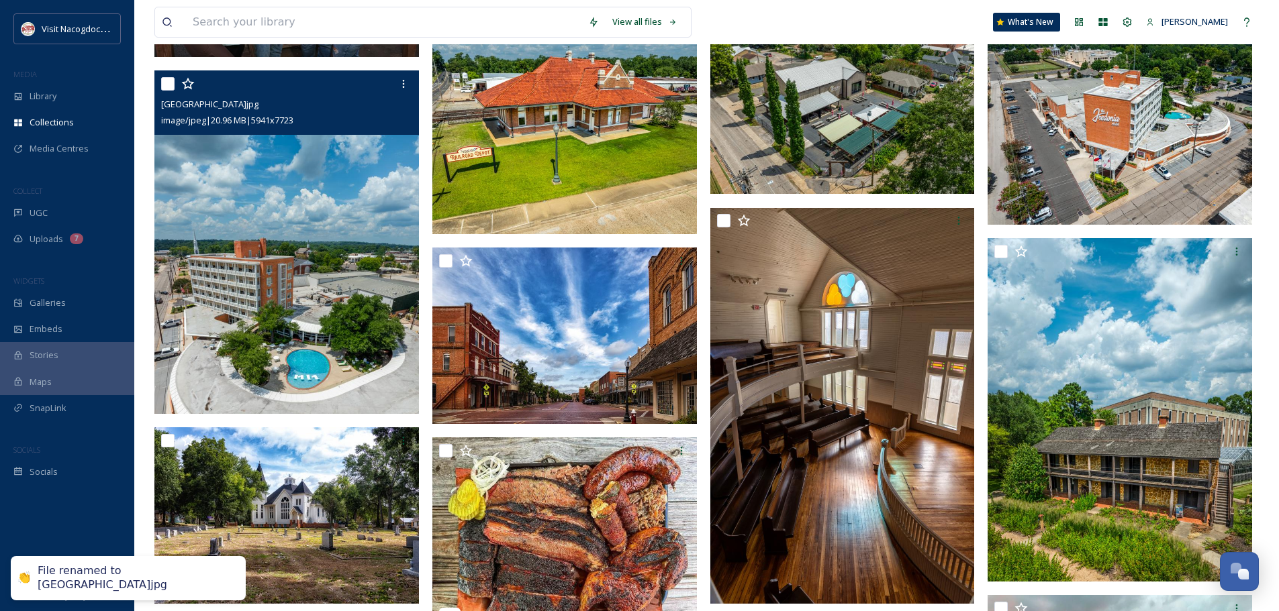
click at [338, 219] on img at bounding box center [286, 242] width 264 height 344
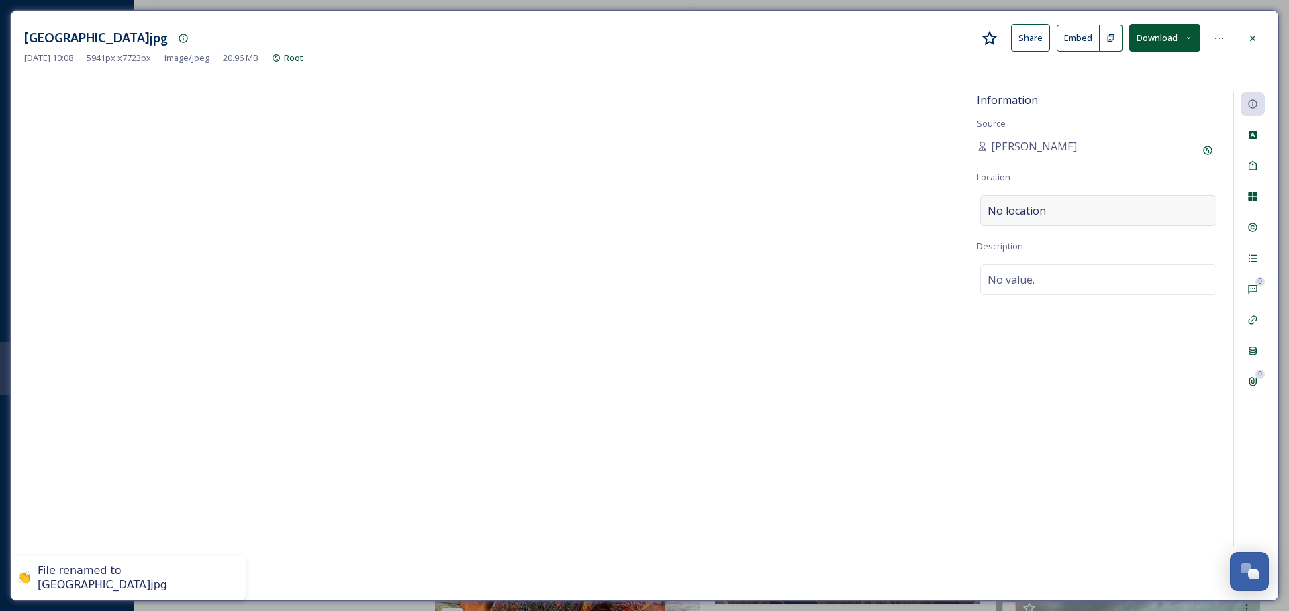
click at [1016, 214] on span "No location" at bounding box center [1016, 211] width 58 height 16
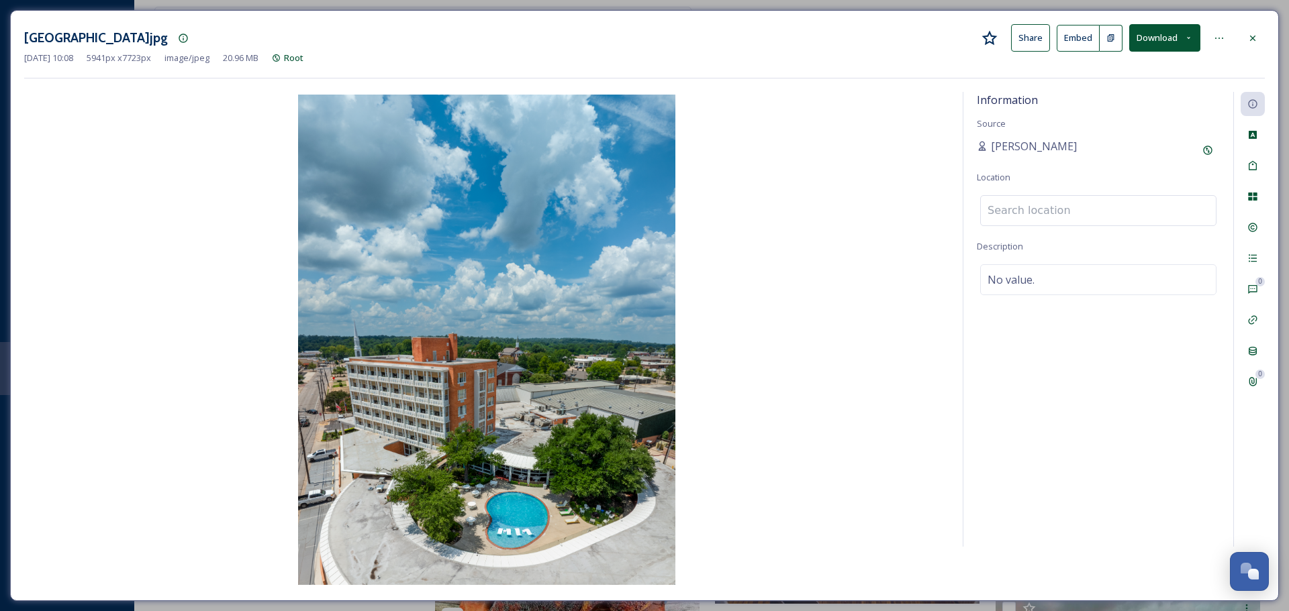
click at [1016, 214] on input at bounding box center [1098, 211] width 235 height 30
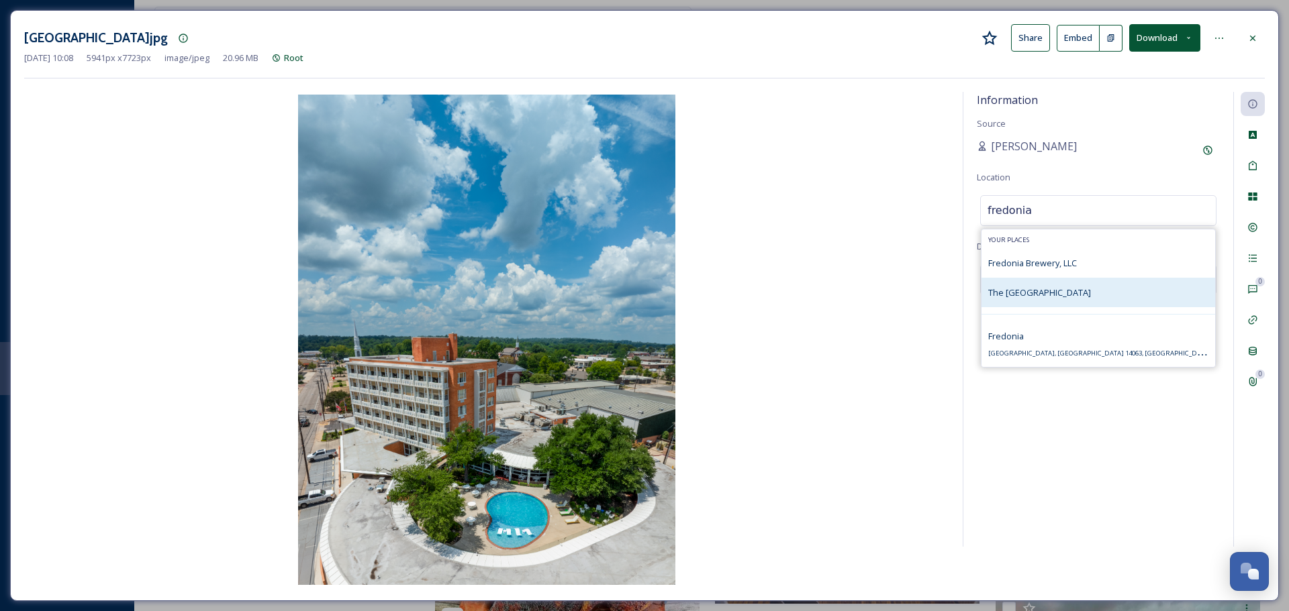
type input "fredonia"
click at [1030, 296] on span "The Fredonia Hotel & Convention Center" at bounding box center [1039, 293] width 103 height 12
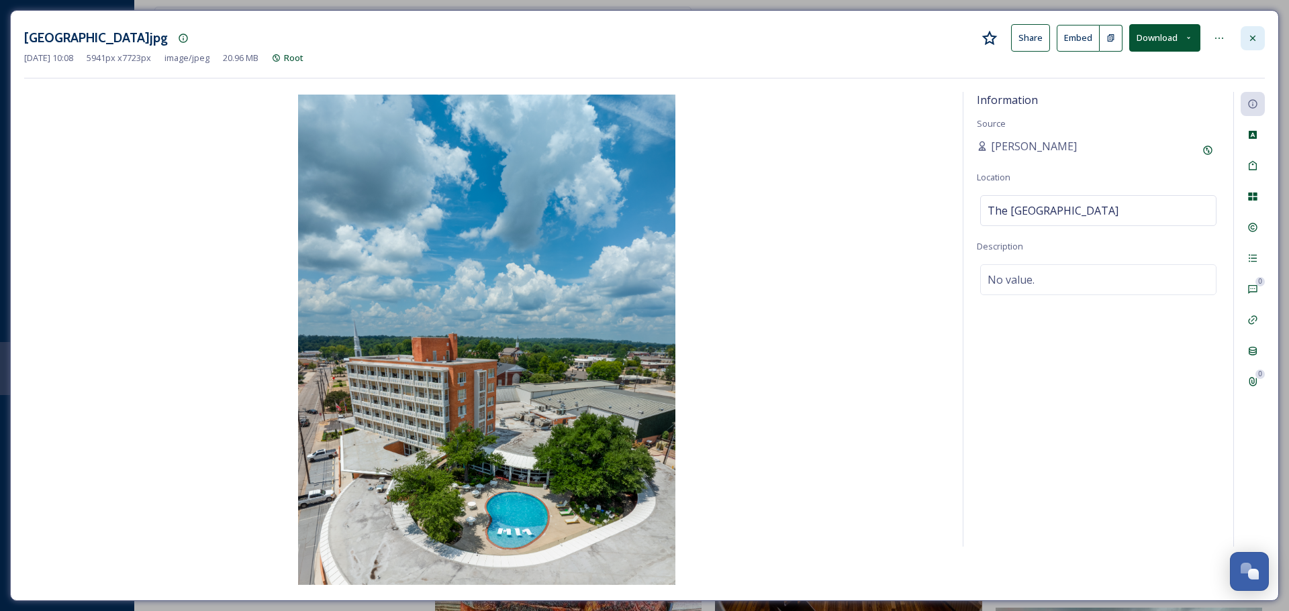
click at [1247, 40] on icon at bounding box center [1252, 38] width 11 height 11
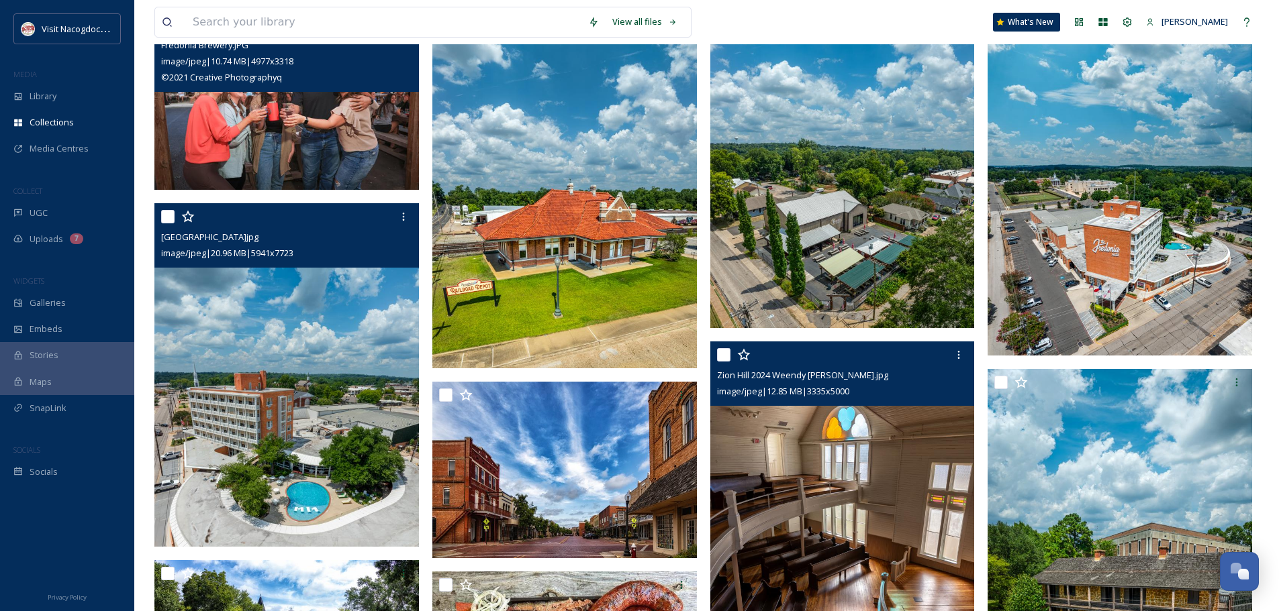
scroll to position [805, 0]
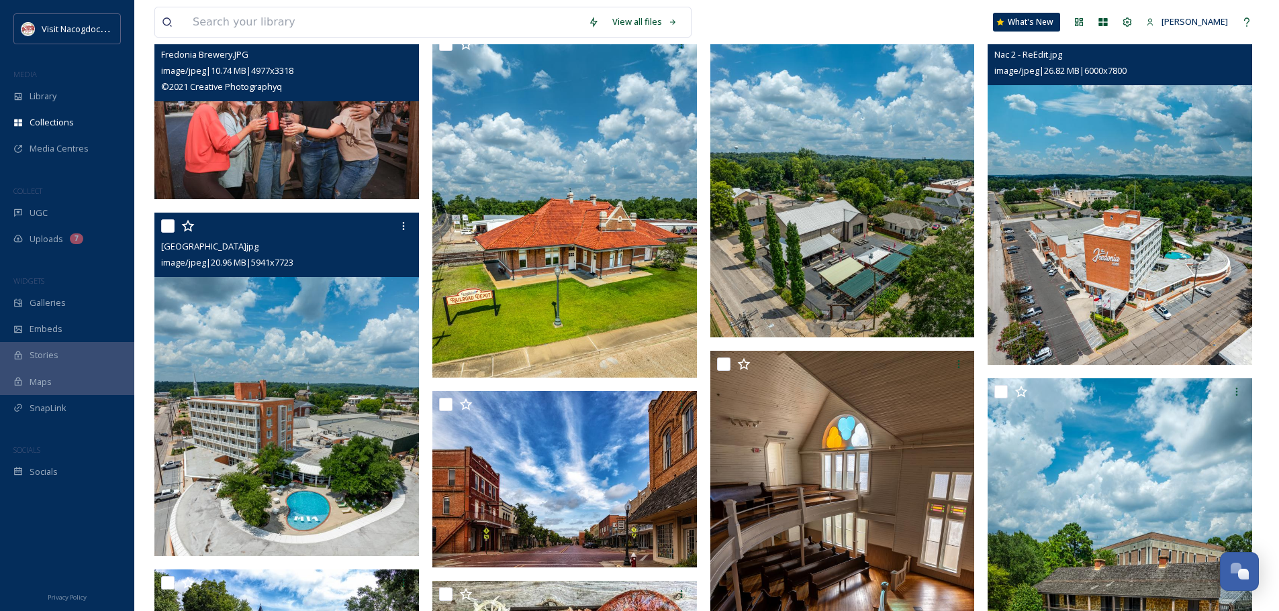
click at [1172, 208] on img at bounding box center [1119, 193] width 264 height 344
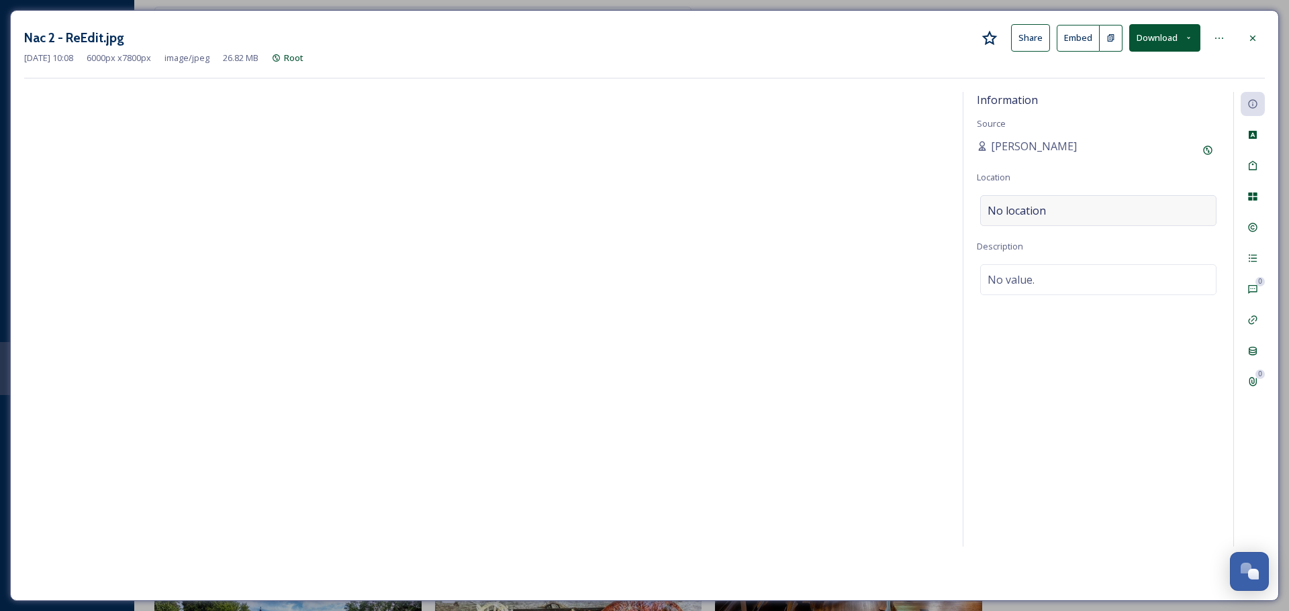
click at [1073, 217] on div "No location" at bounding box center [1098, 210] width 236 height 31
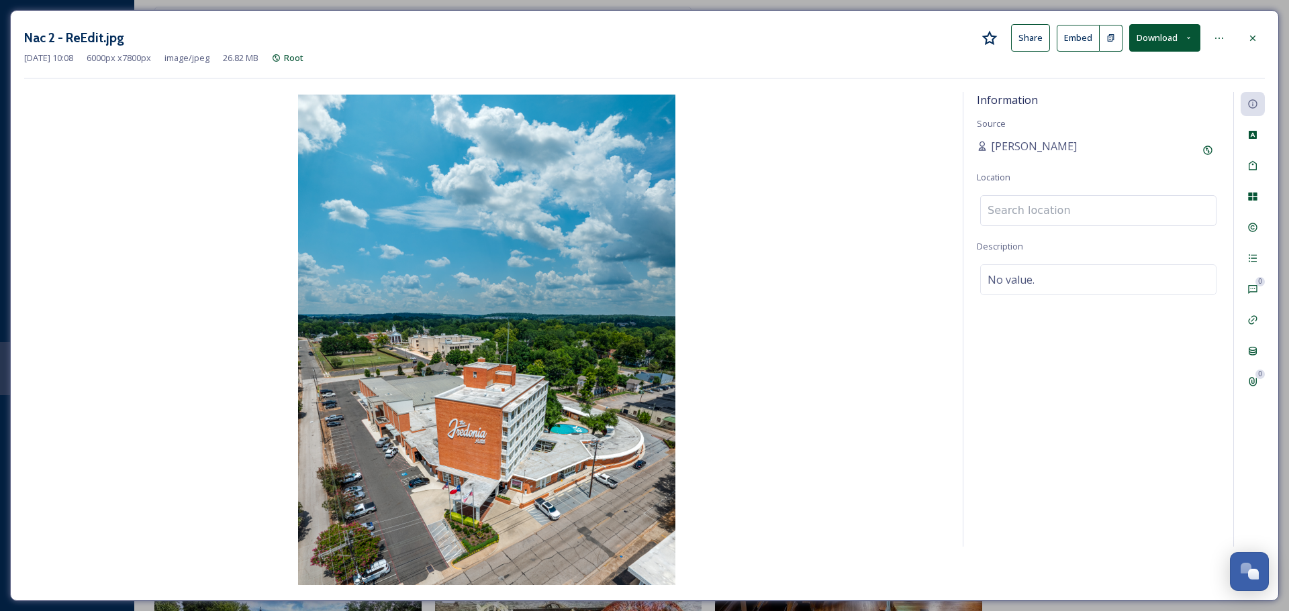
click at [1067, 215] on input at bounding box center [1098, 211] width 235 height 30
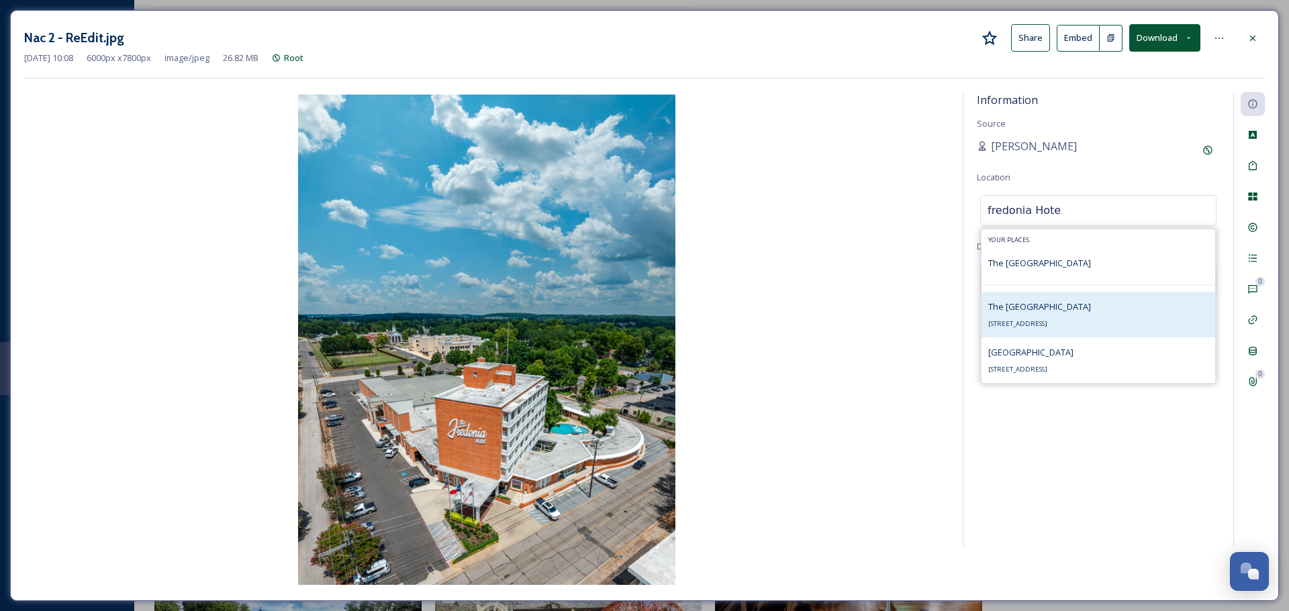
type input "fredonia Hote"
click at [1034, 300] on div "The Fredonia Hotel & Convention Center 200 N Fredonia St, Nacogdoches, TX 75961…" at bounding box center [1039, 315] width 103 height 32
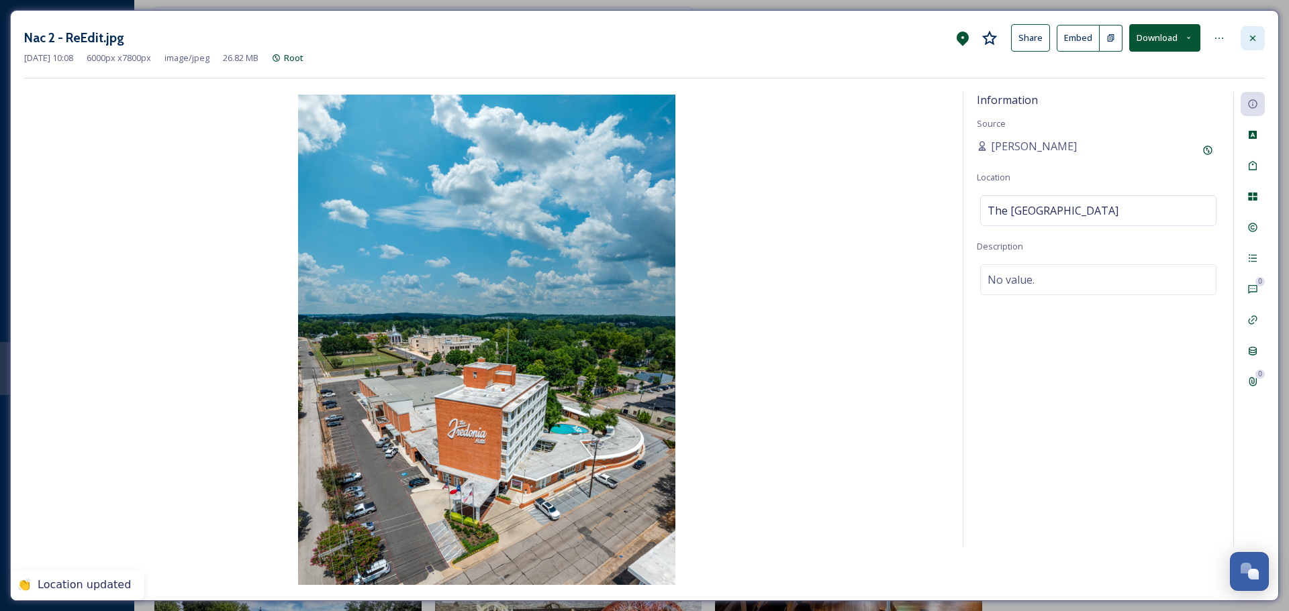
click at [1244, 26] on div at bounding box center [1252, 38] width 24 height 24
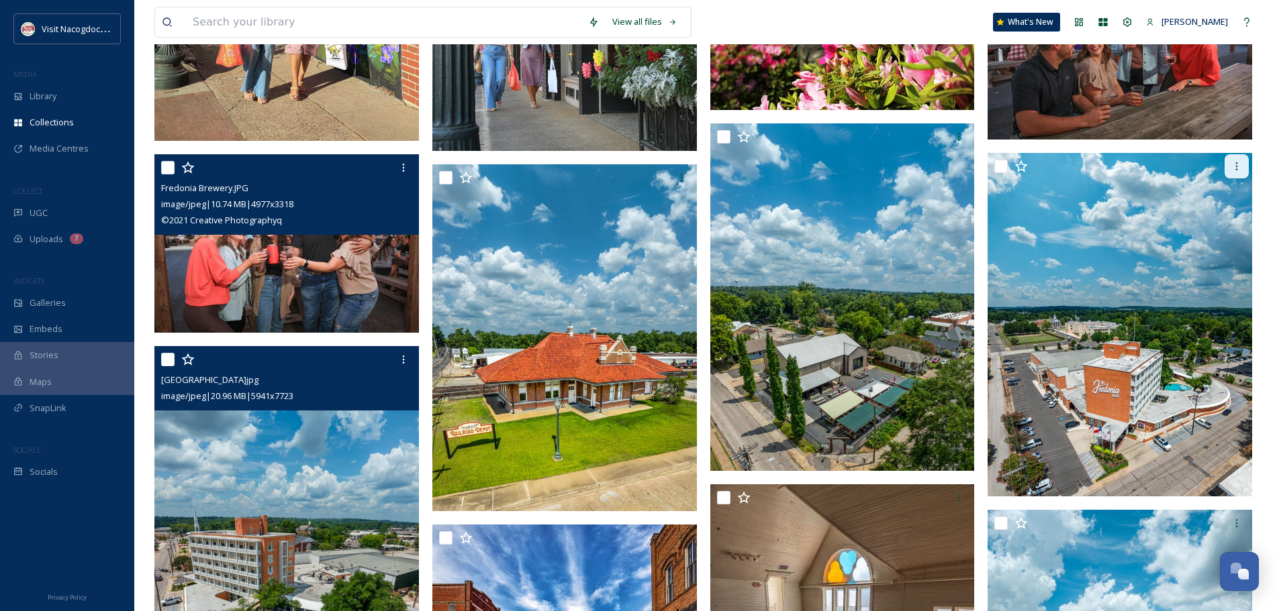
scroll to position [671, 0]
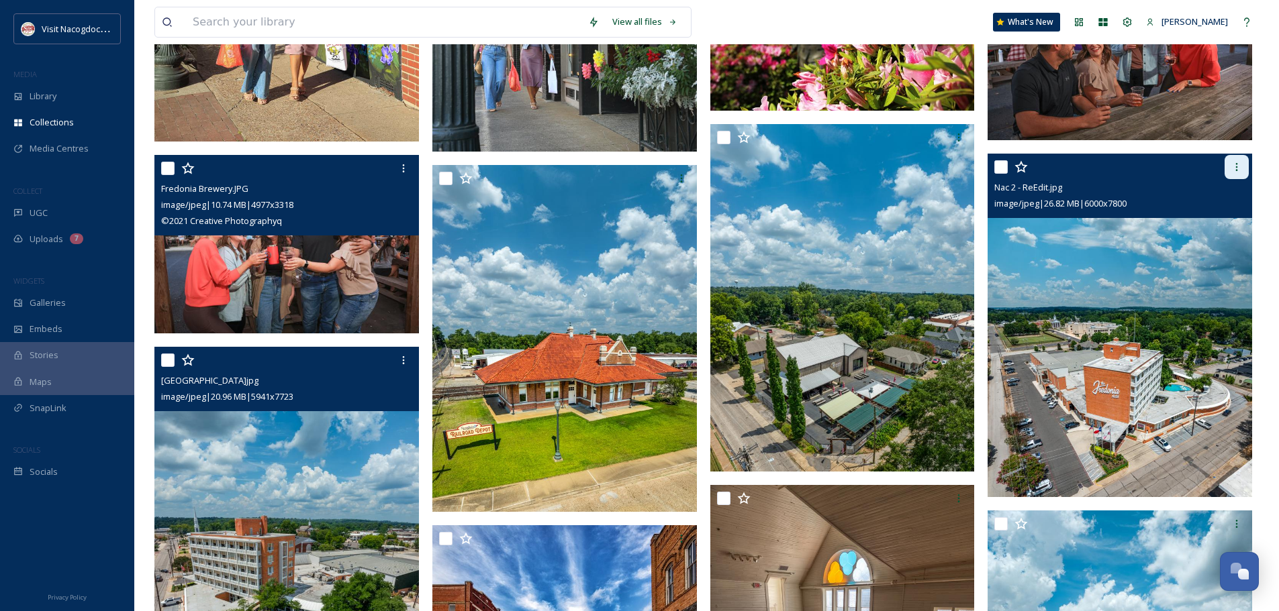
click at [1238, 173] on div at bounding box center [1236, 167] width 24 height 24
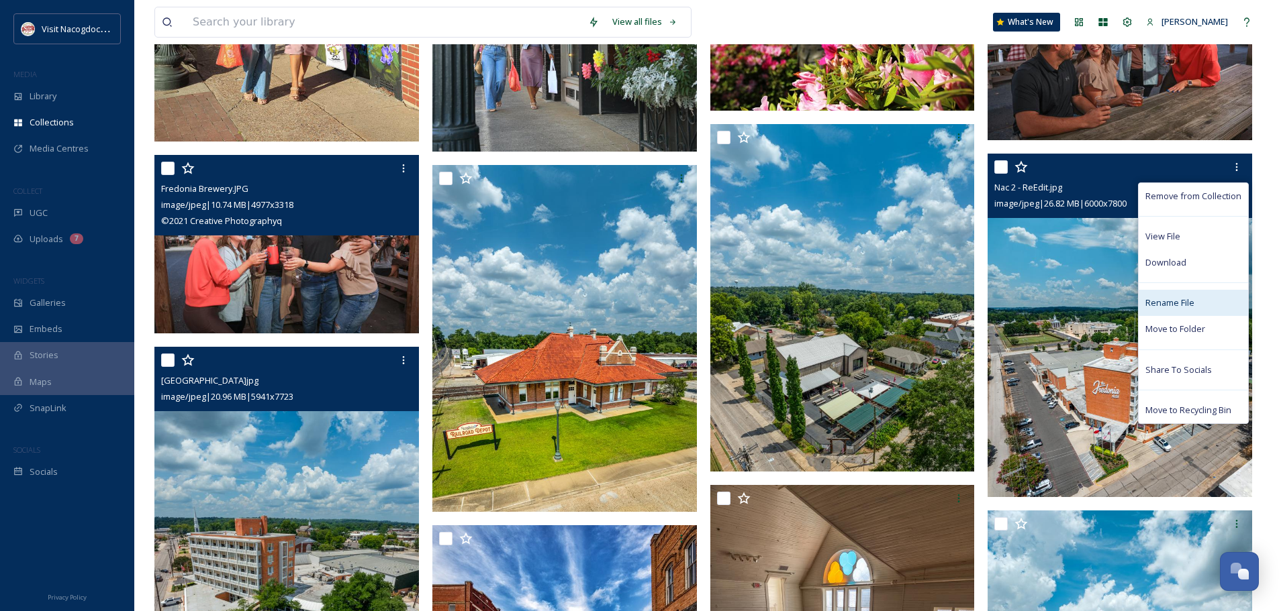
click at [1158, 303] on span "Rename File" at bounding box center [1169, 303] width 49 height 13
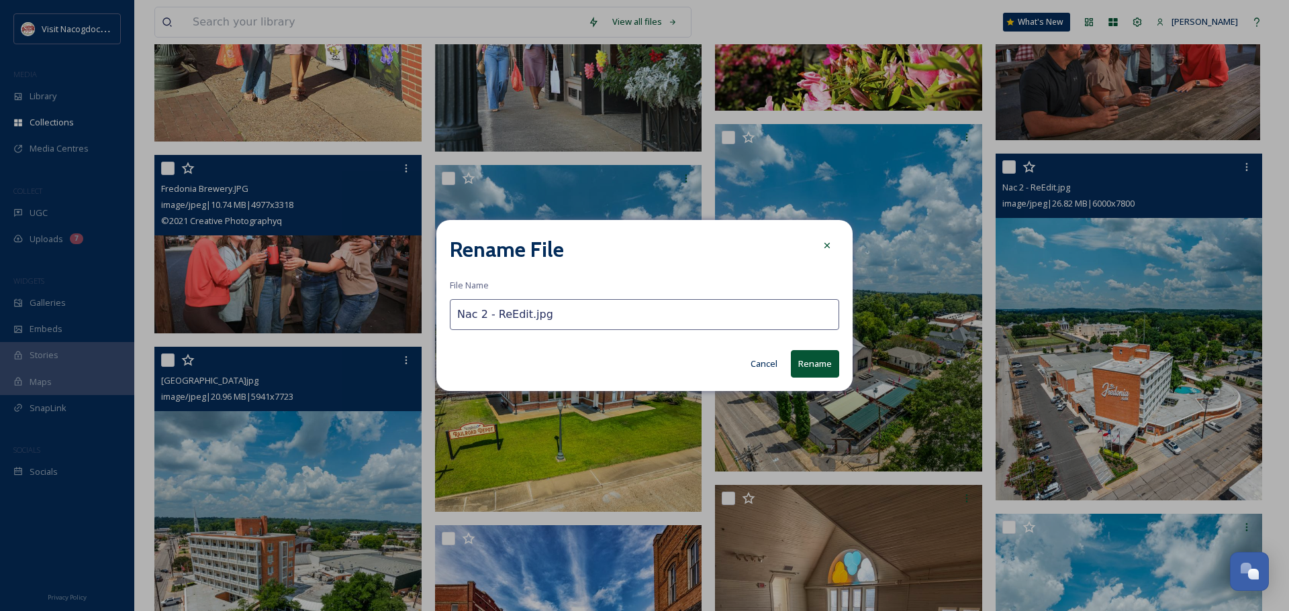
click at [524, 320] on input "Nac 2 - ReEdit.jpg" at bounding box center [644, 314] width 389 height 31
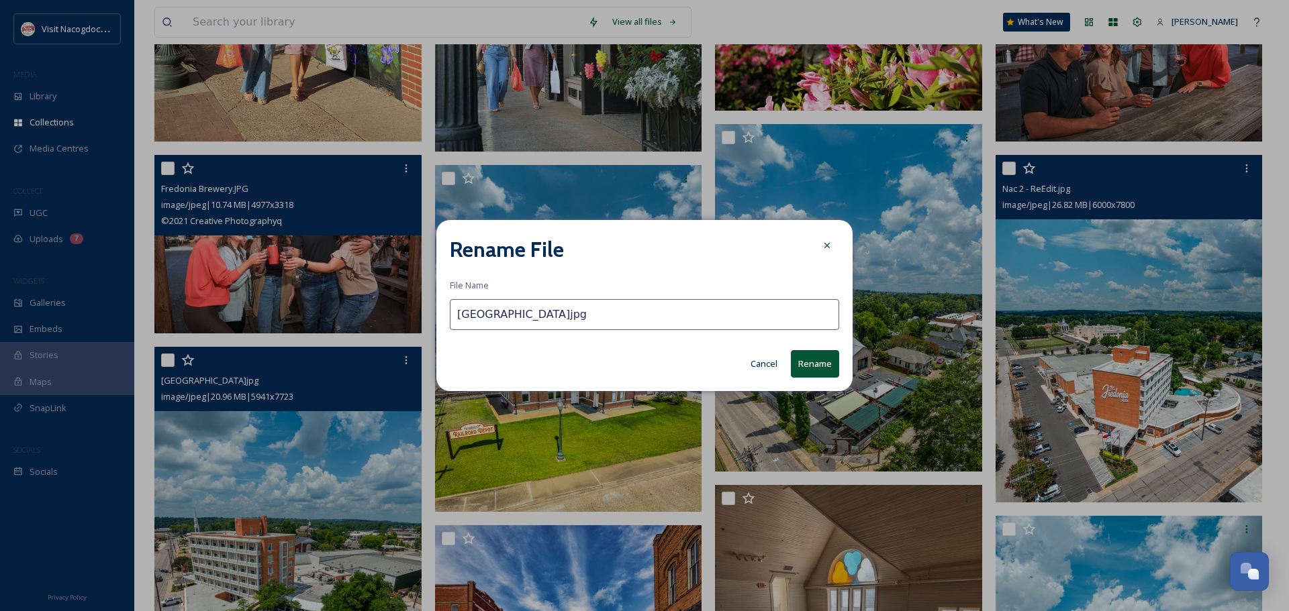
type input "Fredonia Hotel.jpg"
click at [832, 362] on button "Rename" at bounding box center [815, 364] width 48 height 28
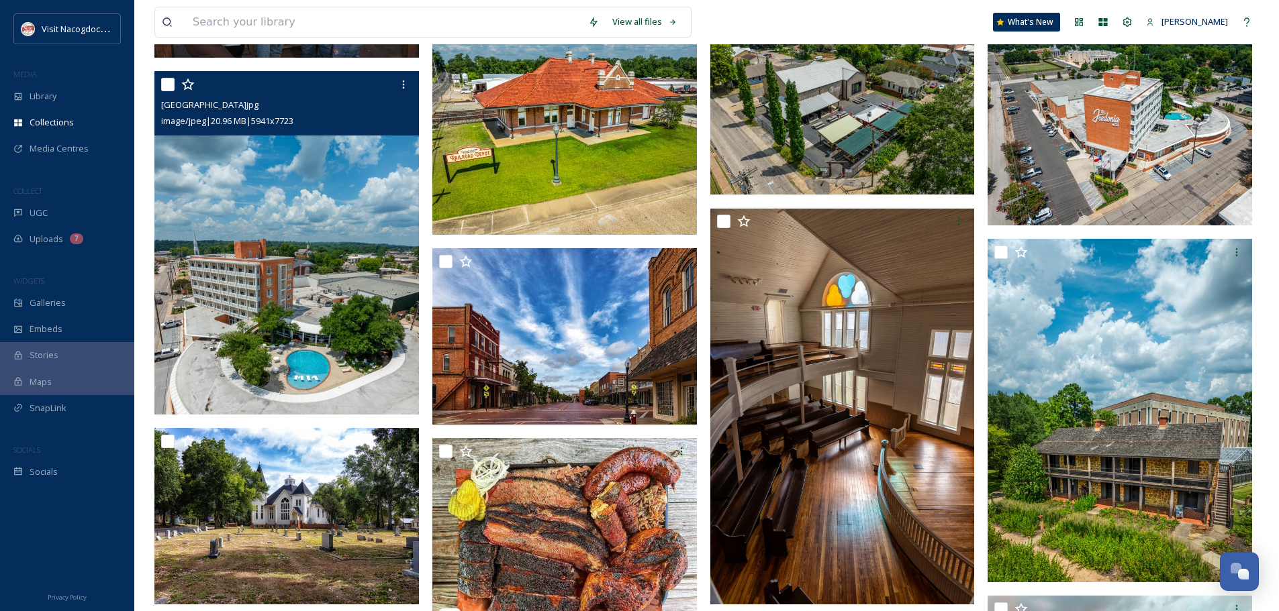
scroll to position [940, 0]
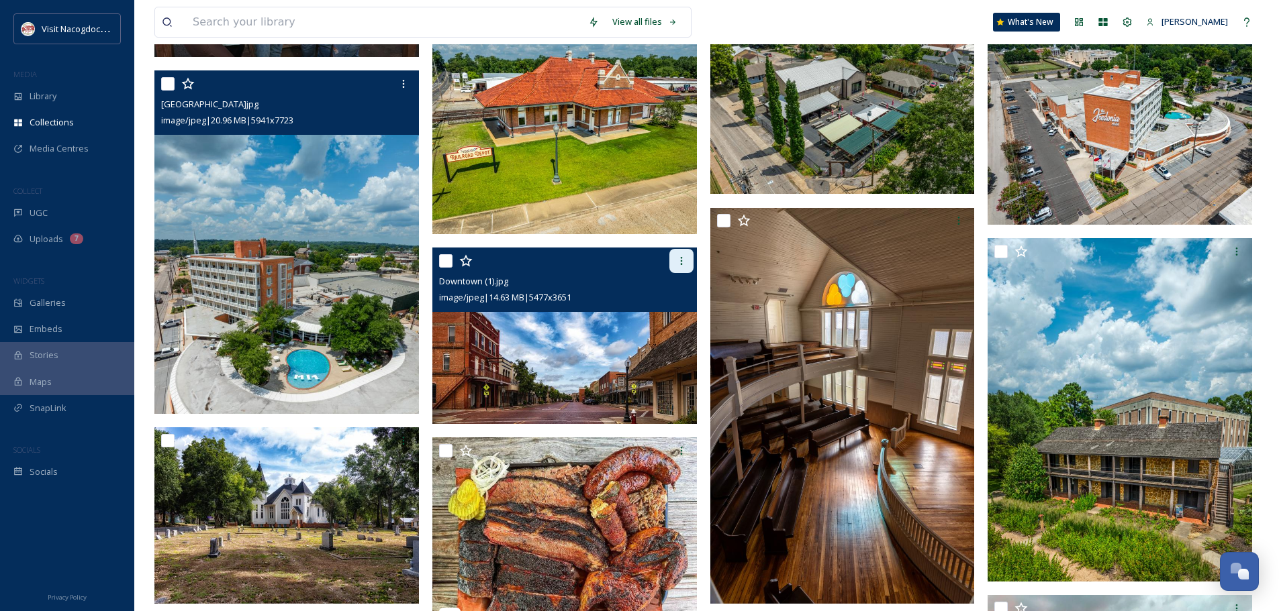
click at [687, 270] on div at bounding box center [681, 261] width 24 height 24
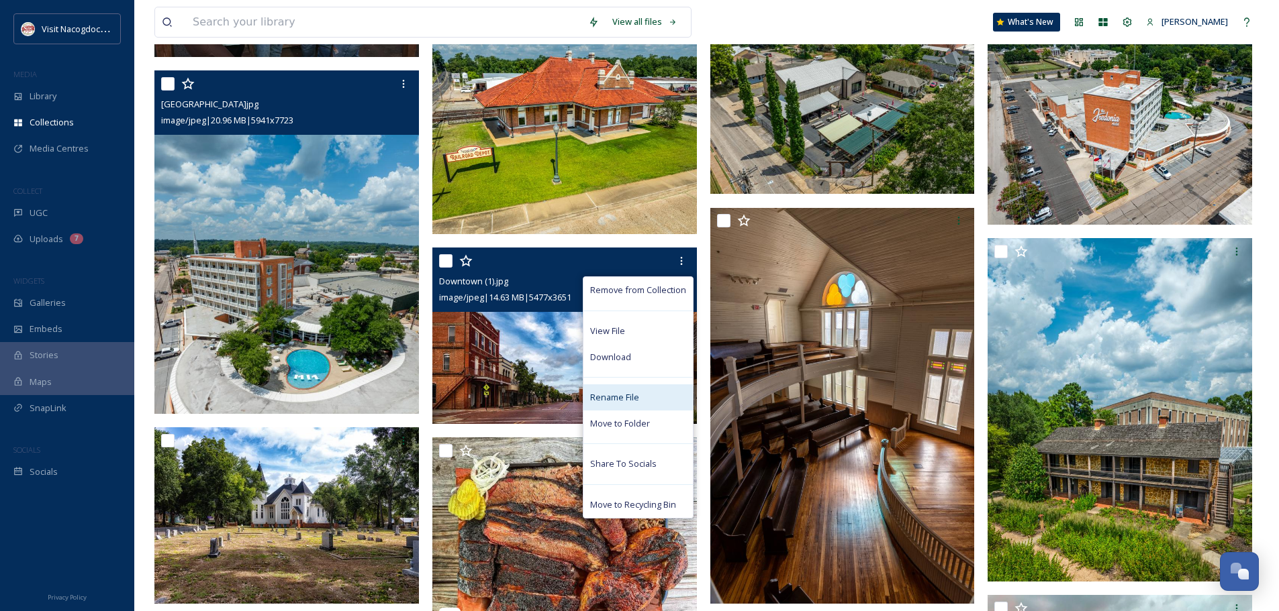
click at [611, 396] on span "Rename File" at bounding box center [614, 397] width 49 height 13
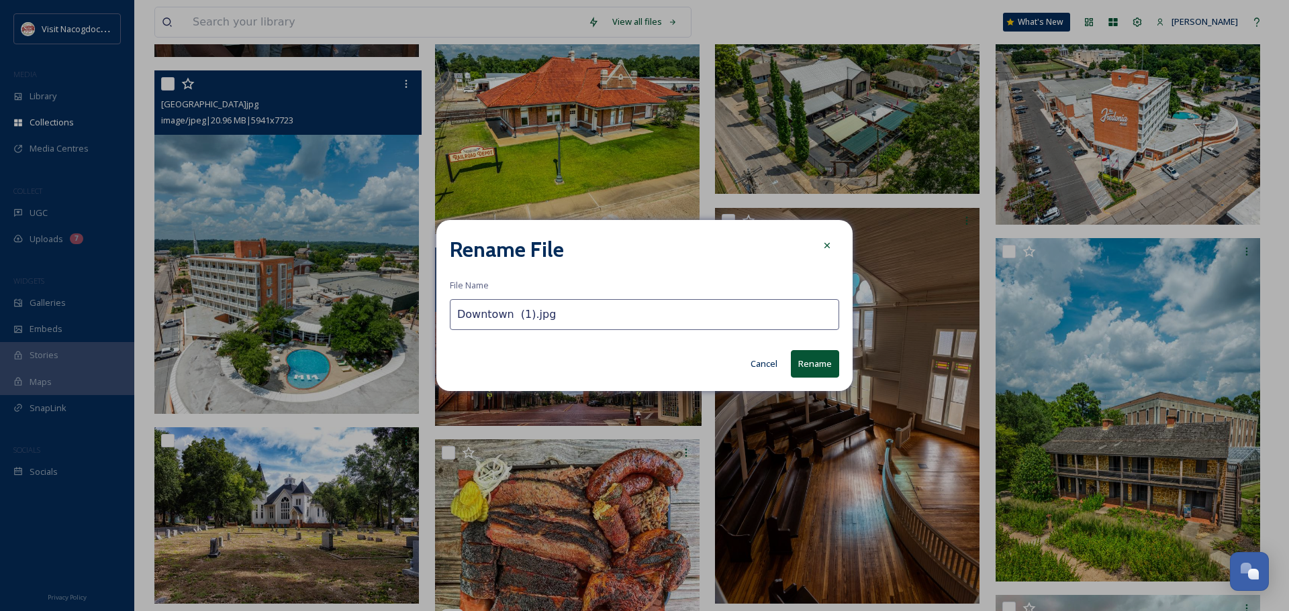
click at [514, 308] on input "Downtown (1).jpg" at bounding box center [644, 314] width 389 height 31
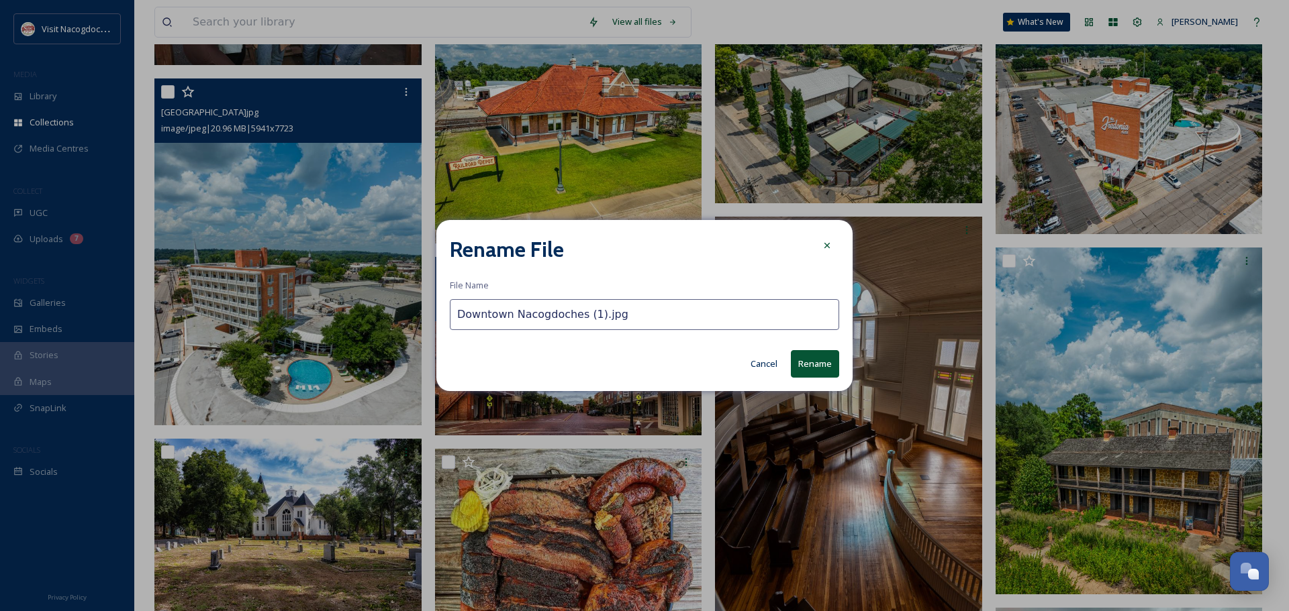
type input "Downtown Nacogdoches (1).jpg"
click at [805, 368] on button "Rename" at bounding box center [815, 364] width 48 height 28
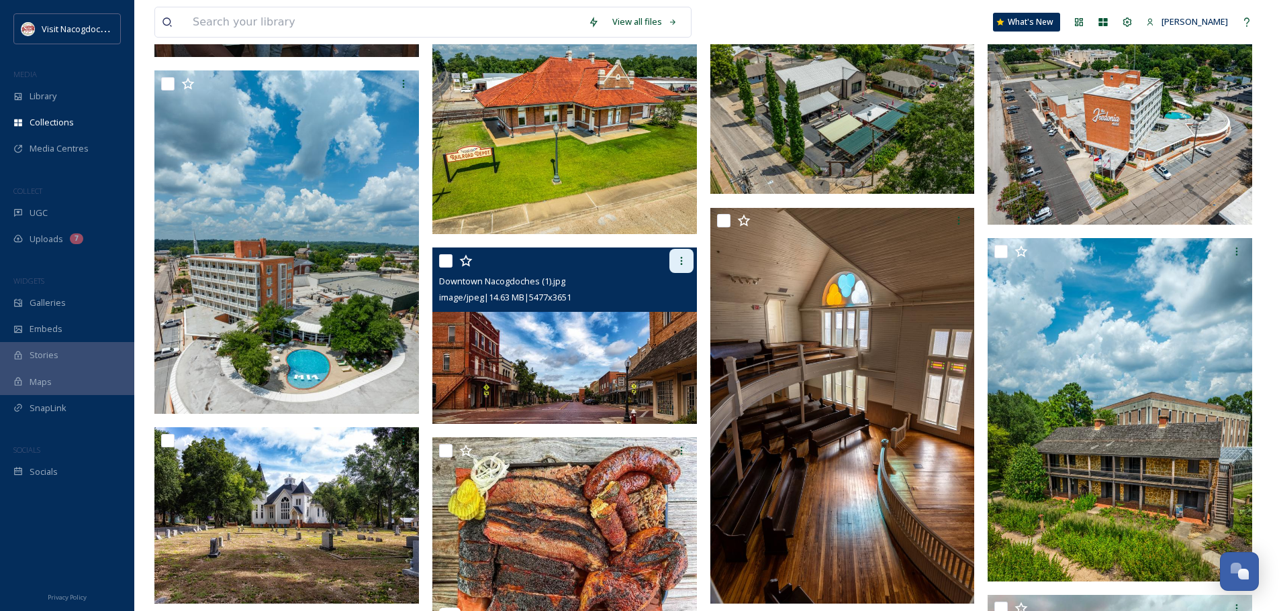
click at [686, 269] on div at bounding box center [681, 261] width 24 height 24
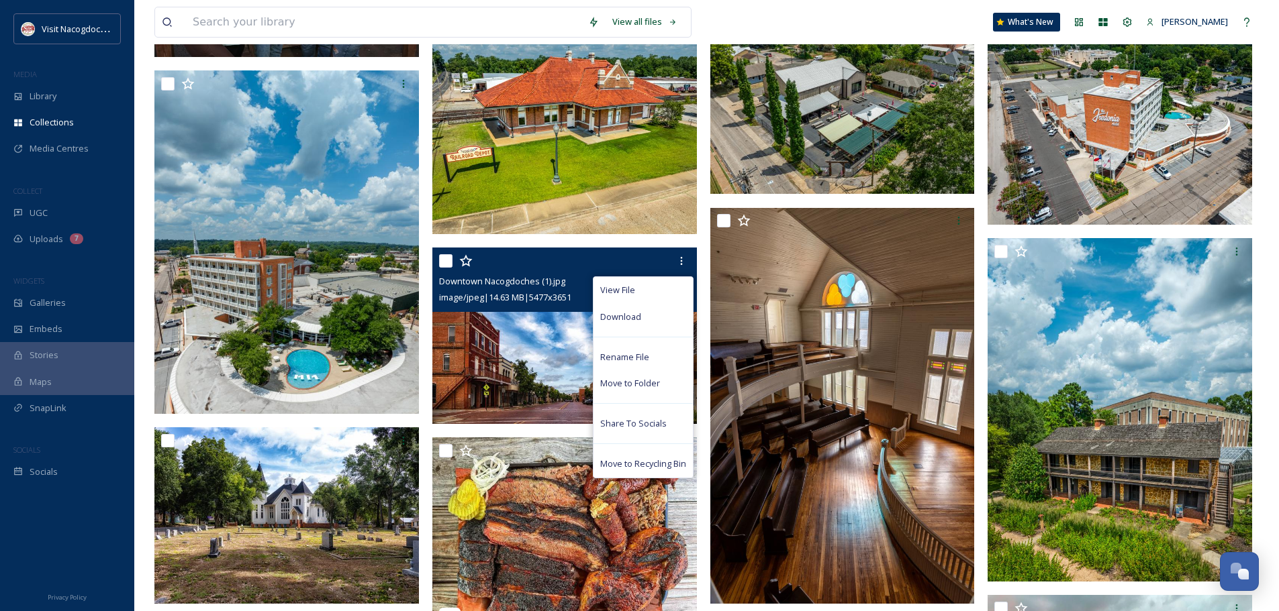
click at [454, 347] on img at bounding box center [564, 336] width 264 height 177
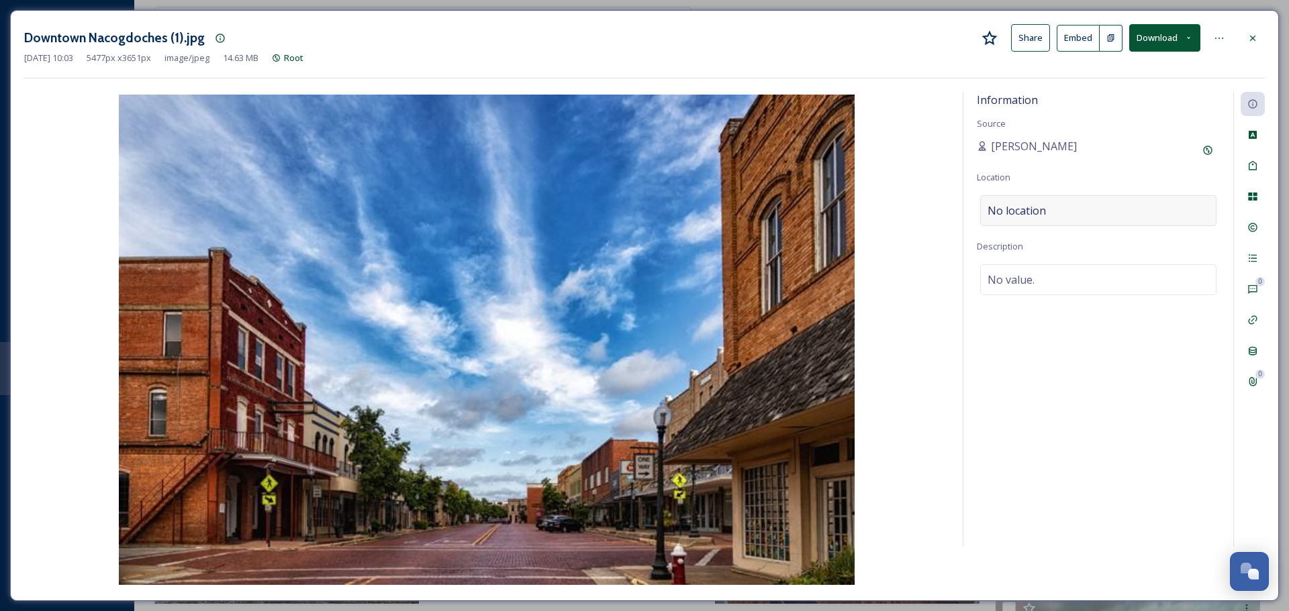
click at [1096, 204] on div "No location" at bounding box center [1098, 210] width 236 height 31
click at [1089, 207] on input at bounding box center [1098, 211] width 235 height 30
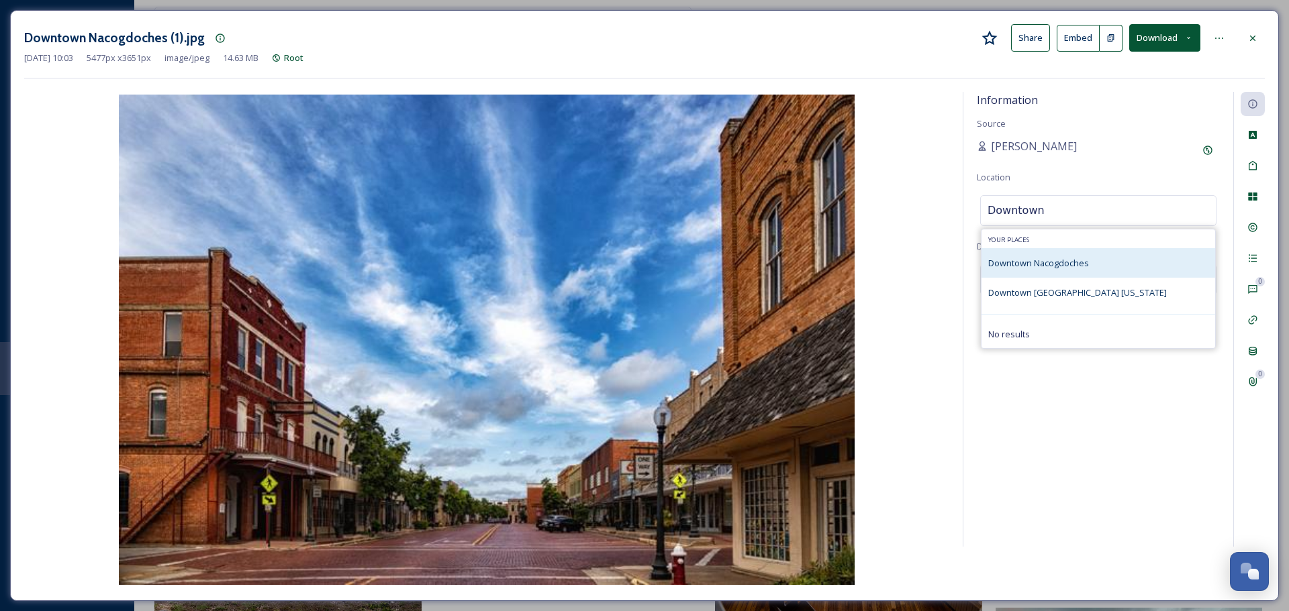
type input "Downtown"
click at [1094, 266] on div "Downtown Nacogdoches" at bounding box center [1098, 263] width 234 height 30
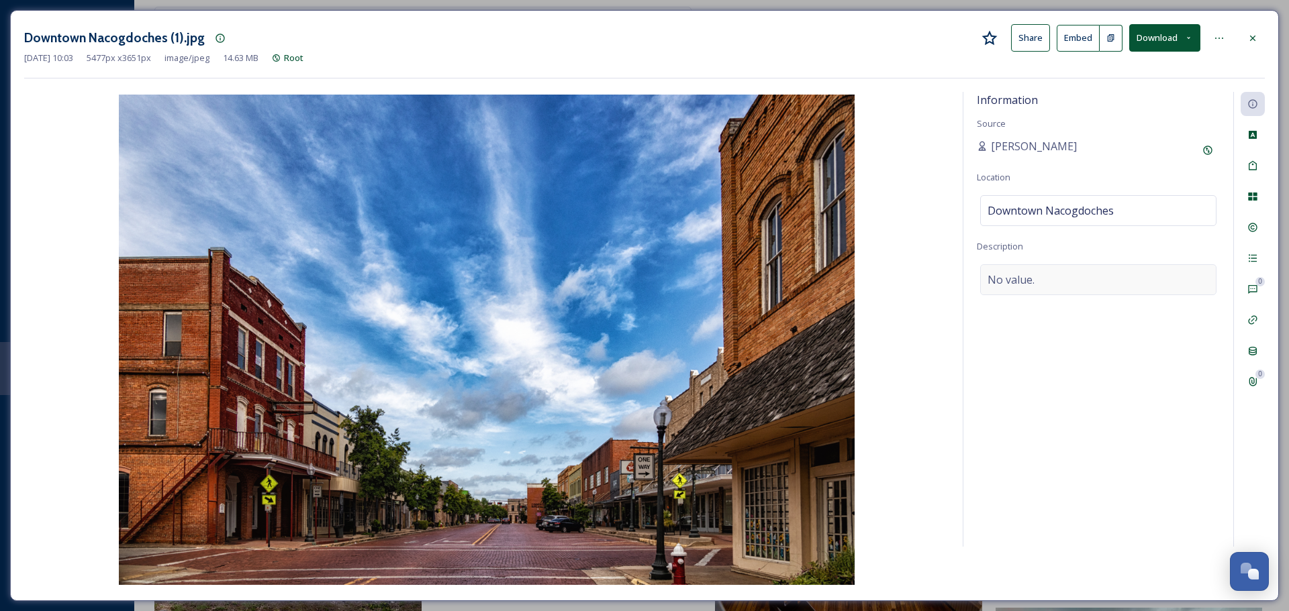
click at [1093, 283] on div "No value." at bounding box center [1098, 279] width 236 height 31
click at [1093, 283] on textarea at bounding box center [1098, 319] width 243 height 111
type textarea "Credit: Wendy Floyd"
click at [1130, 478] on div "Information Source Natalee Dunn Location Downtown Nacogdoches Description Credi…" at bounding box center [1098, 319] width 270 height 455
click at [1250, 36] on icon at bounding box center [1252, 38] width 11 height 11
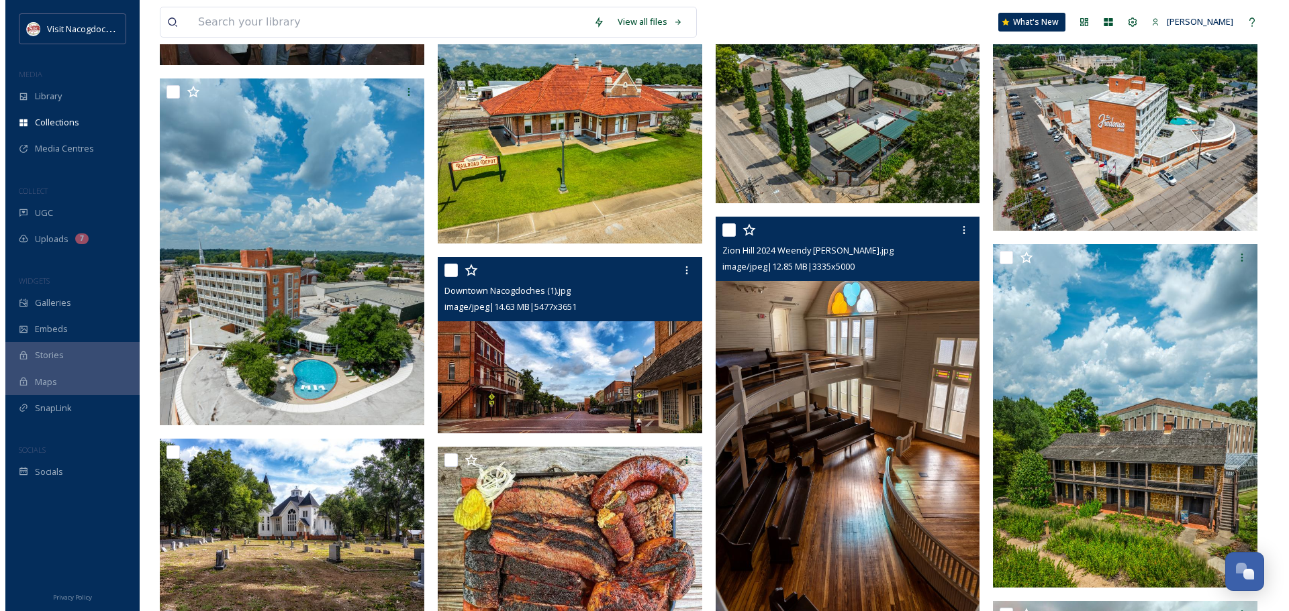
scroll to position [1007, 0]
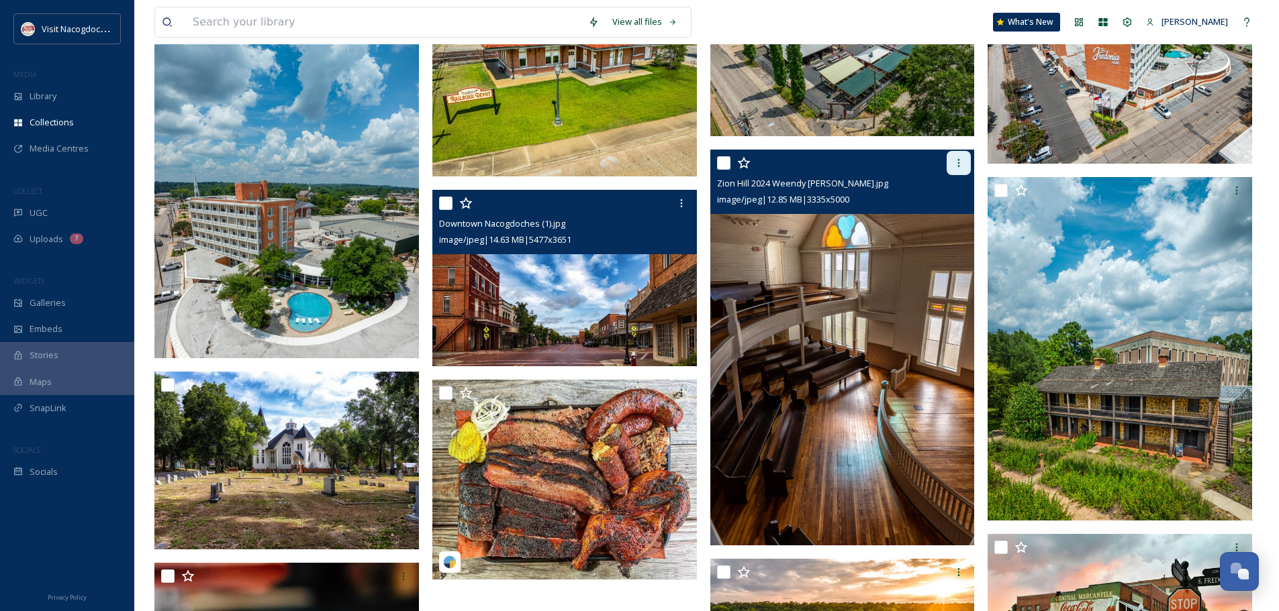
click at [962, 173] on div at bounding box center [958, 163] width 24 height 24
click at [786, 324] on img at bounding box center [842, 348] width 264 height 396
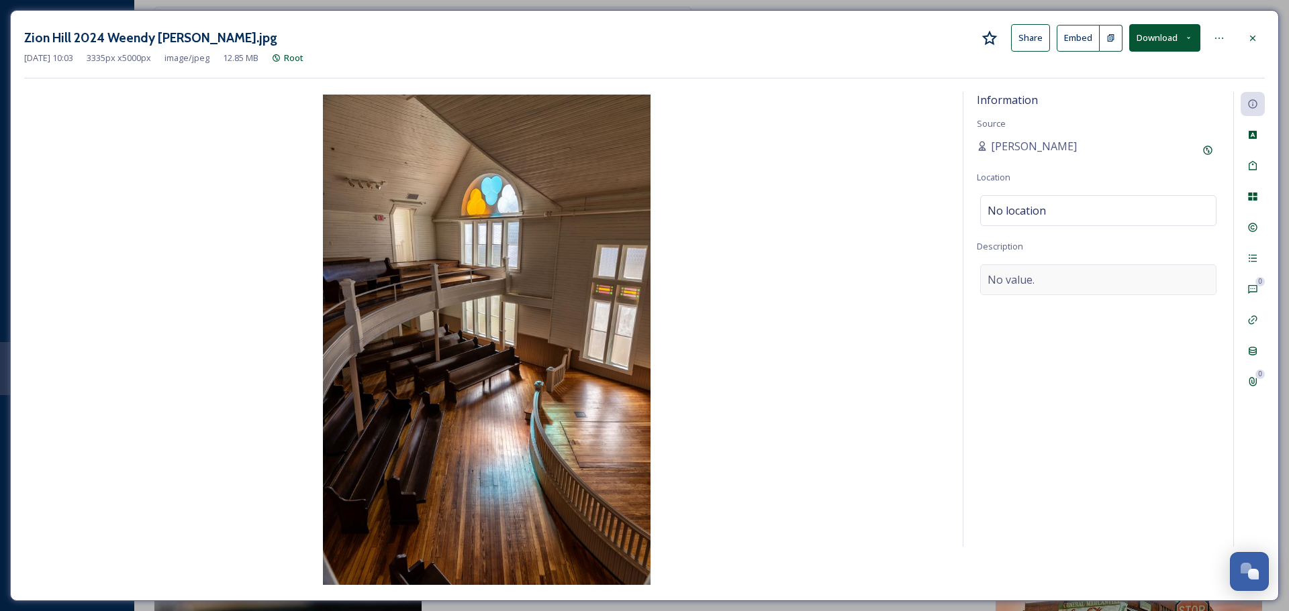
click at [1083, 271] on div "No value." at bounding box center [1098, 279] width 236 height 31
click at [1081, 291] on textarea at bounding box center [1098, 319] width 243 height 111
type textarea "Credit: Wendy Floyd"
click at [1062, 206] on div "No location" at bounding box center [1098, 210] width 236 height 31
click at [1062, 206] on input at bounding box center [1098, 211] width 235 height 30
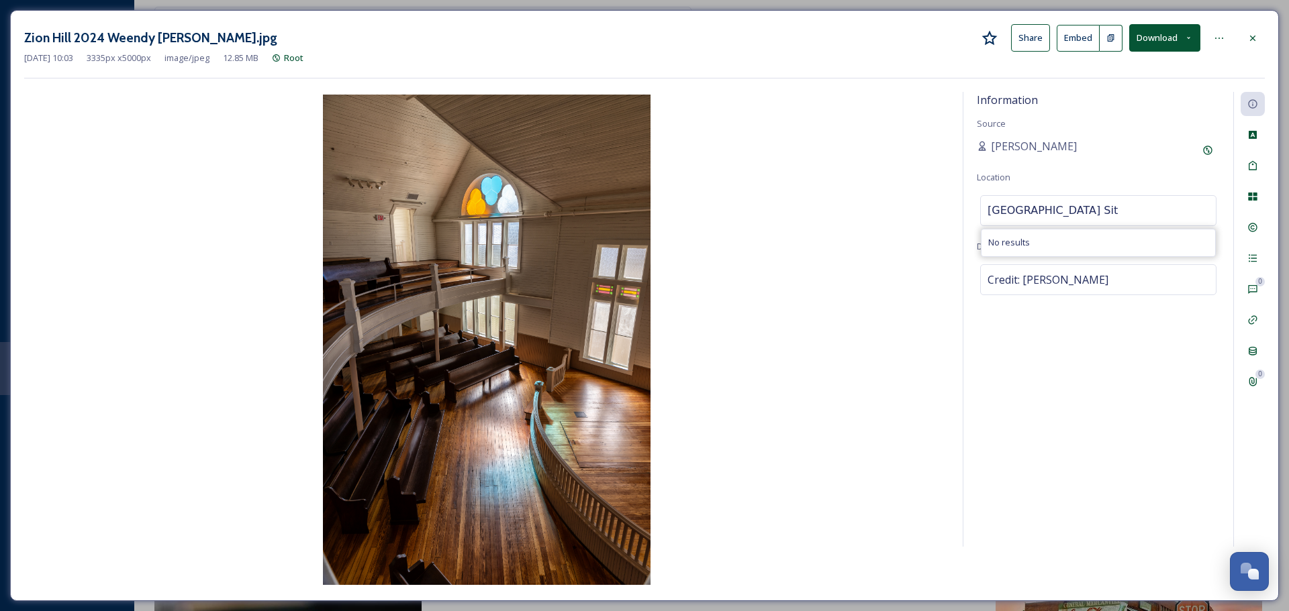
type input "Zion Hill Historic Site"
click at [1136, 151] on div "Natalee Dunn" at bounding box center [1098, 150] width 243 height 24
click at [1142, 206] on div "No location" at bounding box center [1098, 210] width 236 height 31
click at [1142, 206] on input "Zion Hill Historic Site" at bounding box center [1098, 211] width 235 height 30
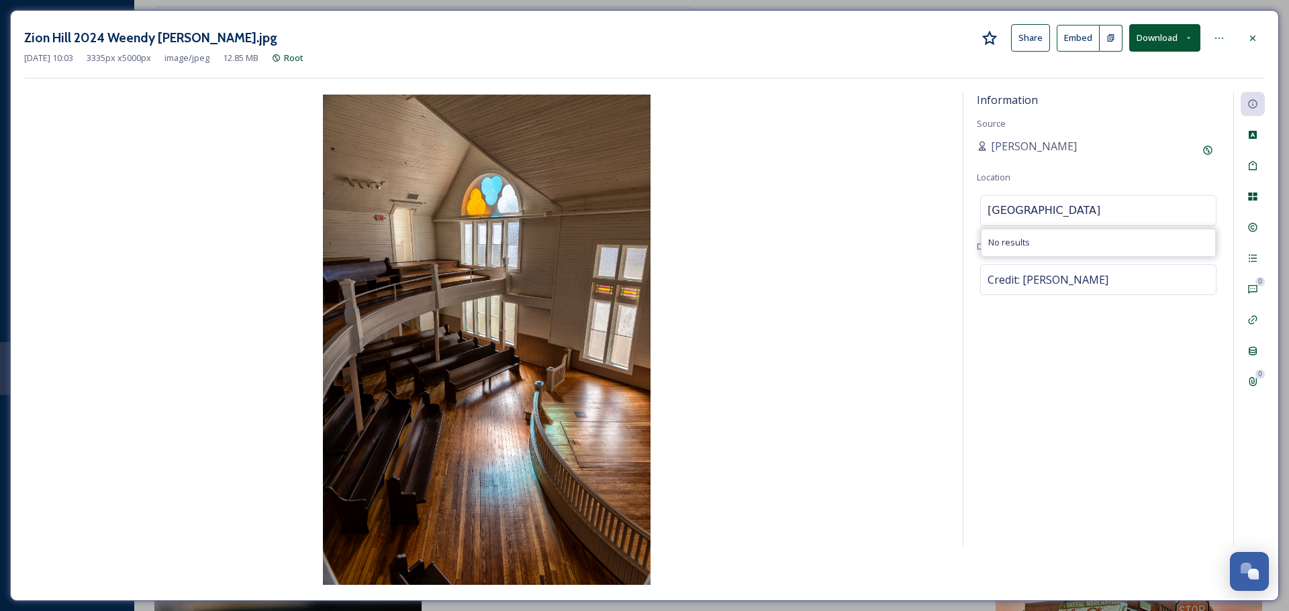
click at [1144, 207] on input "Zion Hill Historic Site" at bounding box center [1098, 211] width 235 height 30
click at [1122, 209] on input "Zion Hill Historic Site" at bounding box center [1098, 211] width 235 height 30
click at [1163, 203] on input "Zion Hill Historic Site" at bounding box center [1098, 211] width 235 height 30
click at [1254, 34] on icon at bounding box center [1252, 38] width 11 height 11
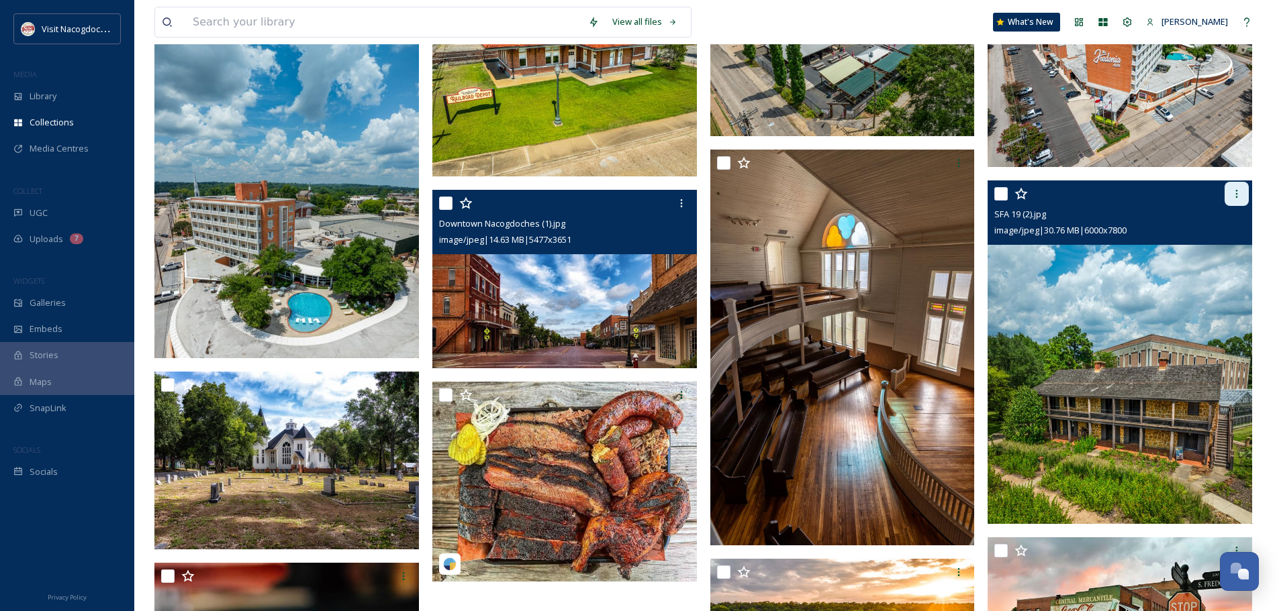
click at [1226, 193] on div at bounding box center [1236, 194] width 24 height 24
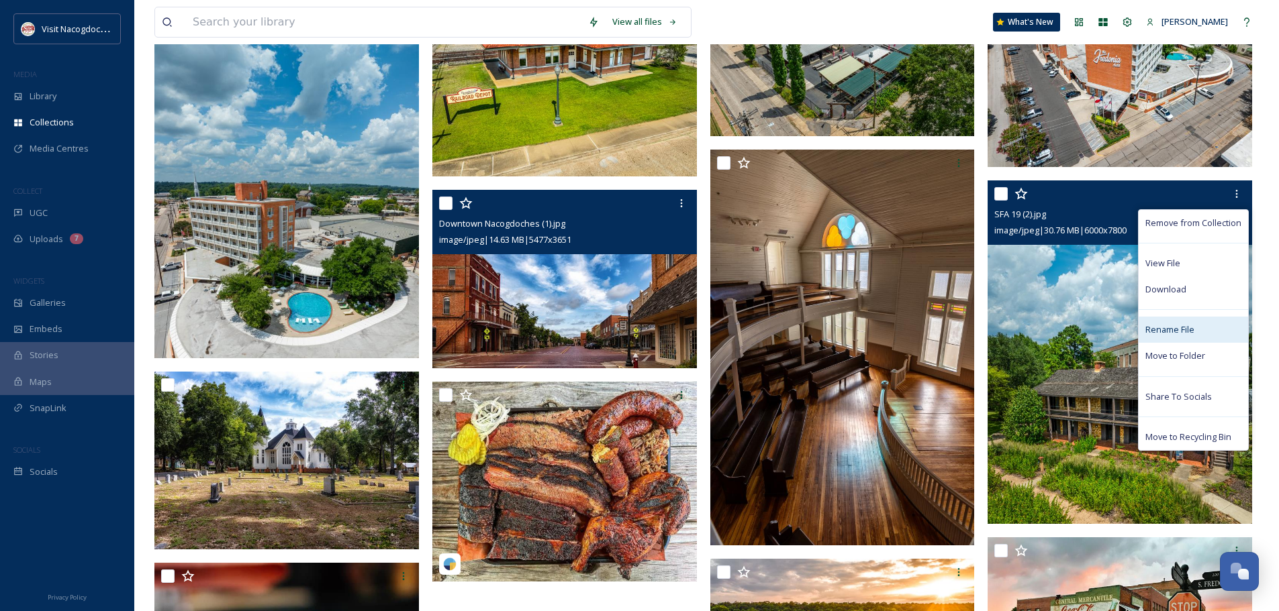
click at [1166, 332] on span "Rename File" at bounding box center [1169, 330] width 49 height 13
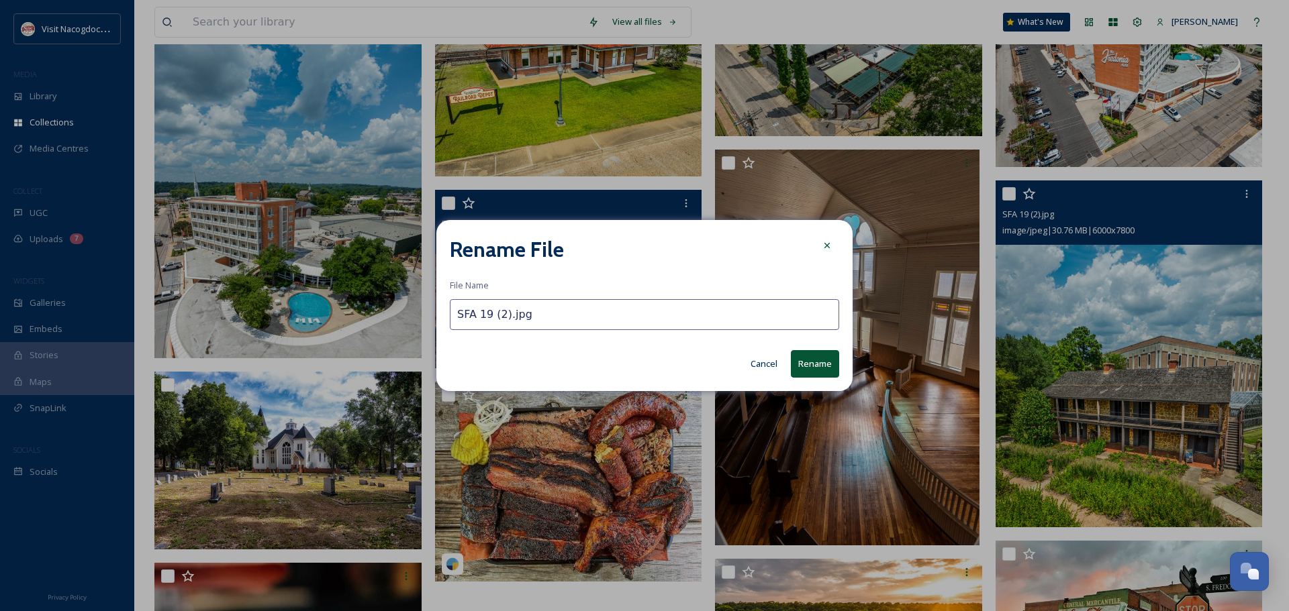
click at [485, 314] on input "SFA 19 (2).jpg" at bounding box center [644, 314] width 389 height 31
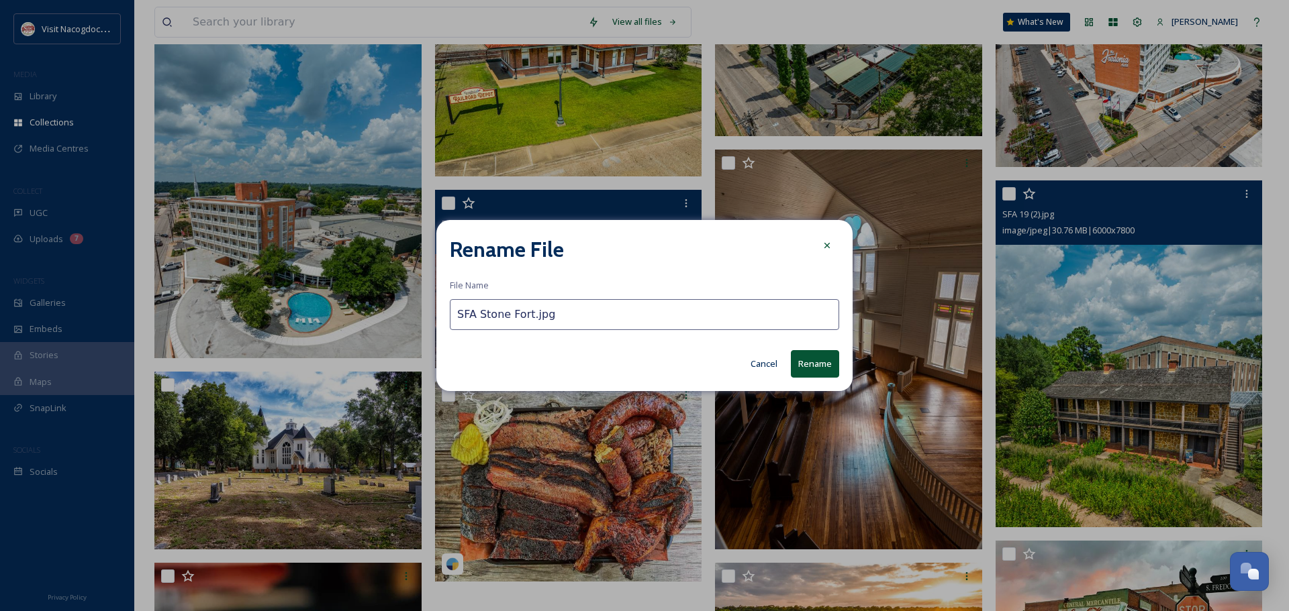
type input "SFA Stone Fort.jpg"
click at [818, 369] on button "Rename" at bounding box center [815, 364] width 48 height 28
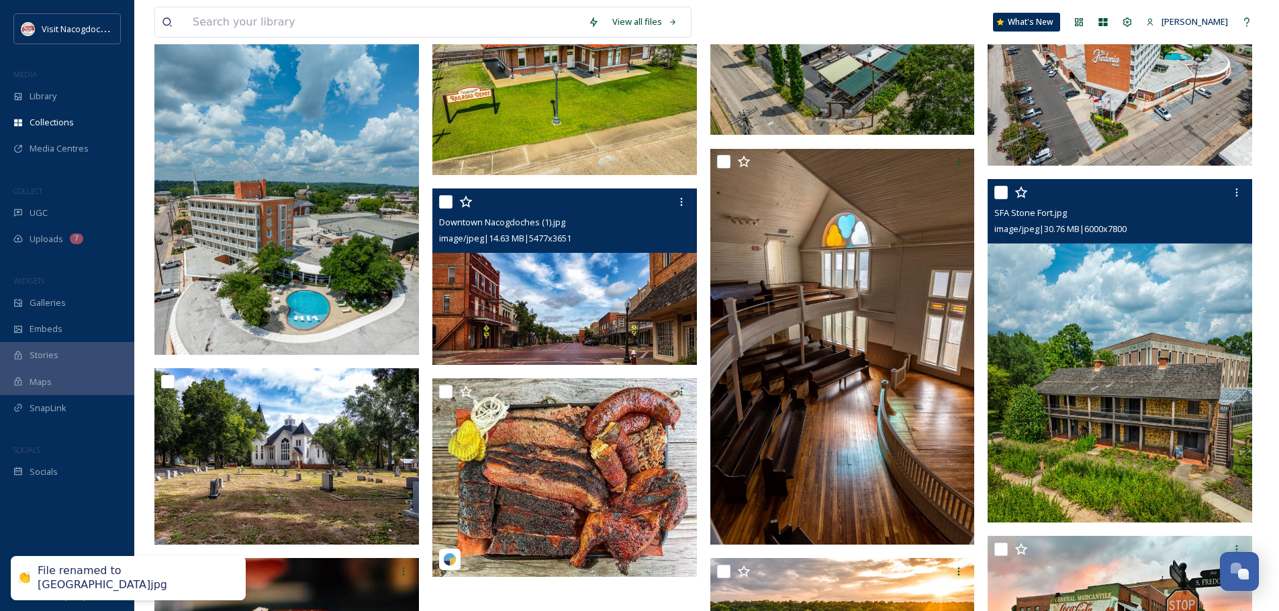
click at [1156, 384] on img at bounding box center [1119, 351] width 264 height 344
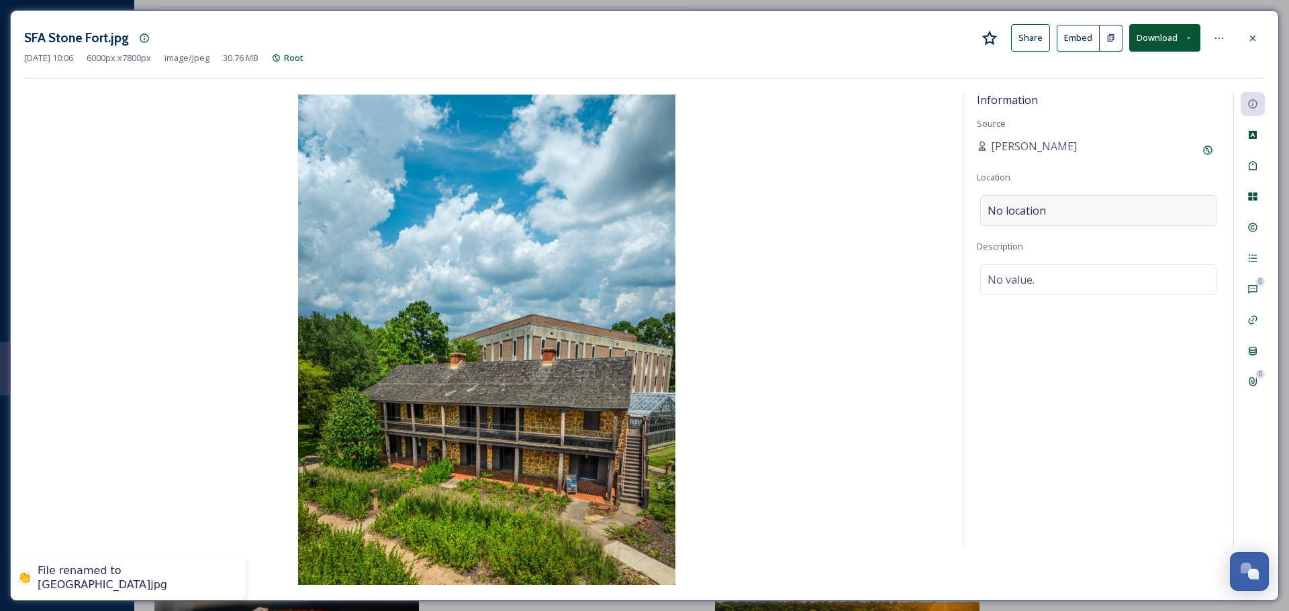
click at [1028, 205] on span "No location" at bounding box center [1016, 211] width 58 height 16
click at [1028, 205] on input at bounding box center [1098, 211] width 235 height 30
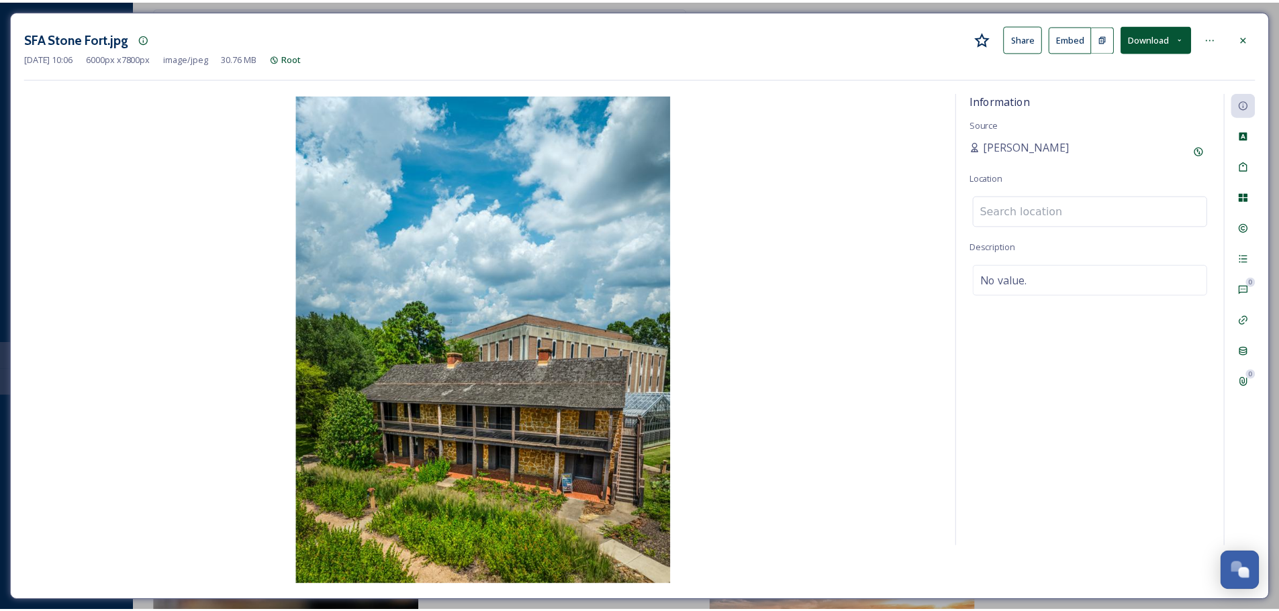
scroll to position [1007, 0]
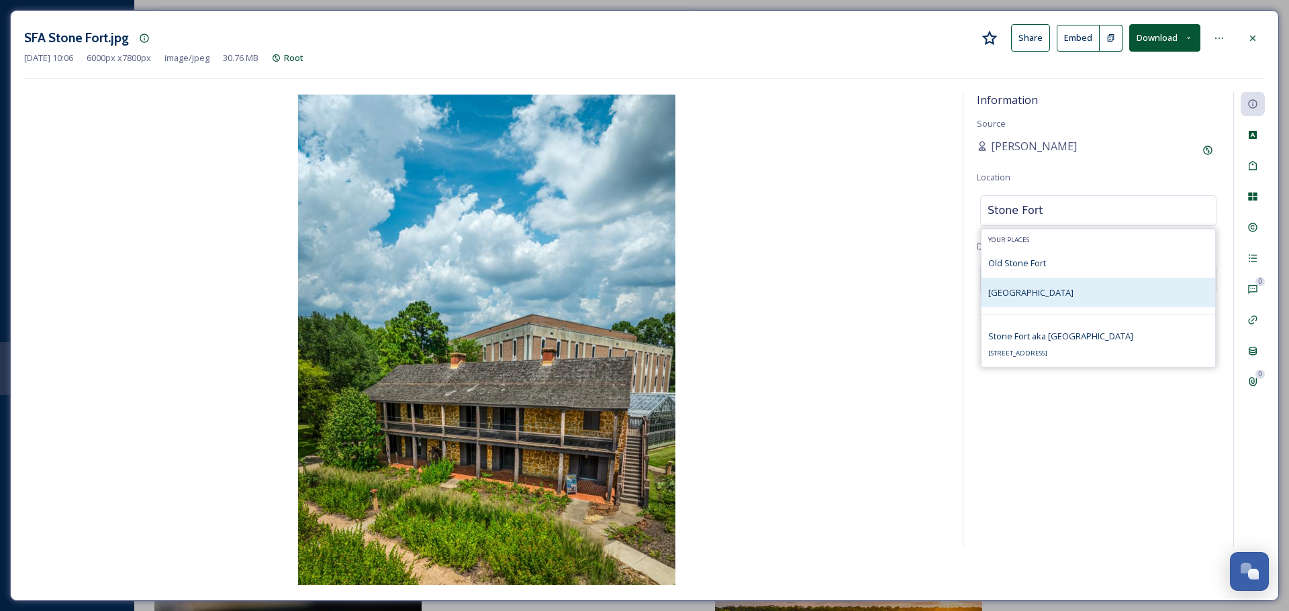
type input "Stone Fort"
click at [1012, 297] on span "Stone Fort Museum" at bounding box center [1030, 293] width 85 height 12
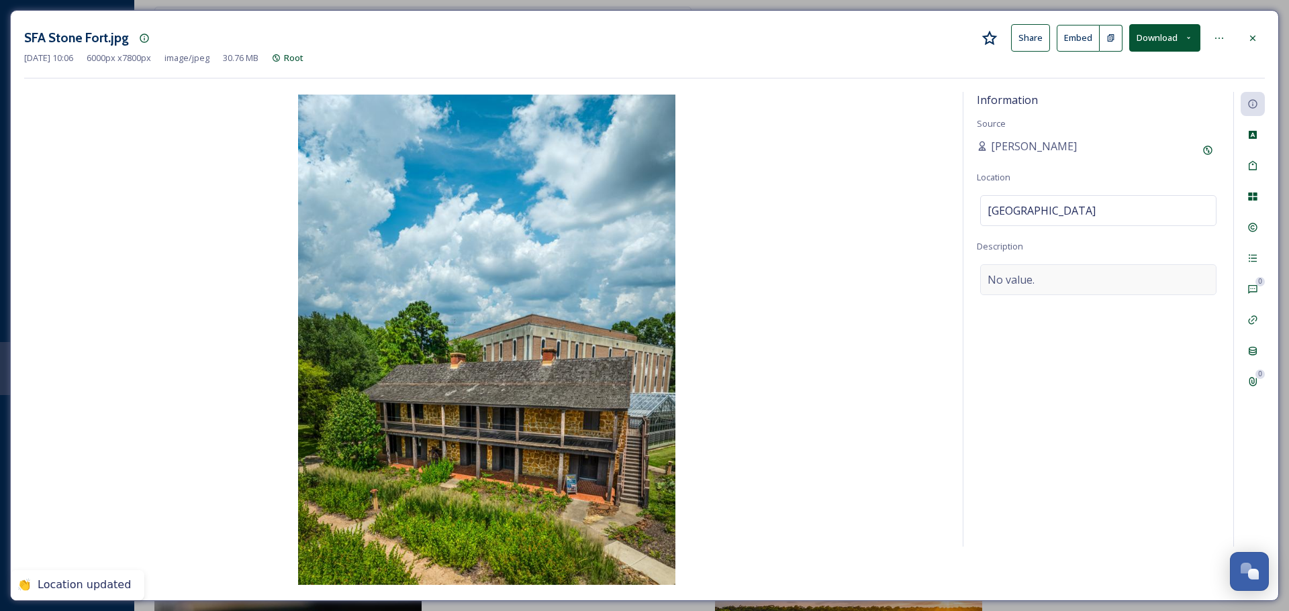
click at [1017, 276] on span "No value." at bounding box center [1010, 280] width 47 height 16
click at [1101, 222] on div "Stone Fort Museum" at bounding box center [1098, 210] width 236 height 31
click at [1101, 222] on input at bounding box center [1098, 211] width 235 height 30
click at [1130, 75] on div "SFA Stone Fort.jpg Share Embed Download Sep 30 2025 10:06 6000 px x 7800 px ima…" at bounding box center [644, 51] width 1240 height 54
click at [1252, 36] on icon at bounding box center [1252, 38] width 11 height 11
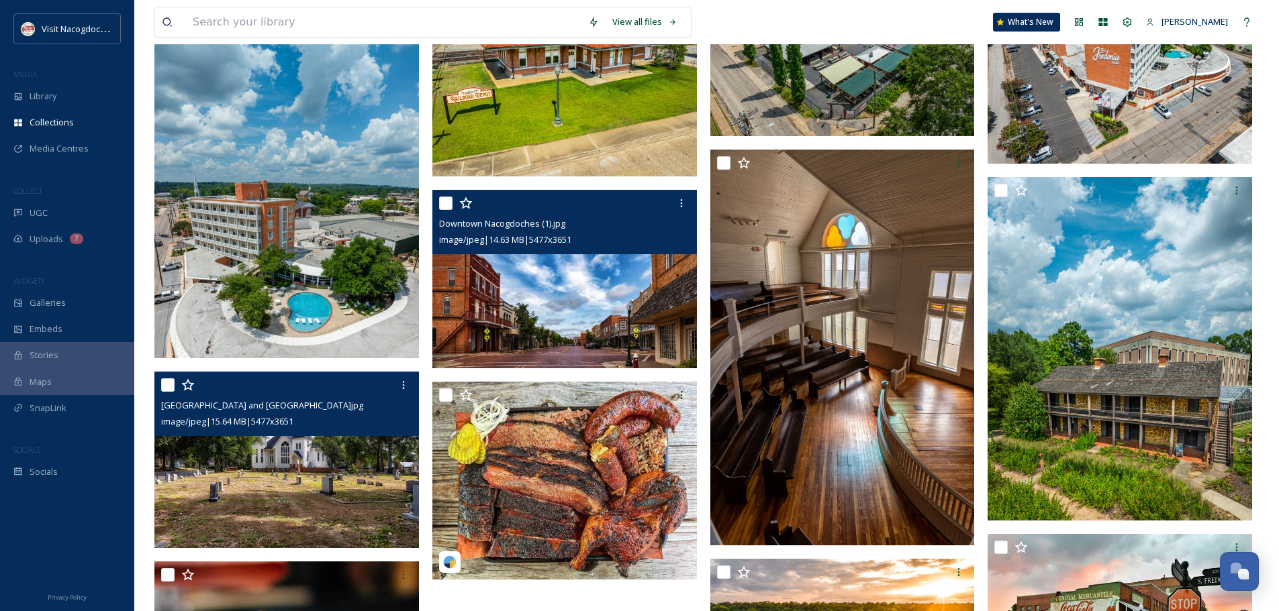
click at [380, 458] on img at bounding box center [286, 460] width 264 height 177
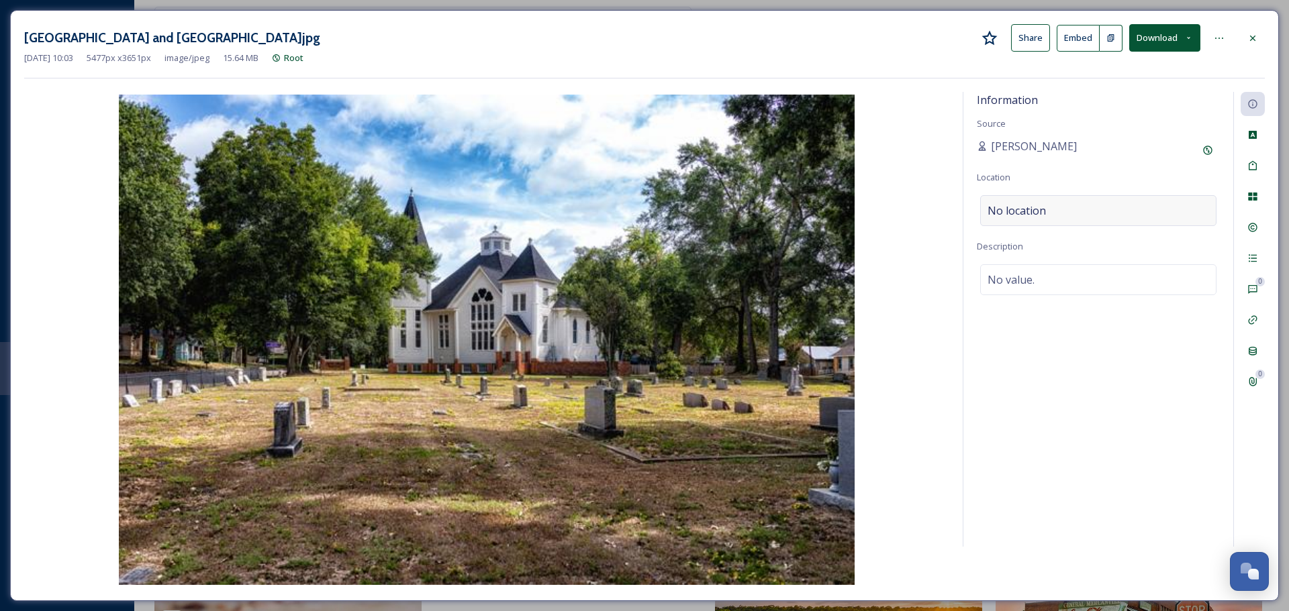
click at [1060, 212] on div "No location" at bounding box center [1098, 210] width 236 height 31
click at [1060, 212] on input at bounding box center [1098, 211] width 235 height 30
drag, startPoint x: 17, startPoint y: 40, endPoint x: 212, endPoint y: 35, distance: 194.7
click at [212, 35] on div "Zion Hill and Oak Grove Cemetery.jpg Share Embed Download Sep 30 2025 10:03 547…" at bounding box center [644, 305] width 1269 height 591
copy h3 "Zion Hill and Oak Grove Cemetery"
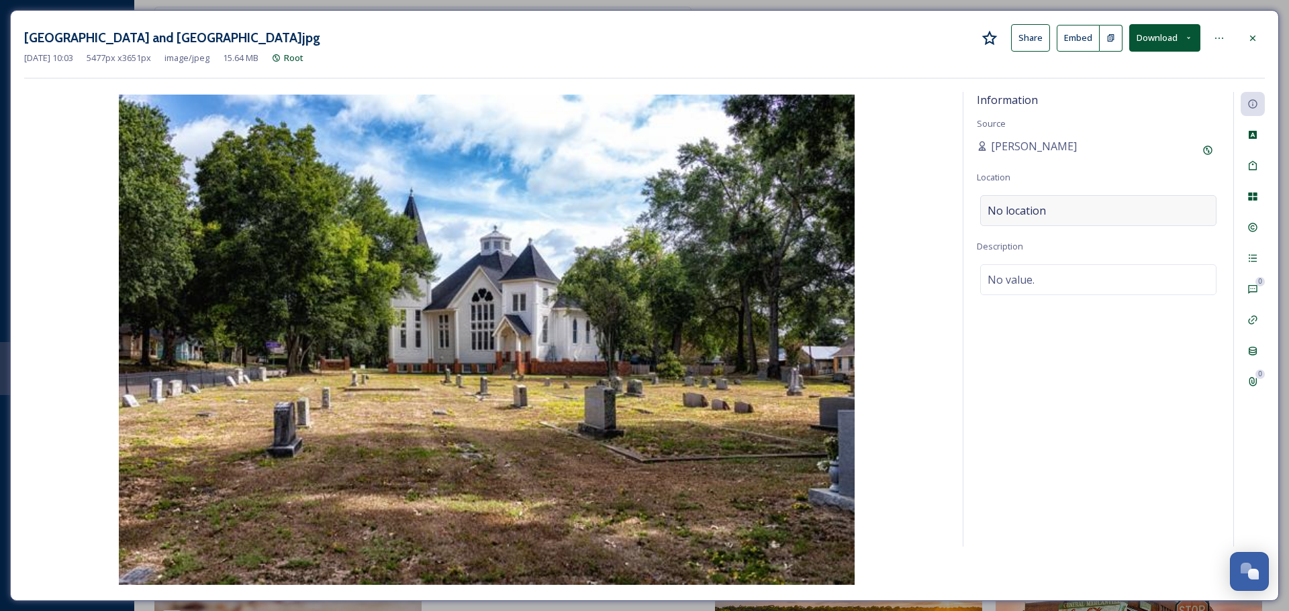
click at [1105, 206] on div "No location" at bounding box center [1098, 210] width 236 height 31
click at [1060, 217] on input at bounding box center [1098, 211] width 235 height 30
paste input "Zion Hill and Oak Grove Cemetery"
type input "Zion Hill and Oak Grove Cemetery"
click at [1066, 290] on div "No value." at bounding box center [1098, 279] width 236 height 31
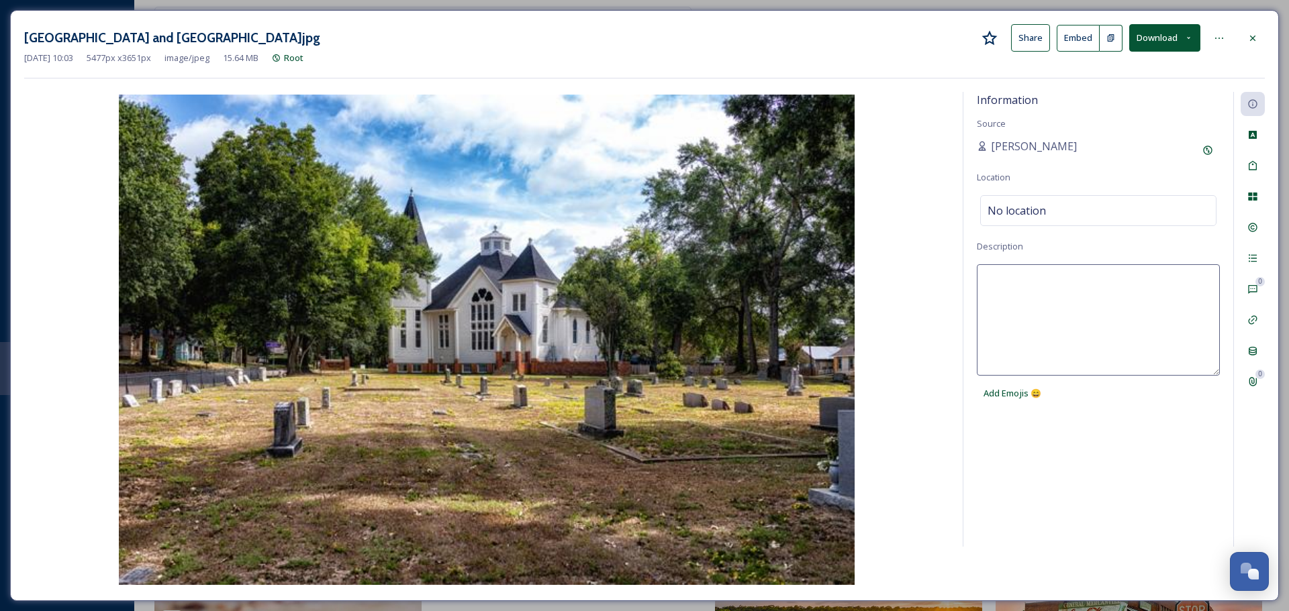
click at [1066, 290] on textarea at bounding box center [1098, 319] width 243 height 111
click at [1055, 214] on div "No location" at bounding box center [1098, 210] width 236 height 31
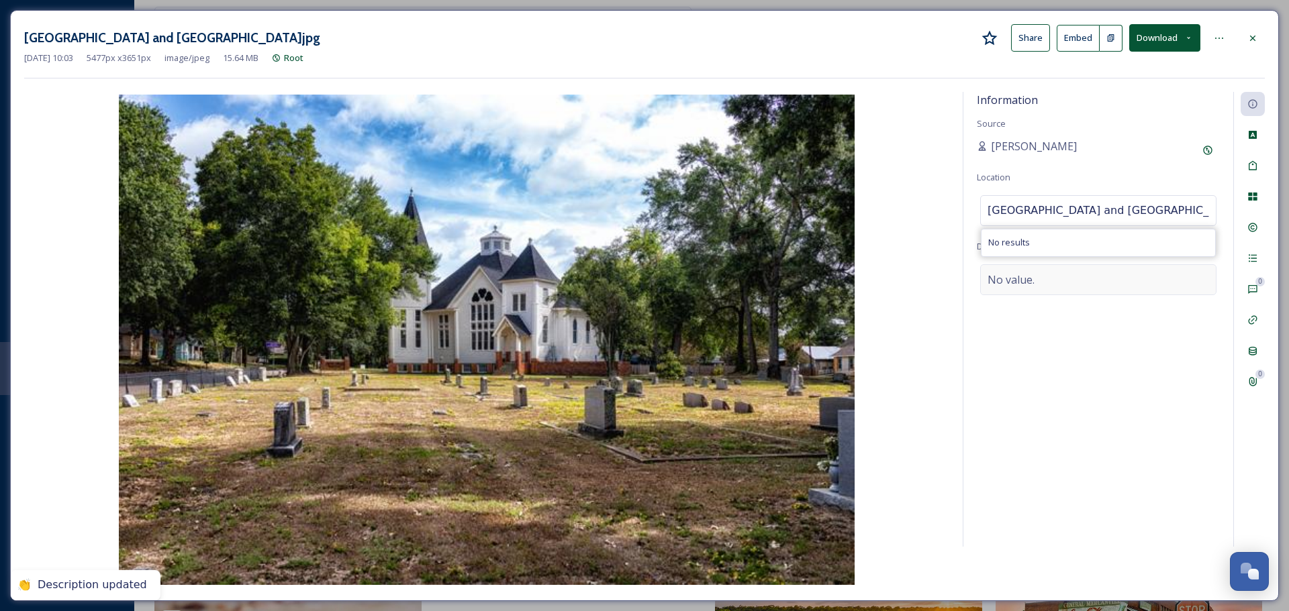
click at [1034, 290] on div "No value." at bounding box center [1098, 279] width 236 height 31
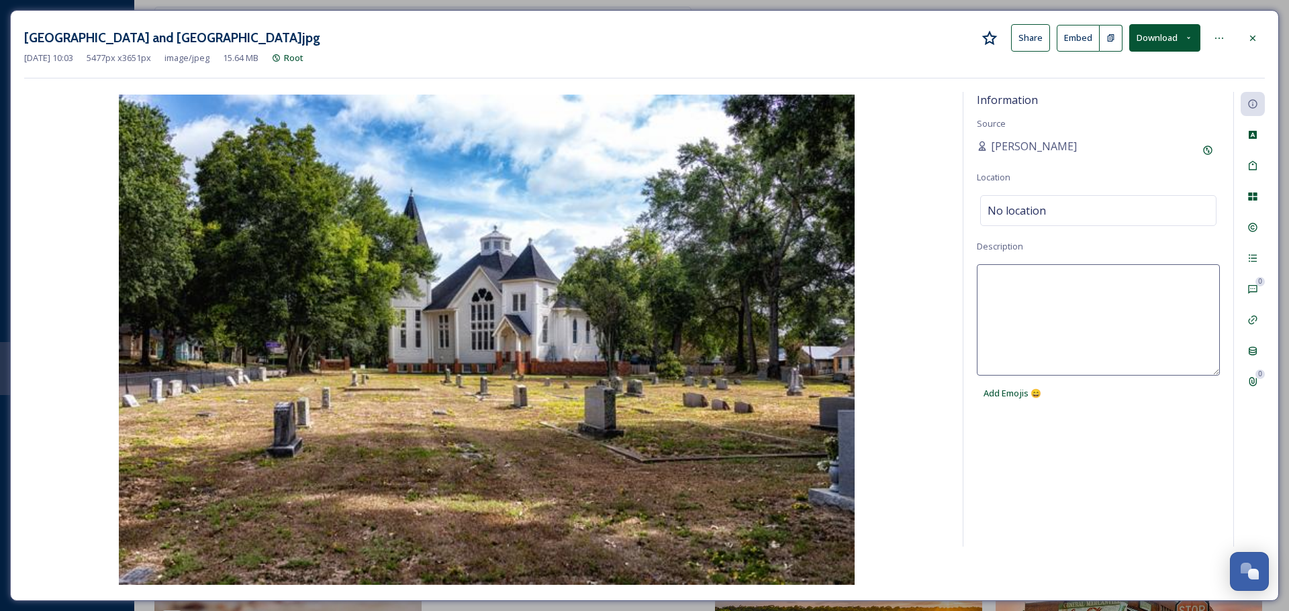
click at [1034, 290] on textarea at bounding box center [1098, 319] width 243 height 111
type textarea "Credit: Wendy Floyd"
click at [1117, 207] on div "No location" at bounding box center [1098, 210] width 236 height 31
click at [1110, 144] on div "Natalee Dunn" at bounding box center [1098, 150] width 243 height 24
click at [1250, 38] on icon at bounding box center [1252, 38] width 11 height 11
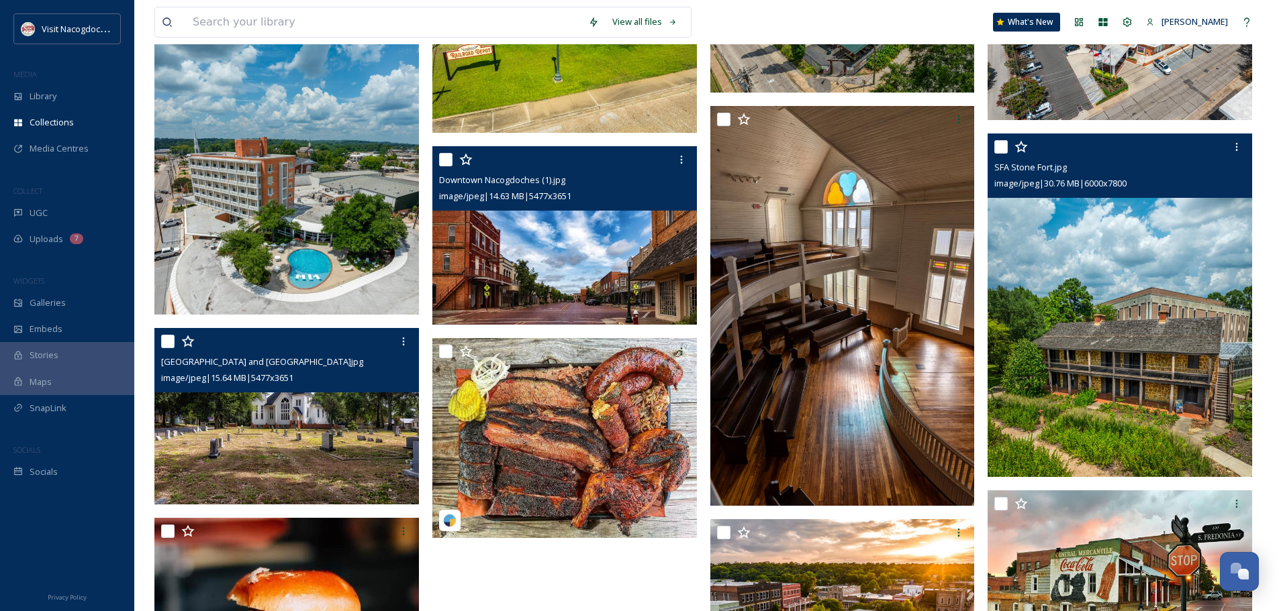
scroll to position [1074, 0]
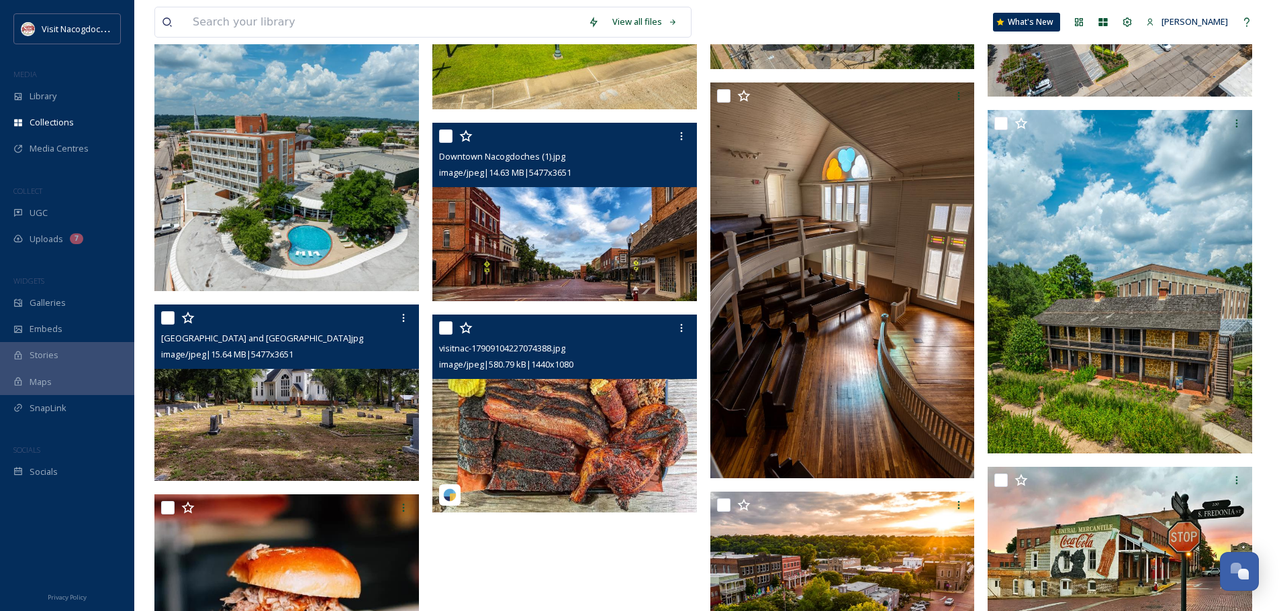
click at [533, 423] on img at bounding box center [564, 414] width 264 height 199
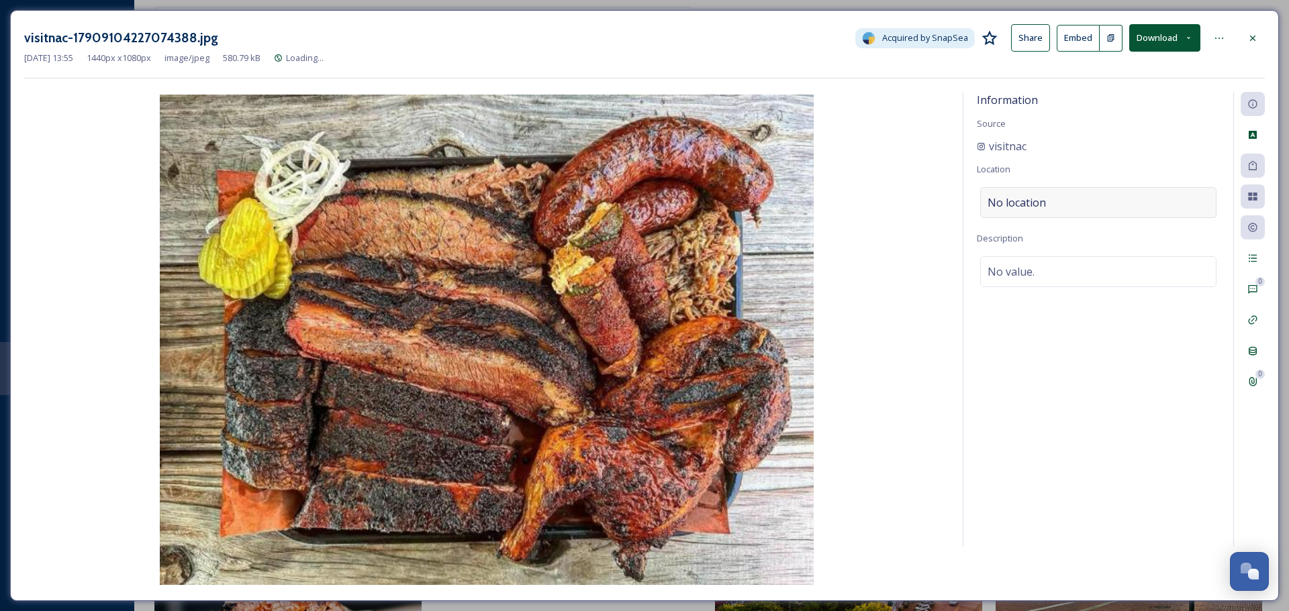
click at [1079, 205] on div "No location" at bounding box center [1098, 202] width 236 height 31
click at [1079, 205] on input at bounding box center [1098, 203] width 235 height 30
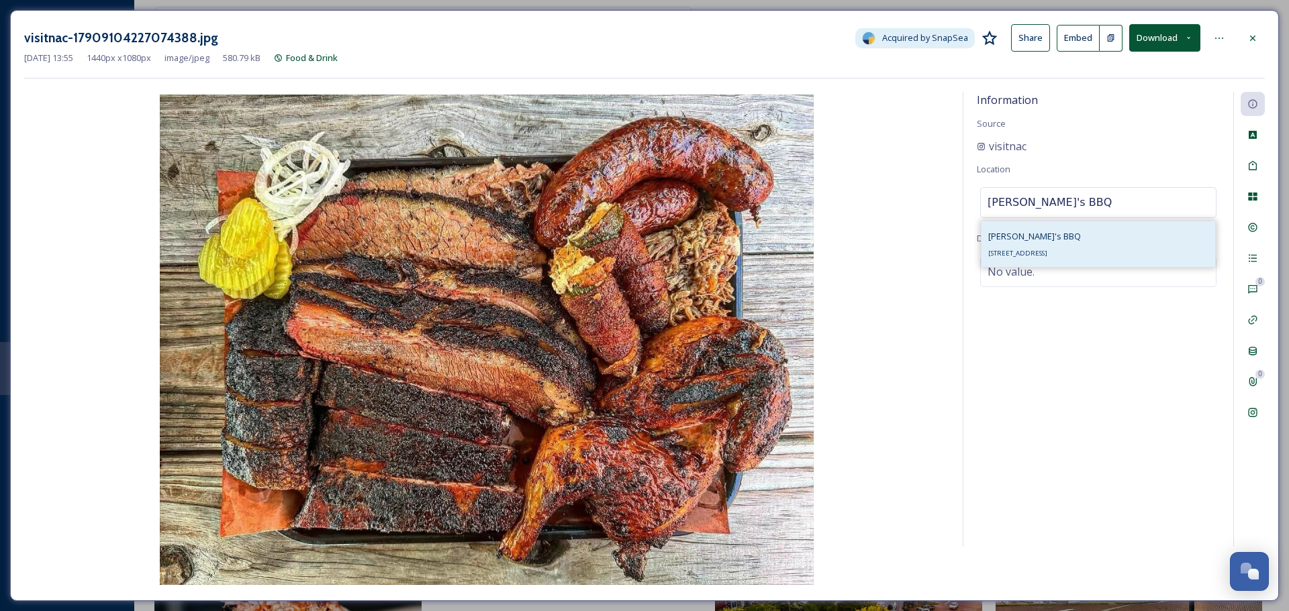
type input "Brendyn's BBQ"
click at [1074, 247] on div "Brendyn's BBQ 601 E Main St, Nacogdoches, TX 75961, USA" at bounding box center [1034, 244] width 93 height 32
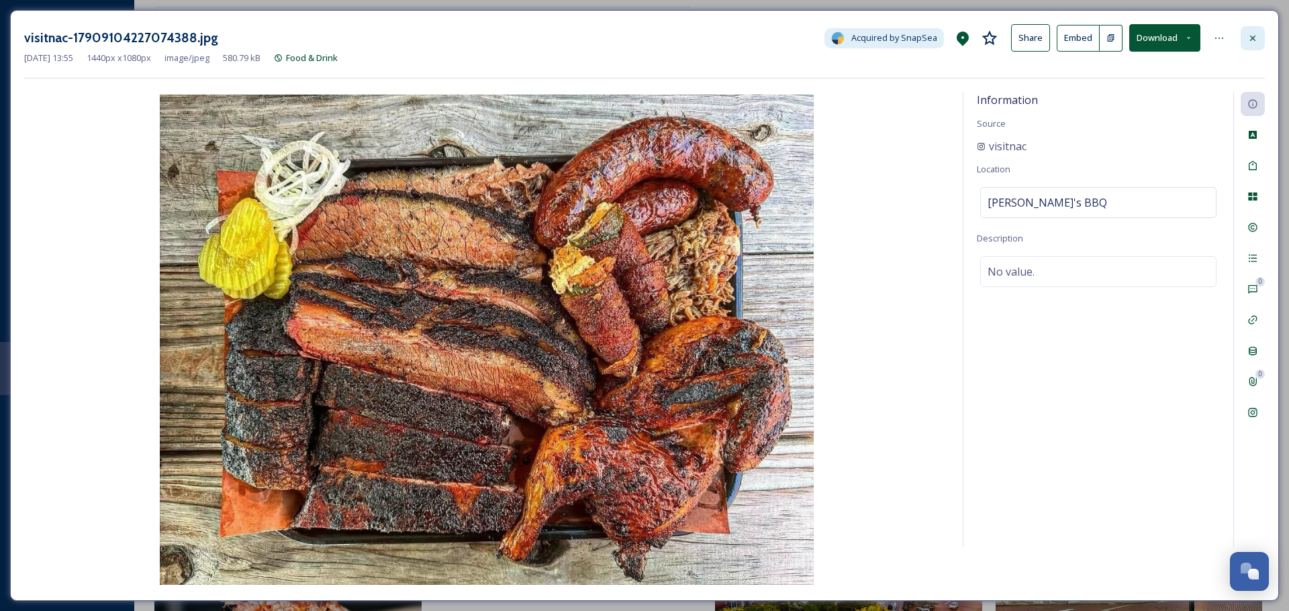
click at [1252, 38] on icon at bounding box center [1252, 37] width 5 height 5
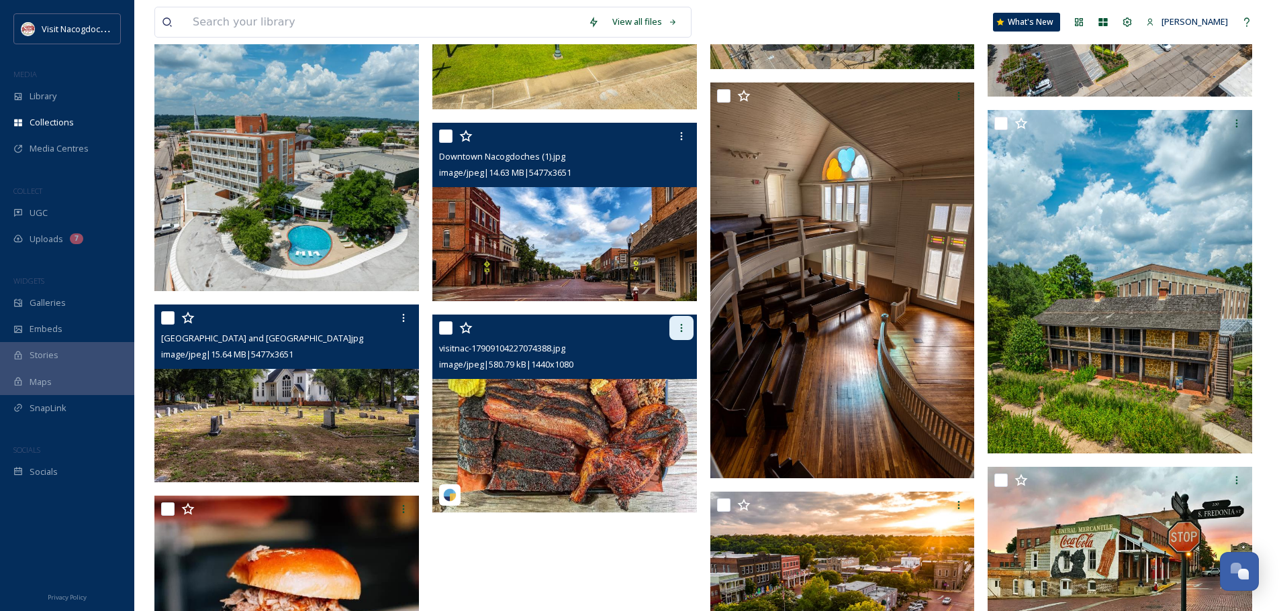
click at [687, 330] on div at bounding box center [681, 328] width 24 height 24
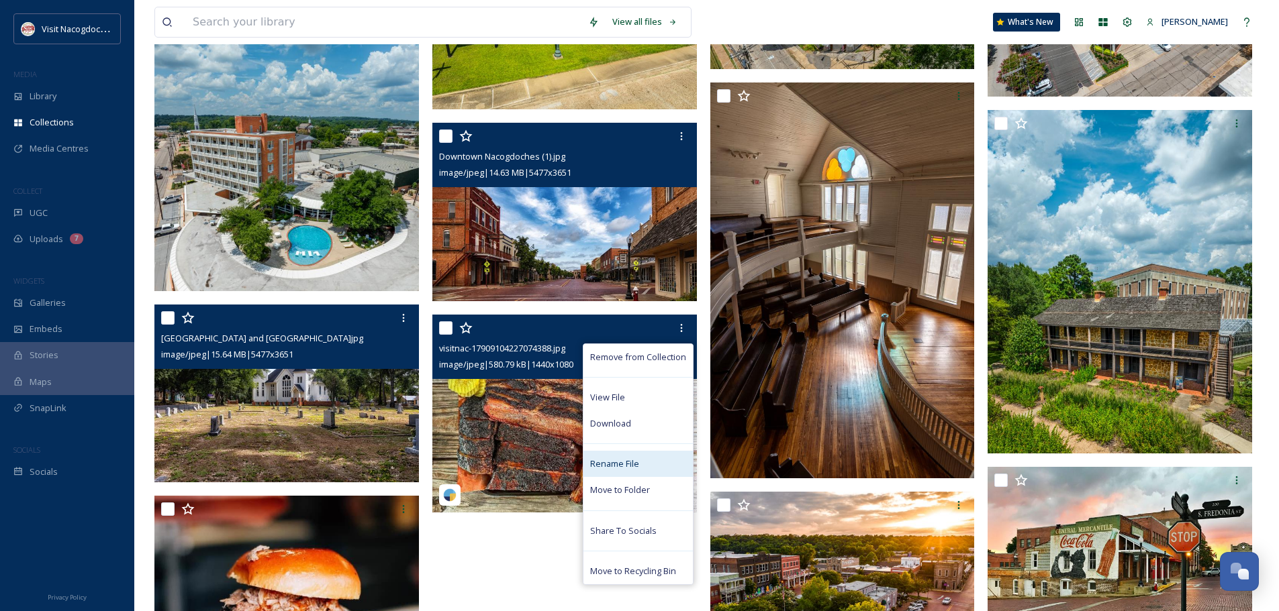
click at [616, 462] on span "Rename File" at bounding box center [614, 464] width 49 height 13
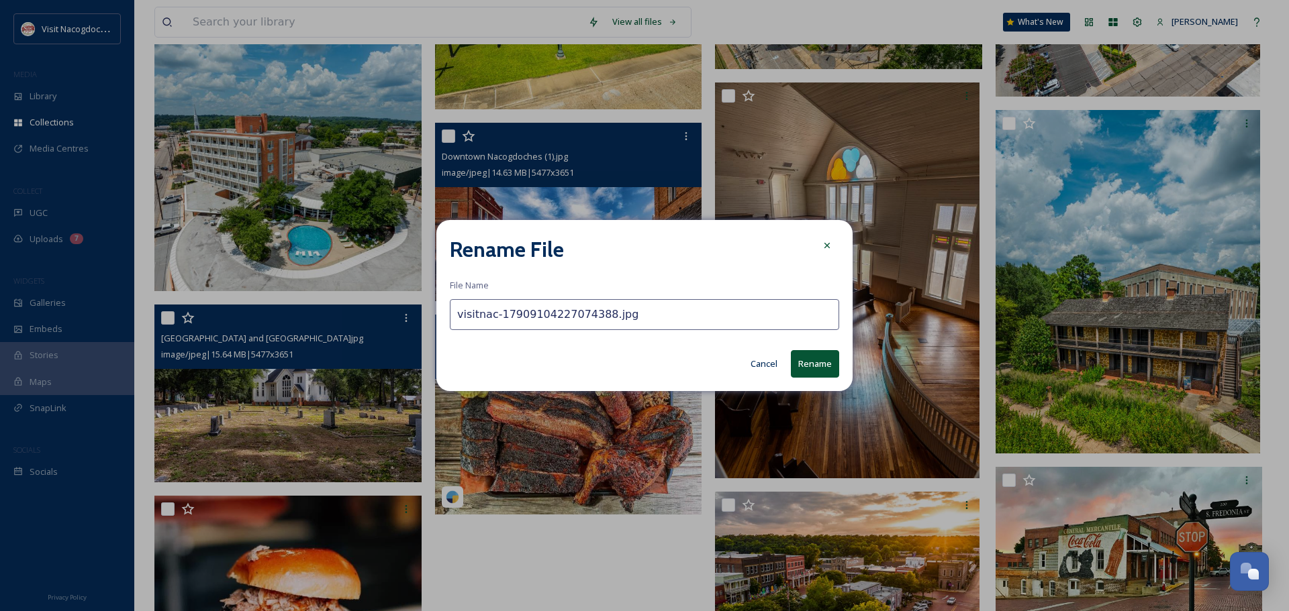
click at [595, 313] on input "visitnac-17909104227074388.jpg" at bounding box center [644, 314] width 389 height 31
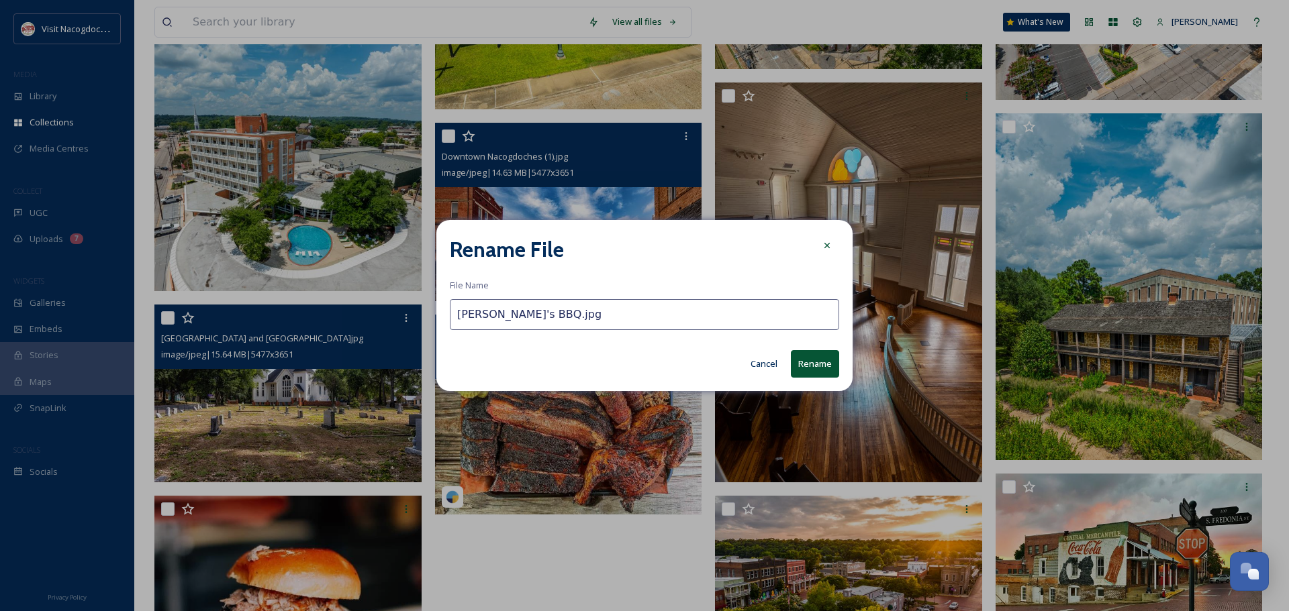
drag, startPoint x: 455, startPoint y: 317, endPoint x: 502, endPoint y: 315, distance: 47.1
click at [502, 315] on input "Brendyn's BBQ.jpg" at bounding box center [644, 314] width 389 height 31
type input "Brendyn's BBQ.jpg"
click at [822, 247] on icon at bounding box center [827, 245] width 11 height 11
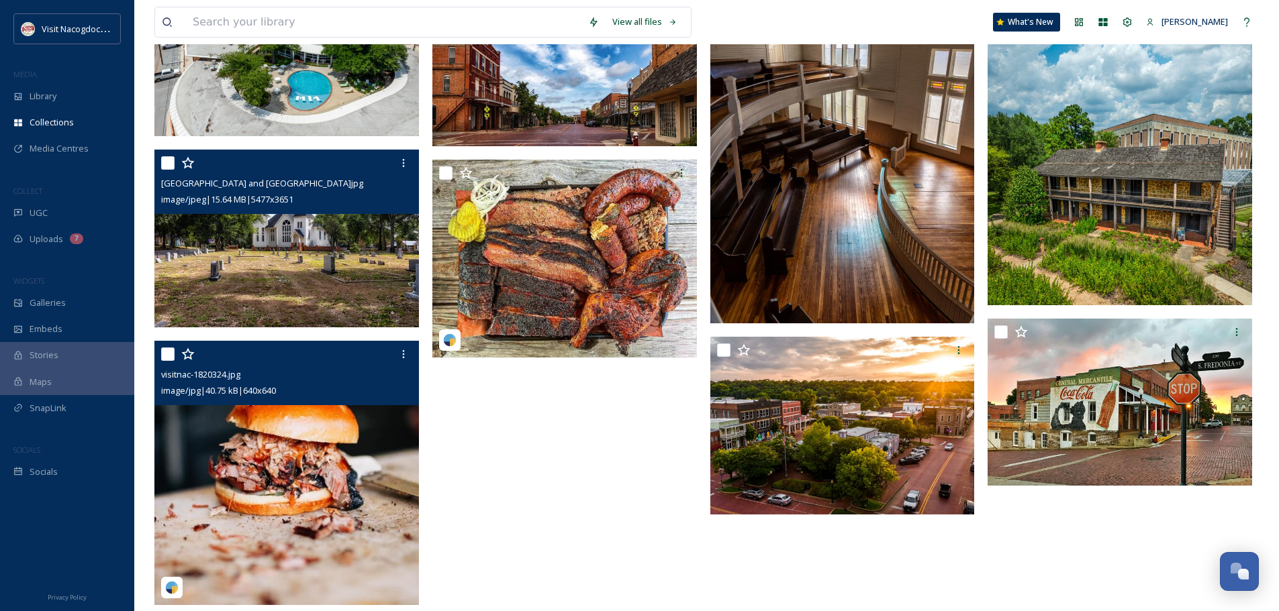
click at [380, 433] on img at bounding box center [286, 473] width 264 height 264
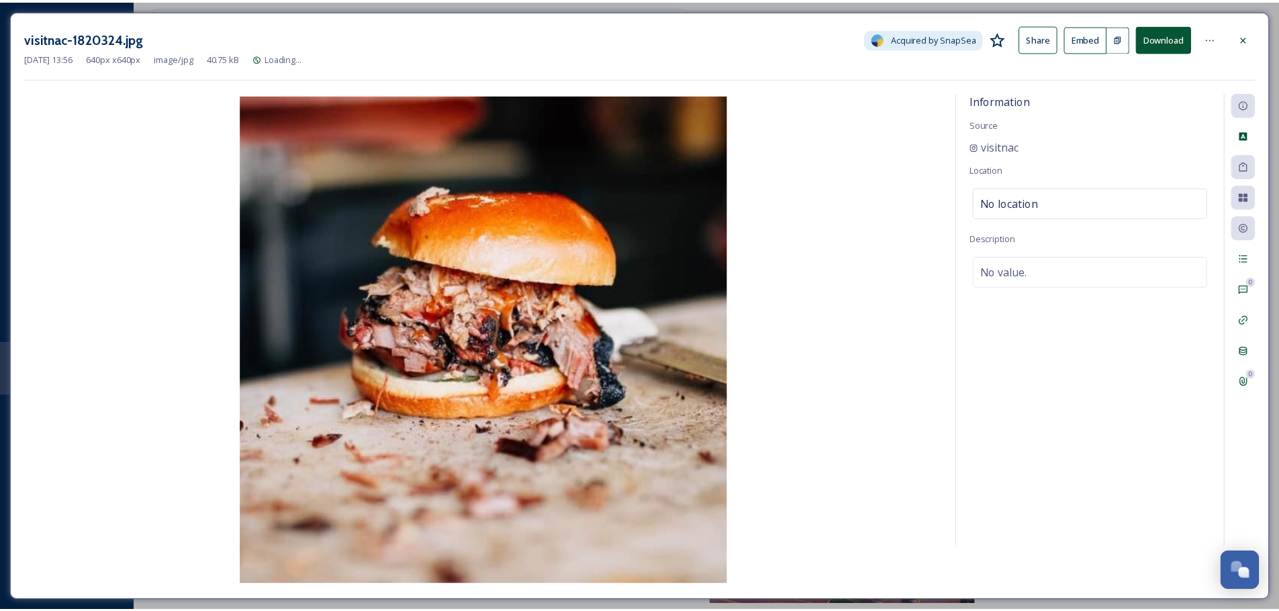
scroll to position [1142, 0]
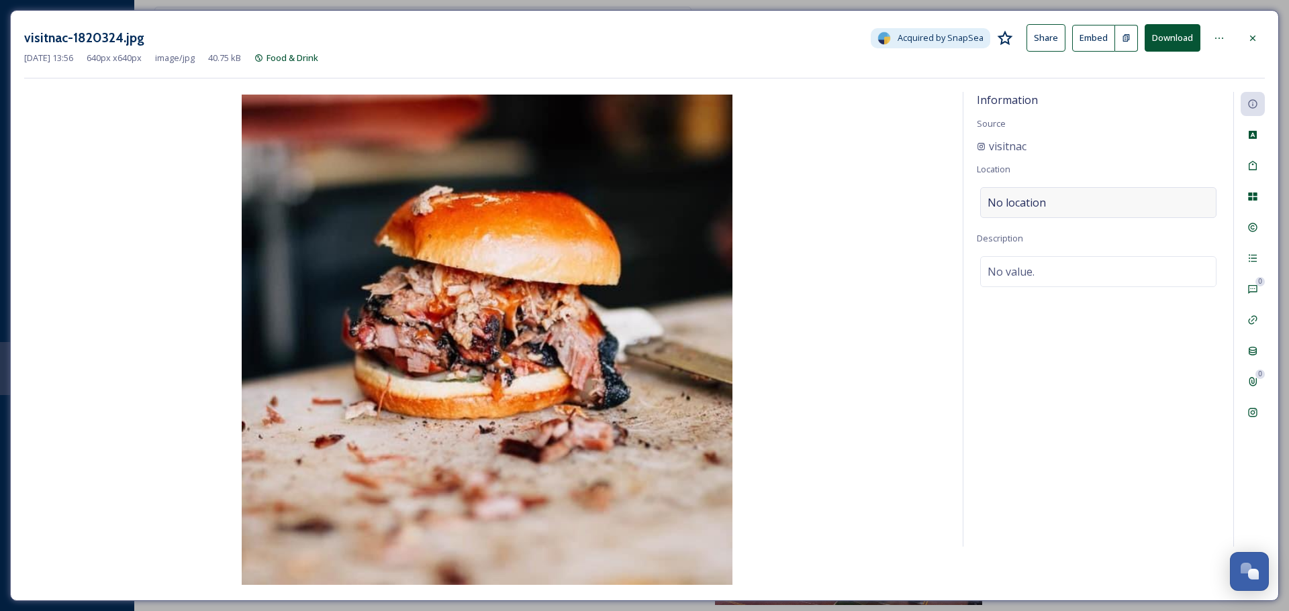
click at [1064, 215] on div "No location" at bounding box center [1098, 202] width 236 height 31
click at [1064, 215] on input at bounding box center [1098, 203] width 235 height 30
paste input "Brendyn's"
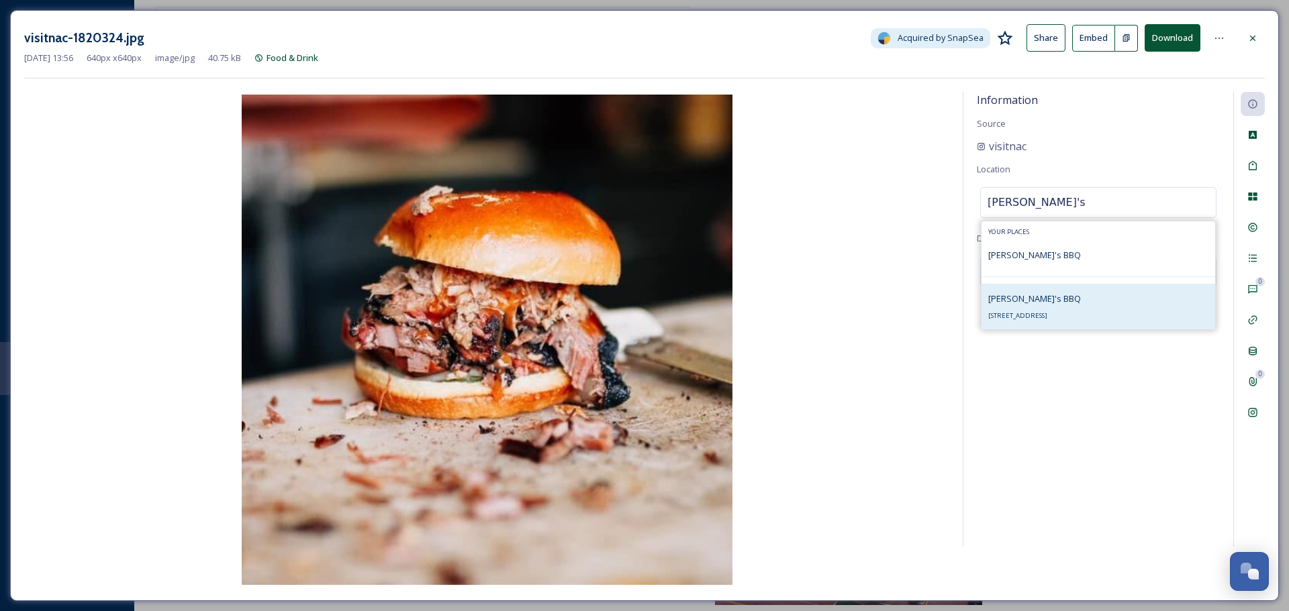
type input "Brendyn's"
click at [1057, 310] on div "Brendyn's BBQ 601 E Main St, Nacogdoches, TX 75961, USA" at bounding box center [1034, 307] width 93 height 32
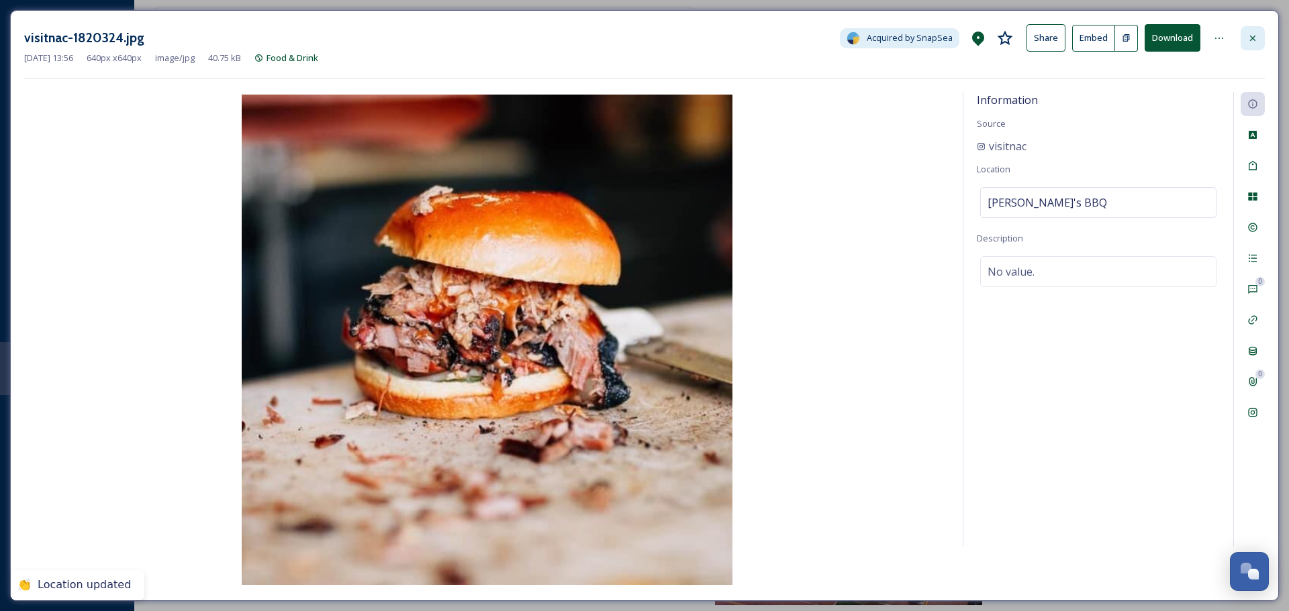
click at [1251, 30] on div at bounding box center [1252, 38] width 24 height 24
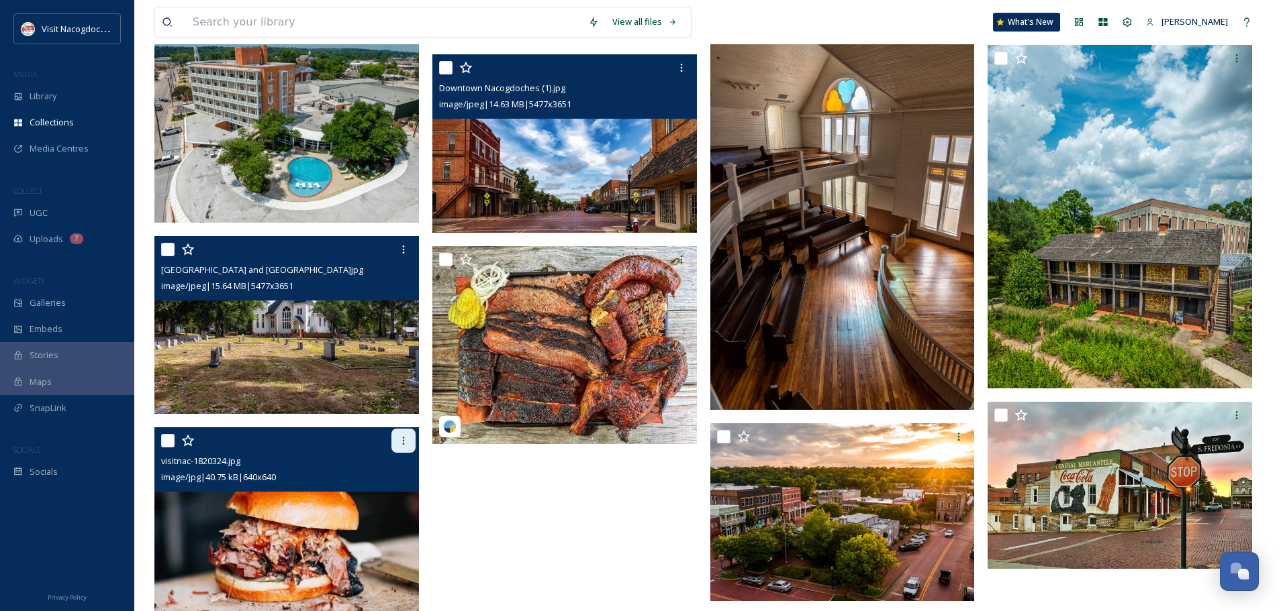
click at [413, 432] on div at bounding box center [403, 441] width 24 height 24
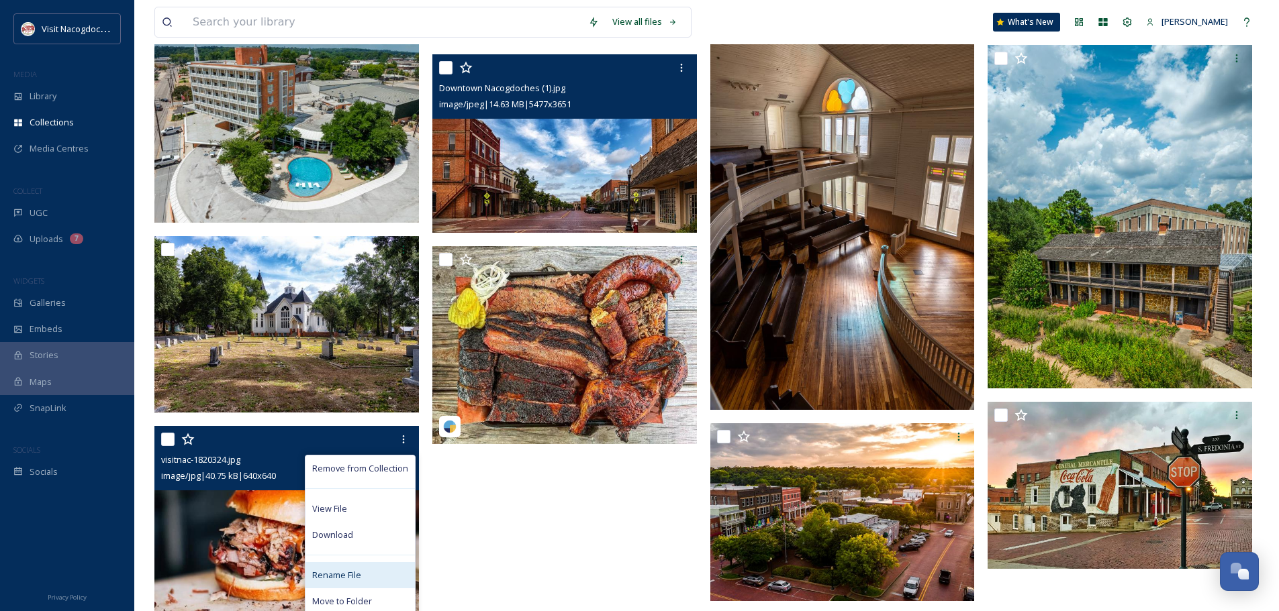
click at [329, 575] on span "Rename File" at bounding box center [336, 575] width 49 height 13
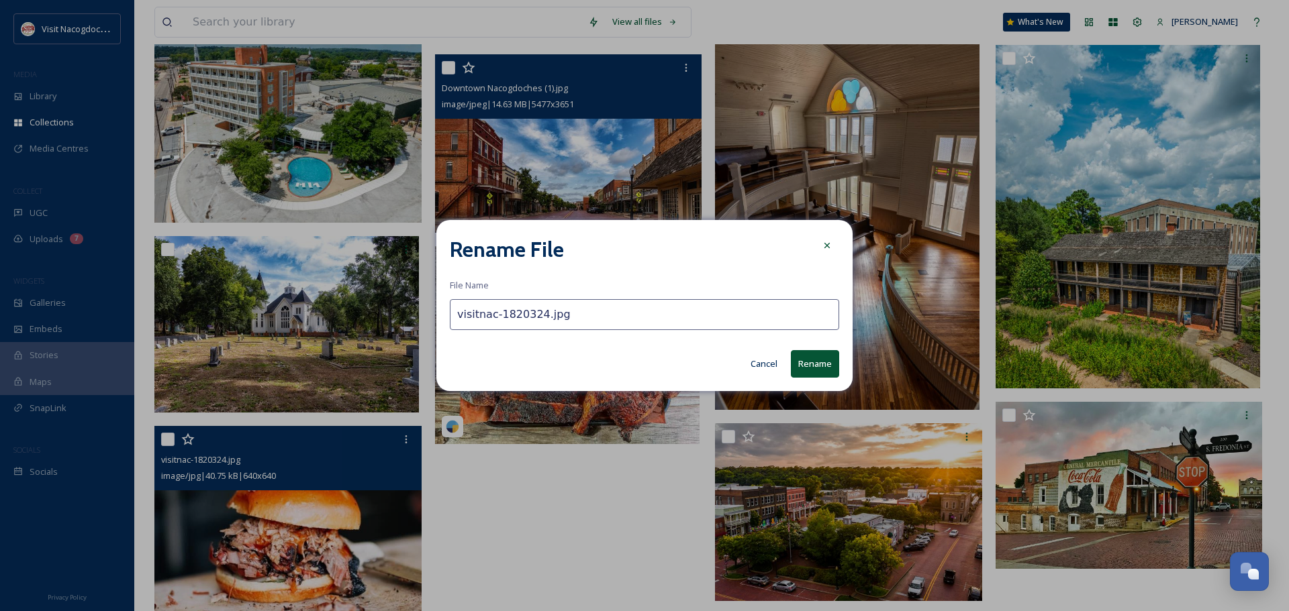
drag, startPoint x: 534, startPoint y: 314, endPoint x: 441, endPoint y: 324, distance: 93.8
click at [441, 324] on div "Rename File File Name visitnac-1820324.jpg Cancel Rename" at bounding box center [644, 305] width 416 height 170
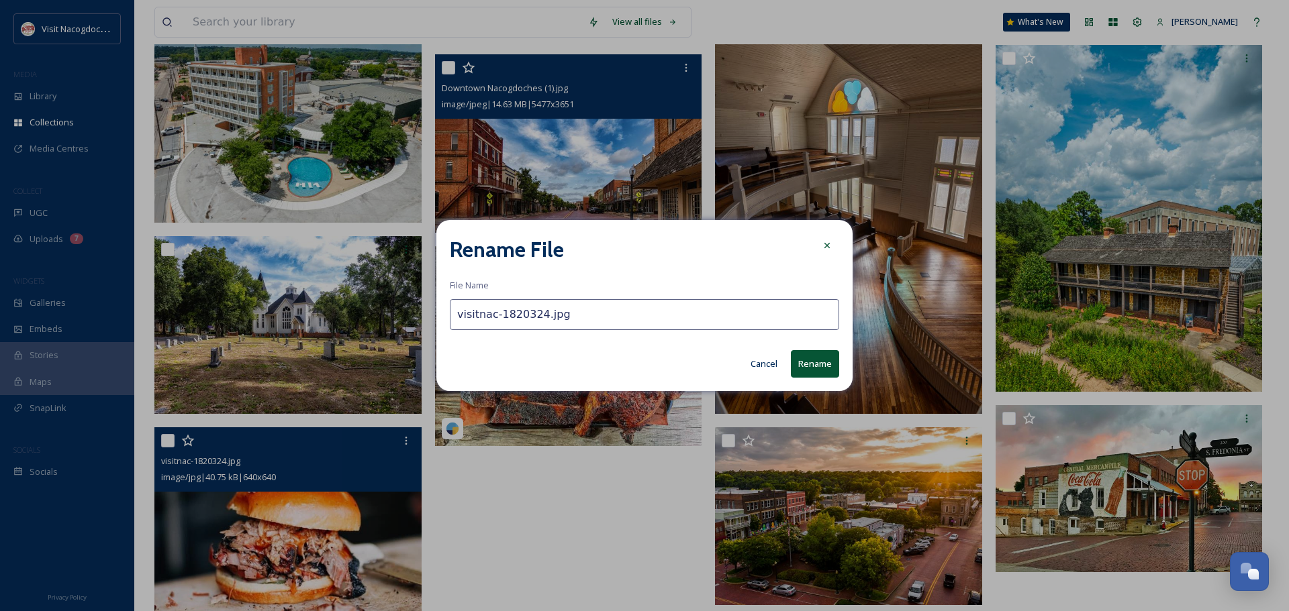
paste input "Brendyn's"
type input "Brendyn's BBQ.jpg"
click at [833, 366] on button "Rename" at bounding box center [815, 364] width 48 height 28
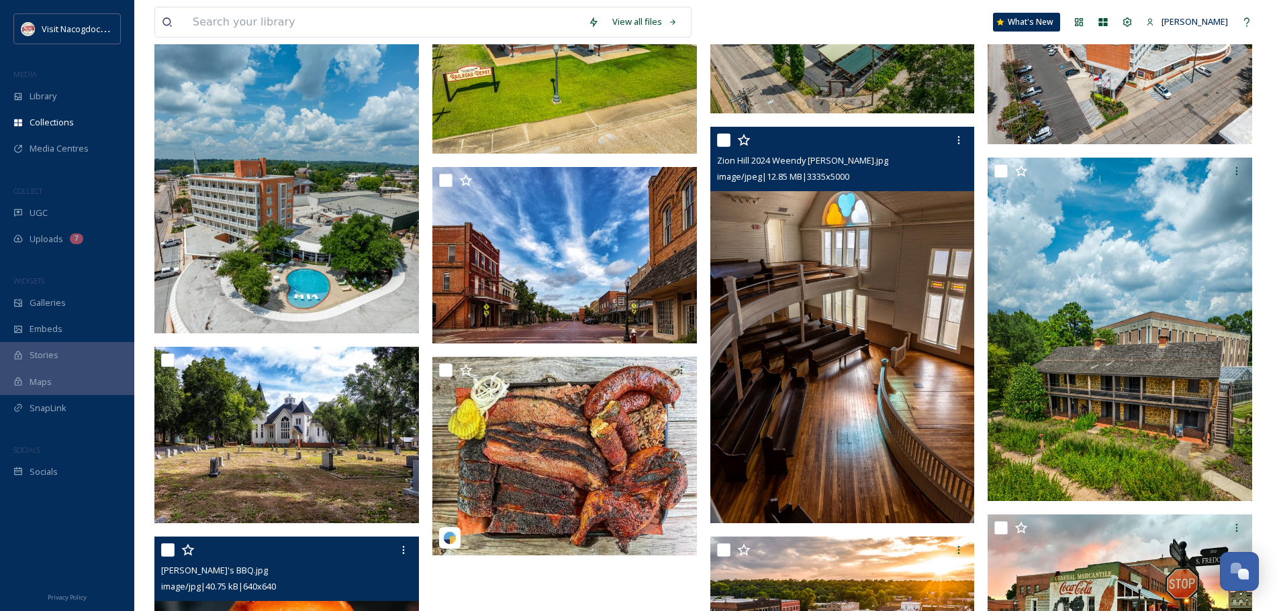
scroll to position [1210, 0]
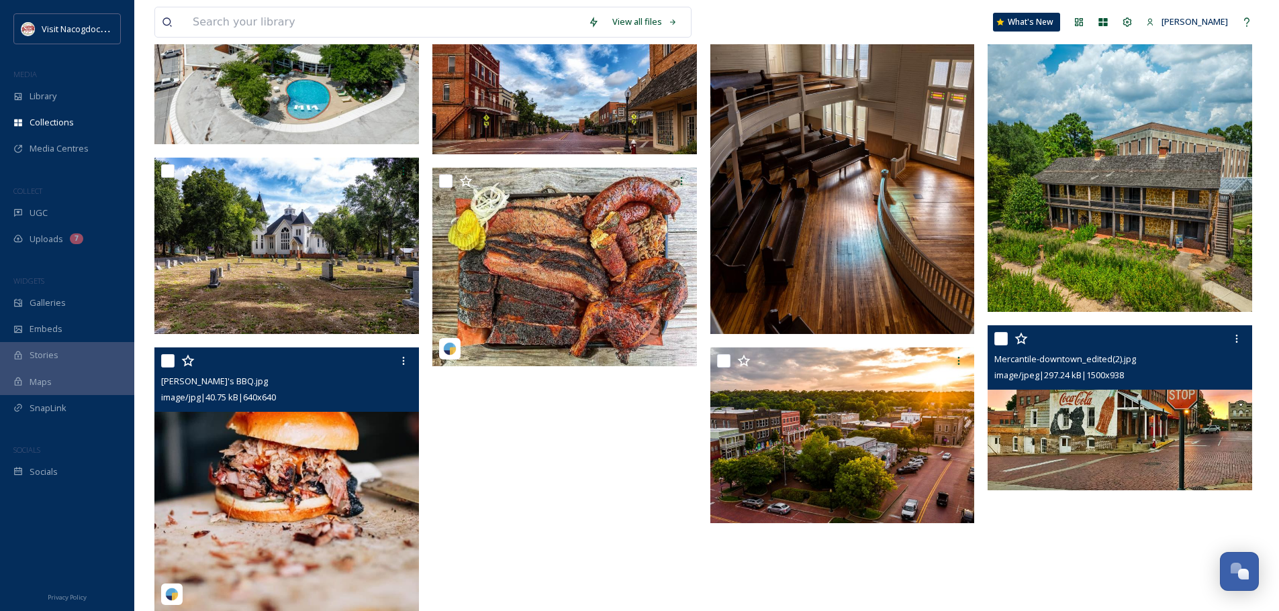
click at [1089, 428] on img at bounding box center [1119, 409] width 264 height 166
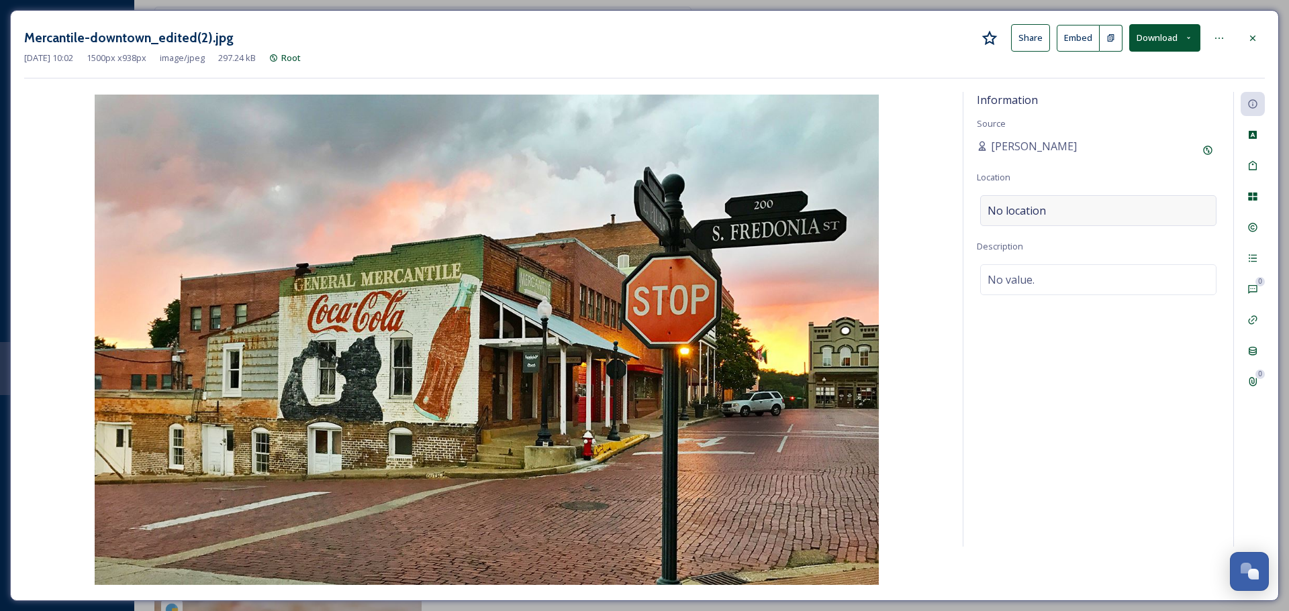
click at [1119, 200] on div "No location" at bounding box center [1098, 210] width 236 height 31
click at [1119, 203] on input at bounding box center [1098, 211] width 235 height 30
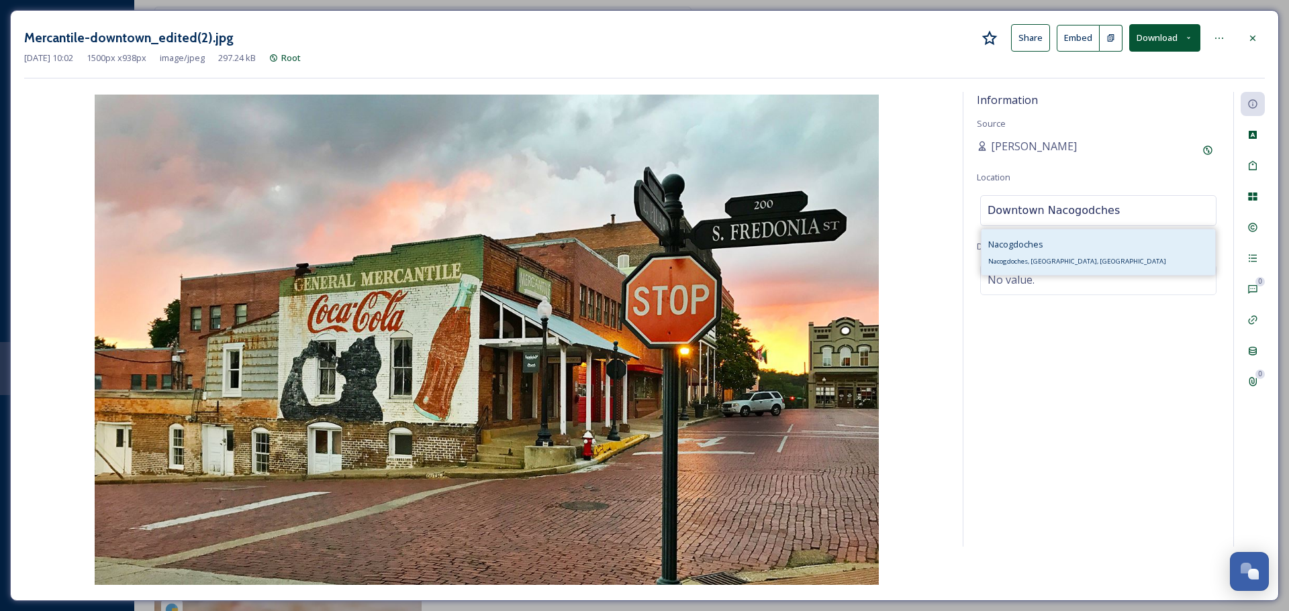
type input "Downtown Nacogodches"
click at [1103, 252] on div "Nacogdoches Nacogdoches, TX, USA" at bounding box center [1098, 253] width 234 height 46
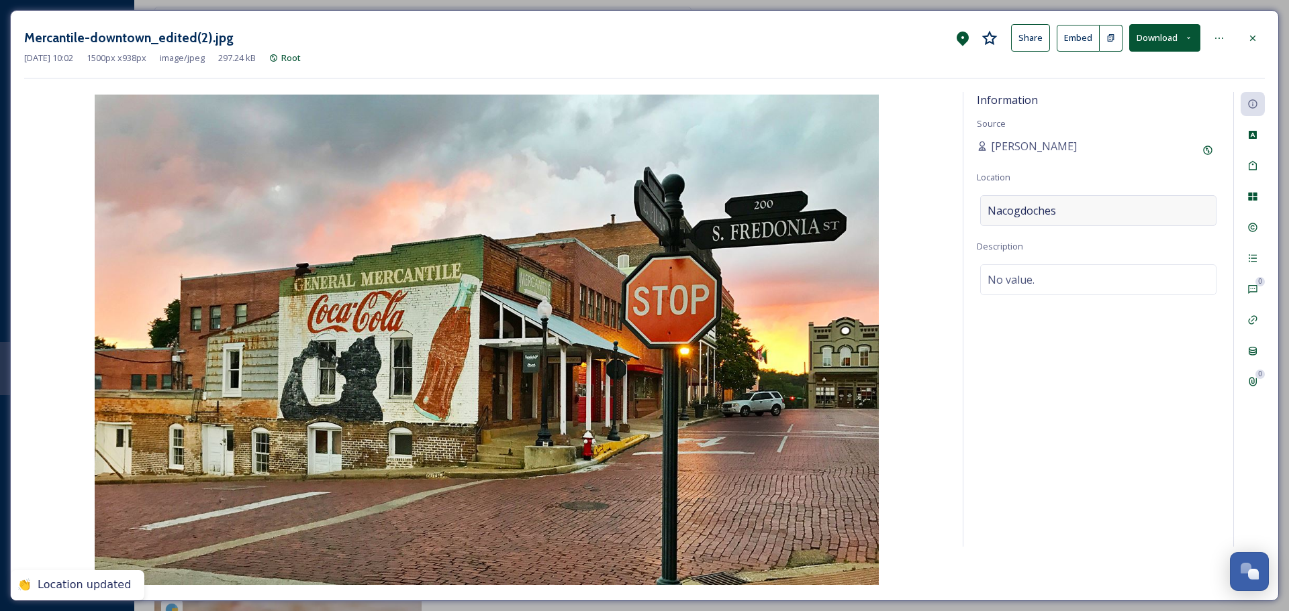
click at [1049, 213] on span "Nacogdoches" at bounding box center [1021, 211] width 68 height 16
click at [1049, 213] on input at bounding box center [1098, 211] width 235 height 30
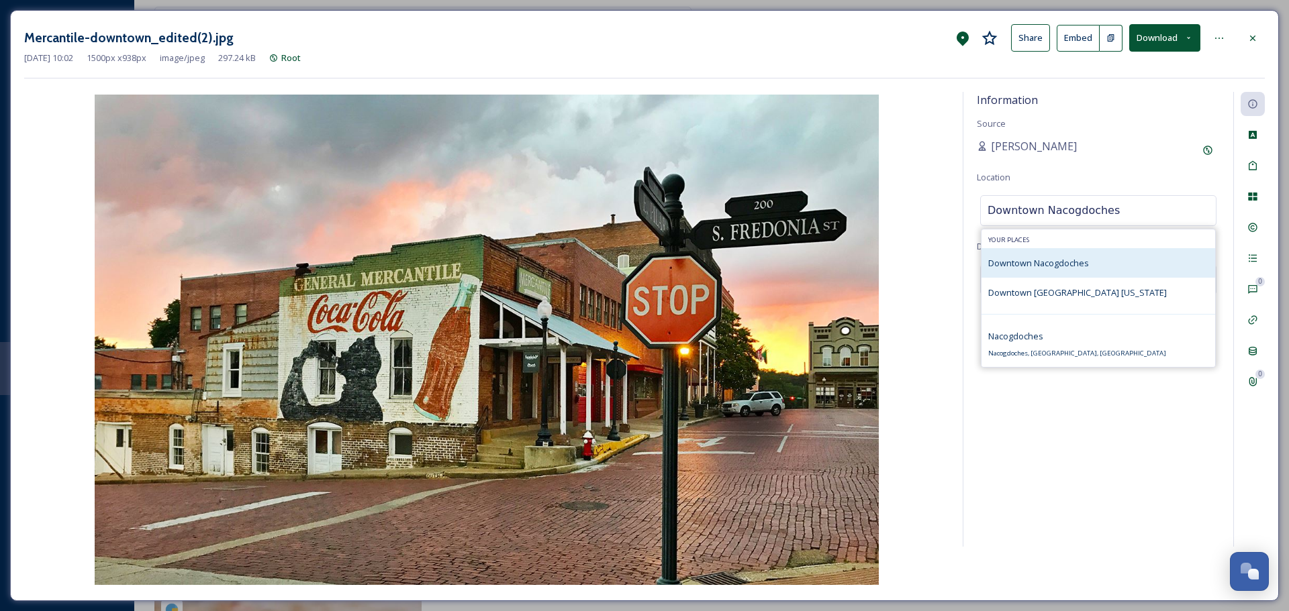
type input "Downtown Nacogdoches"
click at [1044, 264] on span "Downtown Nacogdoches" at bounding box center [1038, 263] width 101 height 12
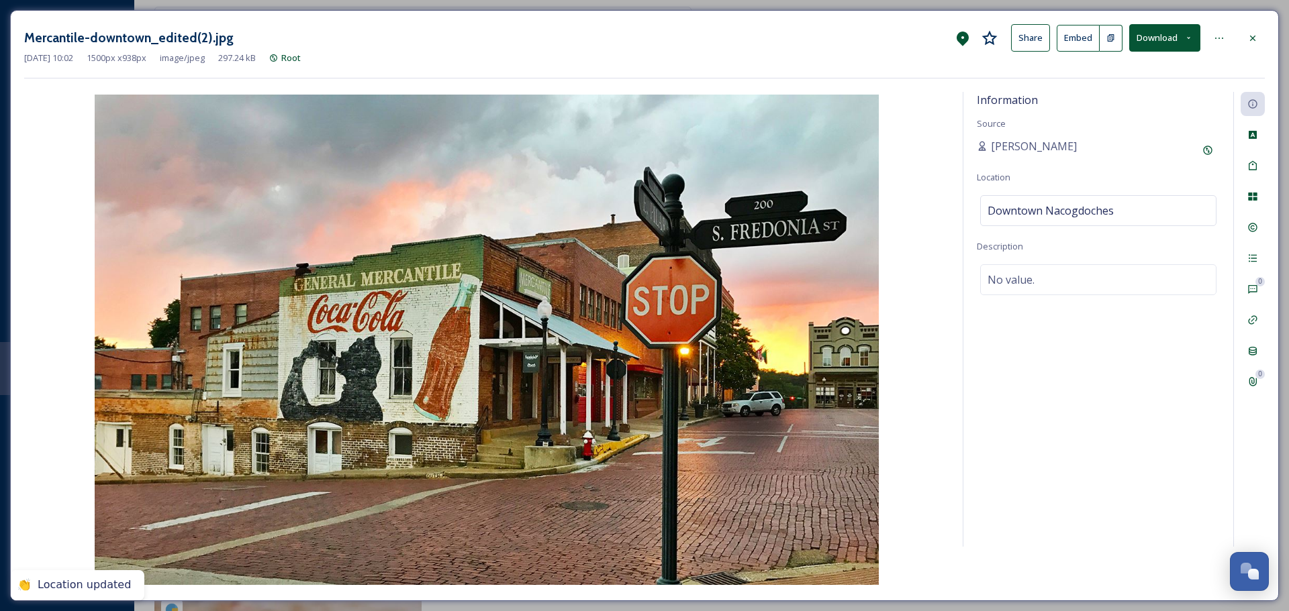
click at [1047, 393] on div "Information Source Natalee Dunn Location Downtown Nacogdoches Description No va…" at bounding box center [1098, 319] width 270 height 455
click at [1254, 34] on icon at bounding box center [1252, 38] width 11 height 11
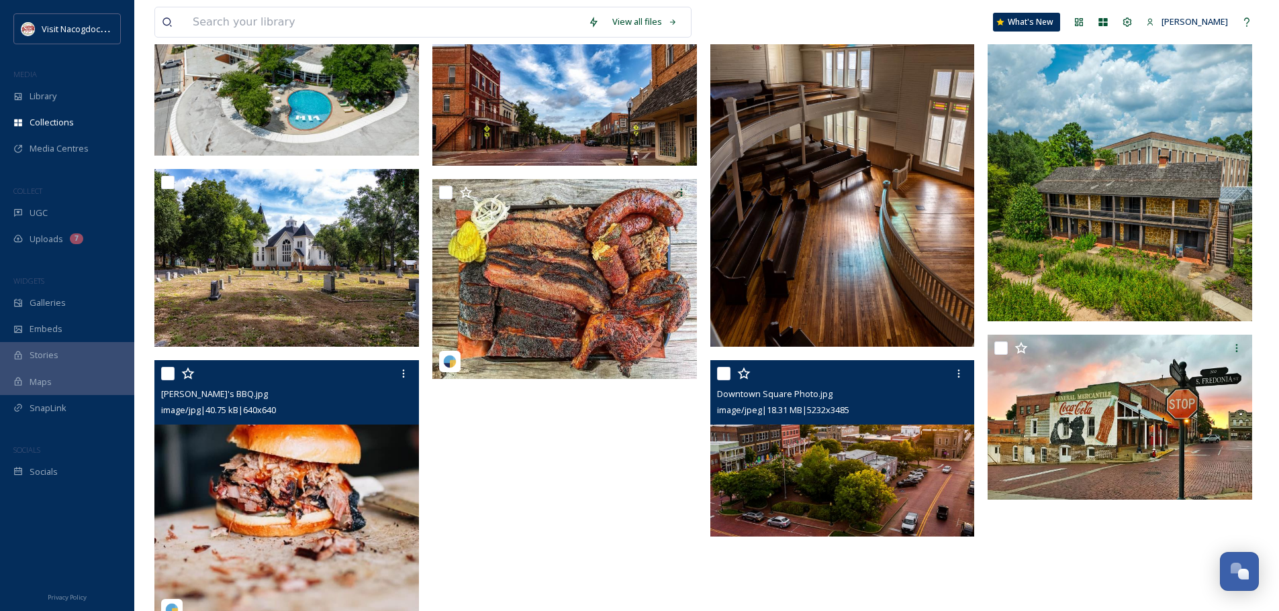
click at [912, 438] on img at bounding box center [842, 448] width 264 height 176
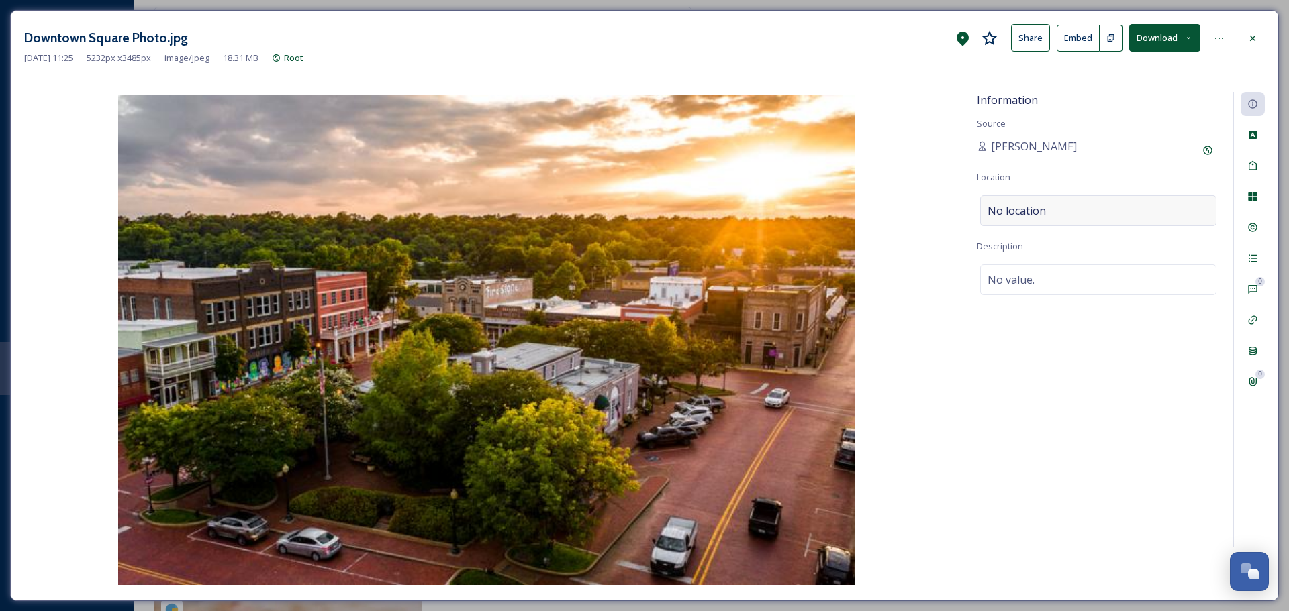
click at [1036, 210] on span "No location" at bounding box center [1016, 211] width 58 height 16
click at [1033, 213] on input at bounding box center [1098, 211] width 235 height 30
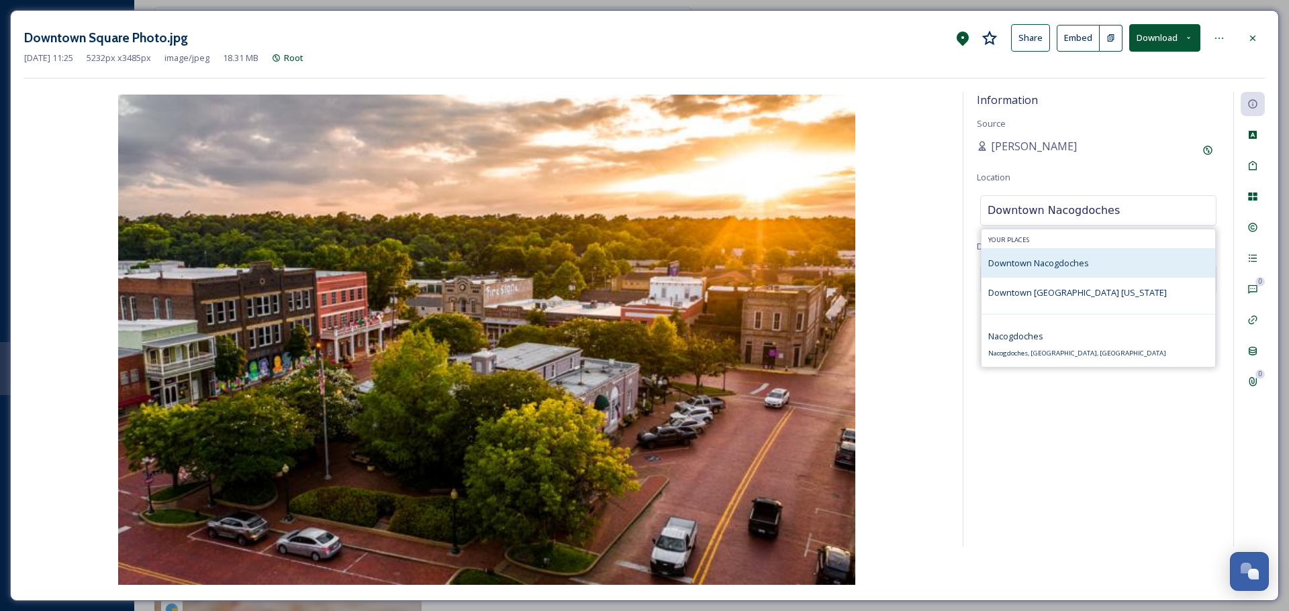
type input "Downtown Nacogdoches"
click at [1036, 260] on span "Downtown Nacogdoches" at bounding box center [1038, 263] width 101 height 12
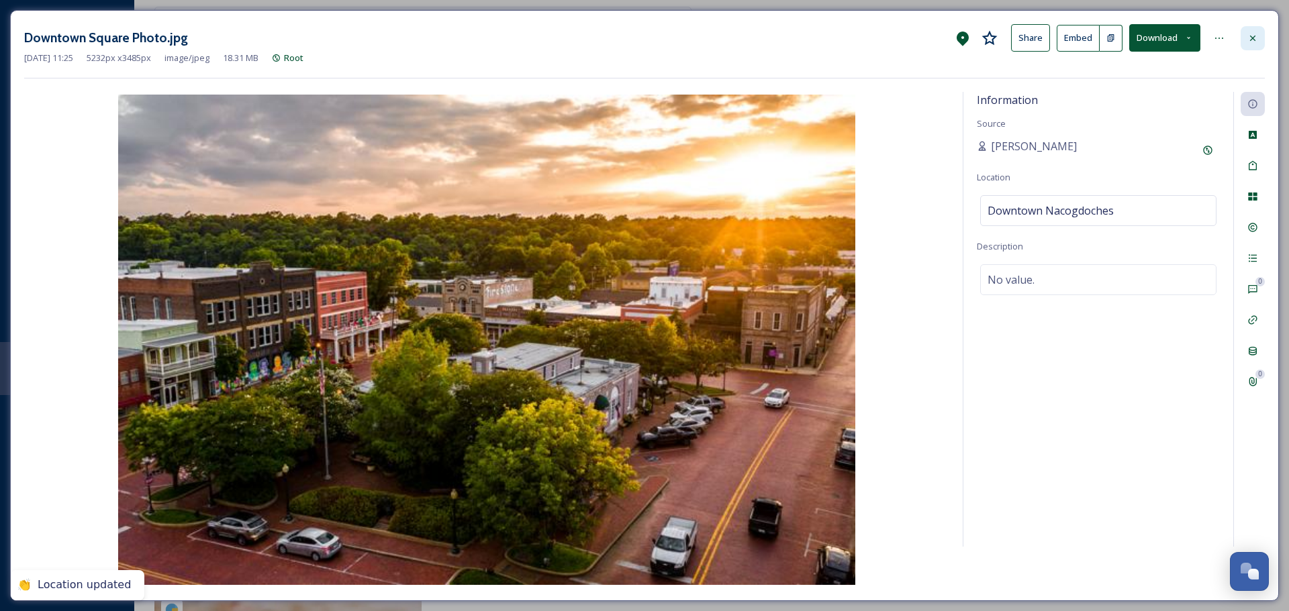
click at [1253, 38] on icon at bounding box center [1252, 37] width 5 height 5
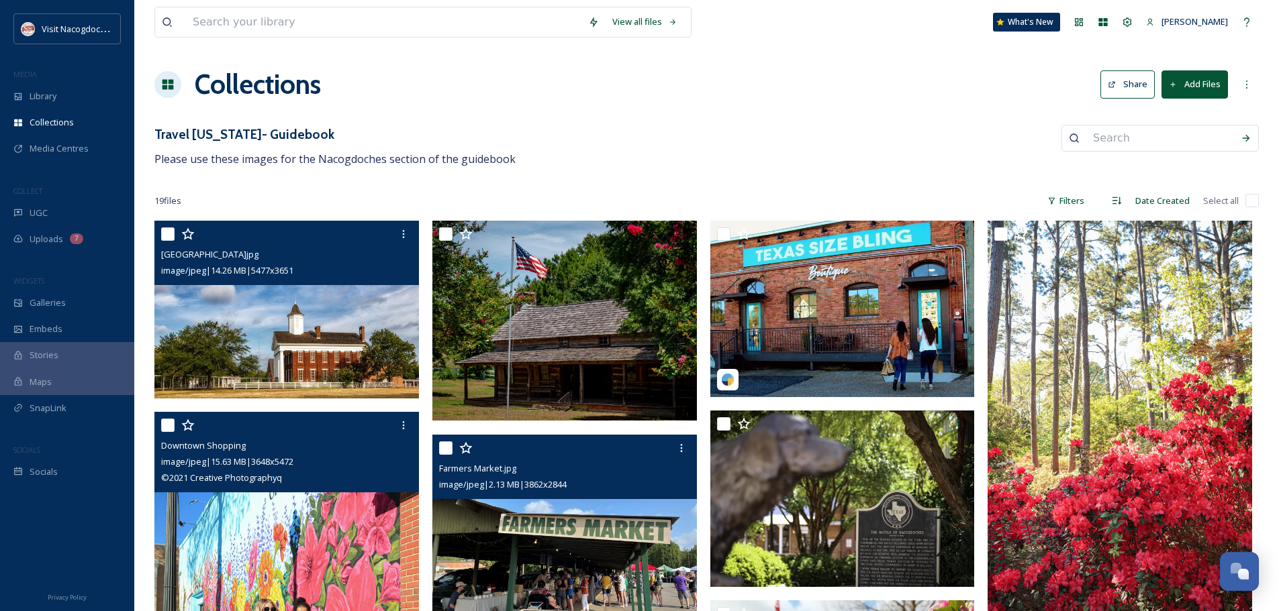
click at [1136, 83] on button "Share" at bounding box center [1127, 84] width 54 height 28
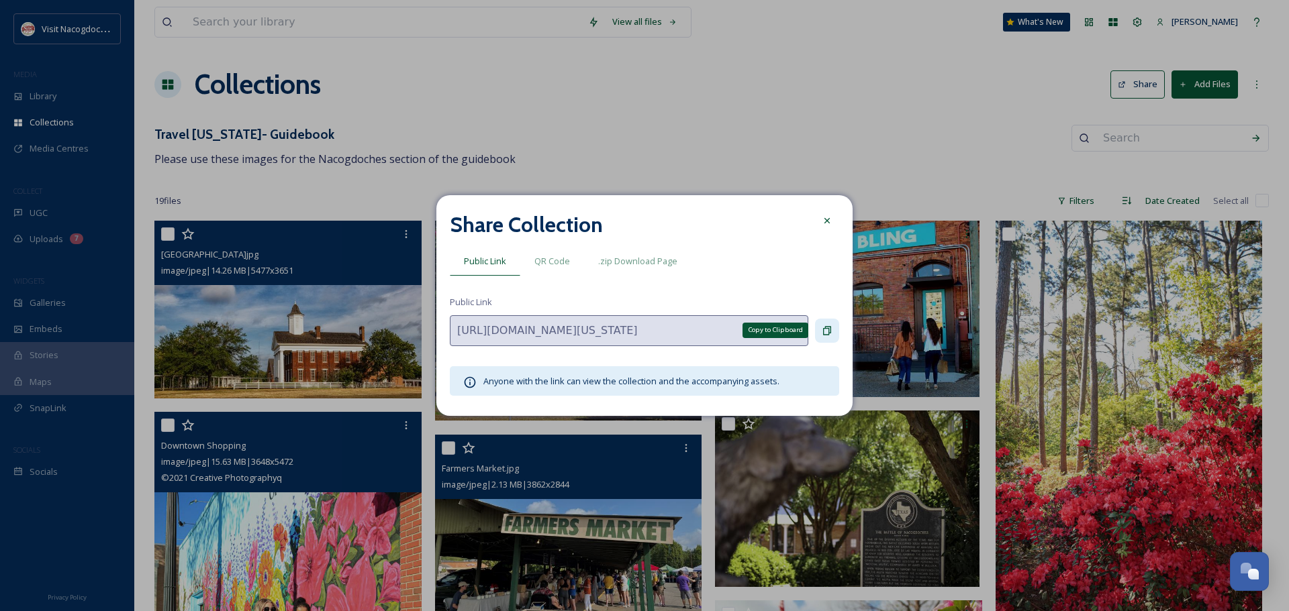
click at [825, 330] on icon at bounding box center [827, 331] width 11 height 11
click at [831, 224] on icon at bounding box center [827, 220] width 11 height 11
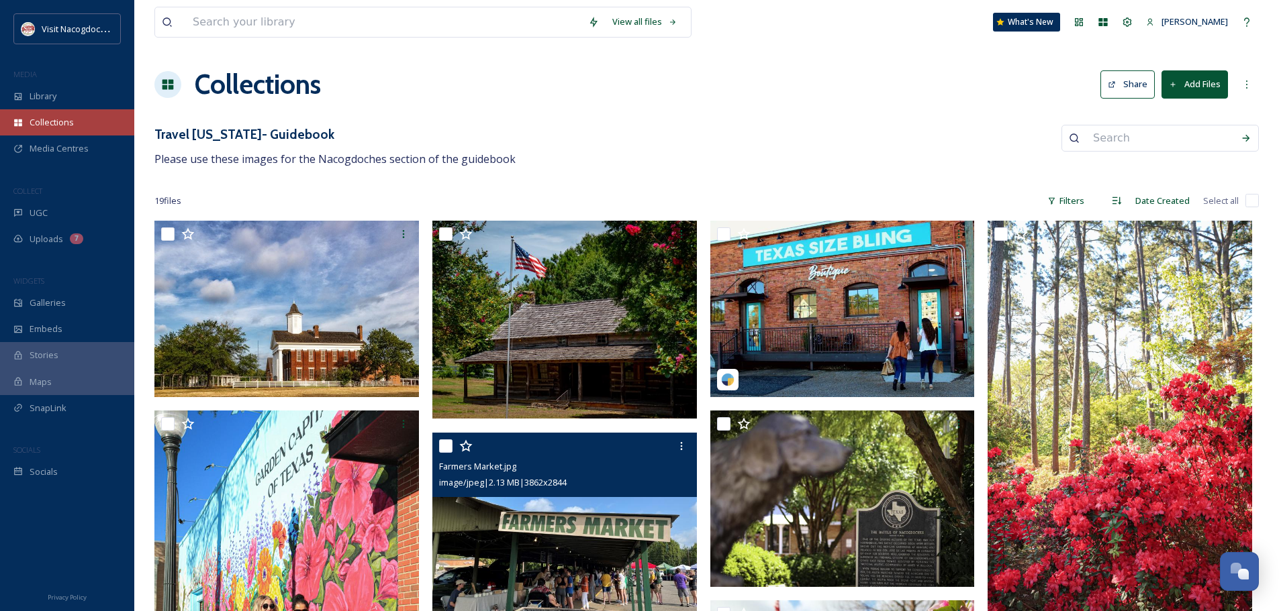
click at [61, 128] on span "Collections" at bounding box center [52, 122] width 44 height 13
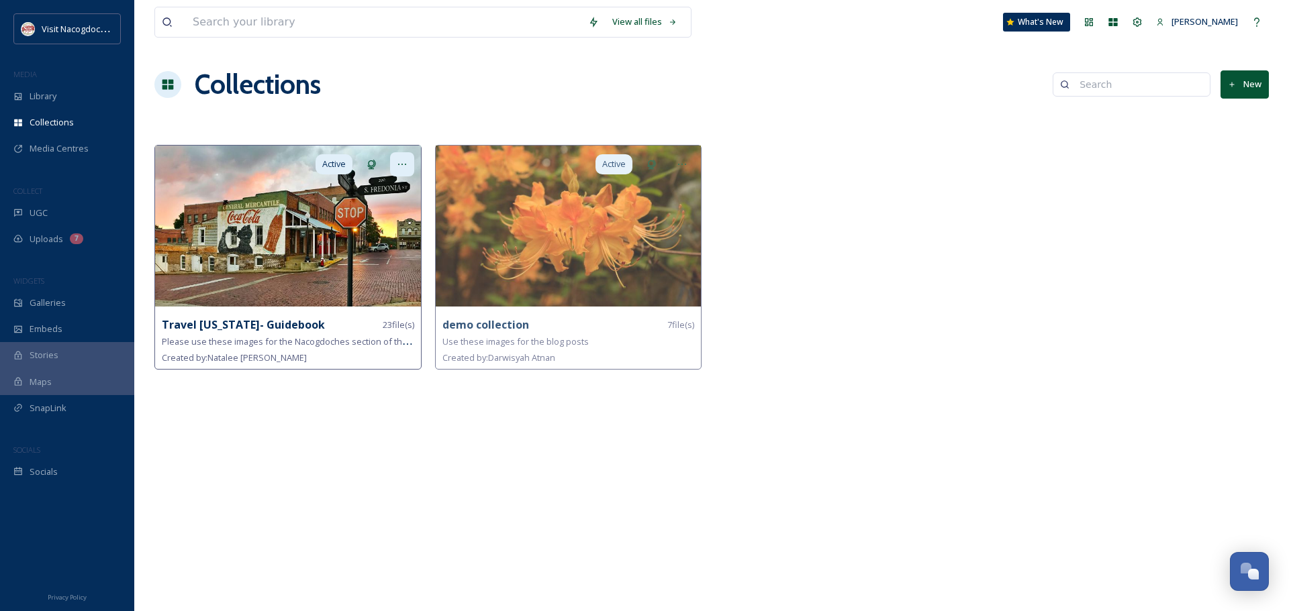
click at [407, 171] on div at bounding box center [402, 164] width 24 height 24
click at [380, 199] on span "Edit Collection" at bounding box center [378, 193] width 56 height 13
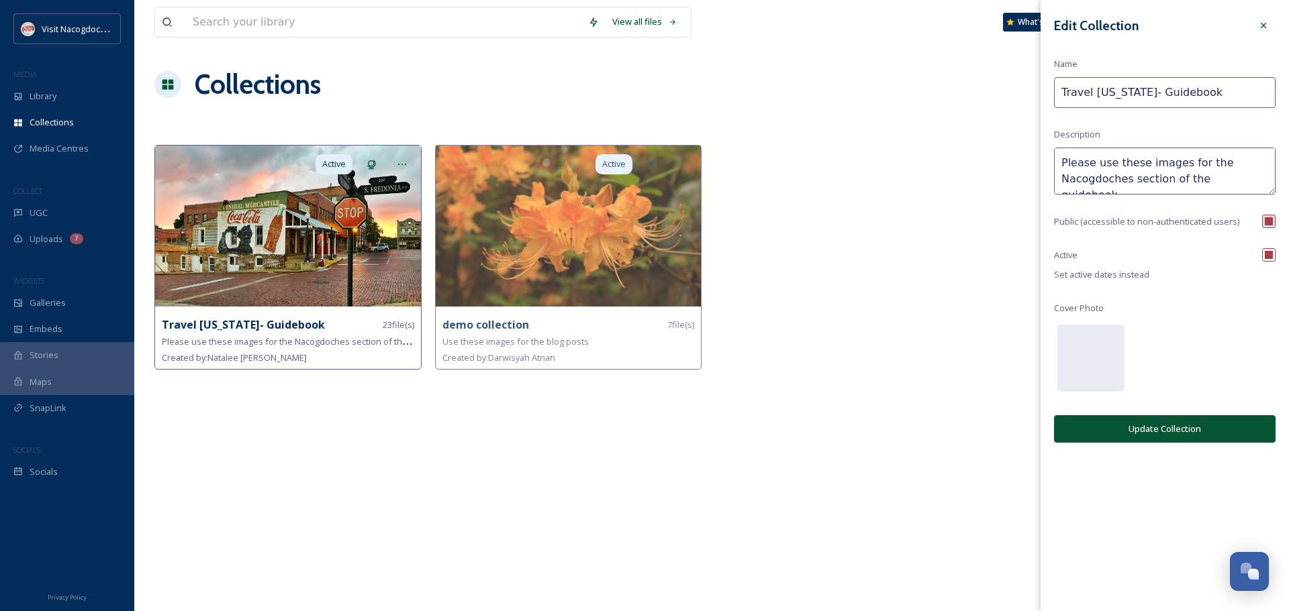
click at [1259, 180] on textarea "Please use these images for the Nacogdoches section of the guidebook" at bounding box center [1165, 171] width 222 height 47
click at [1265, 15] on div at bounding box center [1263, 25] width 24 height 24
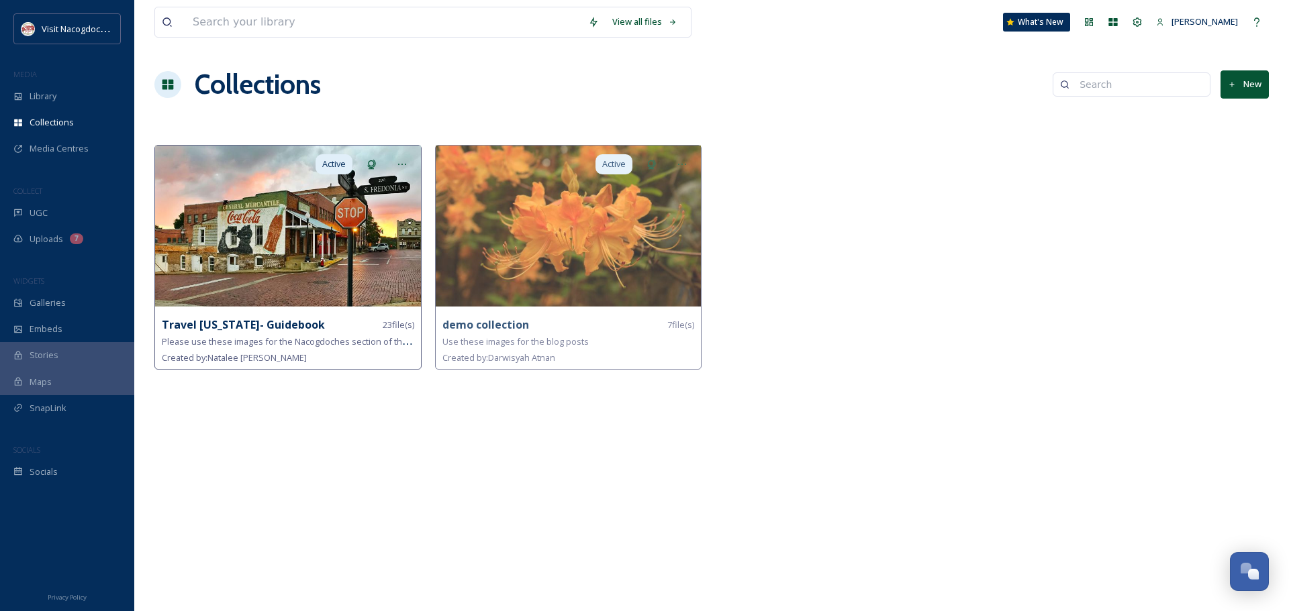
click at [286, 273] on img at bounding box center [288, 226] width 266 height 161
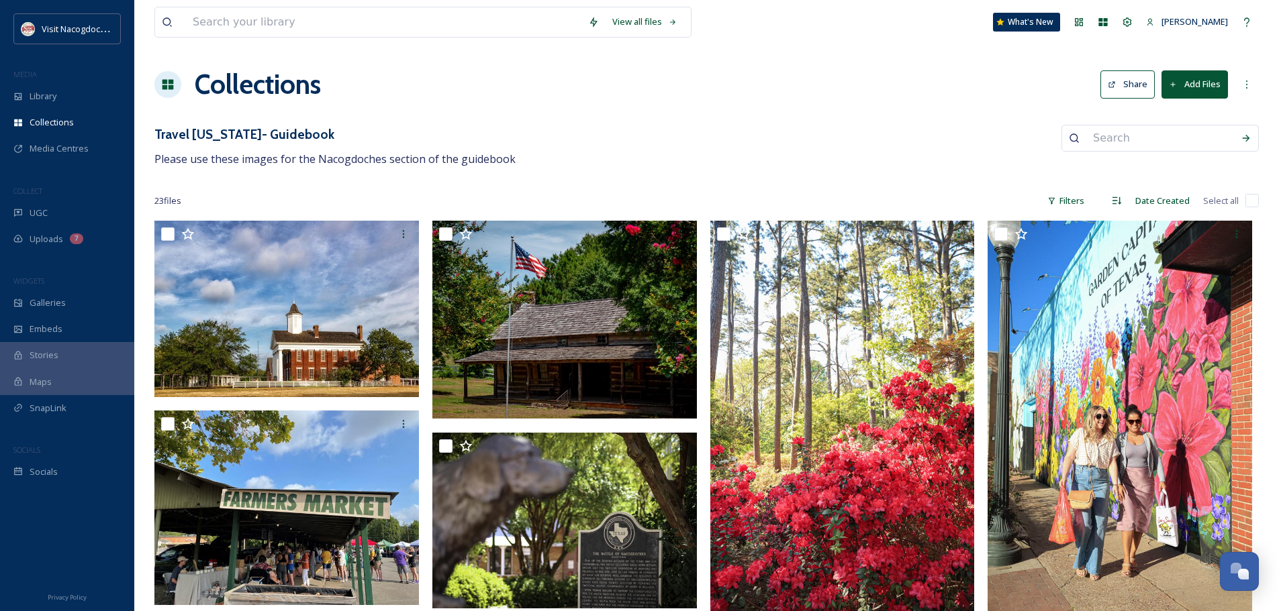
click at [1193, 79] on button "Add Files" at bounding box center [1194, 84] width 66 height 28
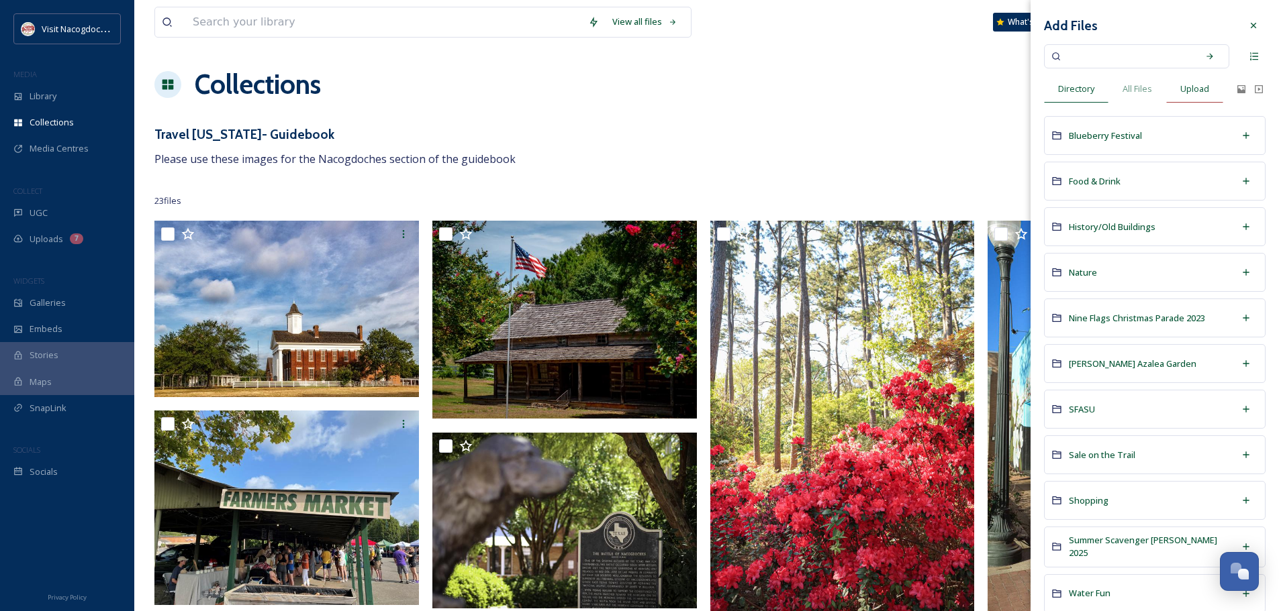
click at [1201, 93] on span "Upload" at bounding box center [1194, 89] width 29 height 13
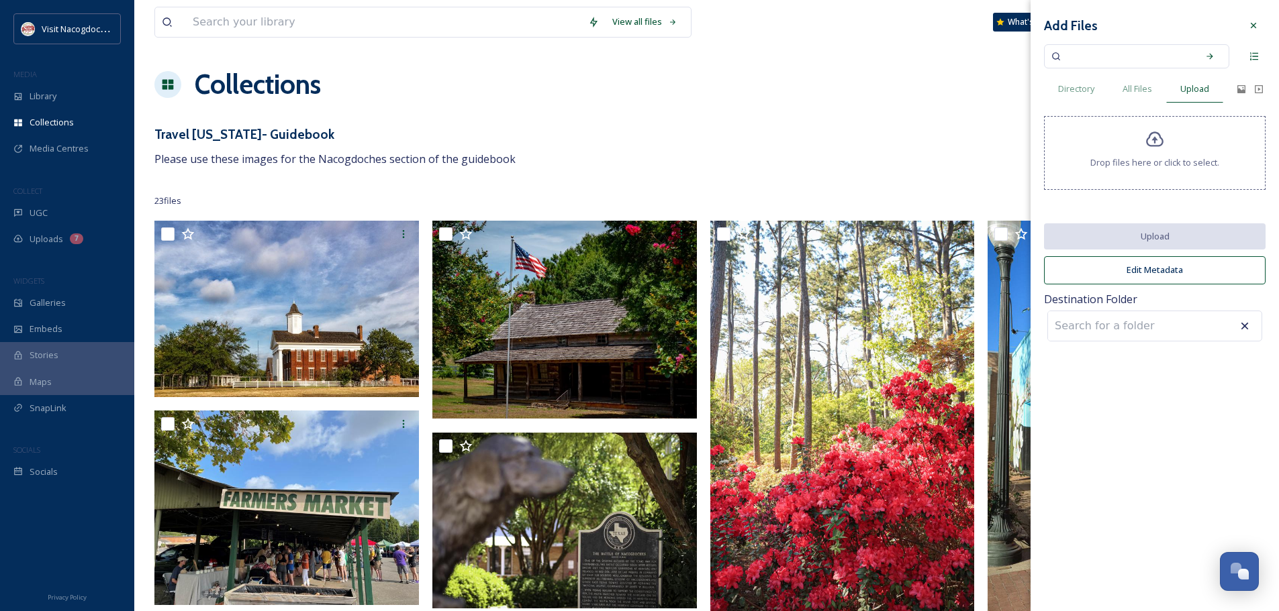
click at [1116, 152] on div "Drop files here or click to select." at bounding box center [1155, 153] width 222 height 74
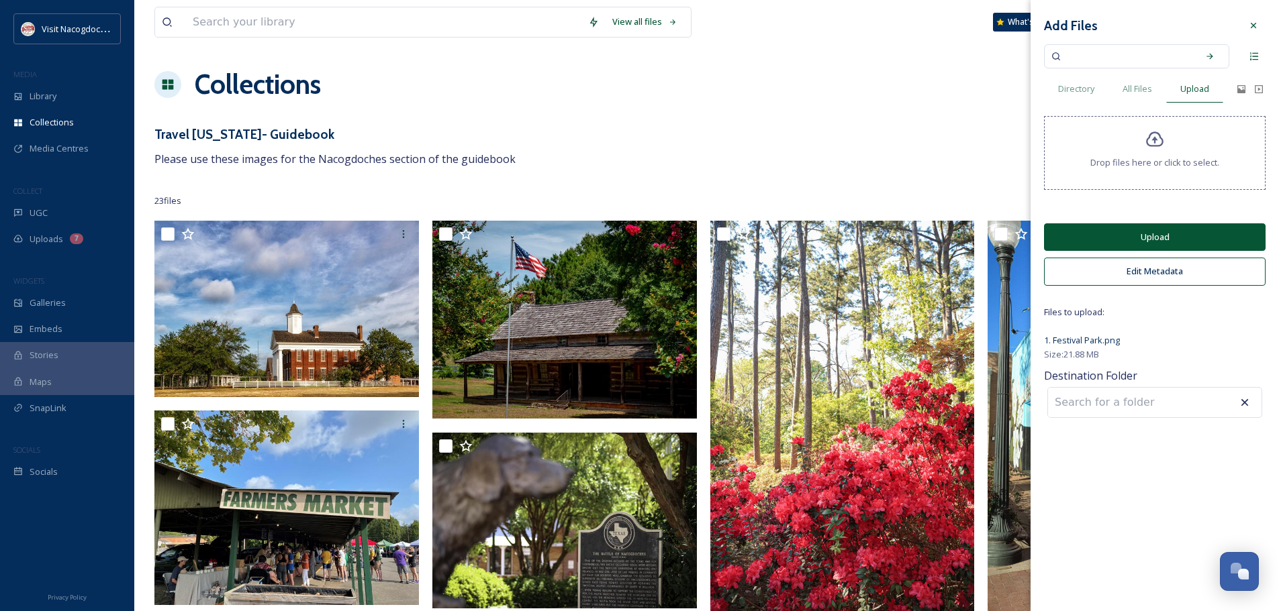
click at [1199, 244] on button "Upload" at bounding box center [1155, 238] width 222 height 28
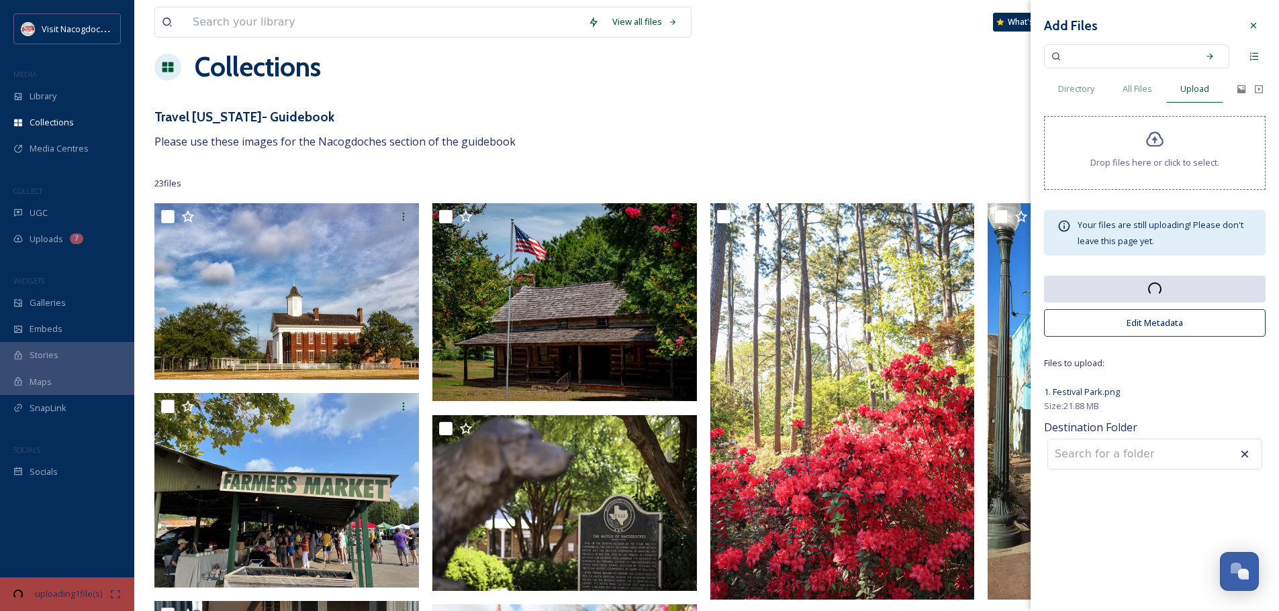
scroll to position [9, 0]
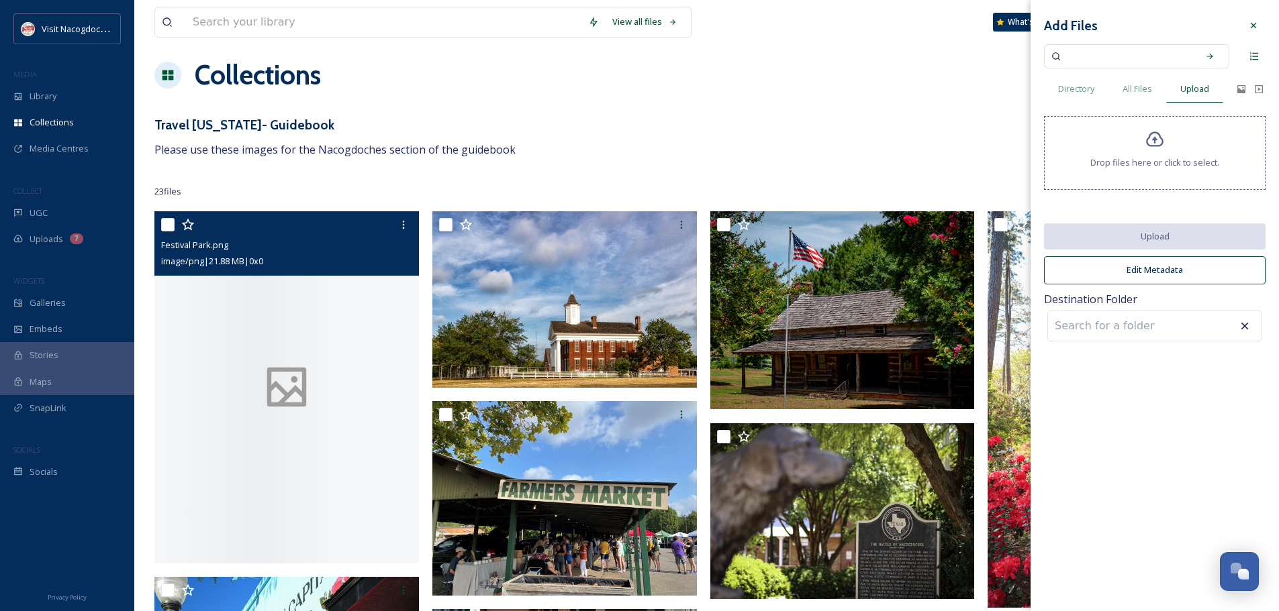
click at [326, 394] on div at bounding box center [286, 387] width 264 height 352
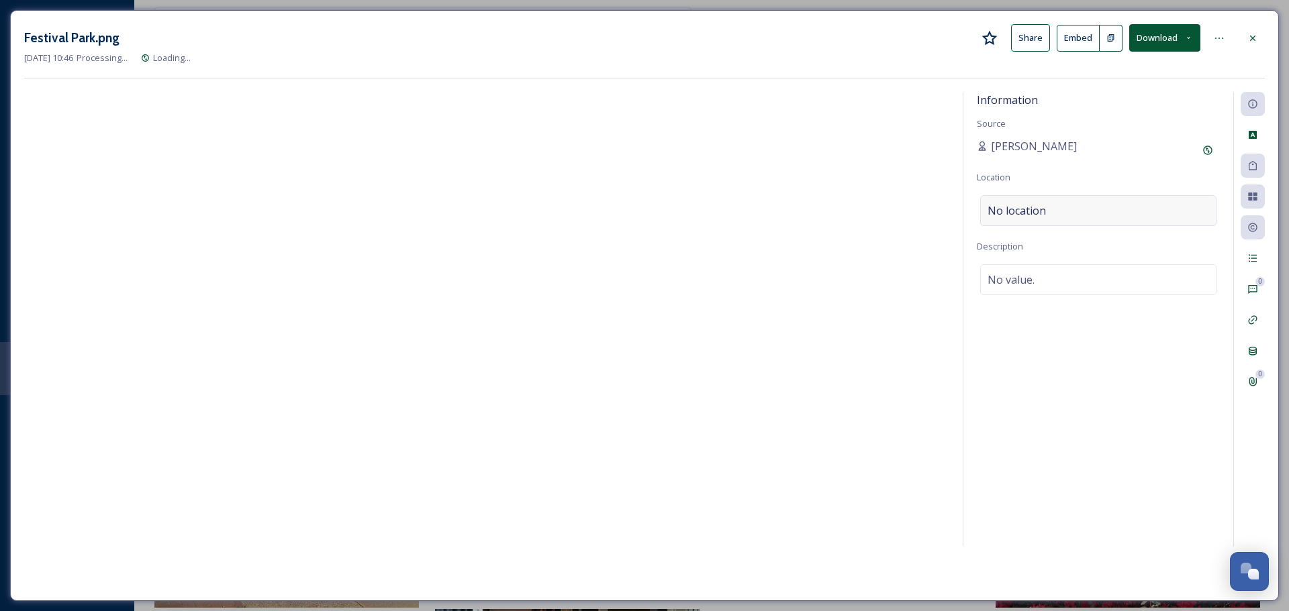
click at [1077, 209] on div "No location" at bounding box center [1098, 210] width 236 height 31
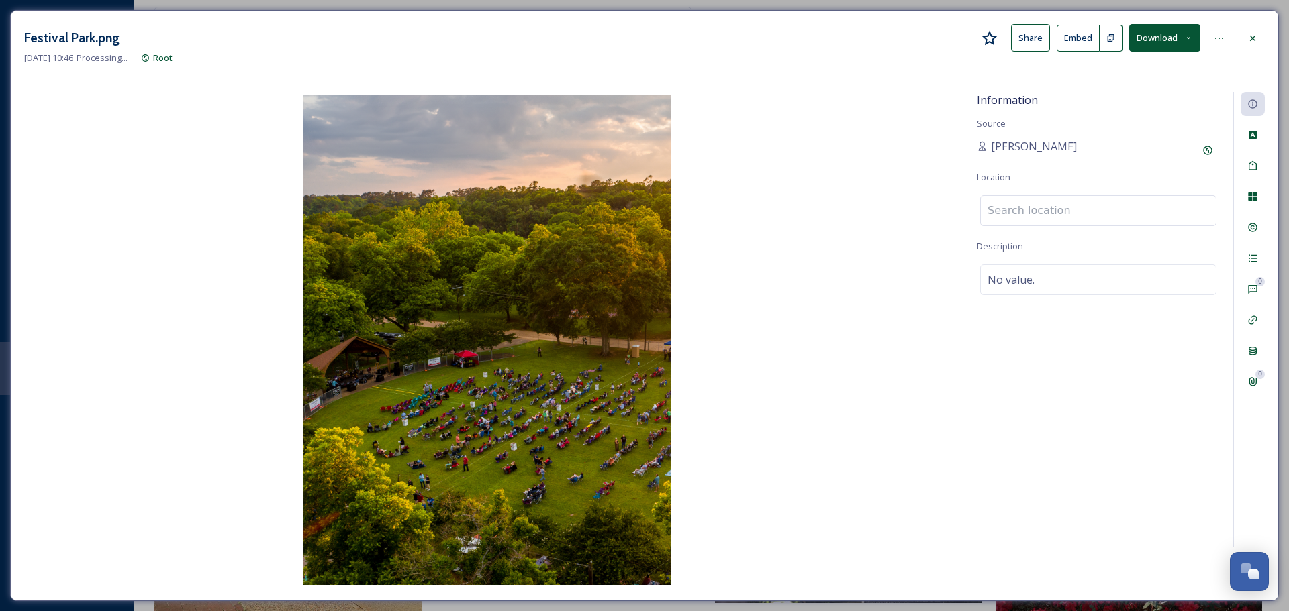
click at [1077, 209] on input at bounding box center [1098, 211] width 235 height 30
click at [992, 206] on input "festival Park" at bounding box center [1098, 211] width 235 height 30
type input "Festival Park"
click at [1101, 166] on div "Information Source Natalee Dunn Location Festival Park No results Description N…" at bounding box center [1098, 319] width 270 height 455
click at [1218, 153] on div "Add Original Source" at bounding box center [1207, 150] width 24 height 24
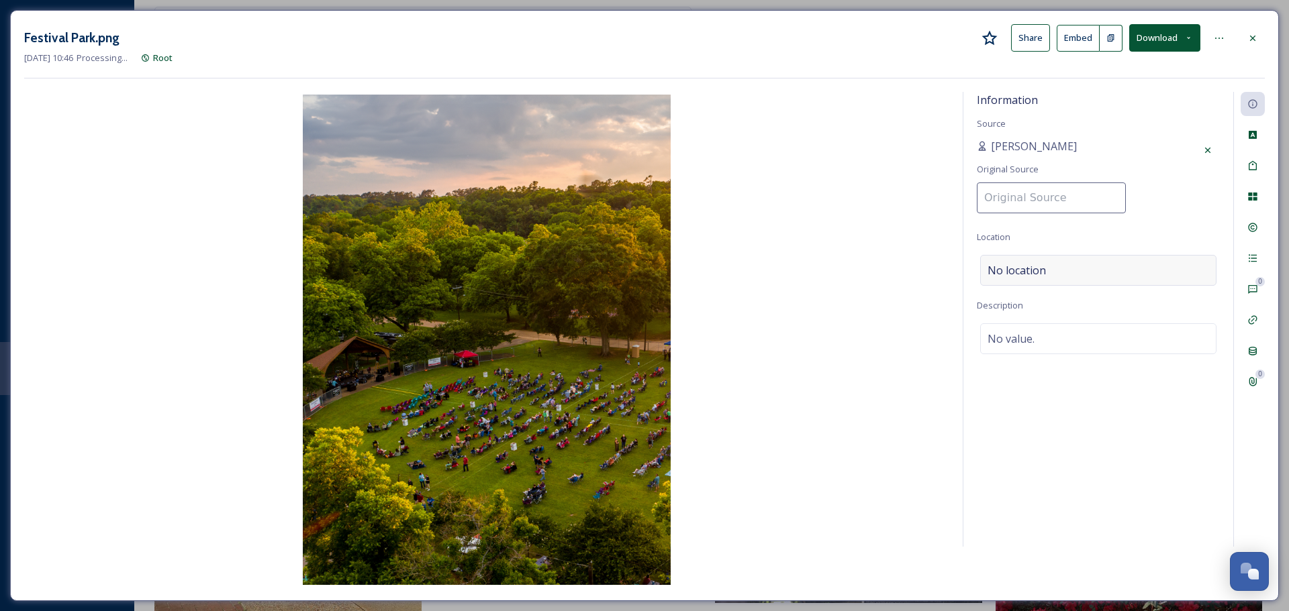
click at [1059, 268] on div "No location" at bounding box center [1098, 270] width 236 height 31
click at [1124, 224] on div "Information Source Natalee Dunn Original Source Location Festival Park No resul…" at bounding box center [1098, 319] width 270 height 455
click at [1110, 280] on div "No location" at bounding box center [1098, 270] width 236 height 31
click at [1107, 267] on input "Festival Park" at bounding box center [1098, 271] width 235 height 30
click at [1212, 153] on icon at bounding box center [1207, 150] width 11 height 11
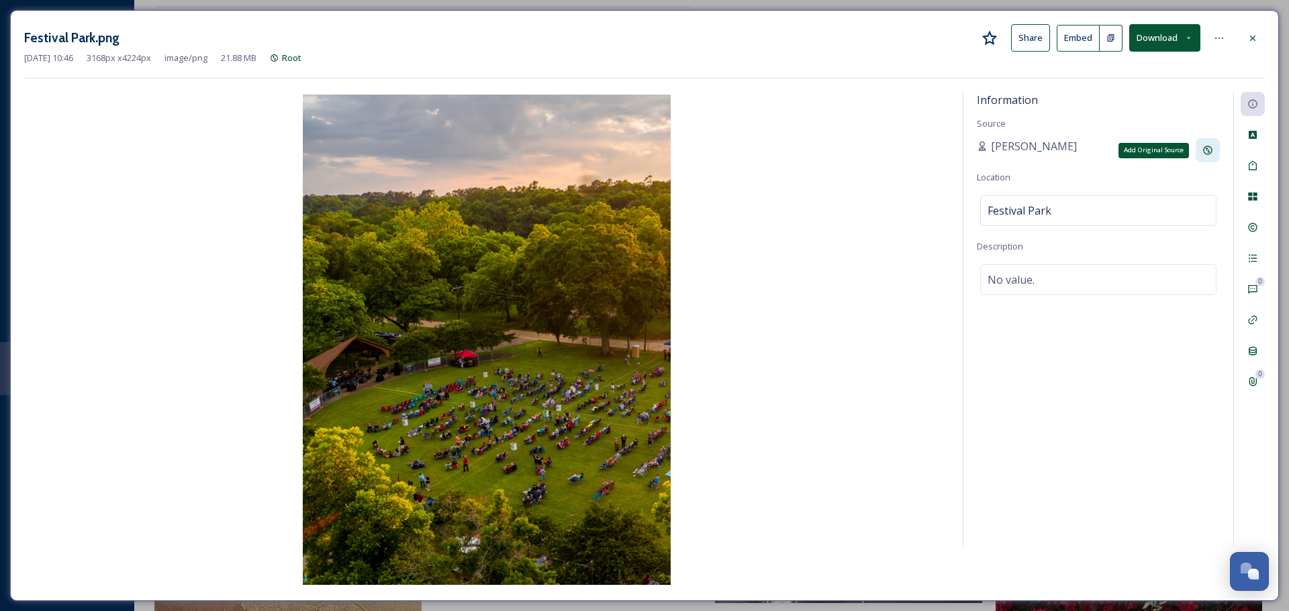
click at [1212, 153] on icon at bounding box center [1207, 150] width 11 height 11
click at [1250, 42] on icon at bounding box center [1252, 38] width 11 height 11
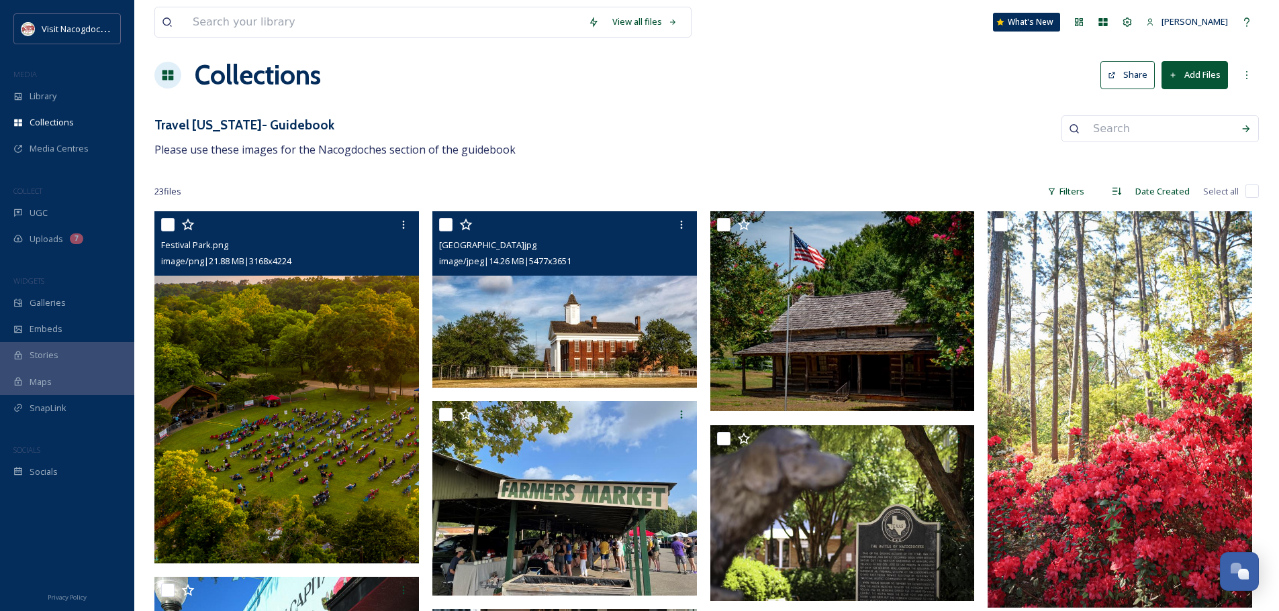
click at [632, 334] on img at bounding box center [564, 299] width 264 height 177
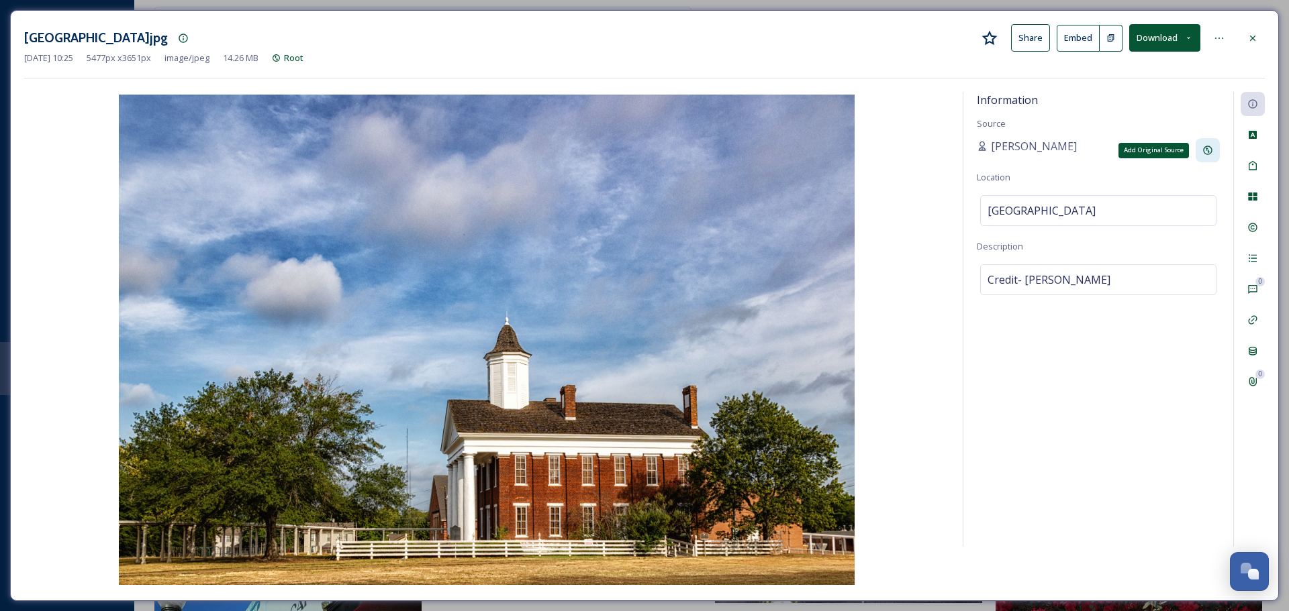
click at [1208, 150] on icon at bounding box center [1207, 150] width 11 height 11
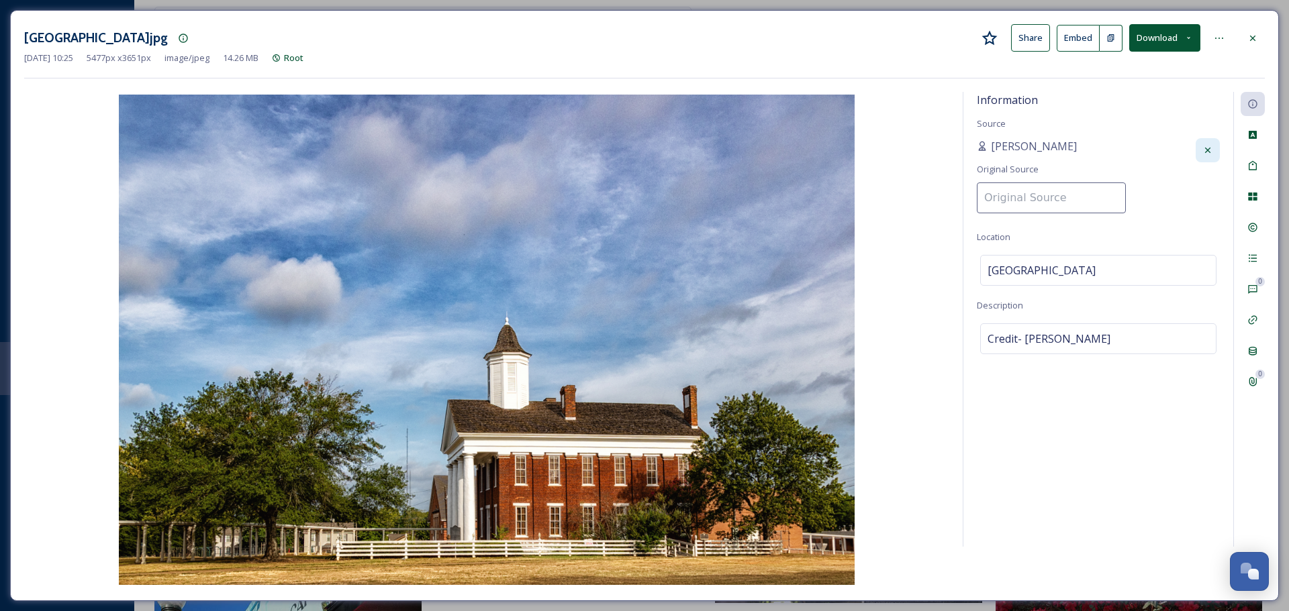
click at [1089, 192] on input at bounding box center [1051, 198] width 149 height 31
type input "Wendy Floyd"
click at [1140, 197] on div "Information Source Natalee Dunn Original Source Wendy Floyd Location Old Univer…" at bounding box center [1098, 319] width 270 height 455
click at [1263, 41] on div at bounding box center [1252, 38] width 24 height 24
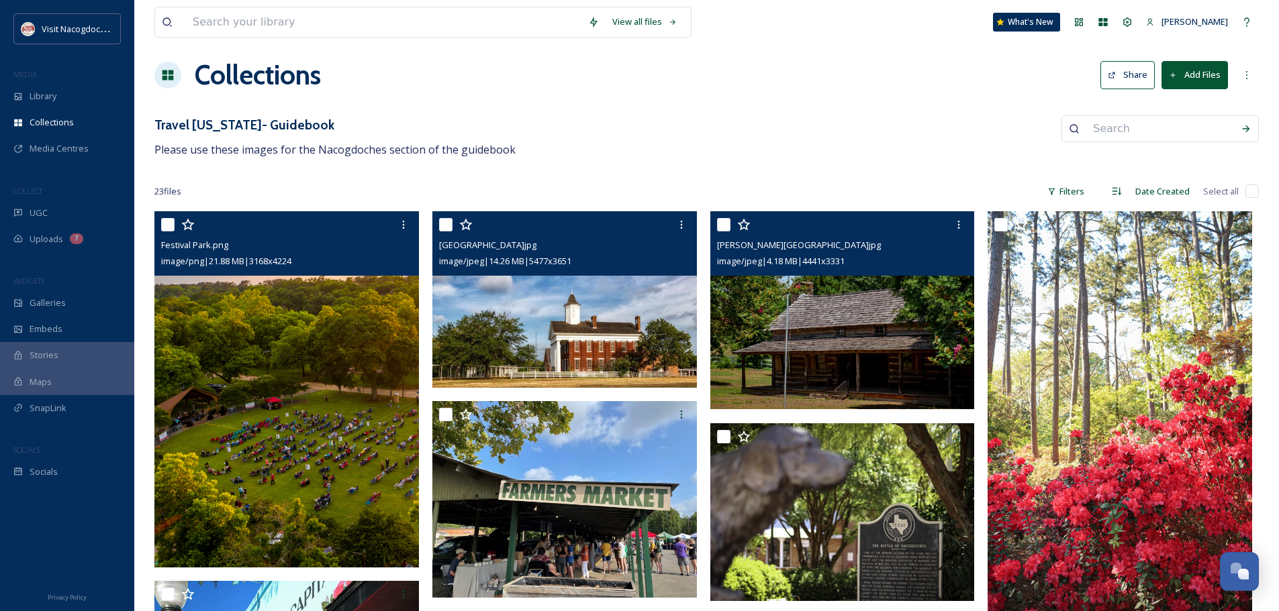
click at [809, 340] on img at bounding box center [842, 310] width 264 height 199
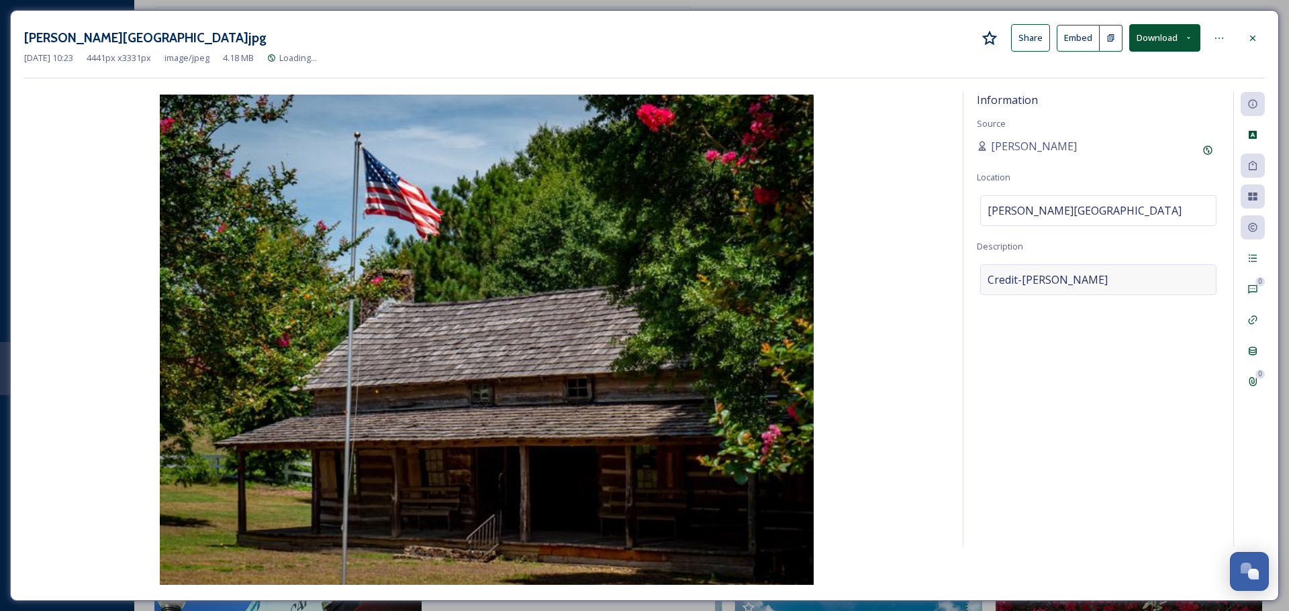
click at [1095, 281] on div "Credit-Peter Wright" at bounding box center [1098, 279] width 236 height 31
drag, startPoint x: 1095, startPoint y: 281, endPoint x: 1024, endPoint y: 278, distance: 71.2
click at [1024, 278] on textarea "Credit-Peter Wright" at bounding box center [1098, 319] width 243 height 111
click at [1204, 154] on icon at bounding box center [1207, 150] width 11 height 11
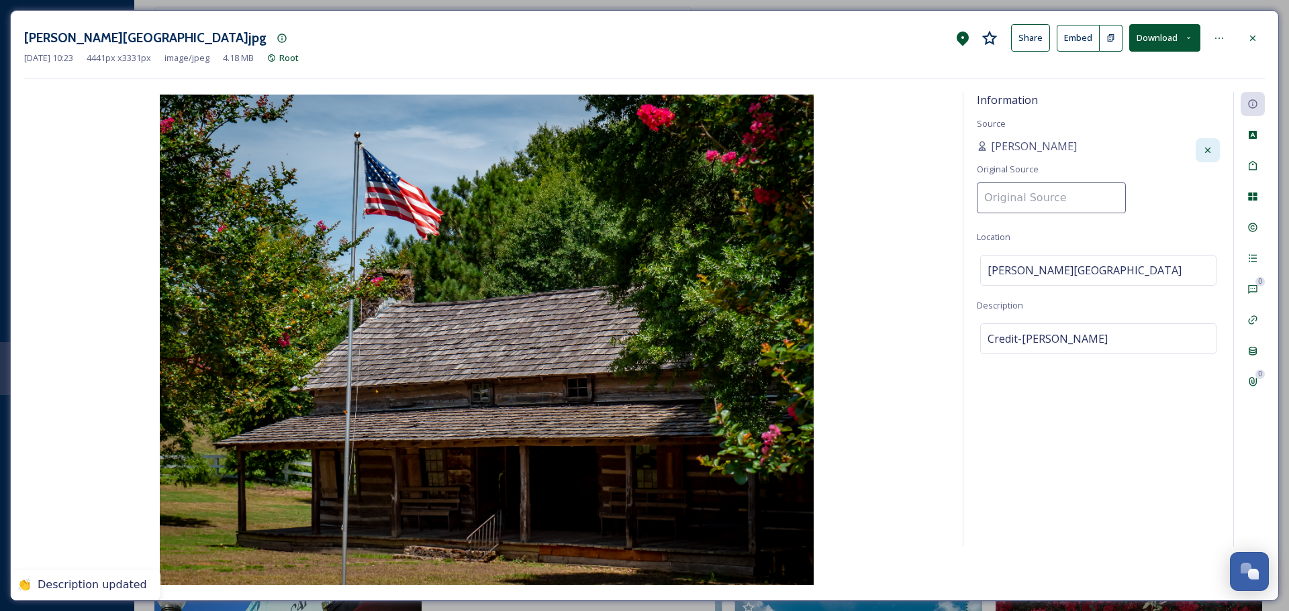
click at [1078, 192] on input at bounding box center [1051, 198] width 149 height 31
paste input "Peter Wright"
type input "Peter Wright"
click at [1146, 183] on div "Information Source Natalee Dunn Original Source Peter Wright Location Millard's…" at bounding box center [1098, 319] width 270 height 455
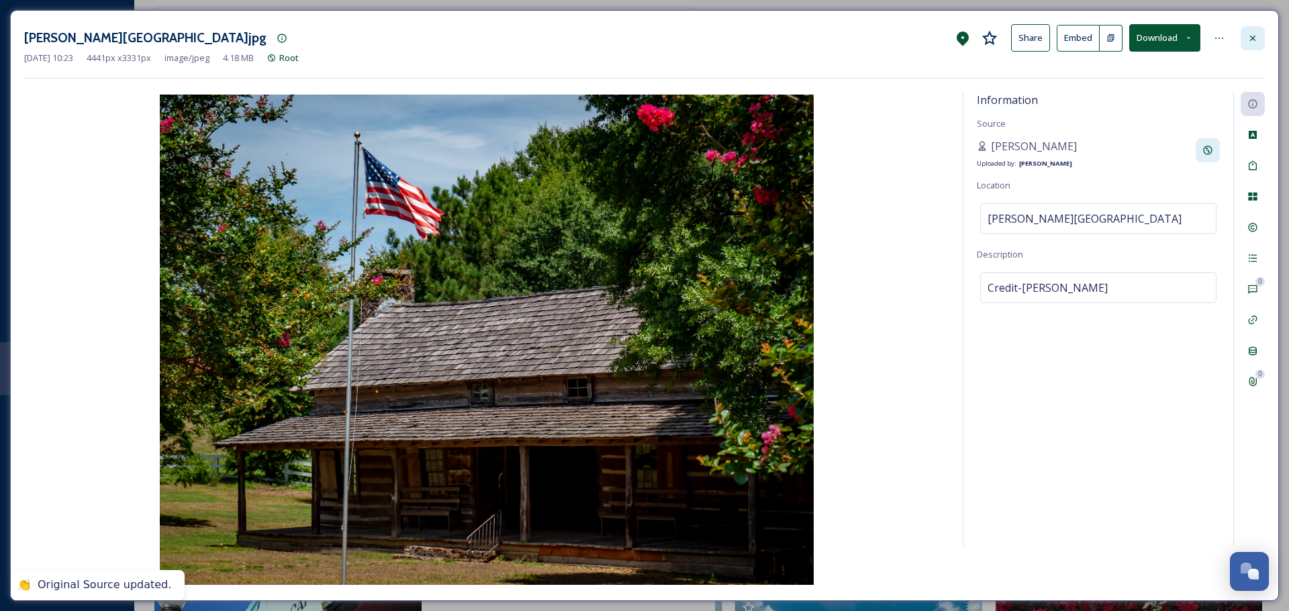
click at [1264, 36] on div at bounding box center [1252, 38] width 24 height 24
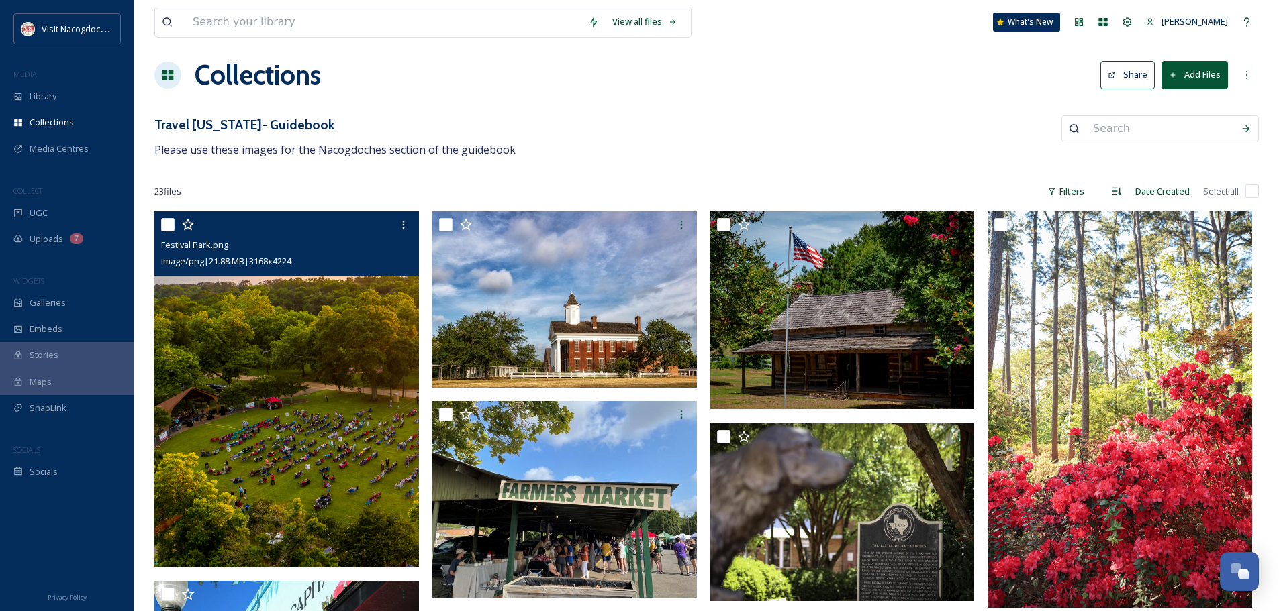
click at [350, 326] on img at bounding box center [287, 389] width 267 height 356
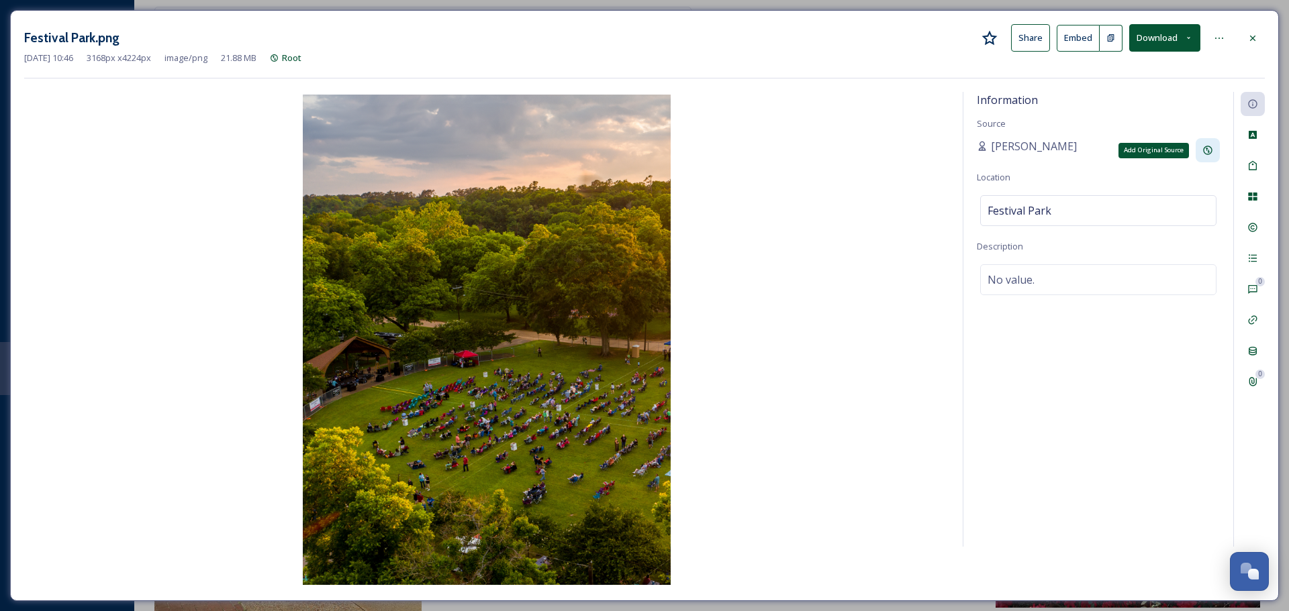
click at [1208, 162] on div "Add Original Source" at bounding box center [1207, 150] width 24 height 24
click at [1093, 189] on input at bounding box center [1051, 198] width 149 height 31
click at [1021, 124] on div "Information Source Natalee Dunn Original Source Location Festival Park Descript…" at bounding box center [1098, 319] width 270 height 455
click at [1030, 140] on span "Natalee Dunn" at bounding box center [1034, 146] width 86 height 16
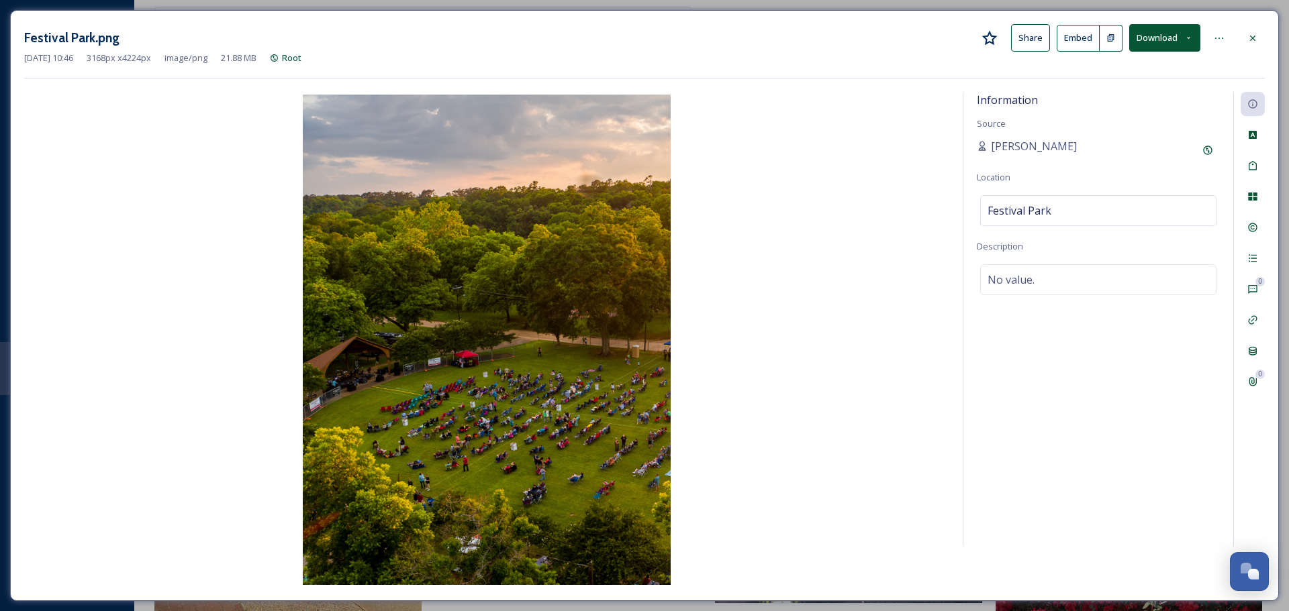
drag, startPoint x: 1030, startPoint y: 140, endPoint x: 995, endPoint y: 177, distance: 49.9
click at [995, 177] on span "Location" at bounding box center [994, 177] width 34 height 12
click at [1203, 151] on icon at bounding box center [1207, 150] width 9 height 9
click at [1033, 201] on input at bounding box center [1051, 198] width 149 height 31
type input "Visit Nacogdoches"
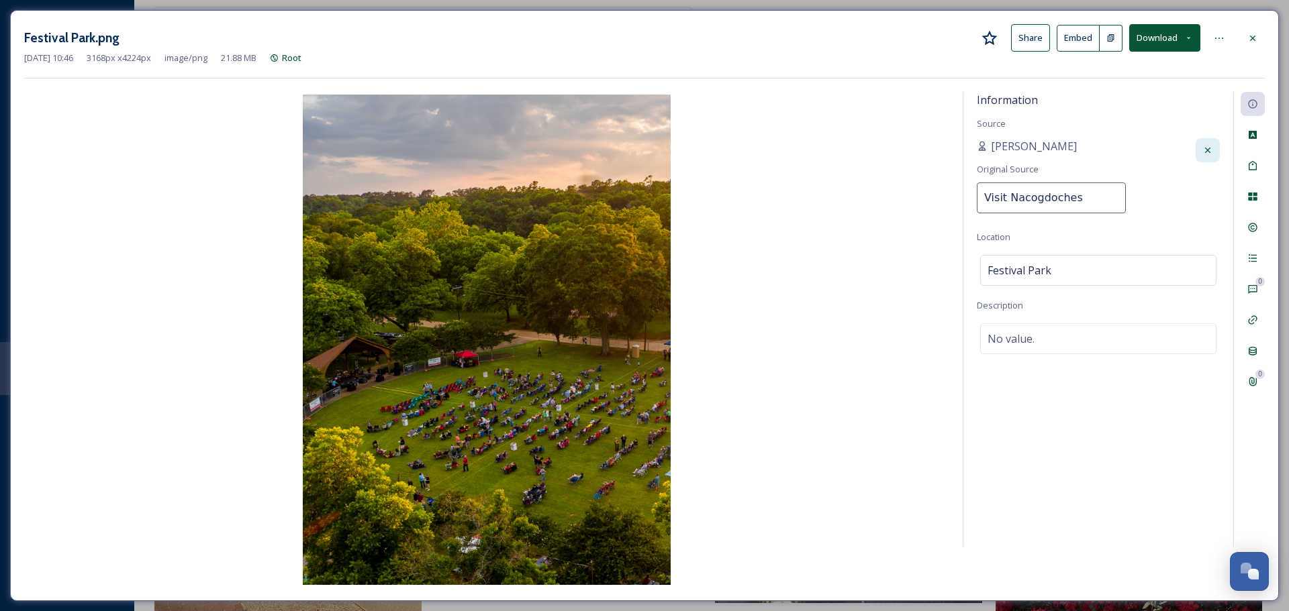
click at [1162, 175] on div "Information Source Natalee Dunn Original Source Visit Nacogdoches Location Fest…" at bounding box center [1098, 319] width 270 height 455
click at [1259, 48] on div at bounding box center [1252, 38] width 24 height 24
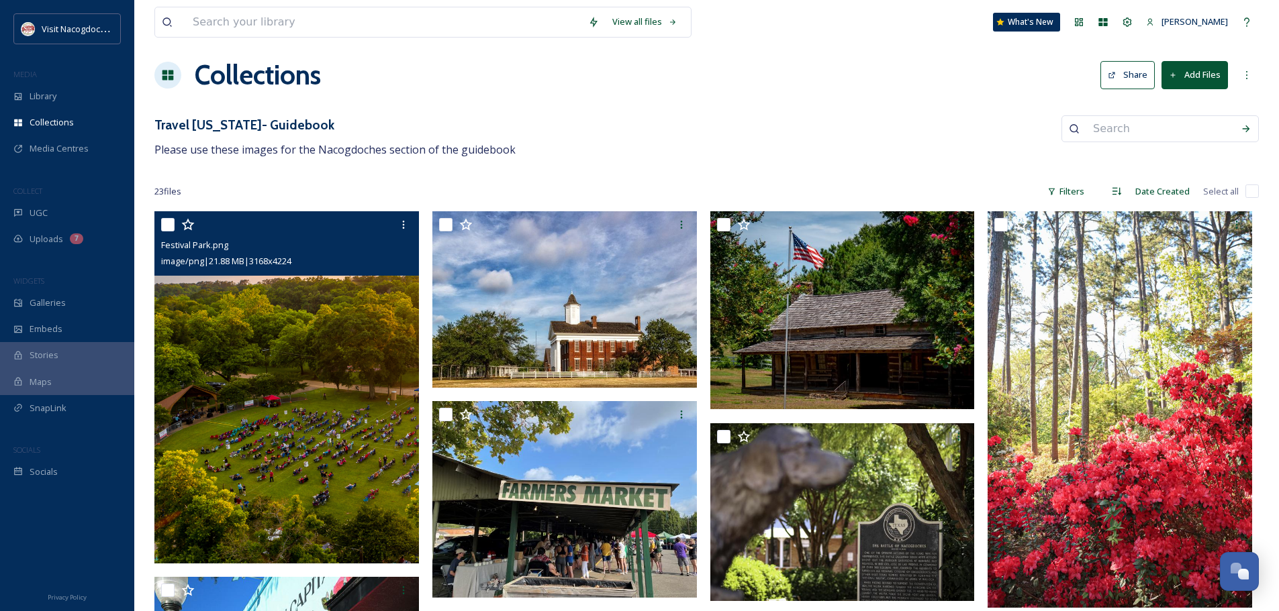
click at [366, 332] on img at bounding box center [286, 387] width 264 height 352
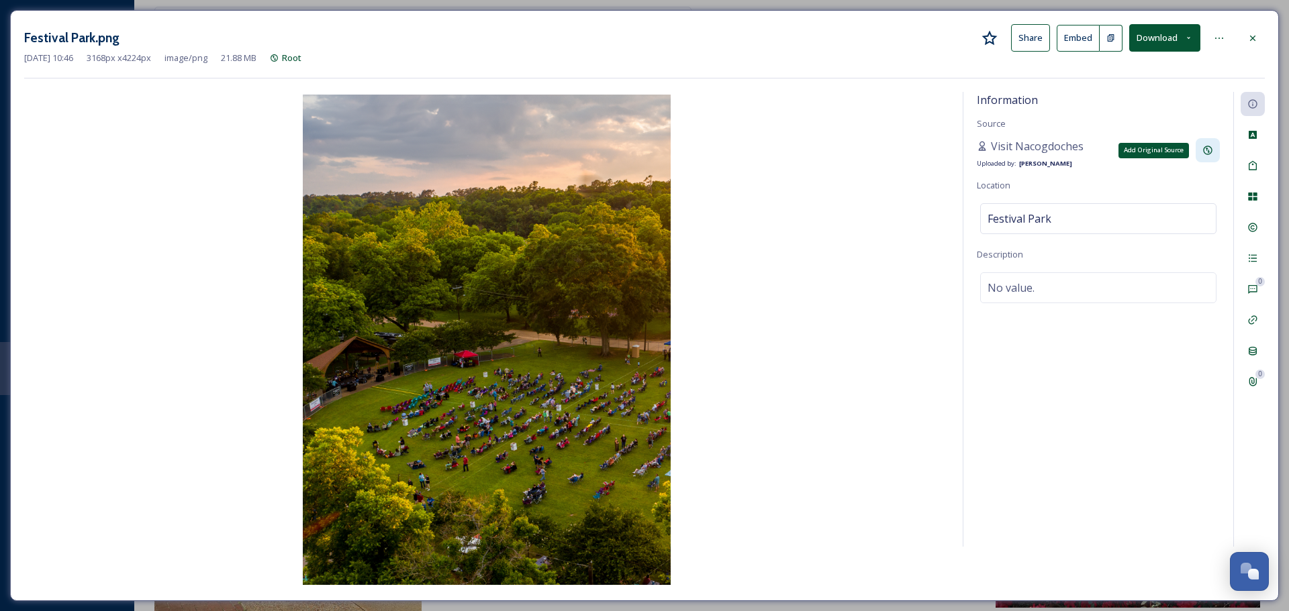
click at [1206, 148] on icon at bounding box center [1207, 150] width 9 height 9
click at [1101, 198] on input "Visit Nacogdoches" at bounding box center [1051, 198] width 149 height 31
click at [1201, 196] on div "Information Source Visit Nacogdoches Uploaded by: Natalee Dunn Location Festiva…" at bounding box center [1098, 319] width 270 height 455
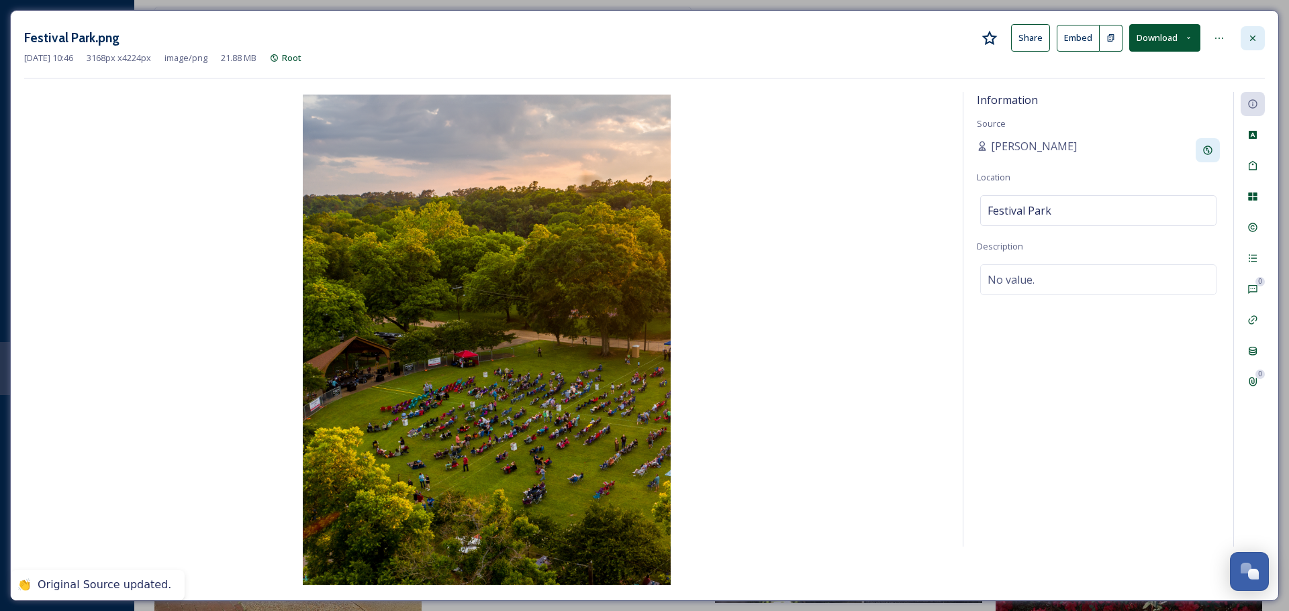
click at [1244, 32] on div at bounding box center [1252, 38] width 24 height 24
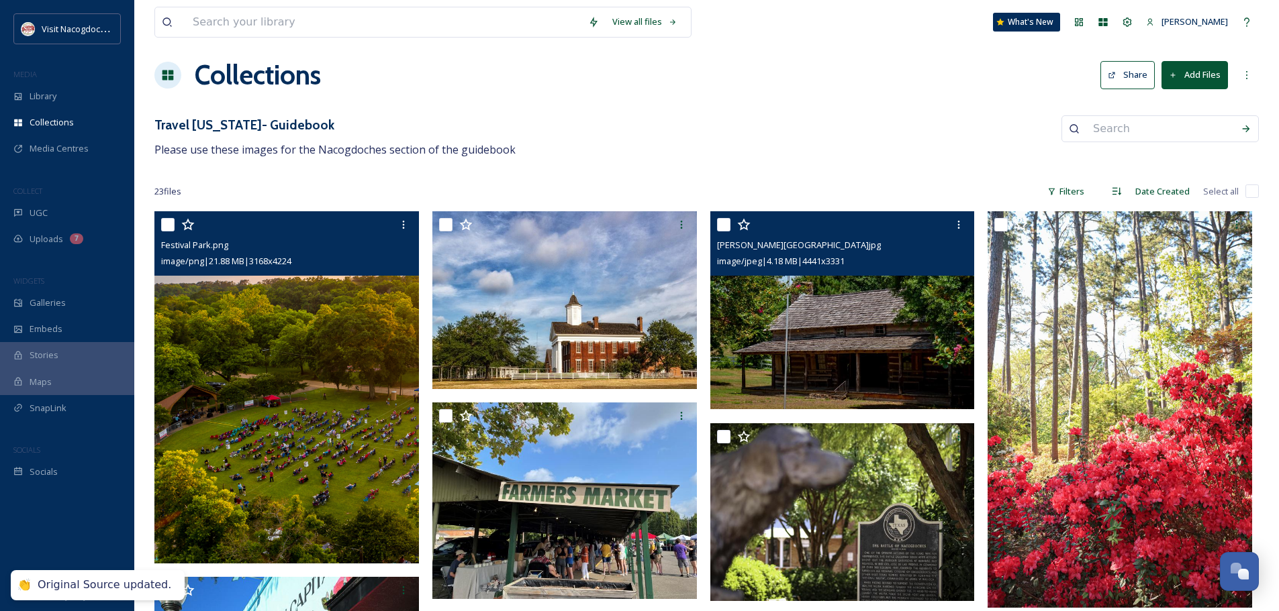
scroll to position [211, 0]
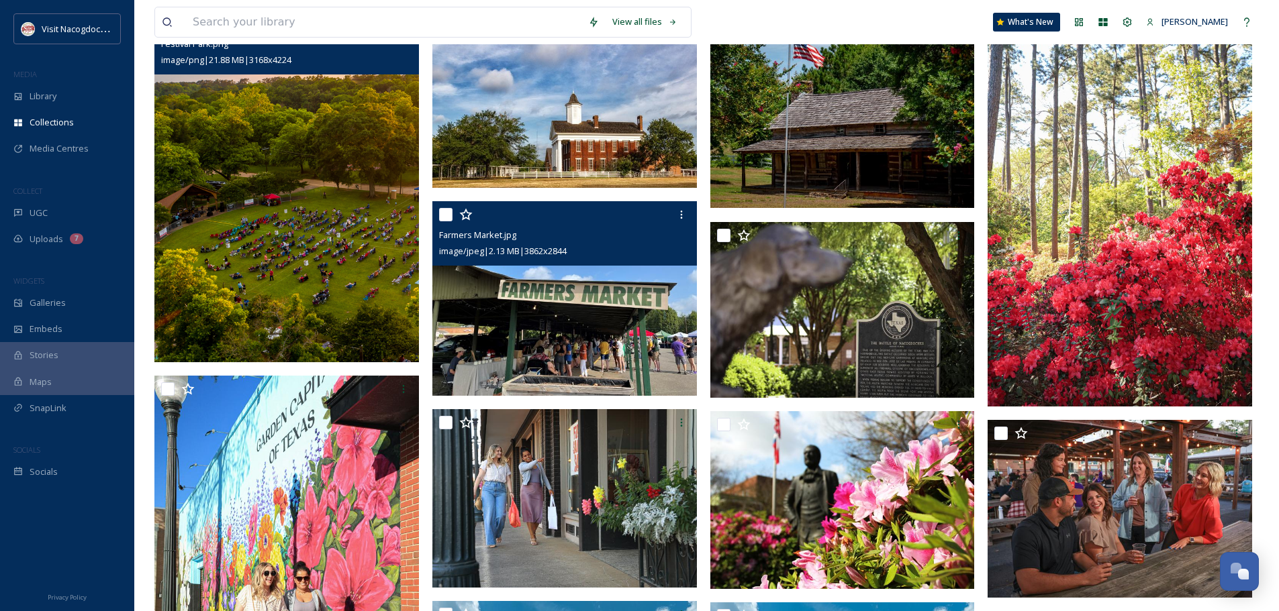
drag, startPoint x: 627, startPoint y: 262, endPoint x: 656, endPoint y: 279, distance: 33.1
click at [627, 262] on div "Farmers Market.jpg image/jpeg | 2.13 MB | 3862 x 2844" at bounding box center [564, 233] width 264 height 64
click at [687, 306] on img at bounding box center [564, 298] width 264 height 195
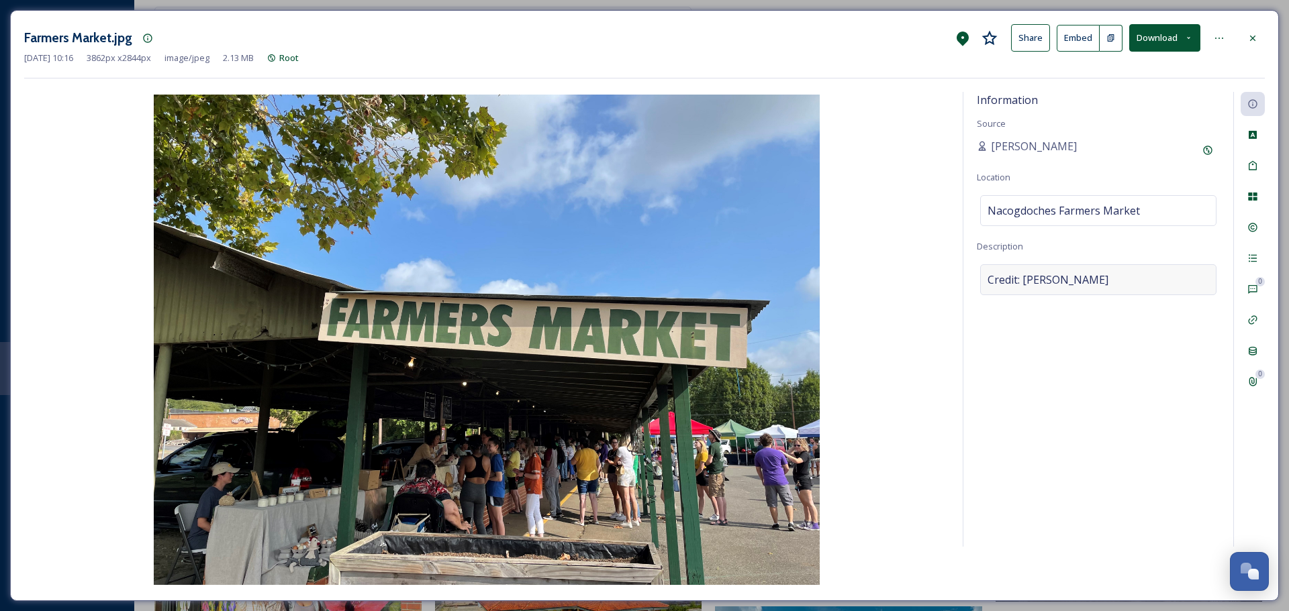
click at [1101, 290] on div "Credit: Lindsay Aldrich" at bounding box center [1098, 279] width 236 height 31
drag, startPoint x: 1105, startPoint y: 281, endPoint x: 1017, endPoint y: 291, distance: 88.6
click at [1017, 291] on textarea "Credit: Lindsay Aldrich" at bounding box center [1098, 319] width 243 height 111
click at [1211, 157] on div "Add Original Source" at bounding box center [1207, 150] width 24 height 24
click at [1083, 211] on input at bounding box center [1051, 198] width 149 height 31
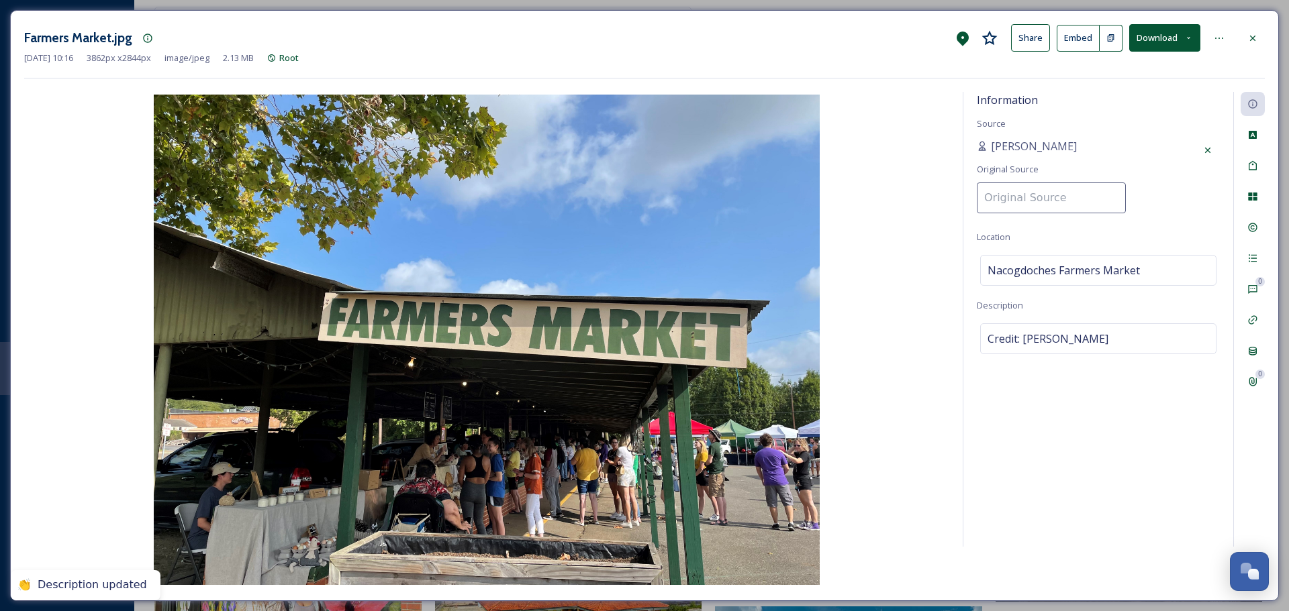
paste input "Lindsay Aldrich"
type input "Lindsay Aldrich"
click at [1141, 159] on div "Natalee Dunn" at bounding box center [1098, 150] width 243 height 24
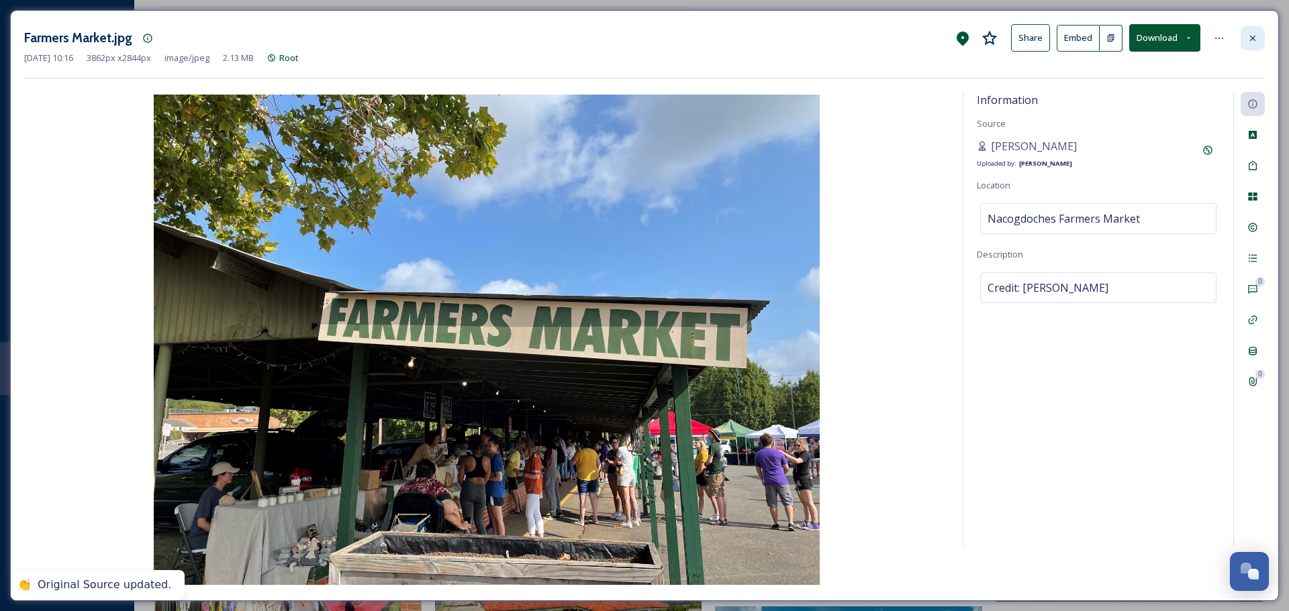
click at [1256, 34] on icon at bounding box center [1252, 38] width 11 height 11
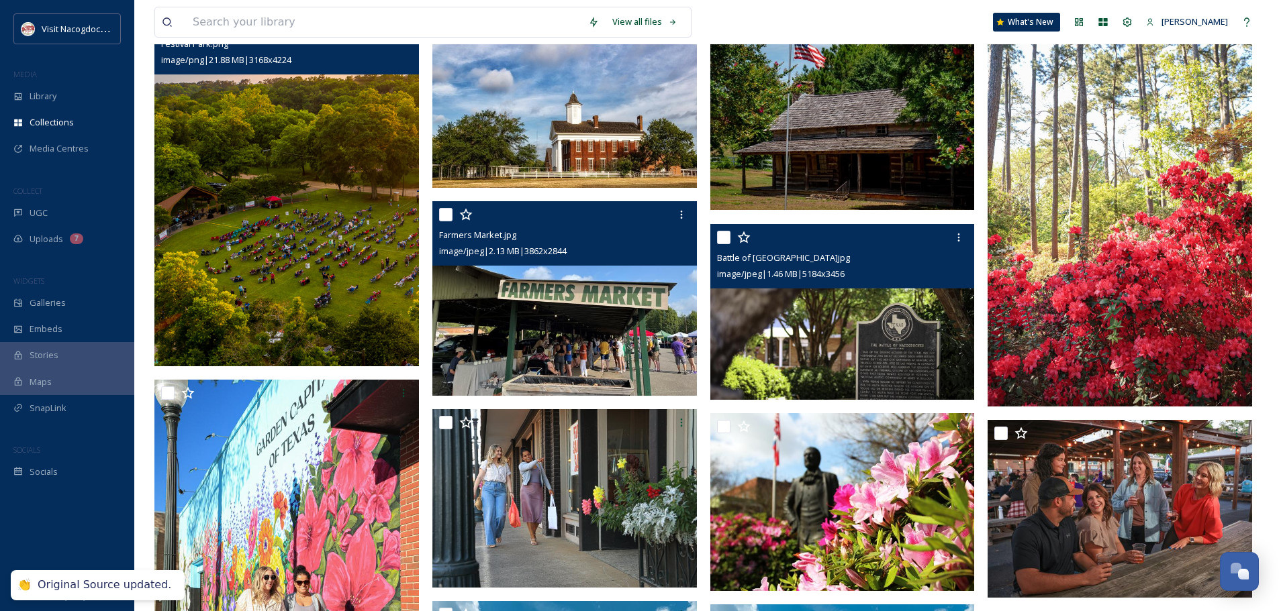
click at [883, 344] on img at bounding box center [842, 312] width 264 height 177
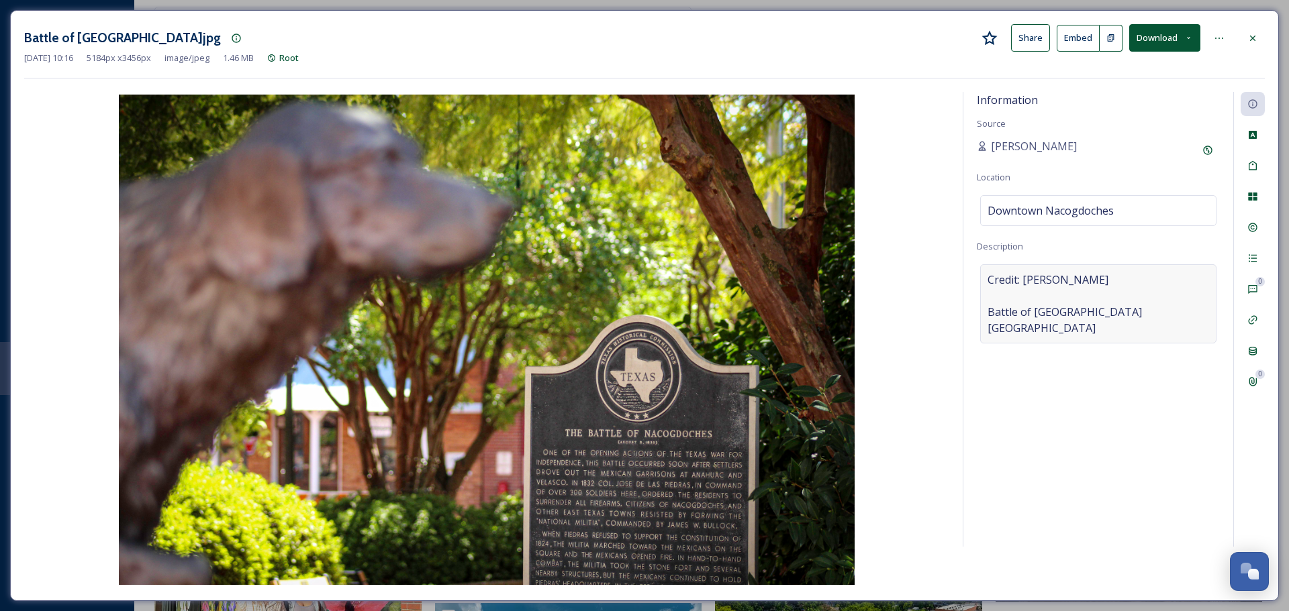
click at [1102, 283] on span "Credit: Jessica Gryder Battle of Nacogdoches Plaque" at bounding box center [1098, 304] width 222 height 64
drag, startPoint x: 1101, startPoint y: 283, endPoint x: 1020, endPoint y: 278, distance: 81.4
click at [1020, 278] on textarea "Credit: Jessica Gryder Battle of Nacogdoches Plaque" at bounding box center [1098, 319] width 243 height 111
click at [1205, 153] on icon at bounding box center [1207, 150] width 9 height 9
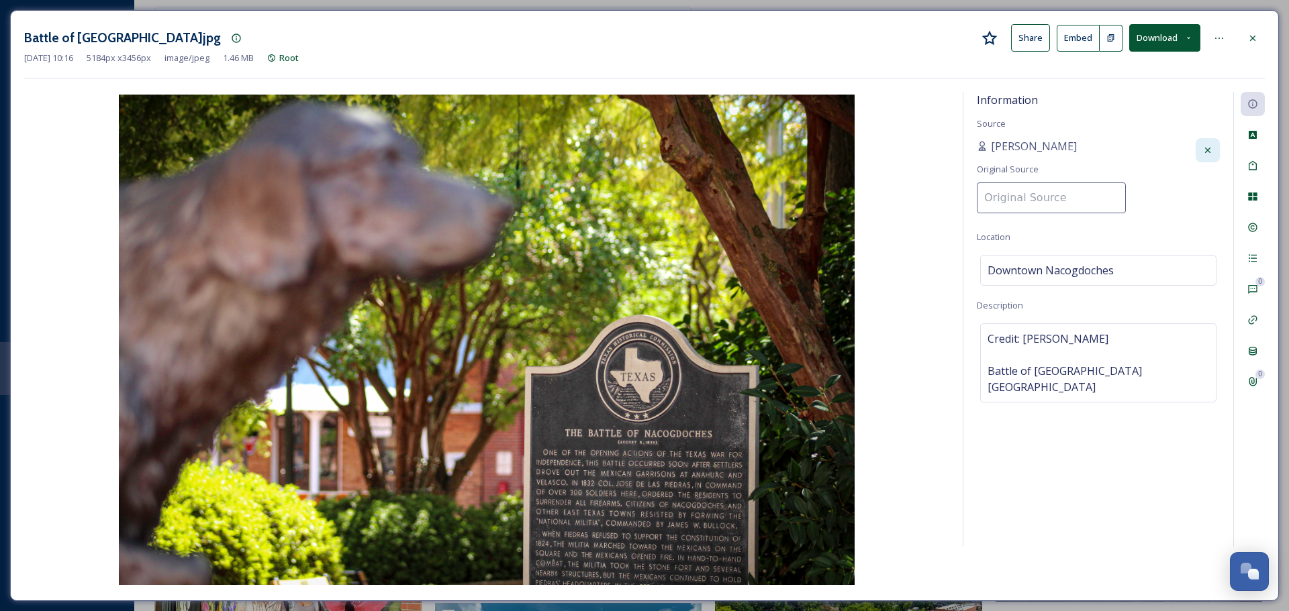
click at [1085, 189] on input at bounding box center [1051, 198] width 149 height 31
paste input "Jessica Gryder"
type input "Jessica Gryder"
click at [1140, 148] on div "Natalee Dunn Original Source Jessica Gryder" at bounding box center [1098, 179] width 243 height 83
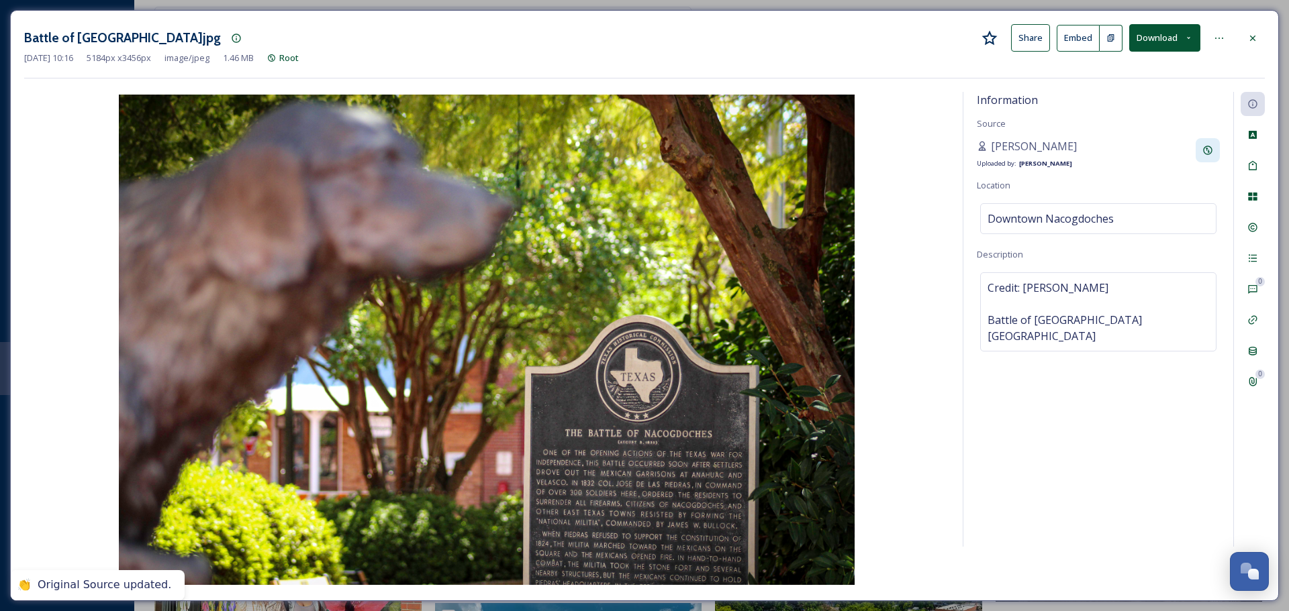
click at [1260, 24] on div "Battle of Nacogdoches.jpg Share Embed Download" at bounding box center [644, 38] width 1240 height 28
click at [1258, 28] on div at bounding box center [1252, 38] width 24 height 24
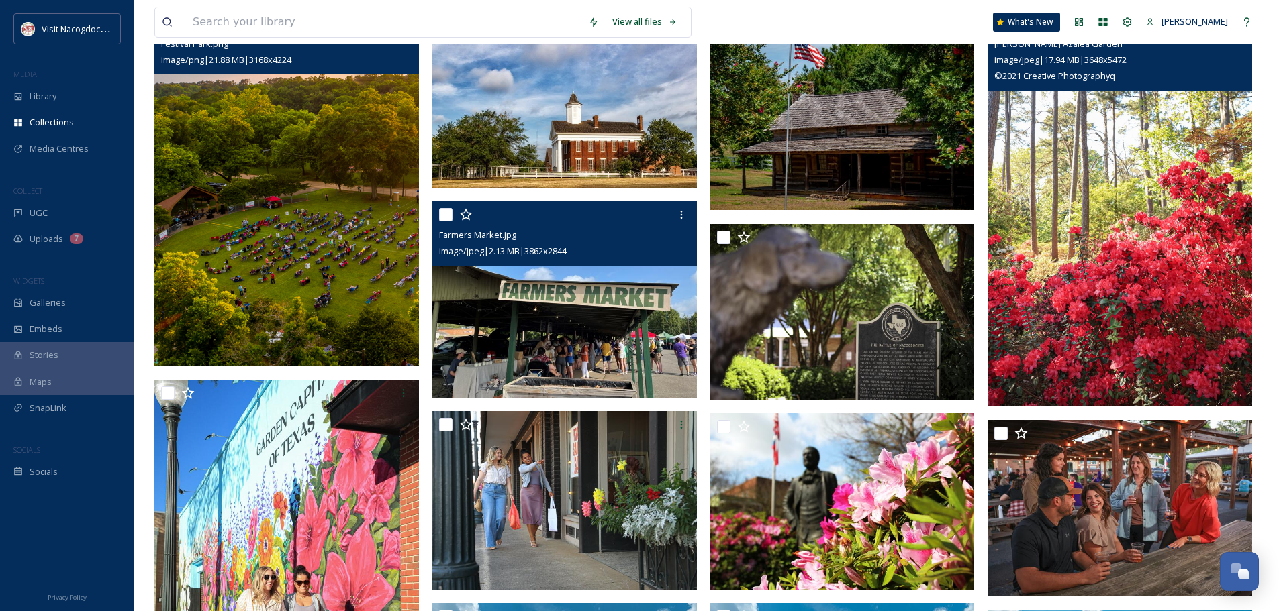
click at [1161, 147] on img at bounding box center [1119, 208] width 264 height 397
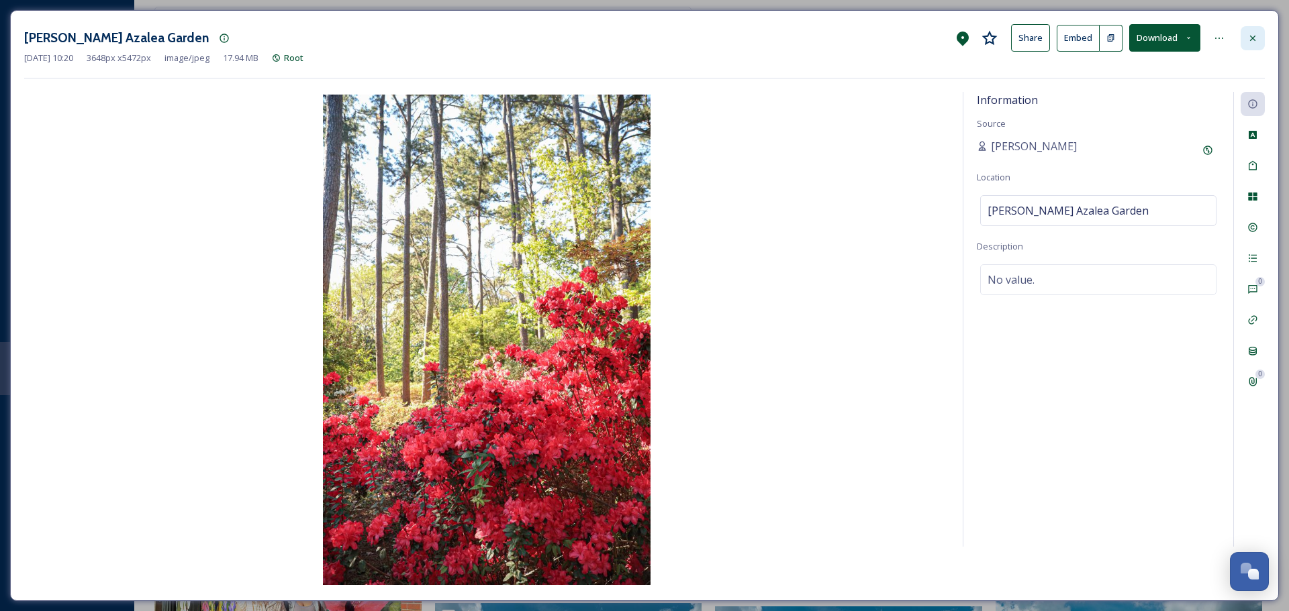
click at [1252, 37] on icon at bounding box center [1252, 38] width 11 height 11
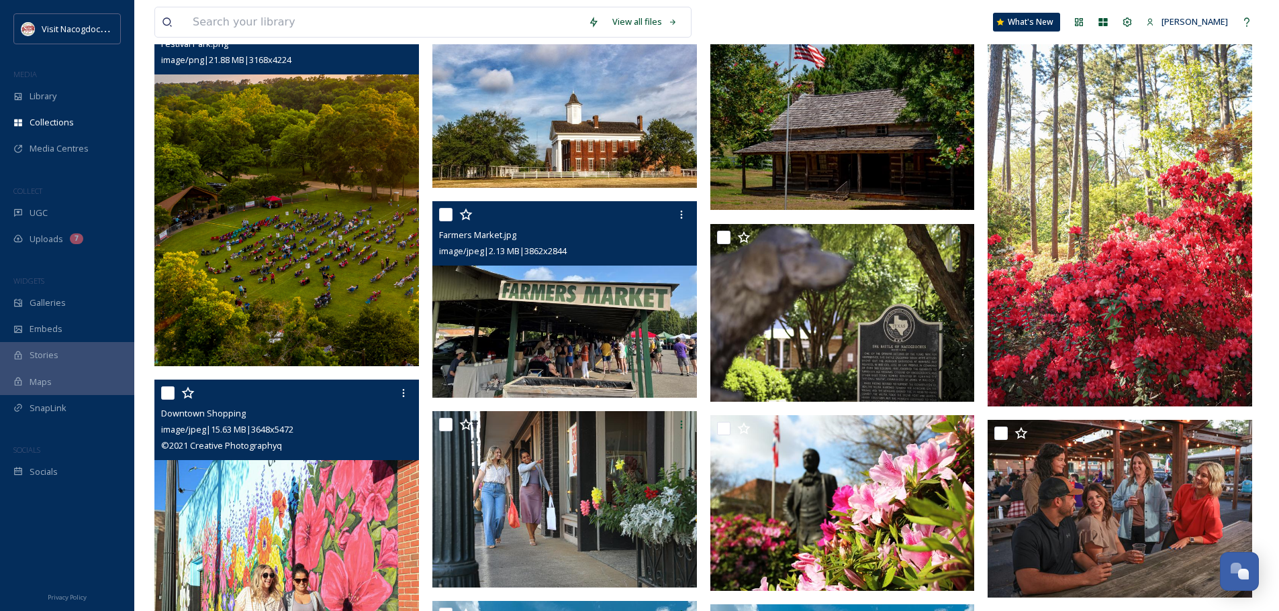
click at [382, 512] on img at bounding box center [286, 578] width 264 height 397
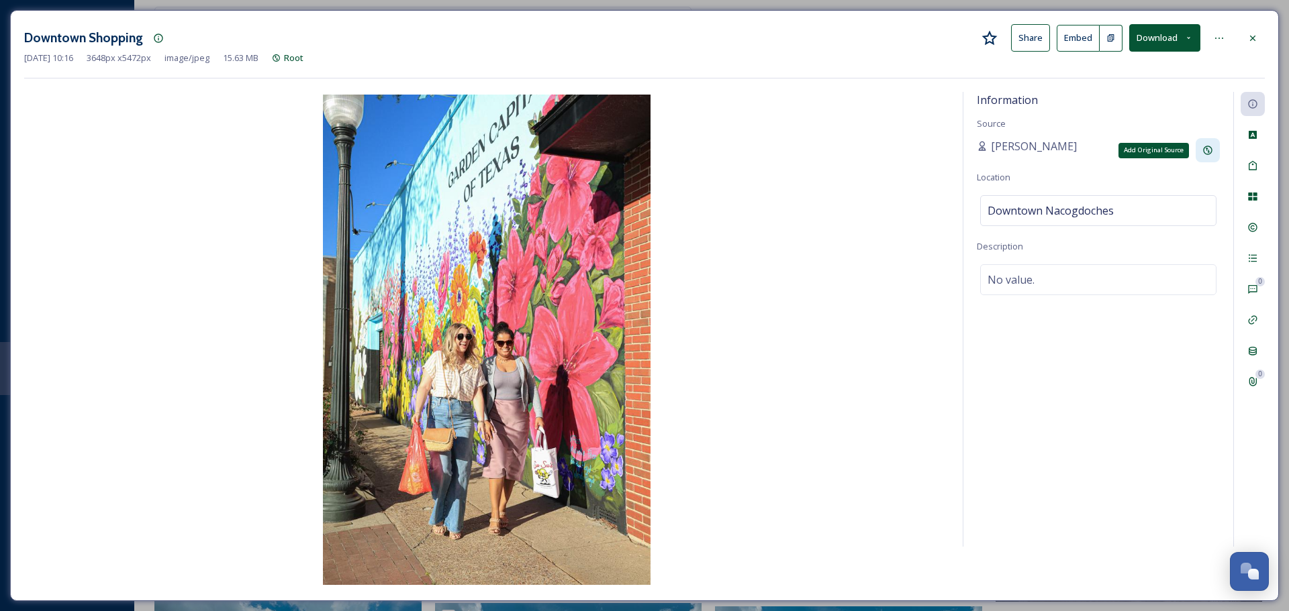
click at [1213, 144] on div "Add Original Source" at bounding box center [1207, 150] width 24 height 24
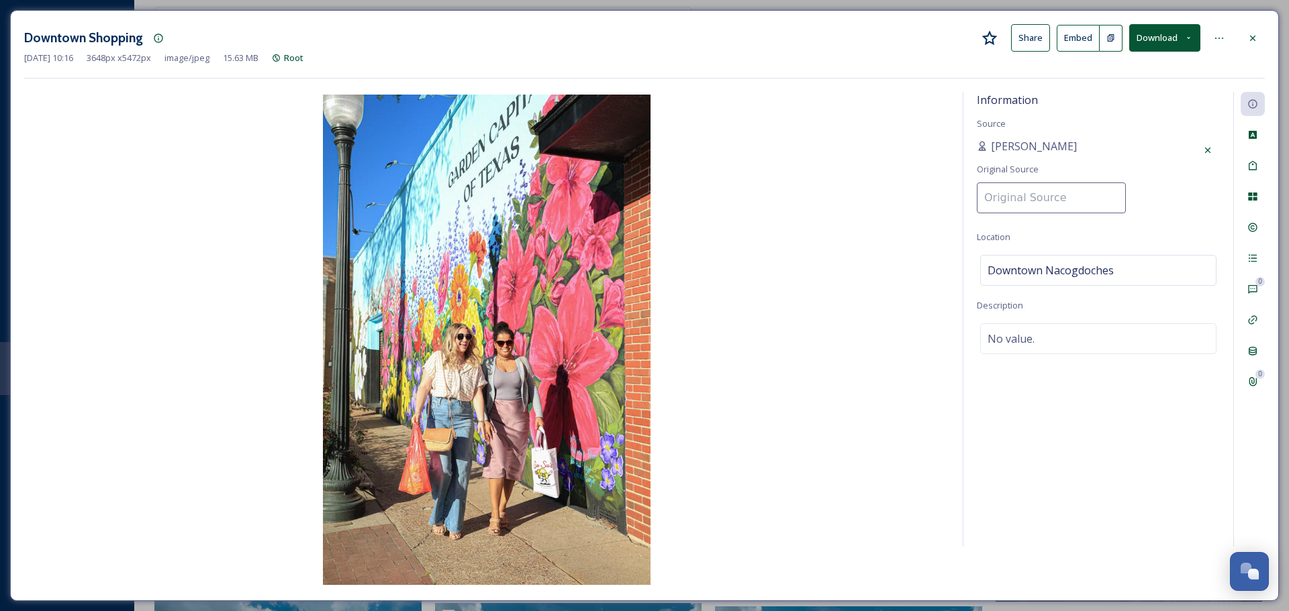
click at [1073, 193] on input at bounding box center [1051, 198] width 149 height 31
click at [1259, 42] on div at bounding box center [1252, 38] width 24 height 24
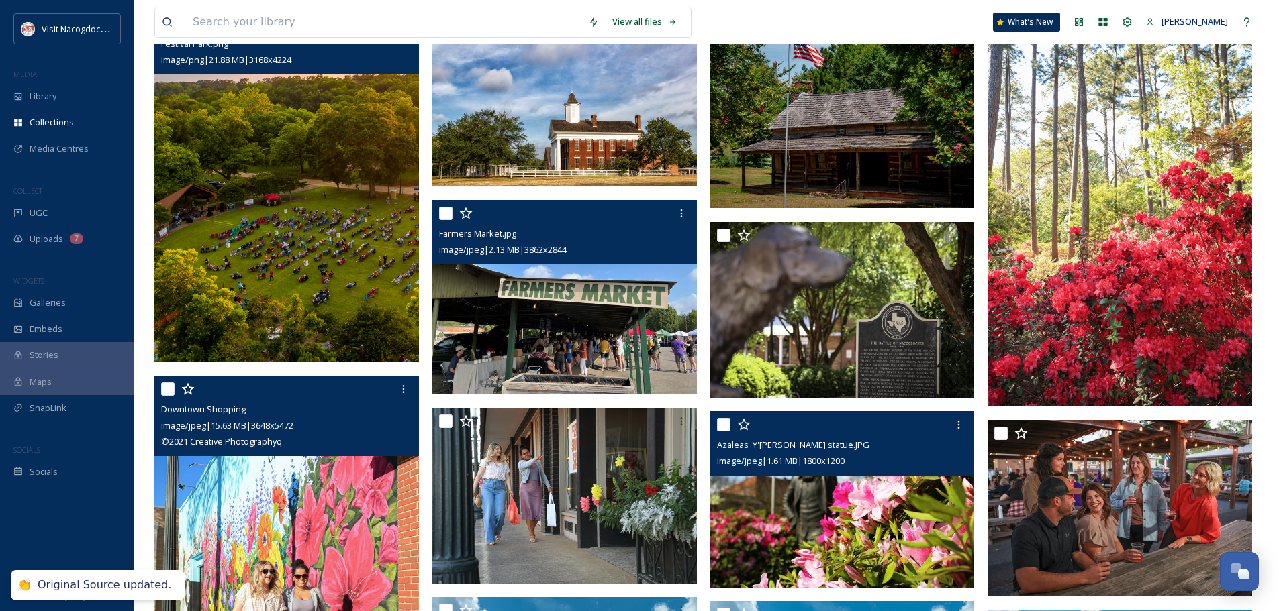
click at [814, 510] on img at bounding box center [842, 499] width 264 height 177
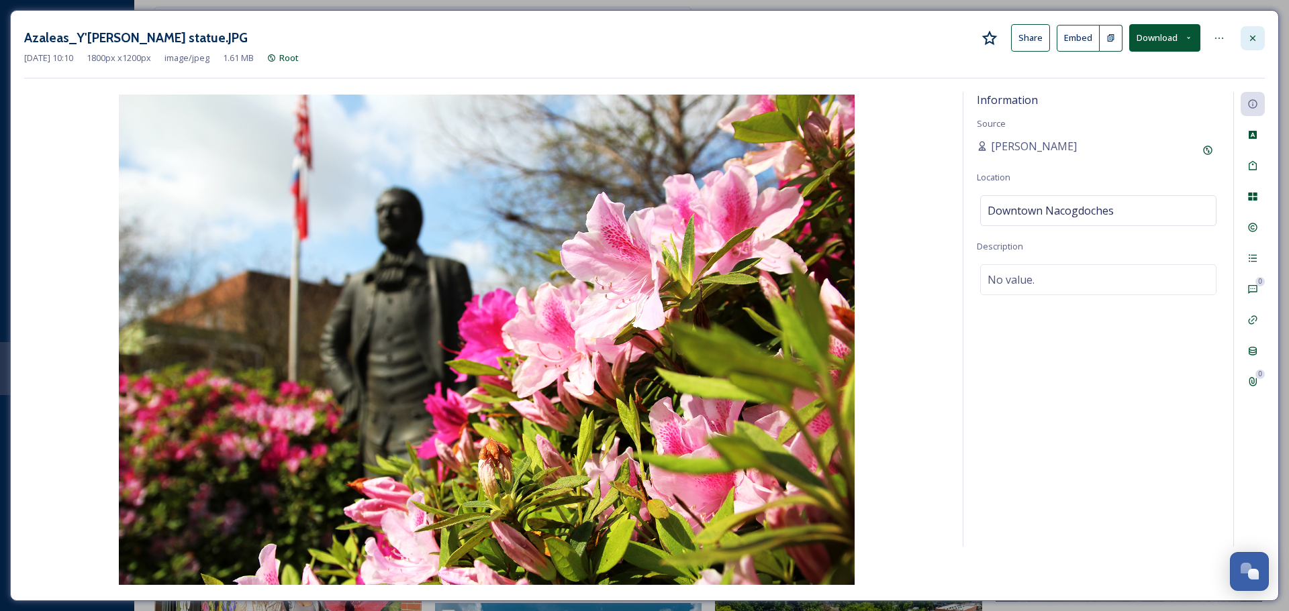
click at [1251, 31] on div at bounding box center [1252, 38] width 24 height 24
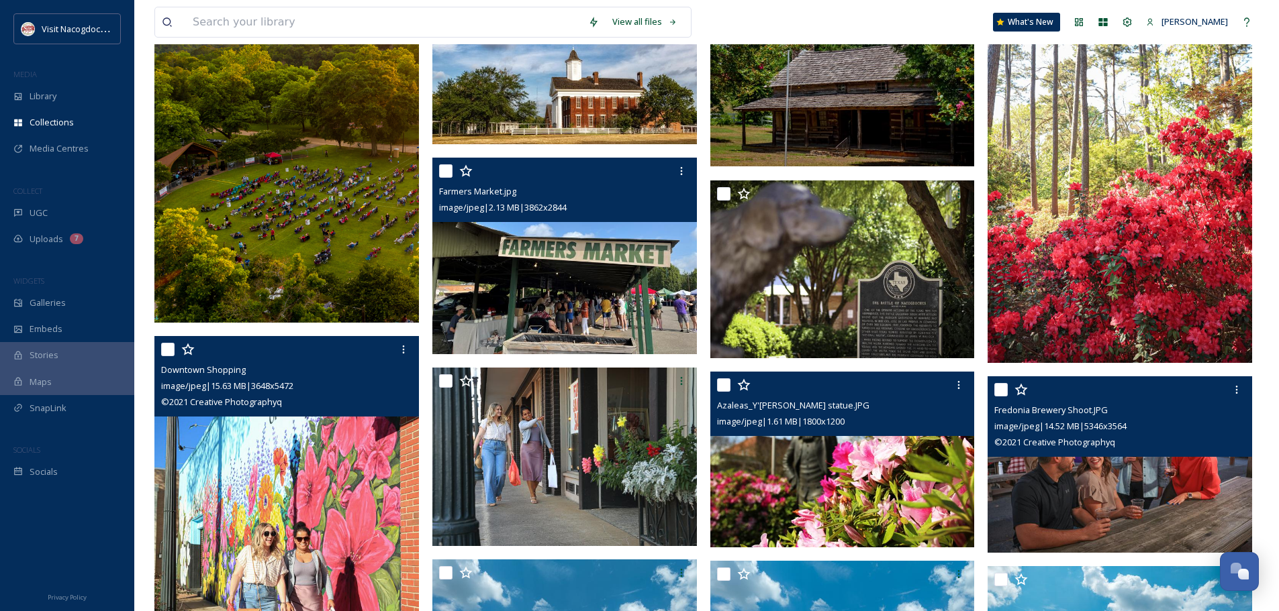
scroll to position [278, 0]
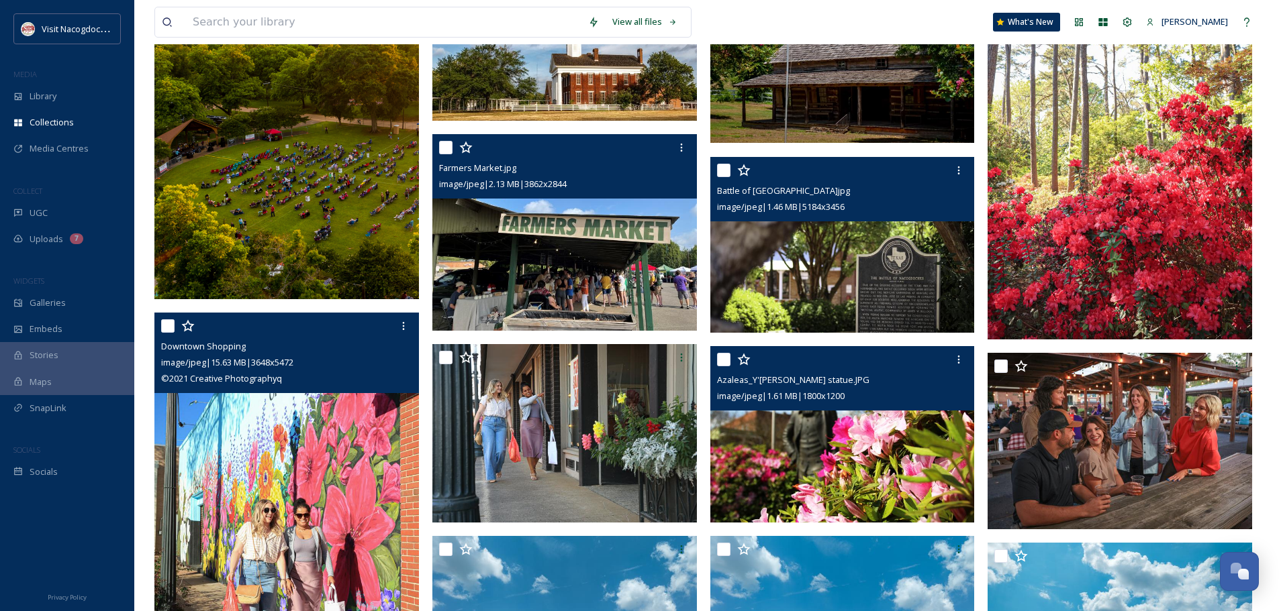
click at [946, 254] on img at bounding box center [842, 244] width 264 height 177
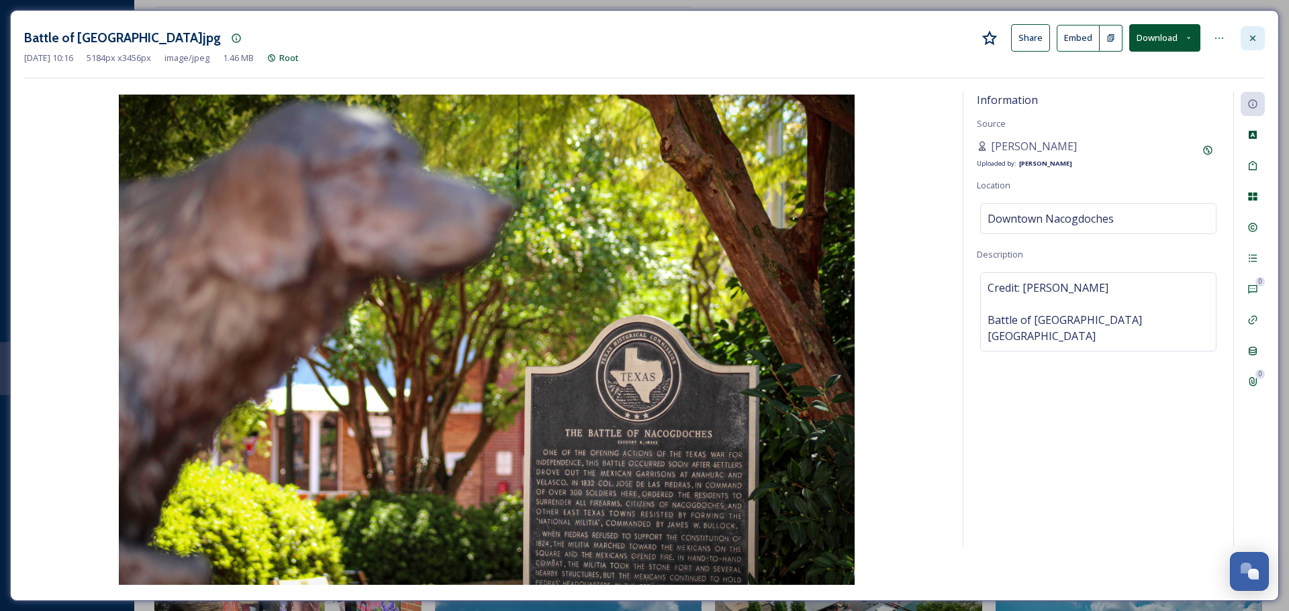
click at [1256, 42] on icon at bounding box center [1252, 38] width 11 height 11
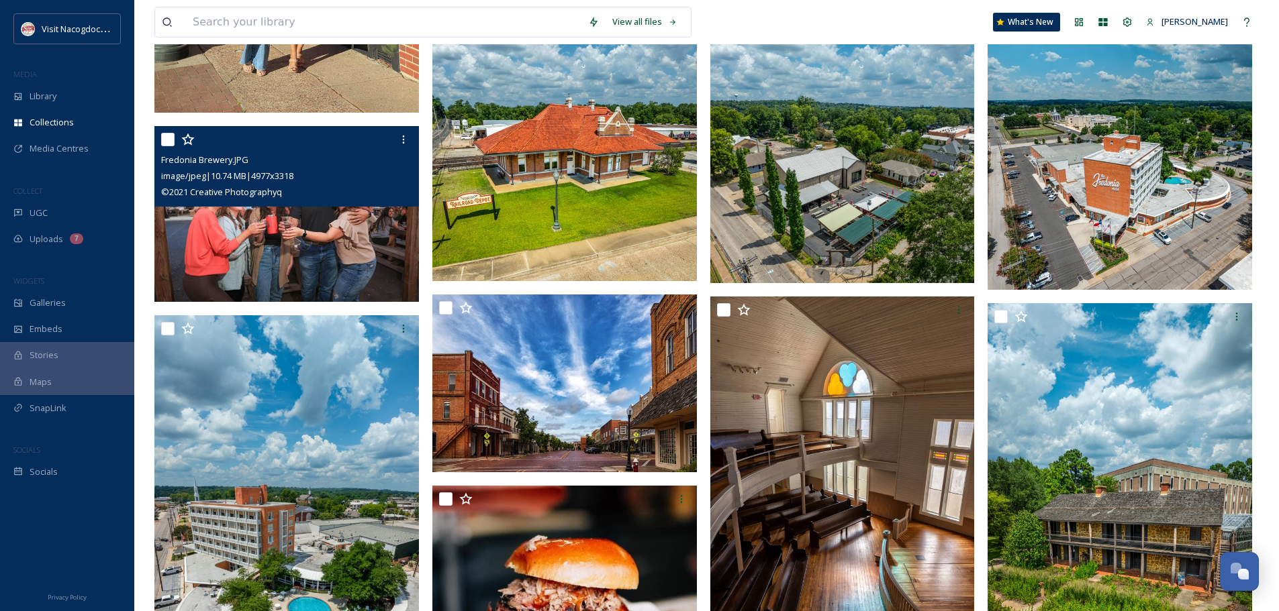
scroll to position [882, 0]
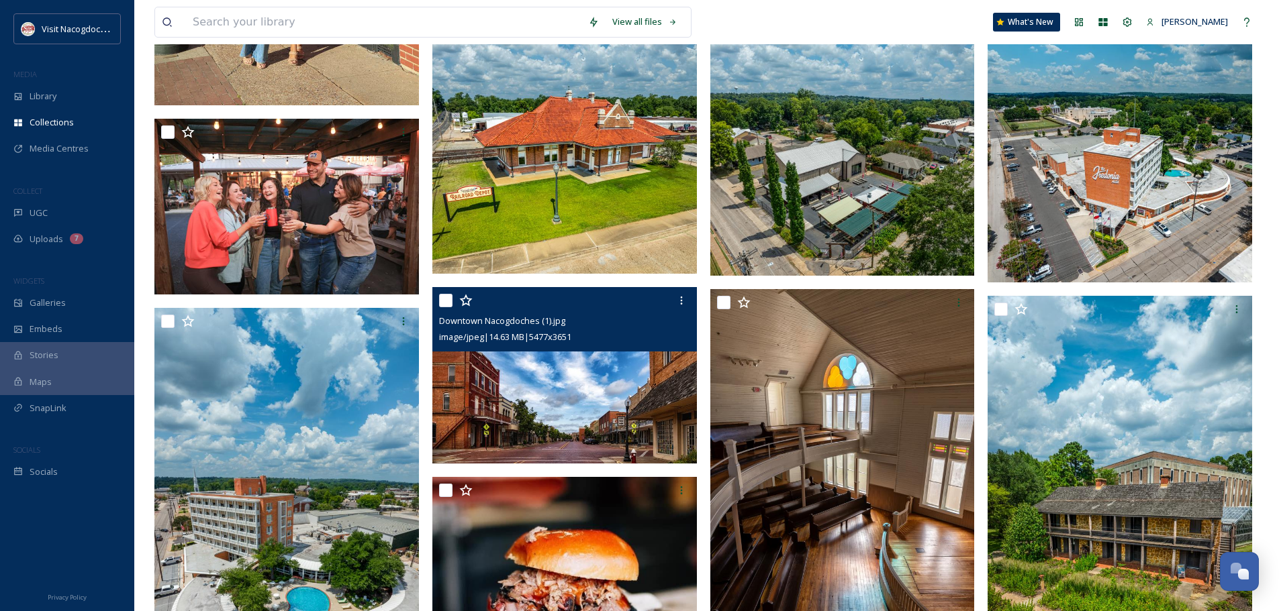
click at [606, 359] on img at bounding box center [564, 375] width 264 height 177
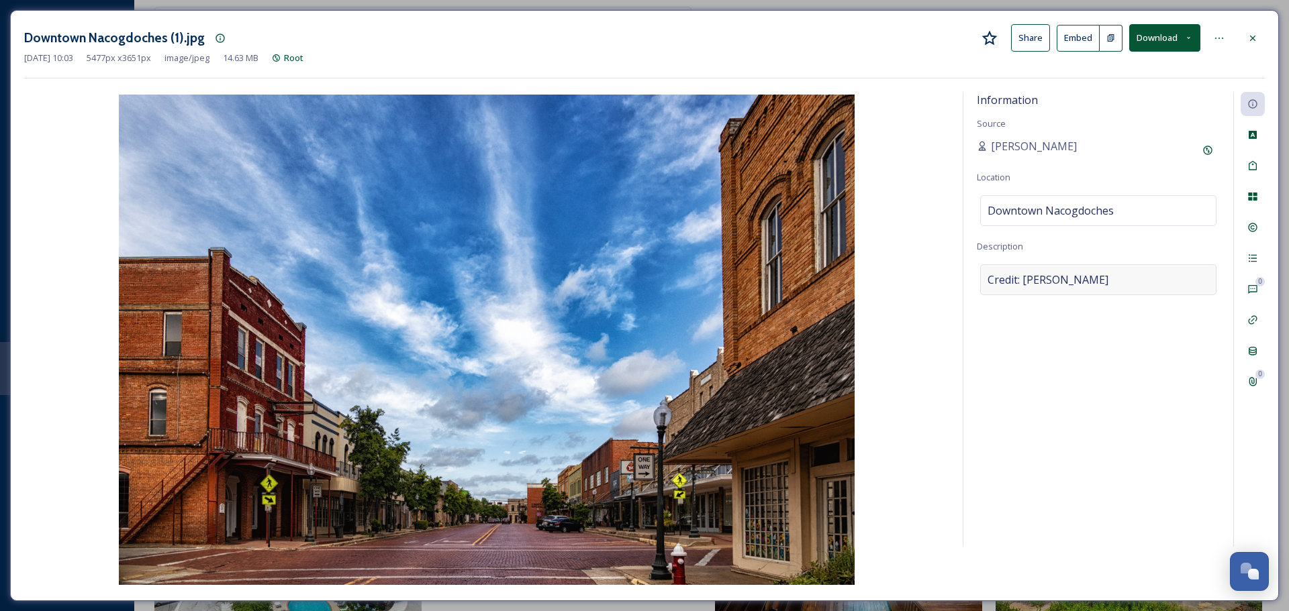
click at [1122, 283] on div "Credit: Wendy Floyd" at bounding box center [1098, 279] width 236 height 31
drag, startPoint x: 1095, startPoint y: 291, endPoint x: 1018, endPoint y: 295, distance: 77.3
click at [1018, 295] on textarea "Credit: Wendy Floyd" at bounding box center [1098, 319] width 243 height 111
drag, startPoint x: 1207, startPoint y: 149, endPoint x: 1152, endPoint y: 162, distance: 56.0
click at [1206, 148] on icon at bounding box center [1207, 150] width 9 height 9
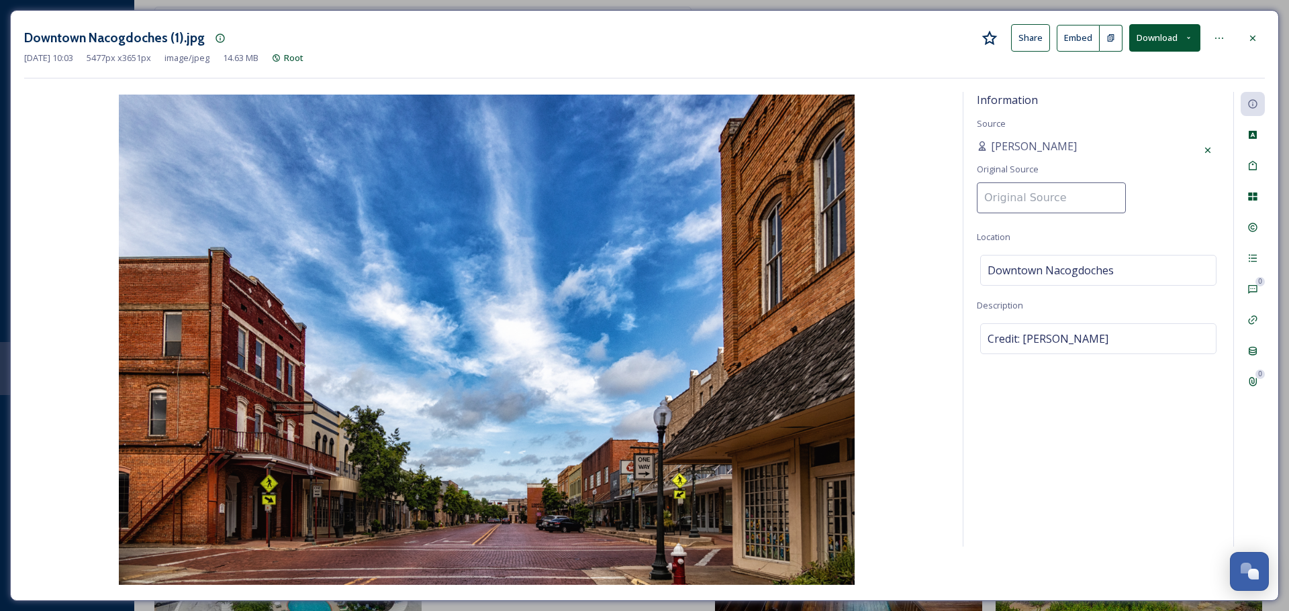
click at [1033, 212] on input at bounding box center [1051, 198] width 149 height 31
paste input "Wendy Floyd"
type input "Wendy Floyd"
click at [1193, 181] on div "Information Source Natalee Dunn Original Source Wendy Floyd Location Downtown N…" at bounding box center [1098, 319] width 270 height 455
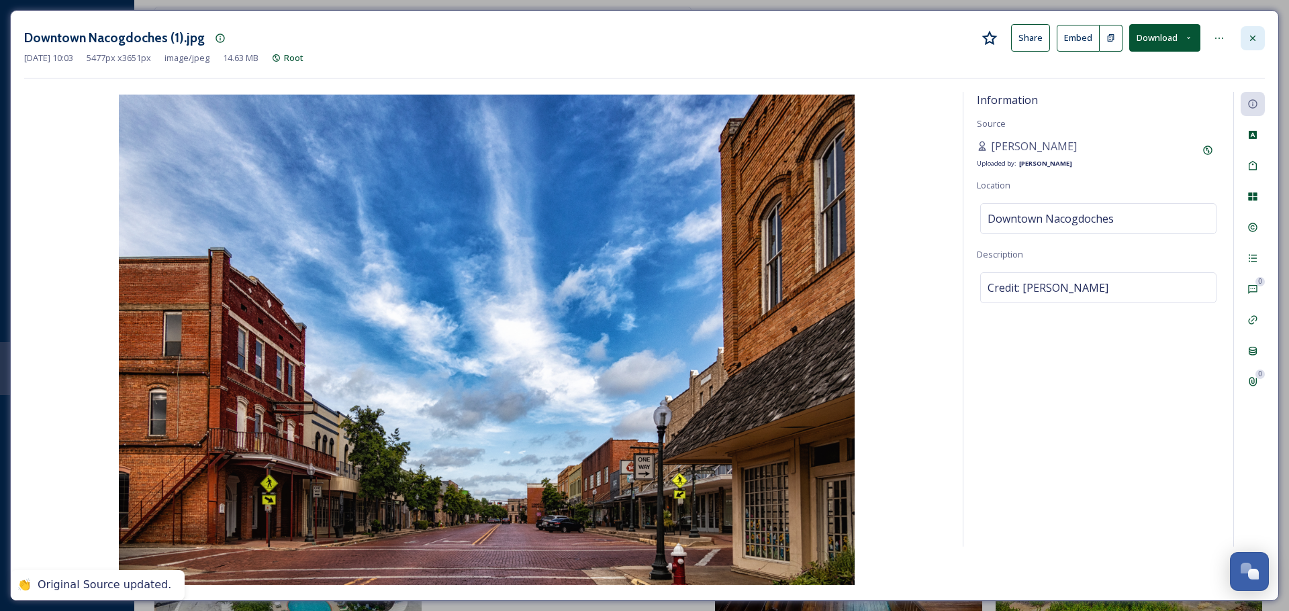
click at [1255, 46] on div at bounding box center [1252, 38] width 24 height 24
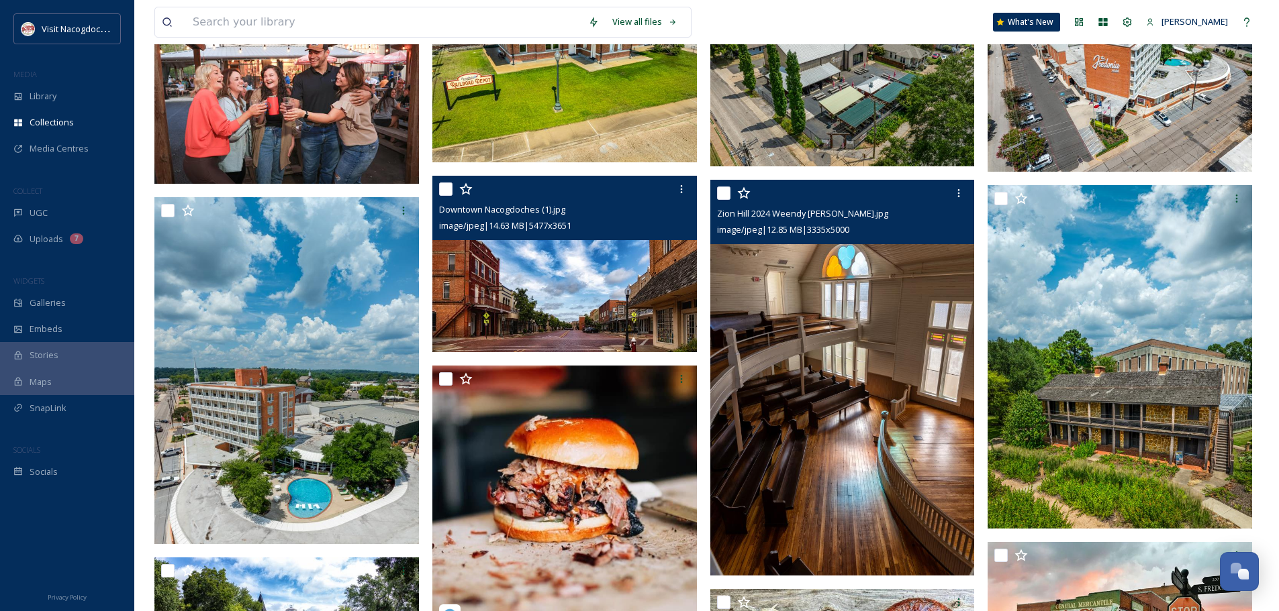
scroll to position [1016, 0]
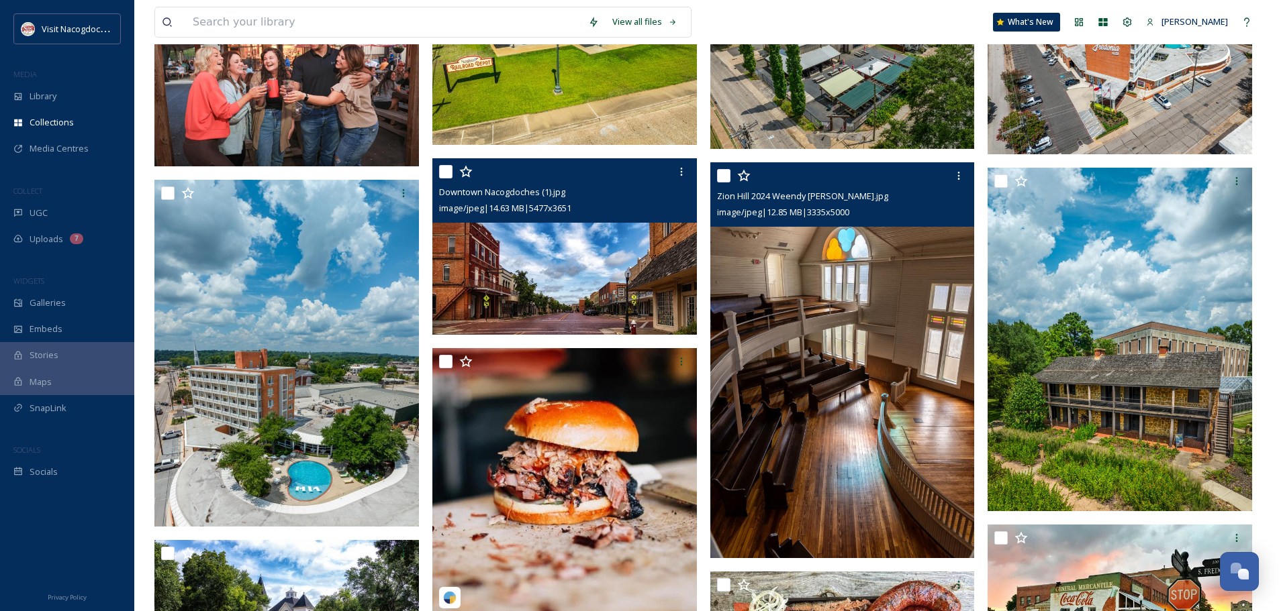
click at [926, 339] on img at bounding box center [842, 360] width 264 height 396
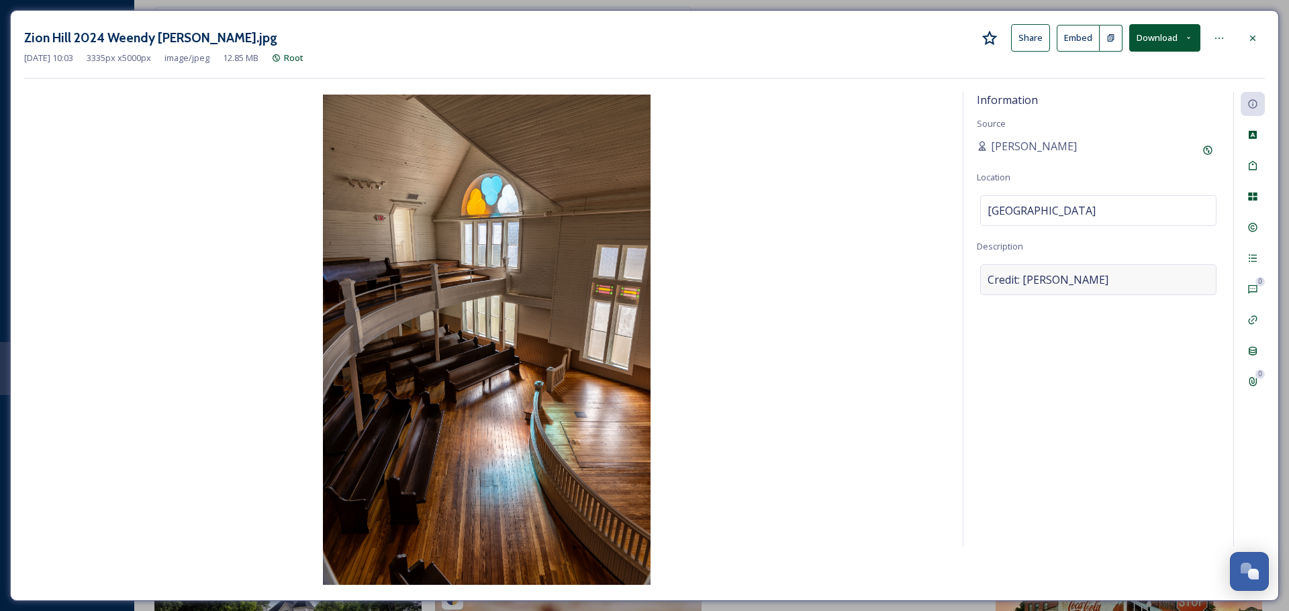
click at [1134, 293] on div "Credit: Wendy Floyd" at bounding box center [1098, 279] width 236 height 31
drag, startPoint x: 1095, startPoint y: 284, endPoint x: 1019, endPoint y: 287, distance: 75.9
click at [1019, 287] on textarea "Credit: Wendy Floyd" at bounding box center [1098, 319] width 243 height 111
click at [1206, 150] on icon at bounding box center [1207, 150] width 11 height 11
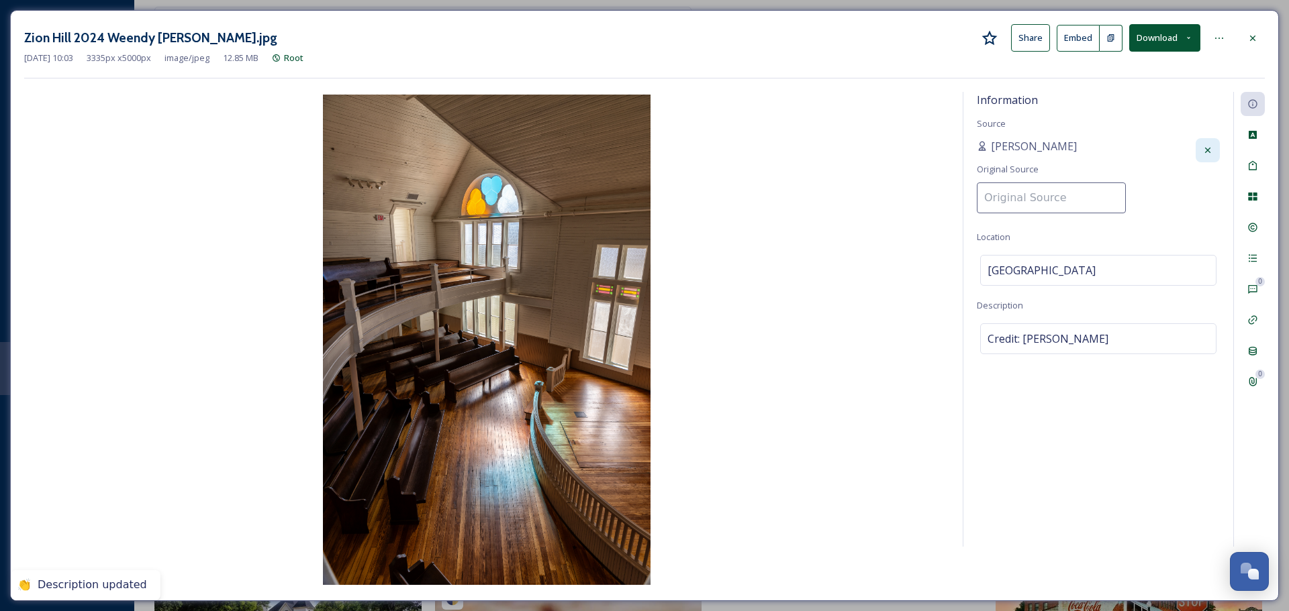
click at [1065, 189] on input at bounding box center [1051, 198] width 149 height 31
paste input "Wendy Floyd"
type input "Wendy Floyd"
click at [1217, 140] on div "Cancel" at bounding box center [1207, 150] width 24 height 24
click at [1110, 136] on div "Information Source Wendy Floyd Original Source Wendy Floyd Location Zion Hill H…" at bounding box center [1098, 319] width 270 height 455
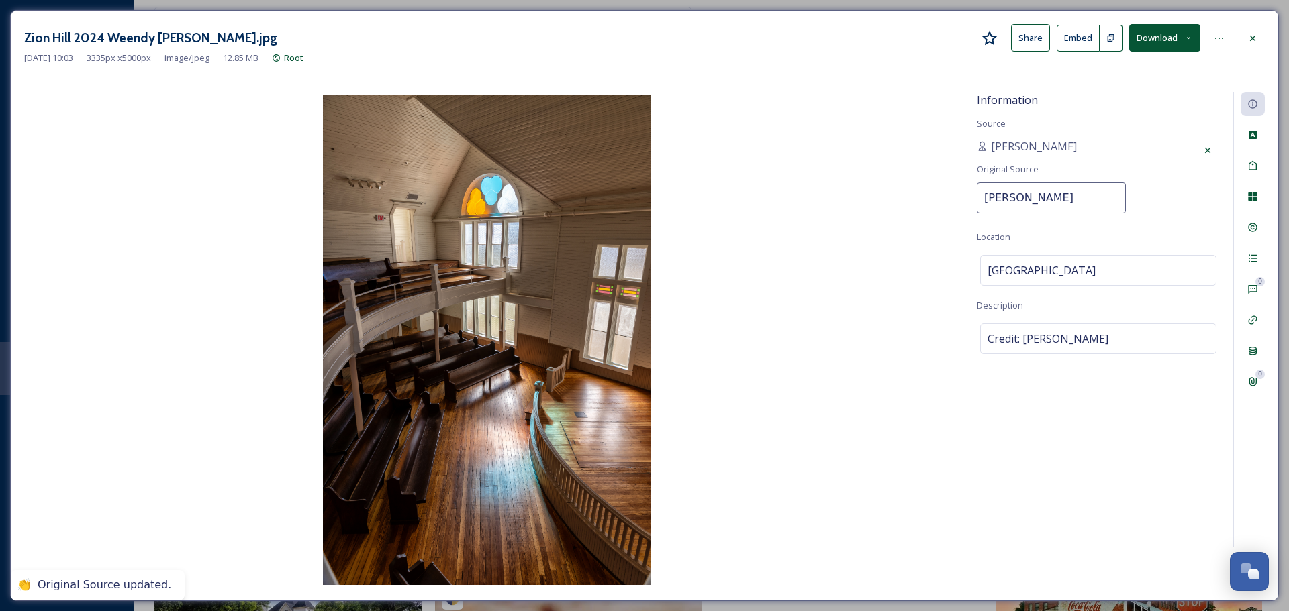
click at [1266, 40] on div "Zion Hill 2024 Weendy Floyd.jpg Share Embed Download Sep 30 2025 10:03 3335 px …" at bounding box center [644, 305] width 1269 height 591
click at [1261, 38] on div at bounding box center [1252, 38] width 24 height 24
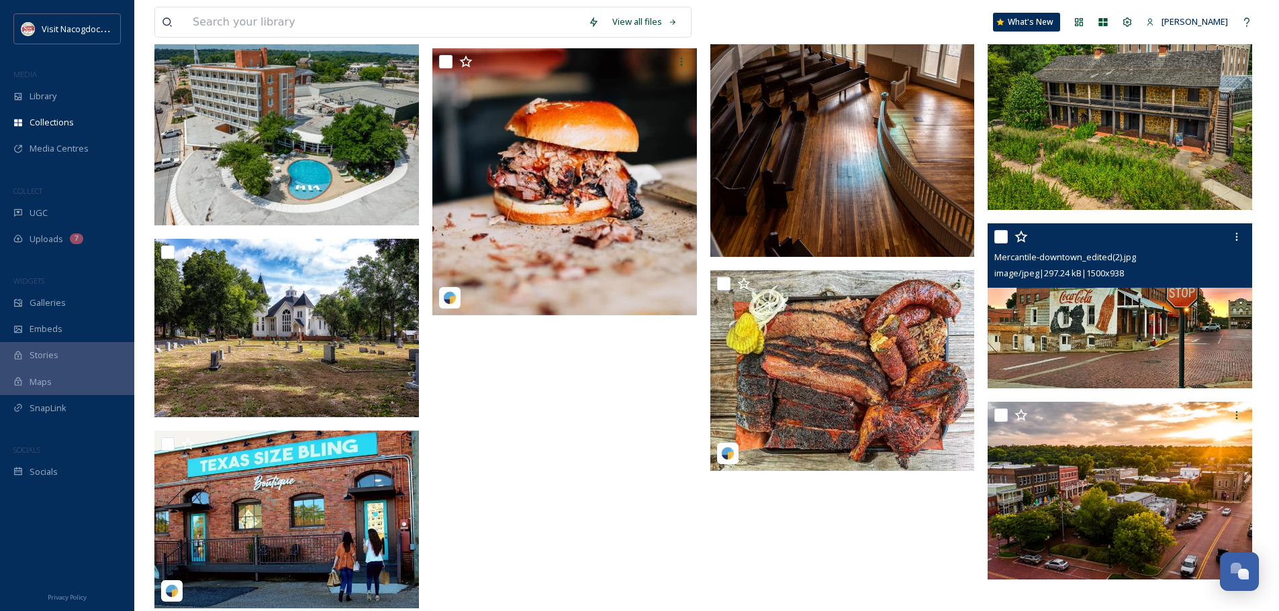
scroll to position [1321, 0]
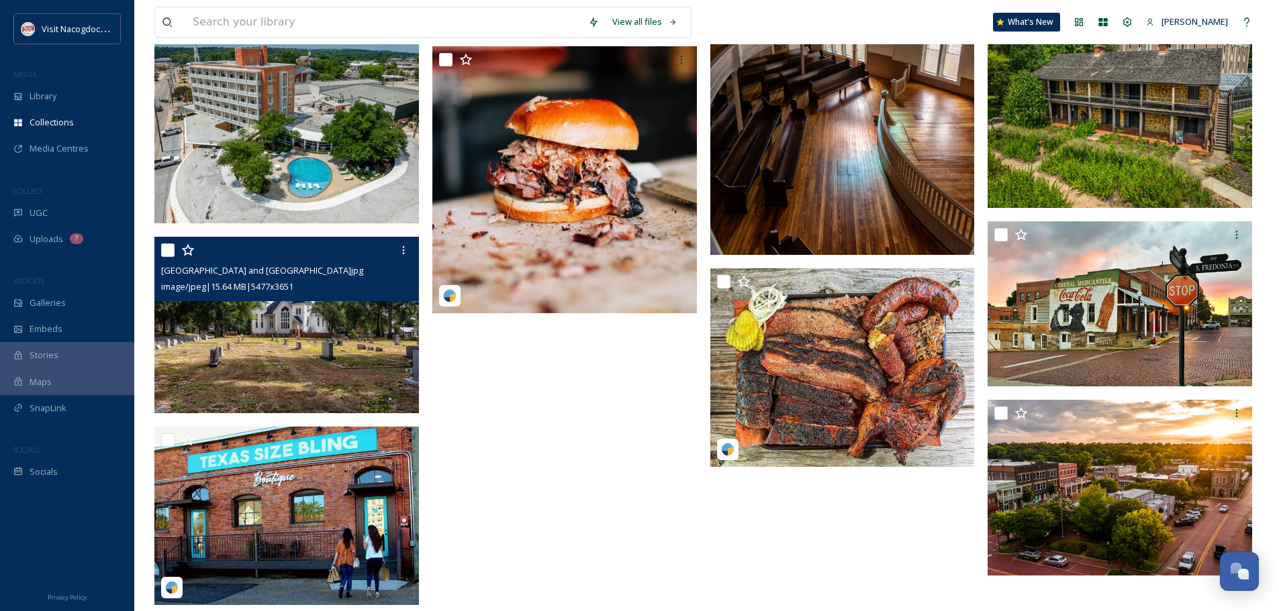
click at [351, 347] on img at bounding box center [286, 325] width 264 height 177
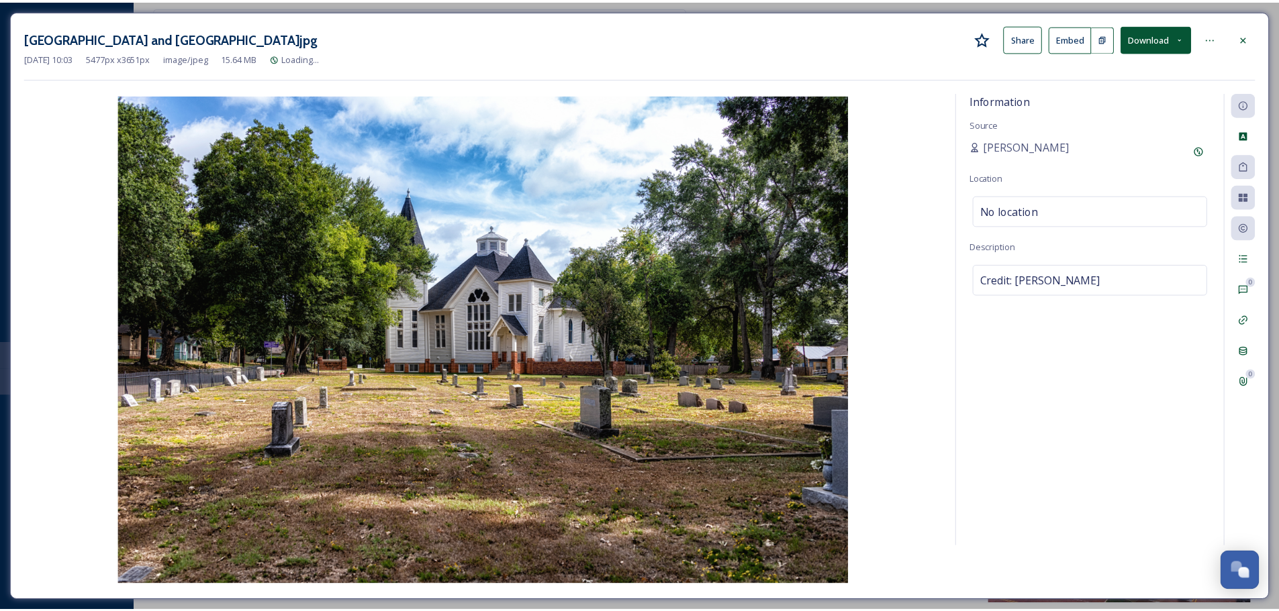
scroll to position [1301, 0]
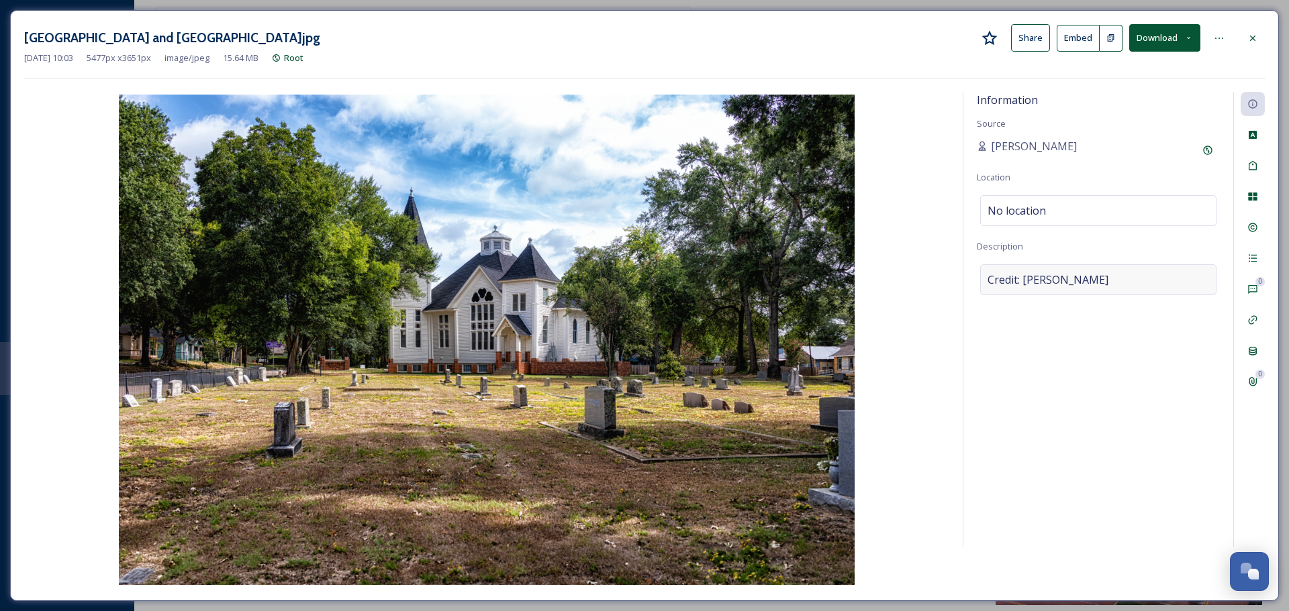
click at [1109, 275] on div "Credit: Wendy Floyd" at bounding box center [1098, 279] width 236 height 31
drag, startPoint x: 1091, startPoint y: 287, endPoint x: 1019, endPoint y: 290, distance: 72.6
click at [1019, 290] on textarea "Credit: Wendy Floyd" at bounding box center [1098, 319] width 243 height 111
click at [1212, 150] on icon at bounding box center [1207, 150] width 9 height 9
click at [1044, 216] on div "Original Source" at bounding box center [1051, 187] width 149 height 67
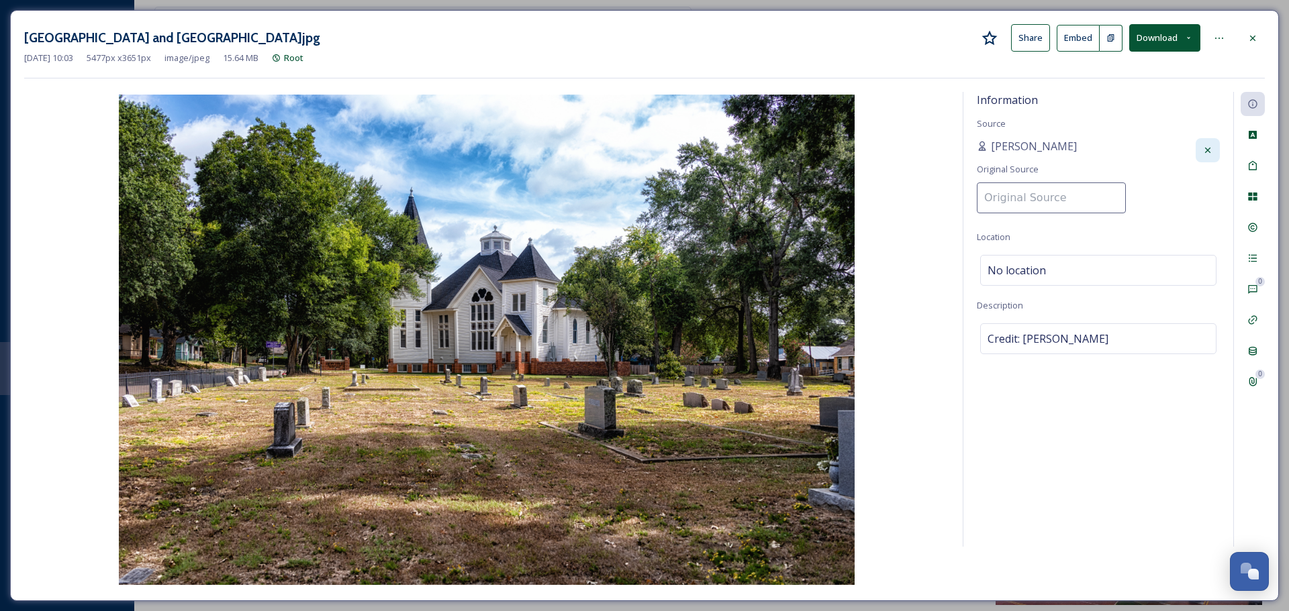
click at [1034, 203] on input at bounding box center [1051, 198] width 149 height 31
paste input "Wendy Floyd"
type input "Wendy Floyd"
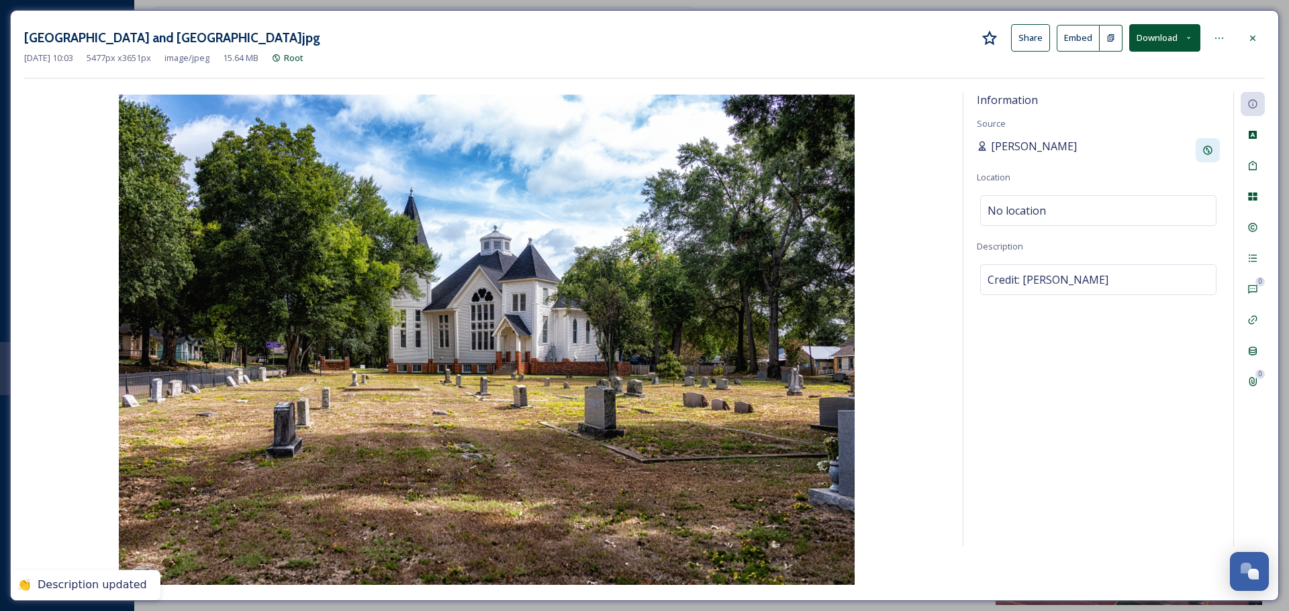
click at [1106, 152] on div "Natalee Dunn" at bounding box center [1098, 150] width 243 height 24
click at [1259, 38] on div at bounding box center [1252, 38] width 24 height 24
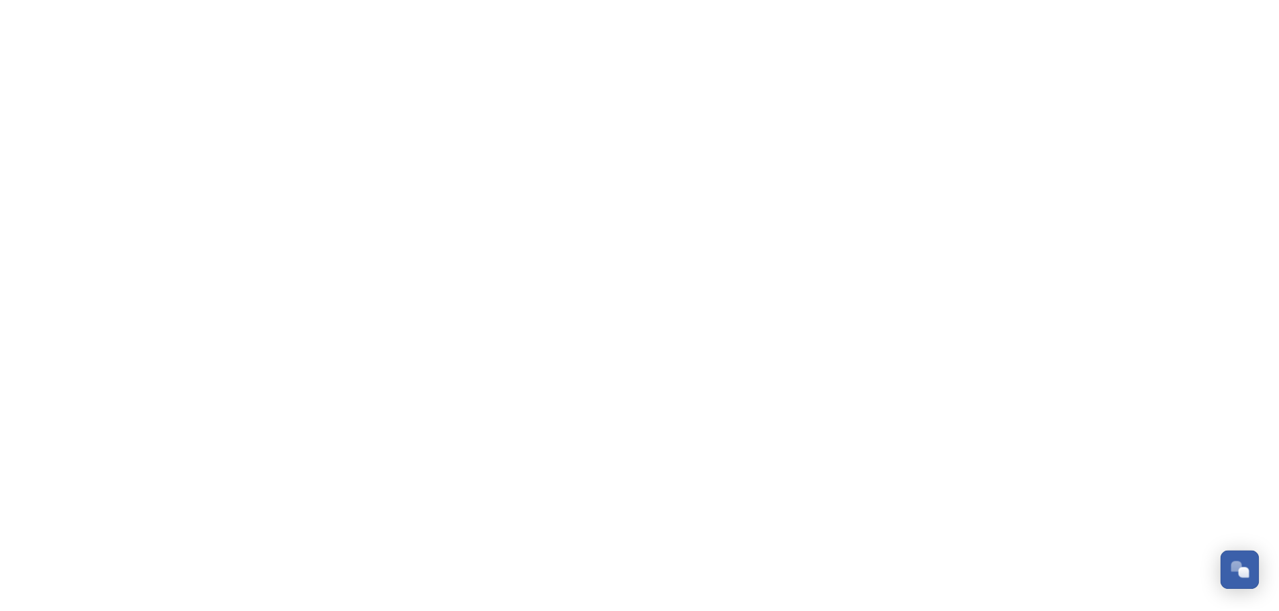
scroll to position [321, 0]
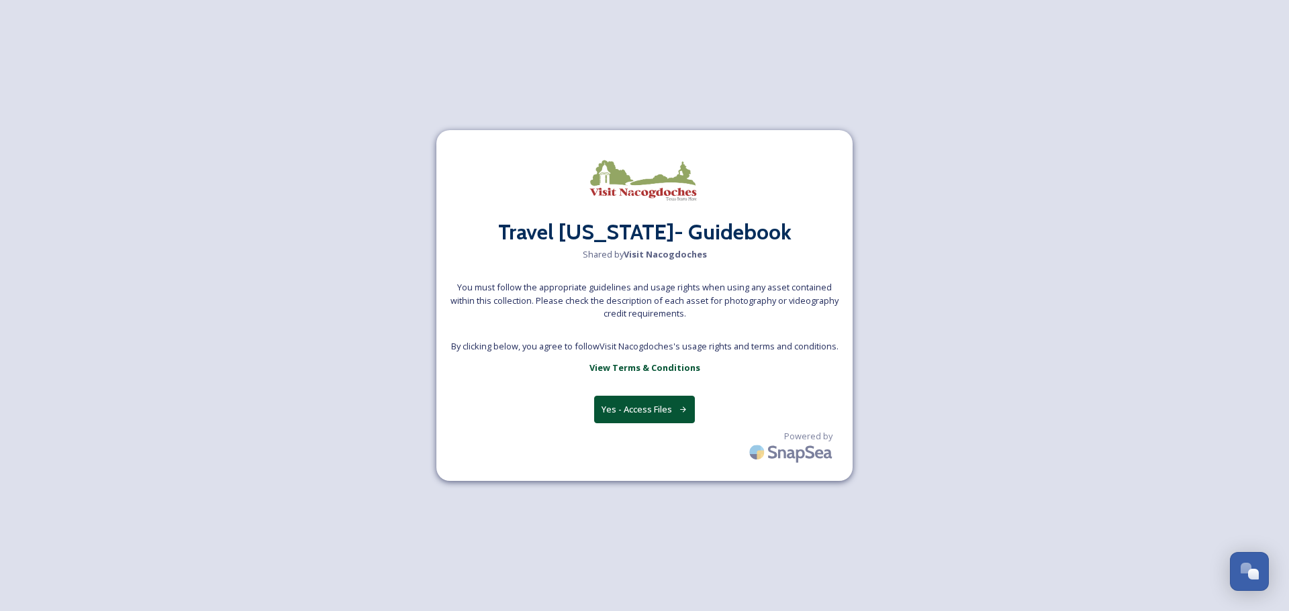
click at [640, 416] on button "Yes - Access Files" at bounding box center [644, 410] width 101 height 28
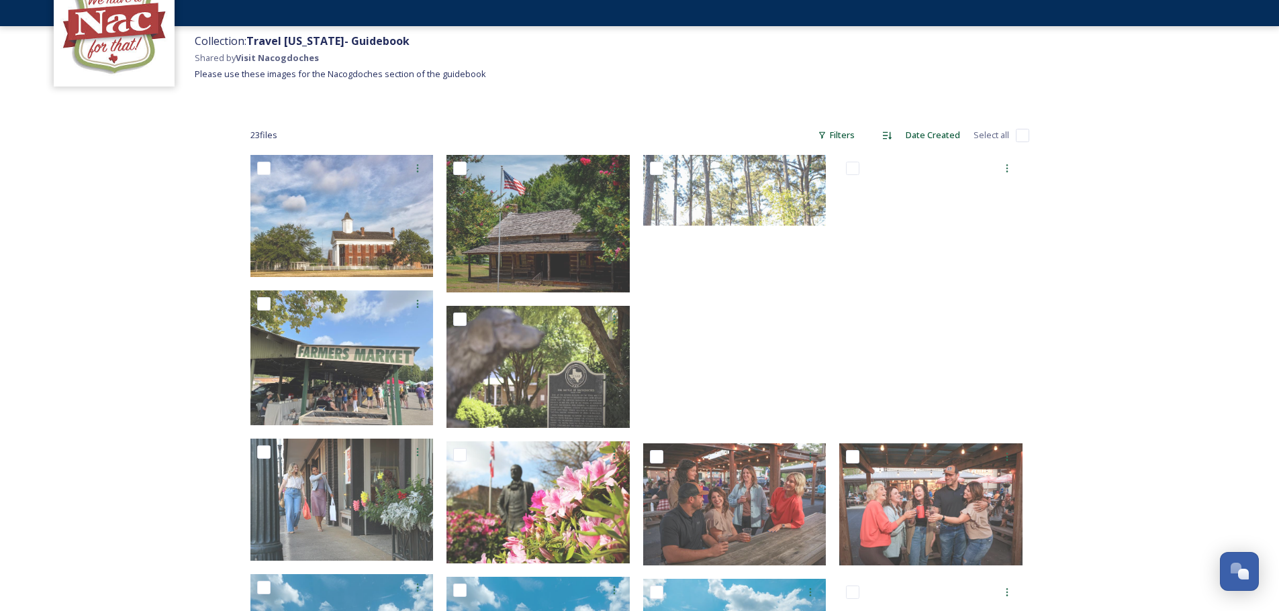
scroll to position [0, 0]
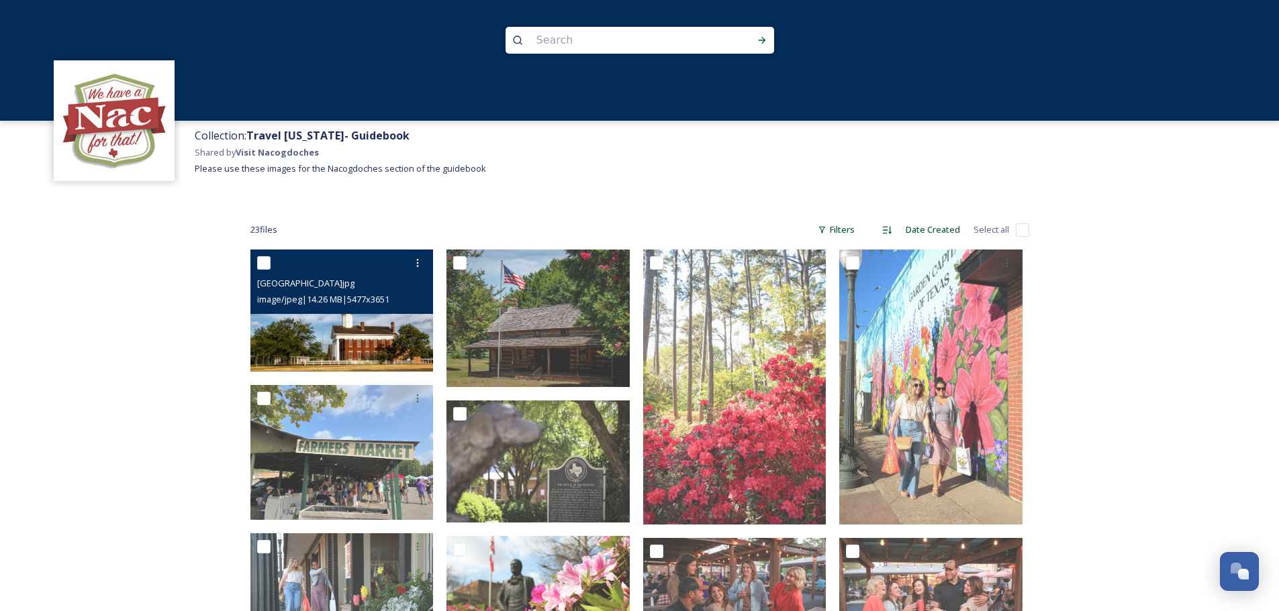
click at [378, 327] on img at bounding box center [341, 311] width 183 height 122
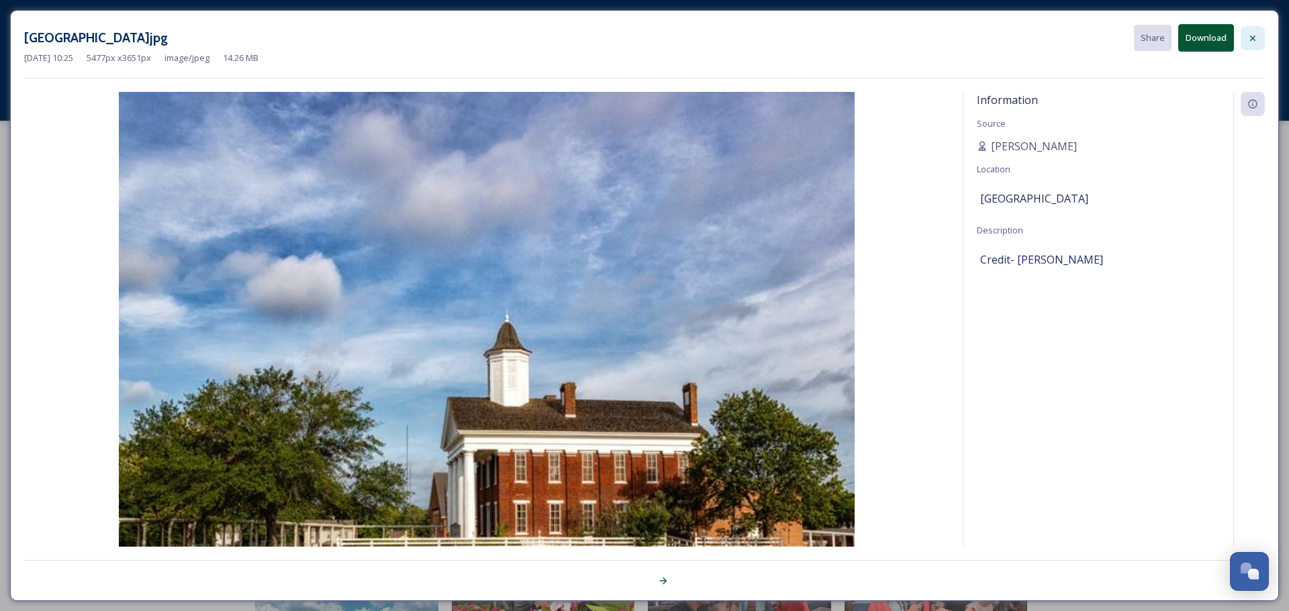
click at [1250, 41] on icon at bounding box center [1252, 38] width 11 height 11
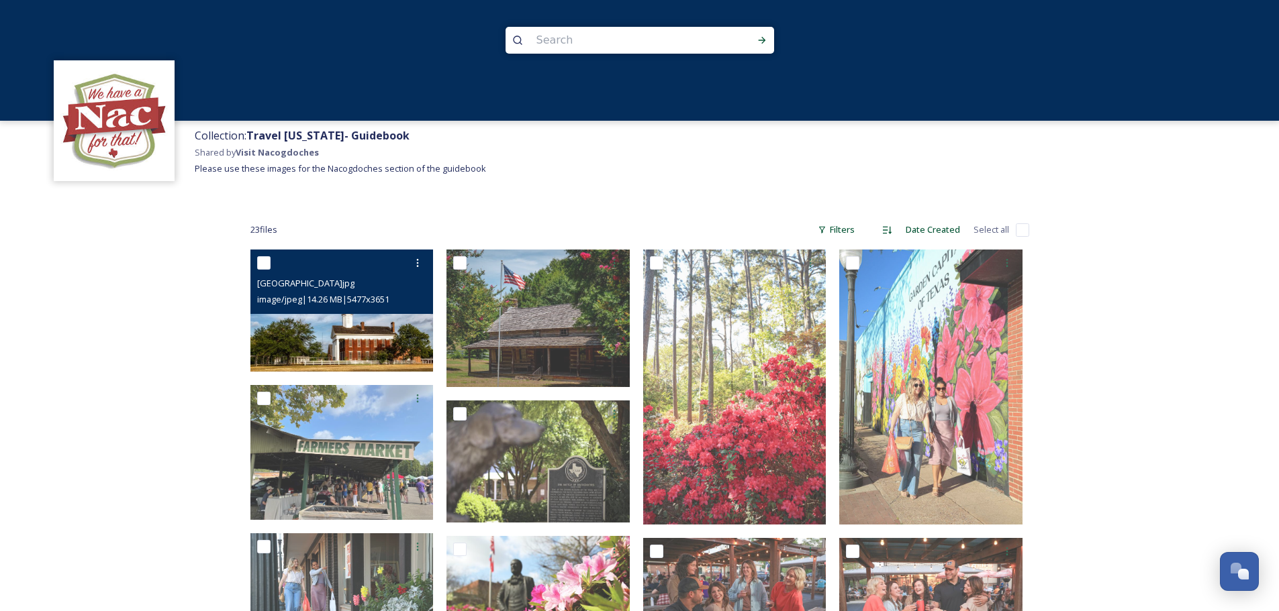
click at [396, 334] on img at bounding box center [341, 311] width 183 height 122
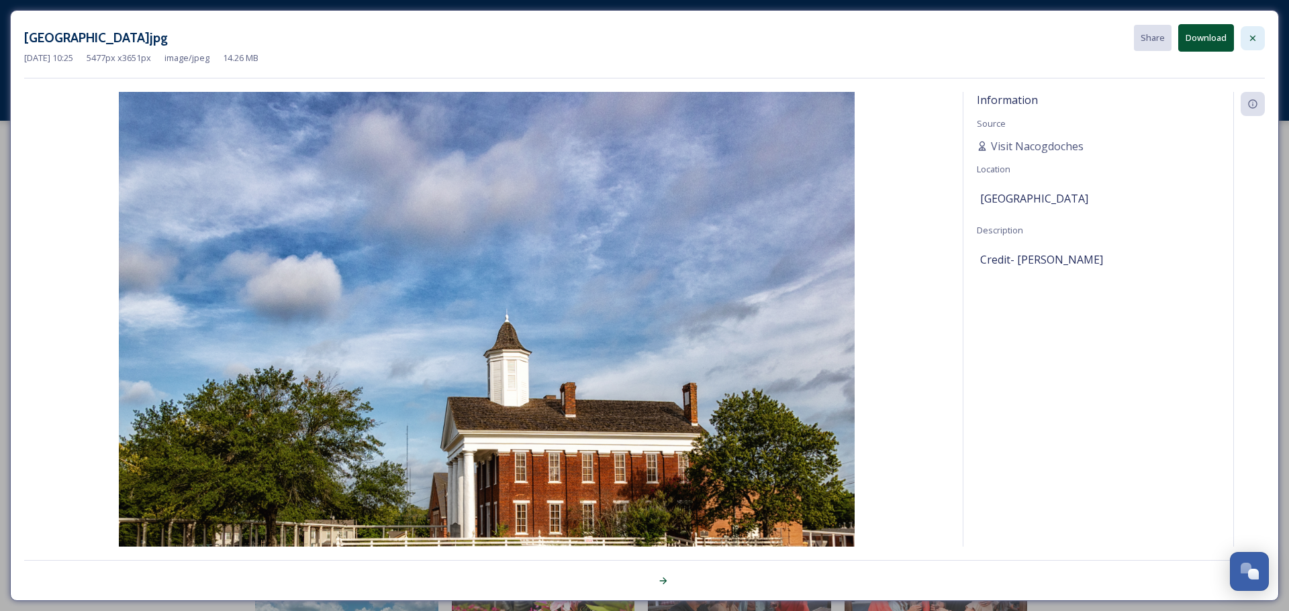
click at [1259, 40] on div at bounding box center [1252, 38] width 24 height 24
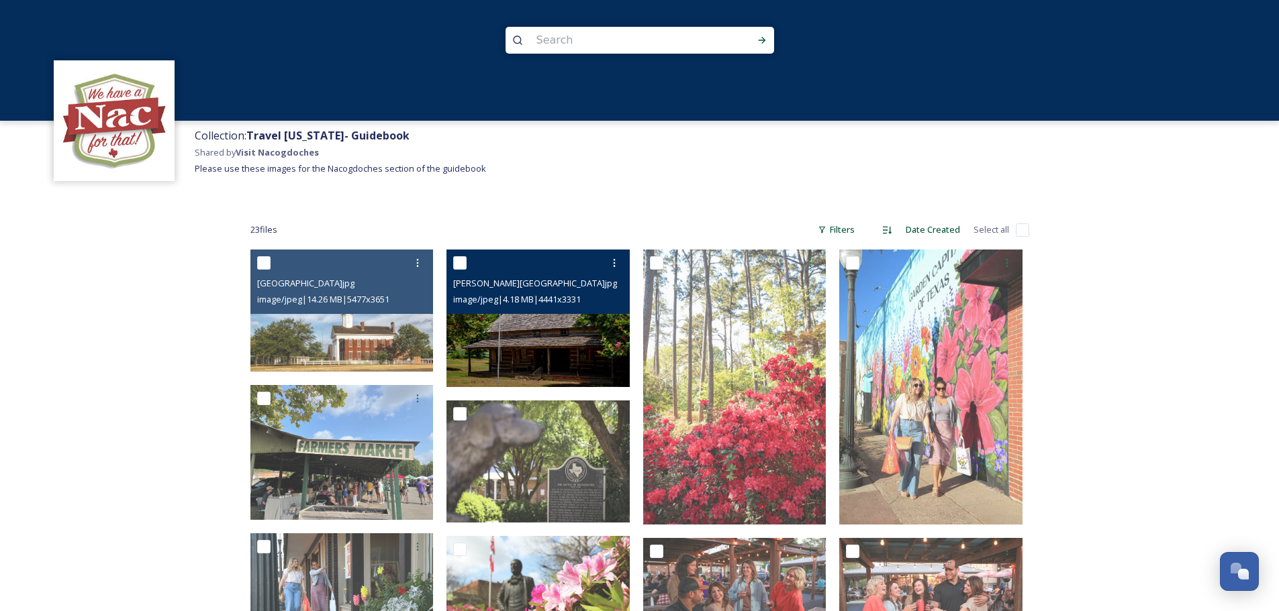
click at [599, 341] on img at bounding box center [537, 319] width 183 height 138
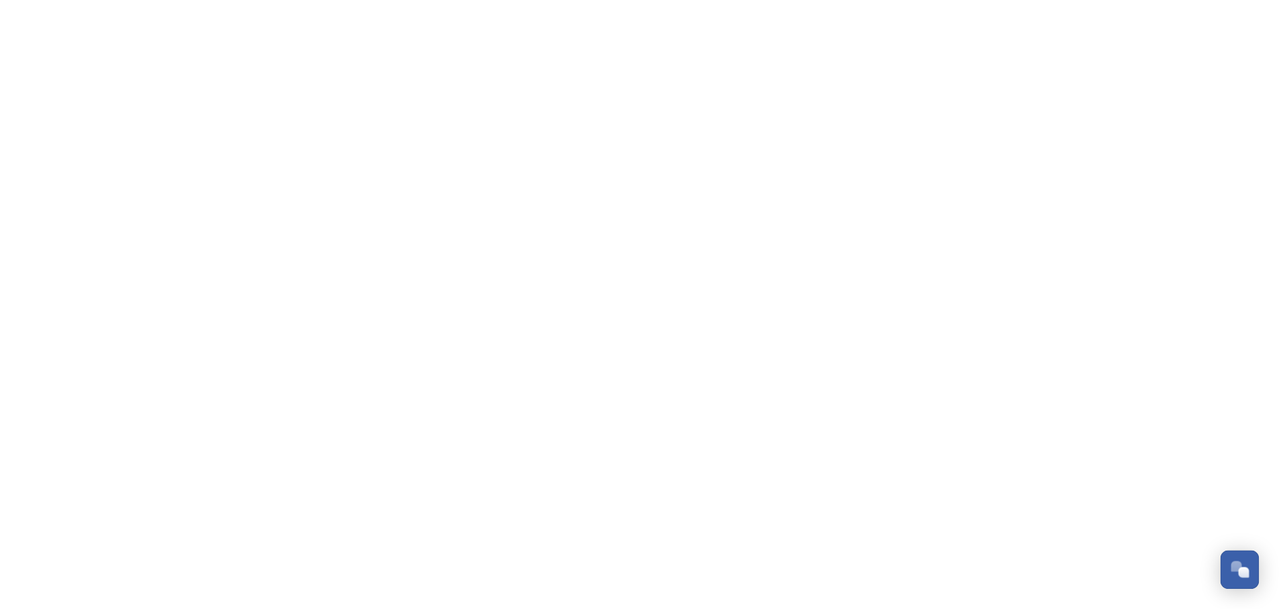
scroll to position [321, 0]
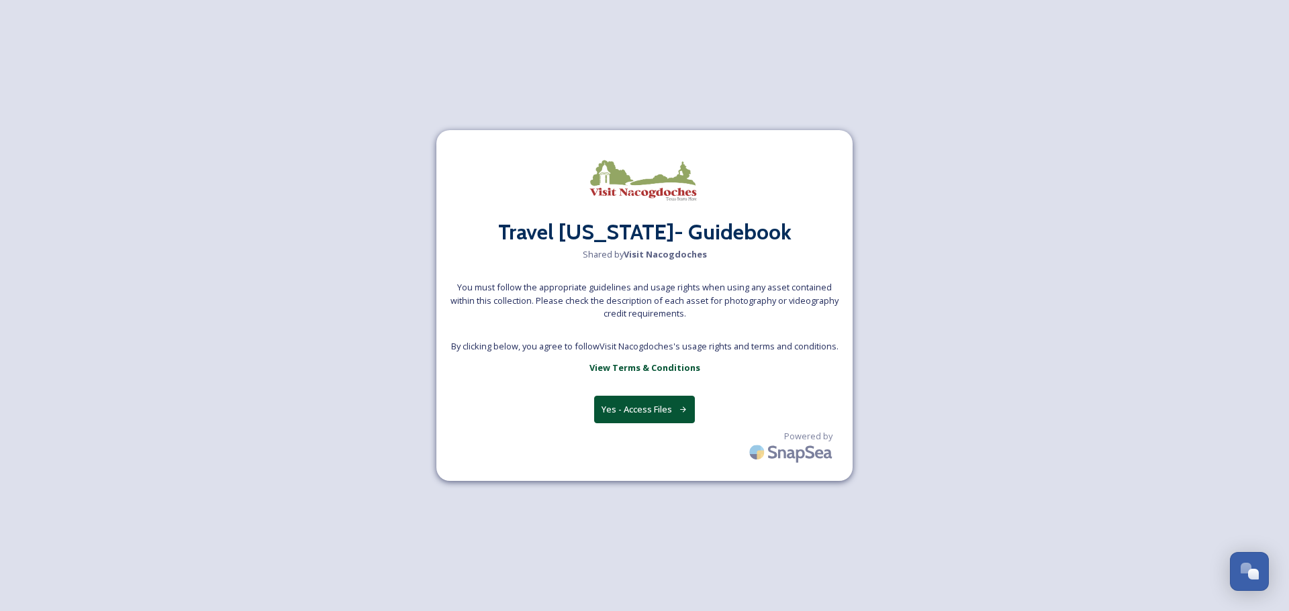
click at [633, 409] on button "Yes - Access Files" at bounding box center [644, 410] width 101 height 28
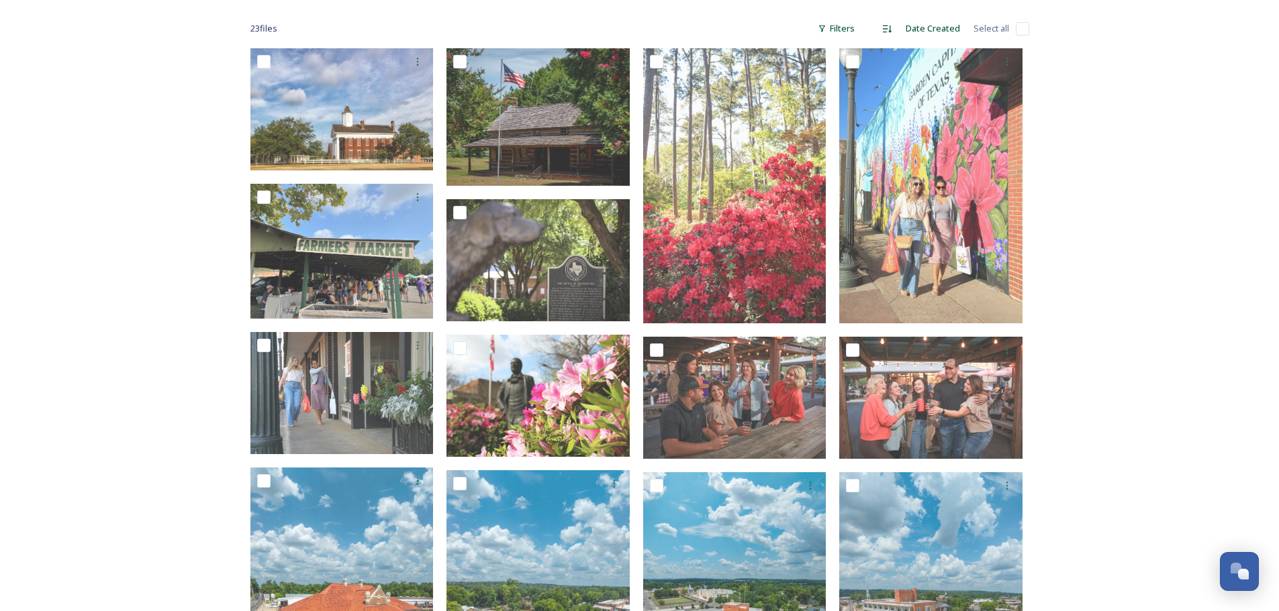
scroll to position [0, 0]
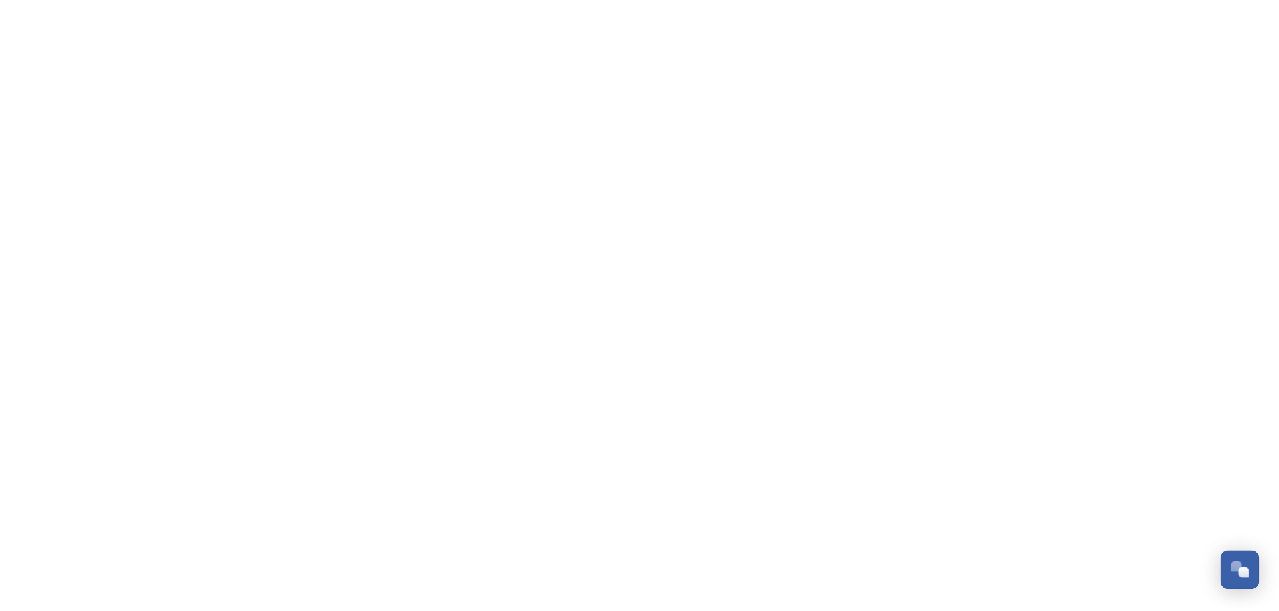
scroll to position [321, 0]
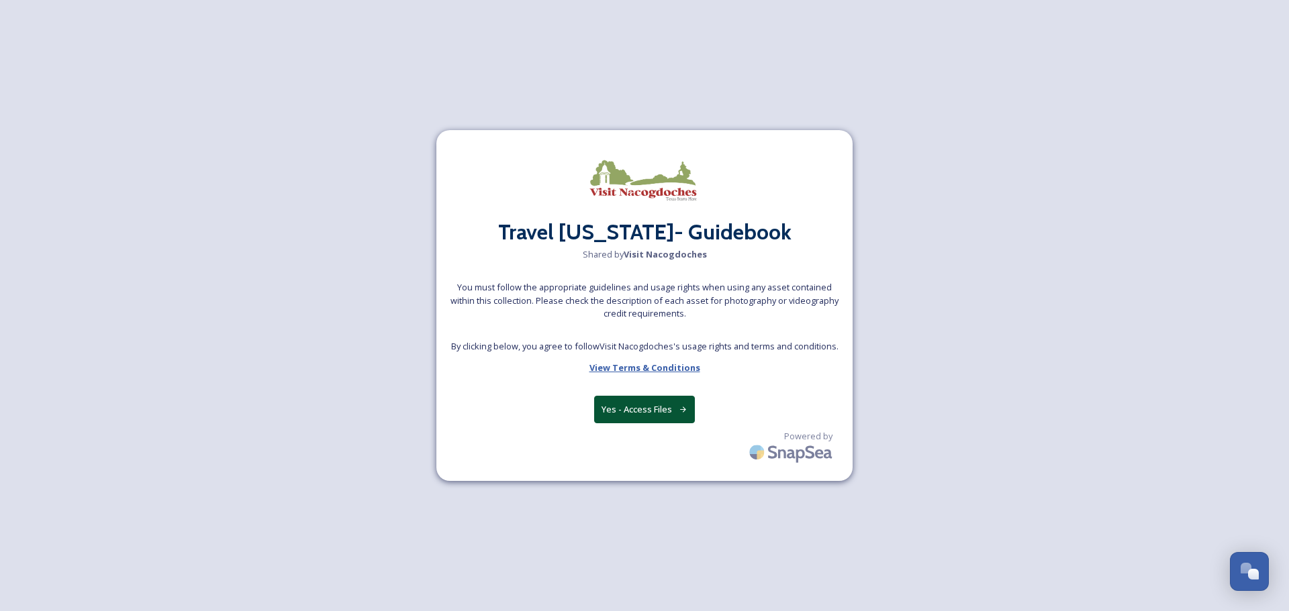
click at [638, 366] on strong "View Terms & Conditions" at bounding box center [644, 368] width 111 height 12
click at [656, 402] on button "Yes - Access Files" at bounding box center [644, 410] width 101 height 28
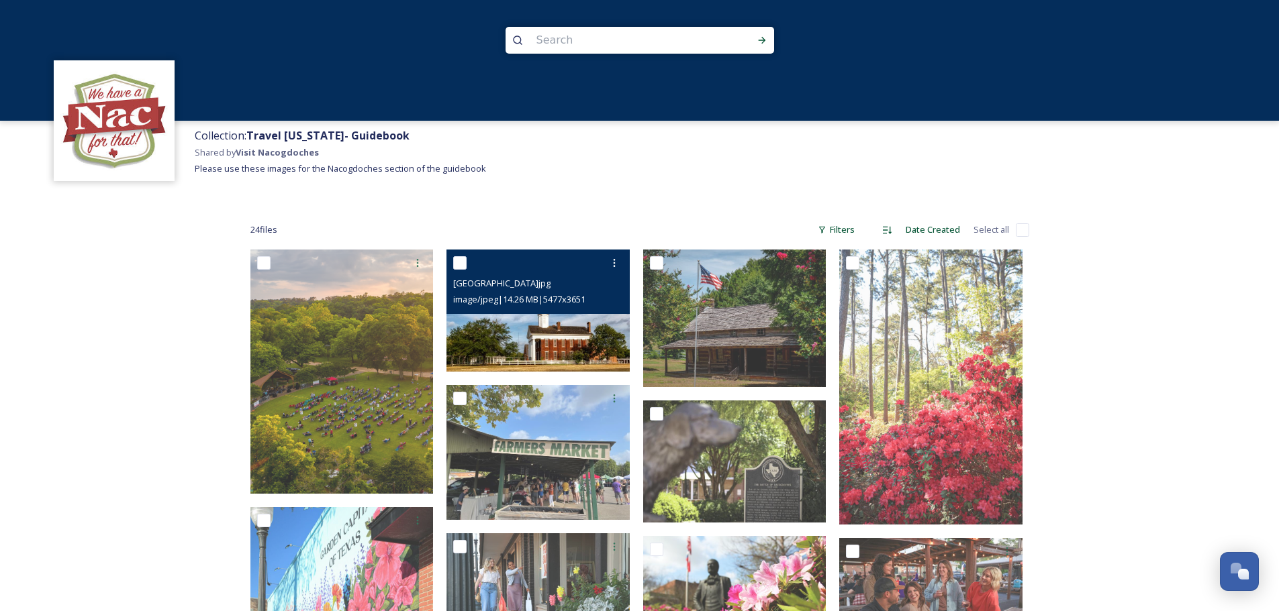
click at [491, 331] on img at bounding box center [537, 311] width 183 height 122
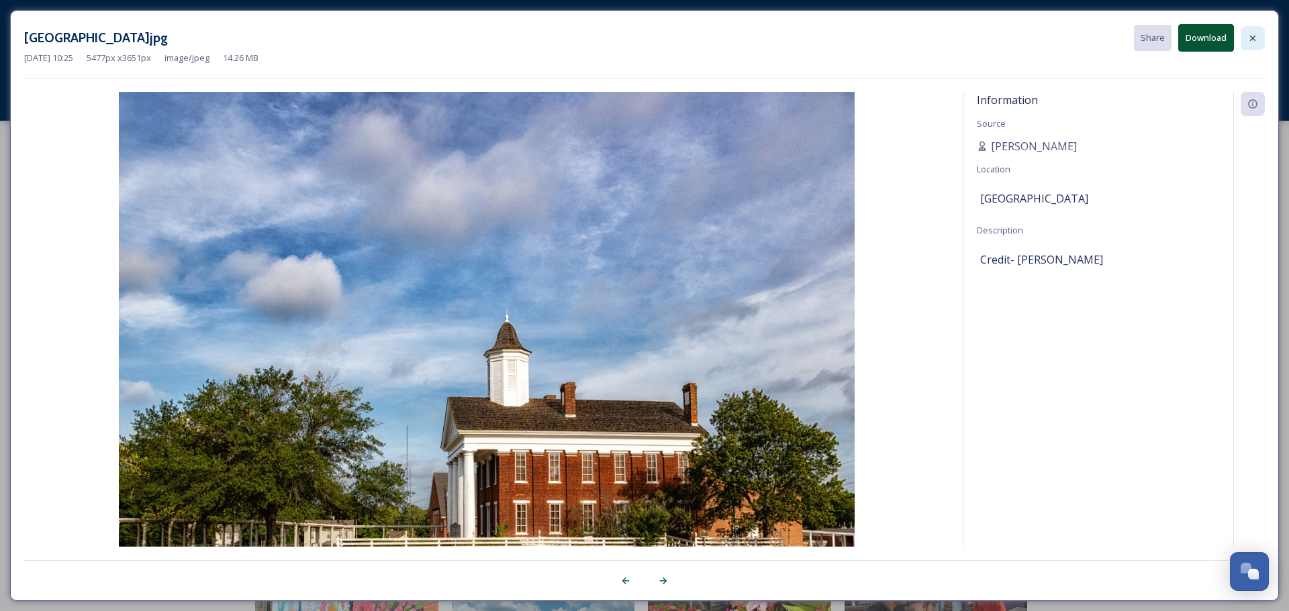
click at [1258, 35] on div at bounding box center [1252, 38] width 24 height 24
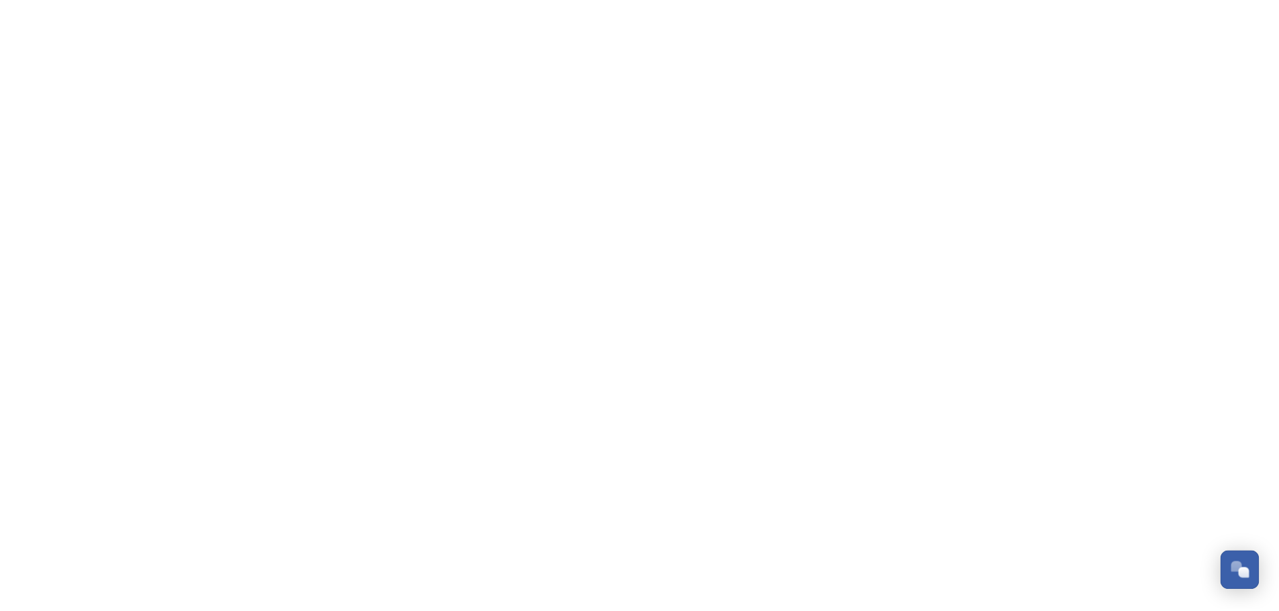
scroll to position [321, 0]
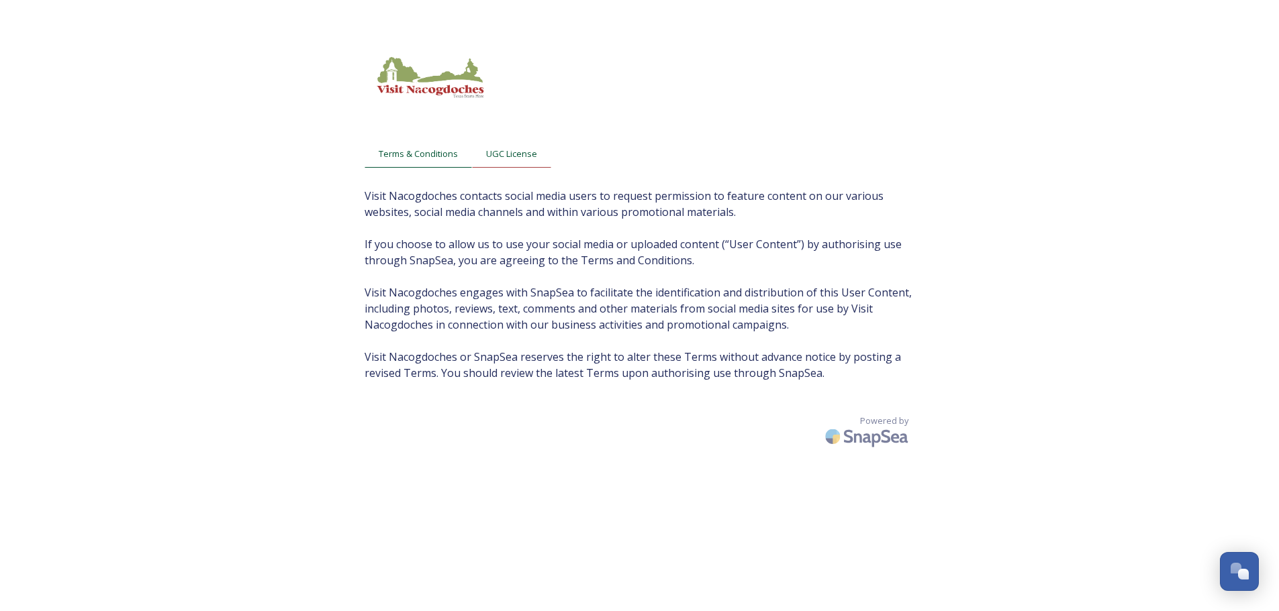
click at [483, 159] on div "UGC License" at bounding box center [511, 154] width 79 height 28
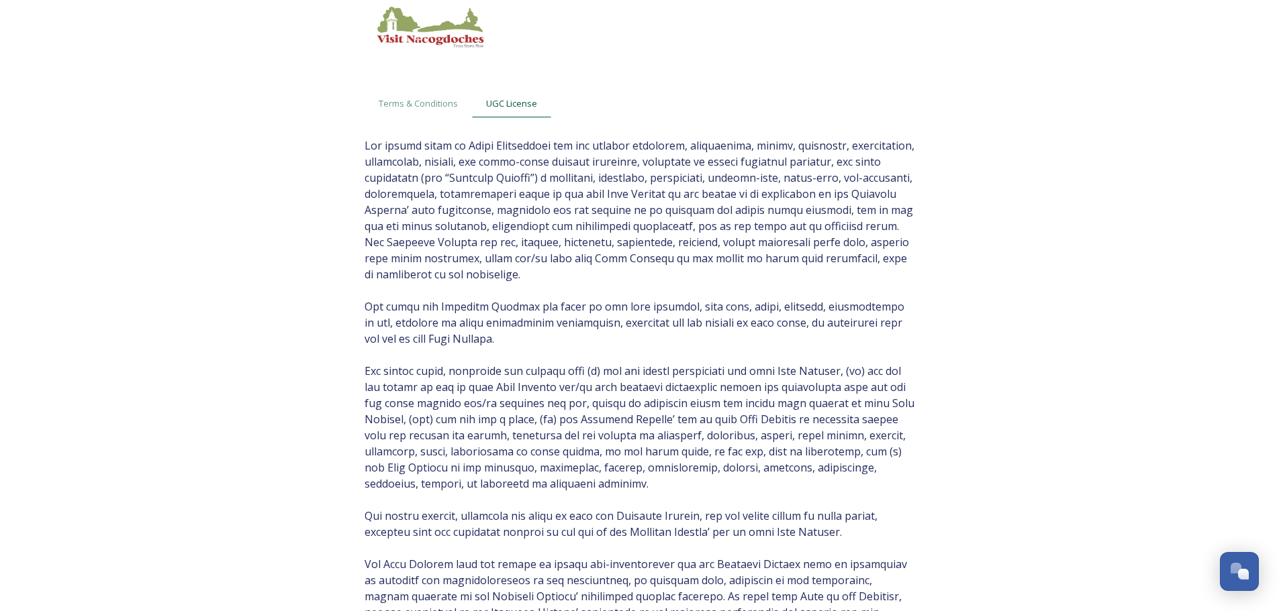
scroll to position [0, 0]
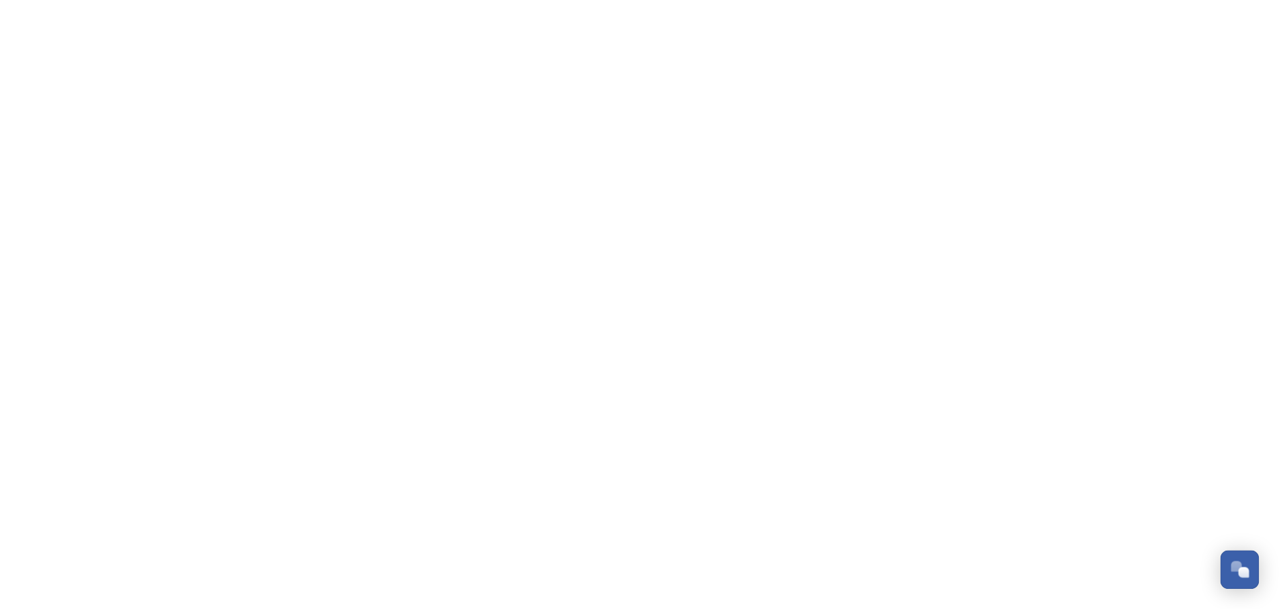
scroll to position [321, 0]
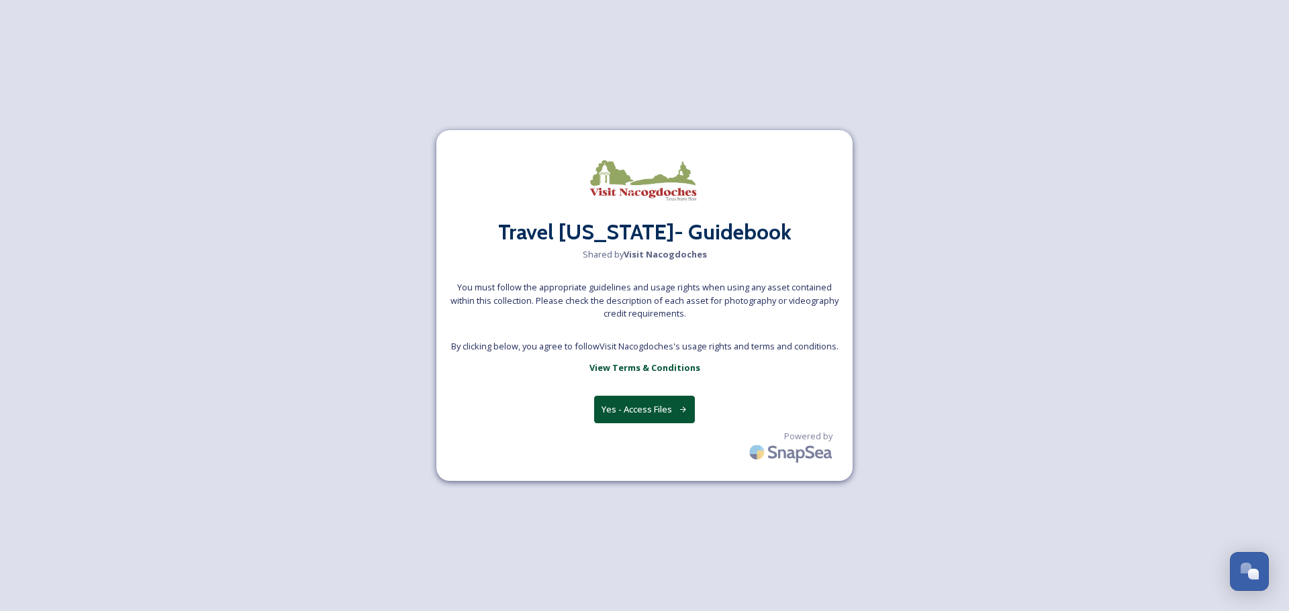
click at [640, 405] on button "Yes - Access Files" at bounding box center [644, 410] width 101 height 28
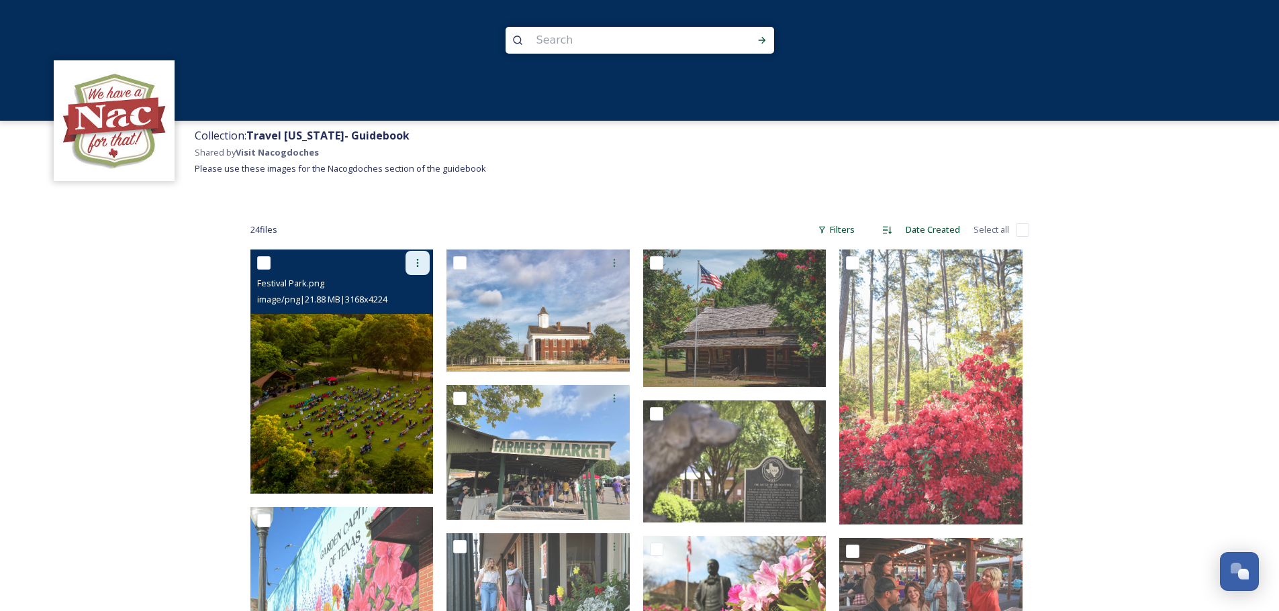
click at [410, 260] on div at bounding box center [417, 263] width 24 height 24
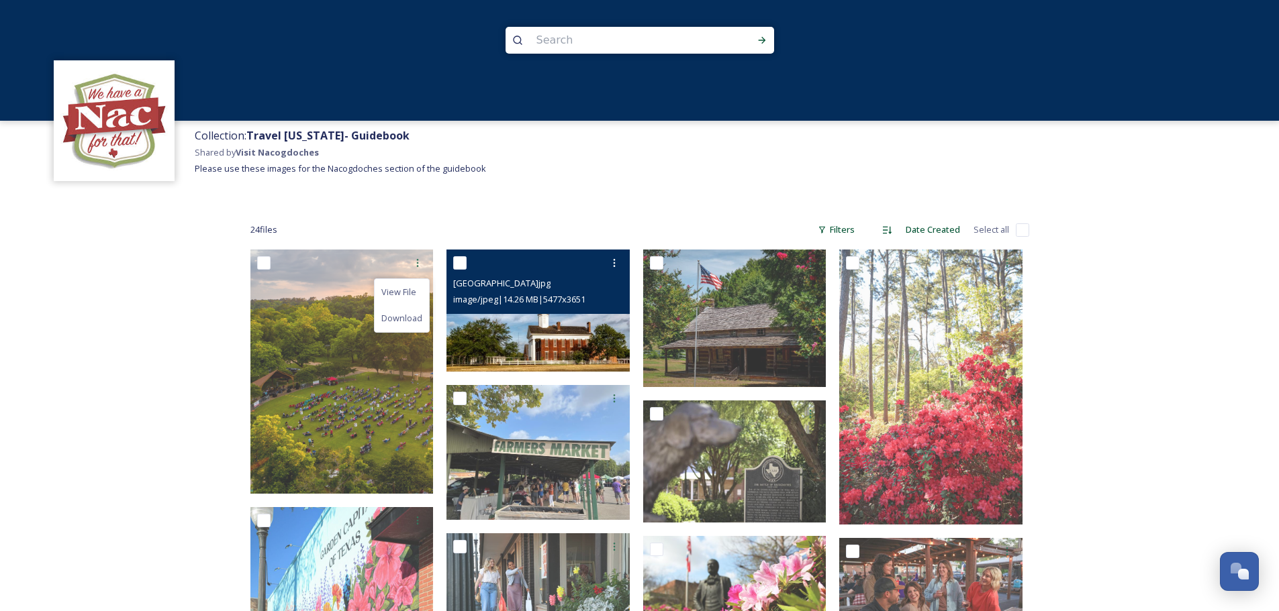
click at [626, 254] on div "[GEOGRAPHIC_DATA]jpg image/jpeg | 14.26 MB | 5477 x 3651" at bounding box center [537, 282] width 183 height 64
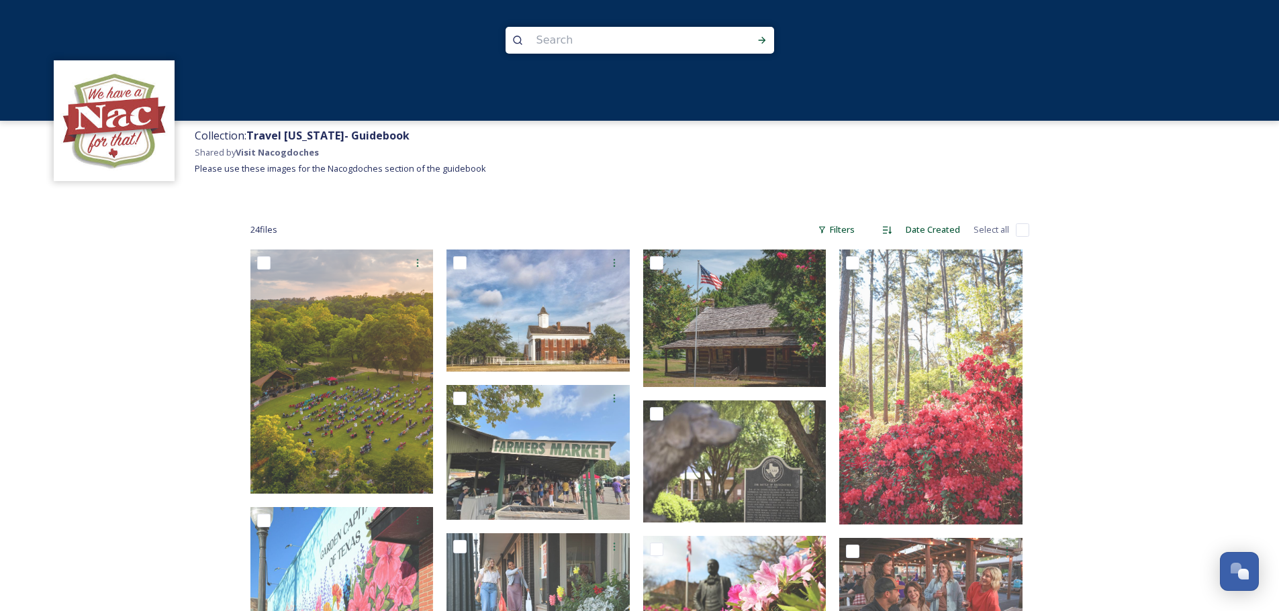
click at [527, 184] on div "Collection: Travel [US_STATE]- Guidebook Shared by Visit Nacogdoches Please use…" at bounding box center [733, 162] width 1091 height 83
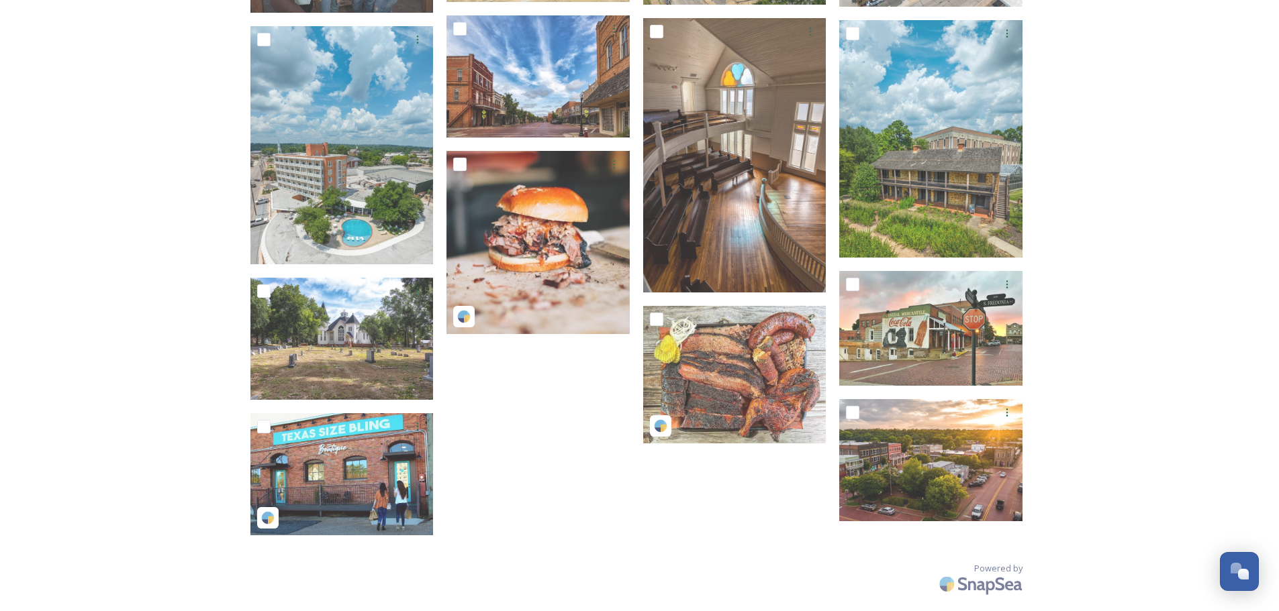
scroll to position [907, 0]
